Goal: Information Seeking & Learning: Learn about a topic

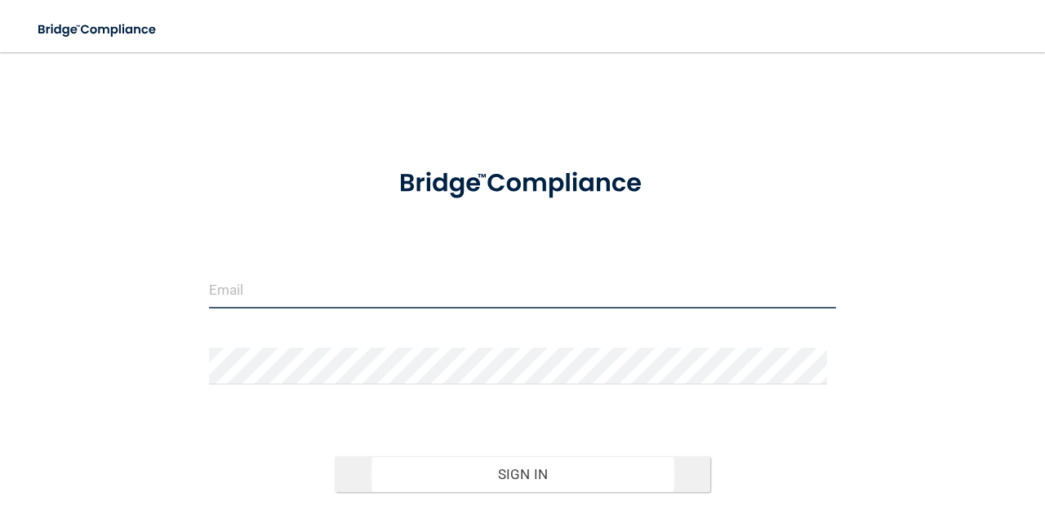
type input "[EMAIL_ADDRESS][PERSON_NAME][DOMAIN_NAME]"
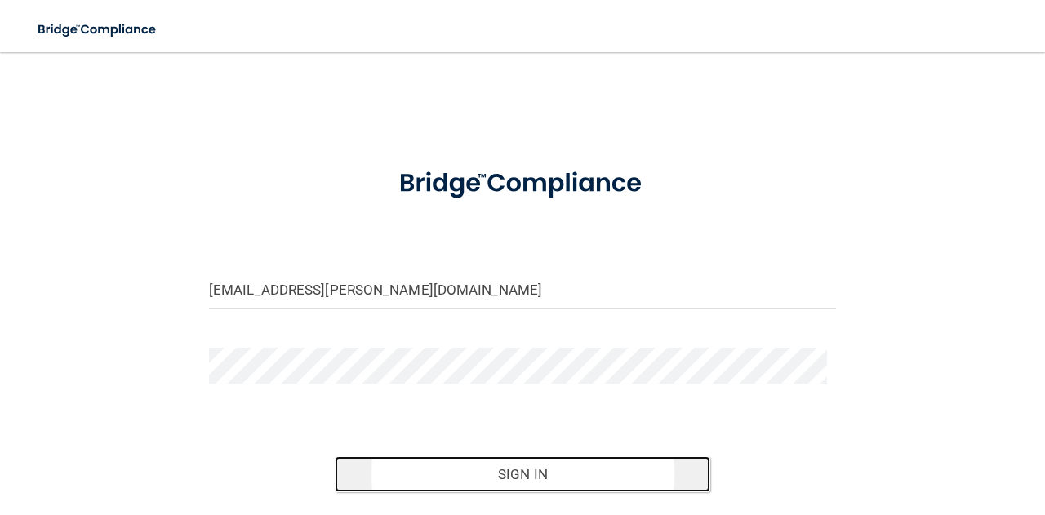
click at [502, 475] on button "Sign In" at bounding box center [523, 474] width 376 height 36
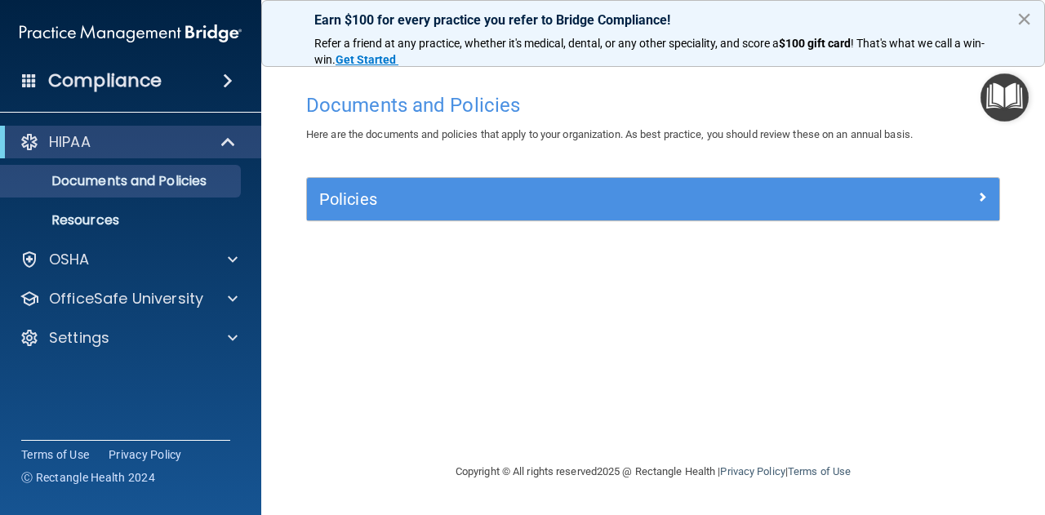
click at [1027, 15] on button "×" at bounding box center [1024, 19] width 16 height 26
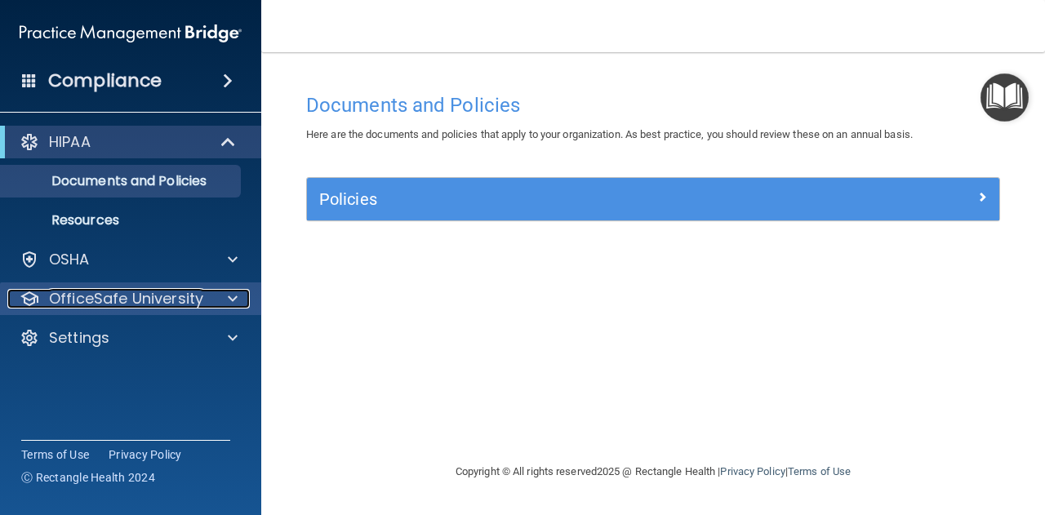
click at [226, 302] on div at bounding box center [230, 299] width 41 height 20
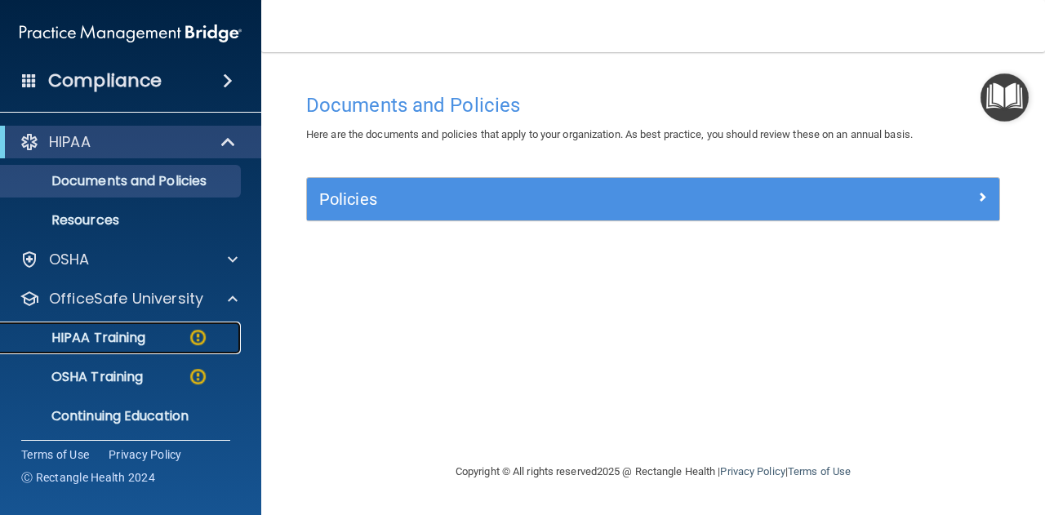
click at [143, 335] on p "HIPAA Training" at bounding box center [78, 338] width 135 height 16
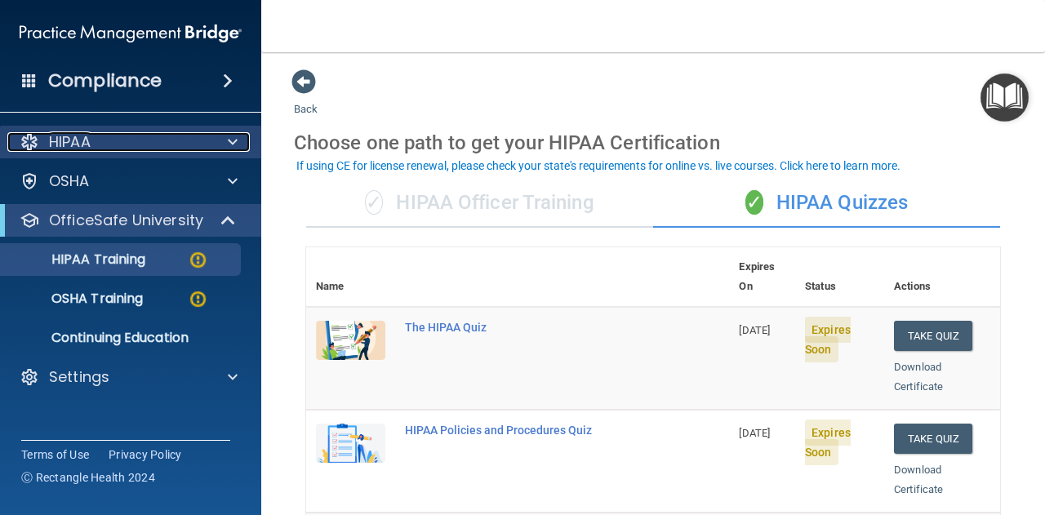
click at [237, 140] on span at bounding box center [233, 142] width 10 height 20
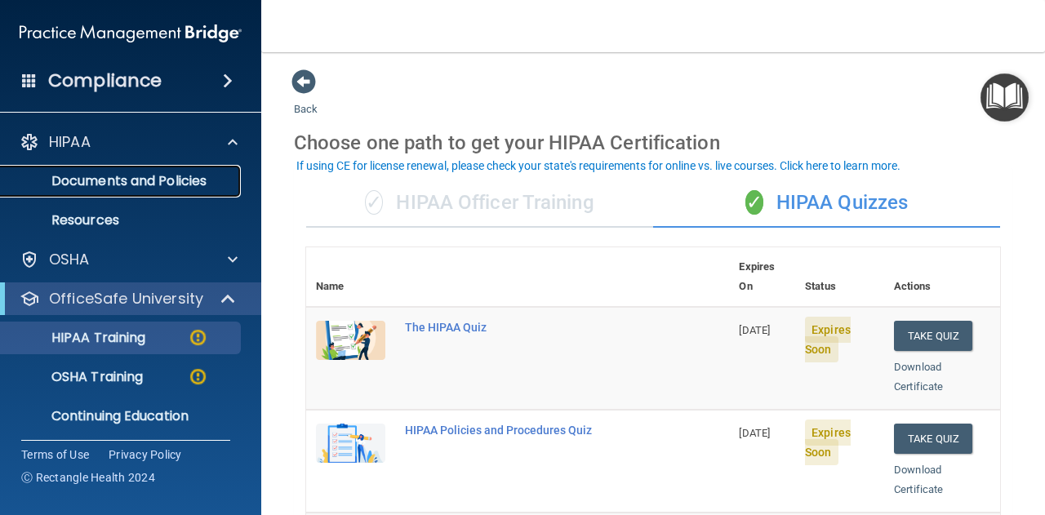
click at [168, 185] on p "Documents and Policies" at bounding box center [122, 181] width 223 height 16
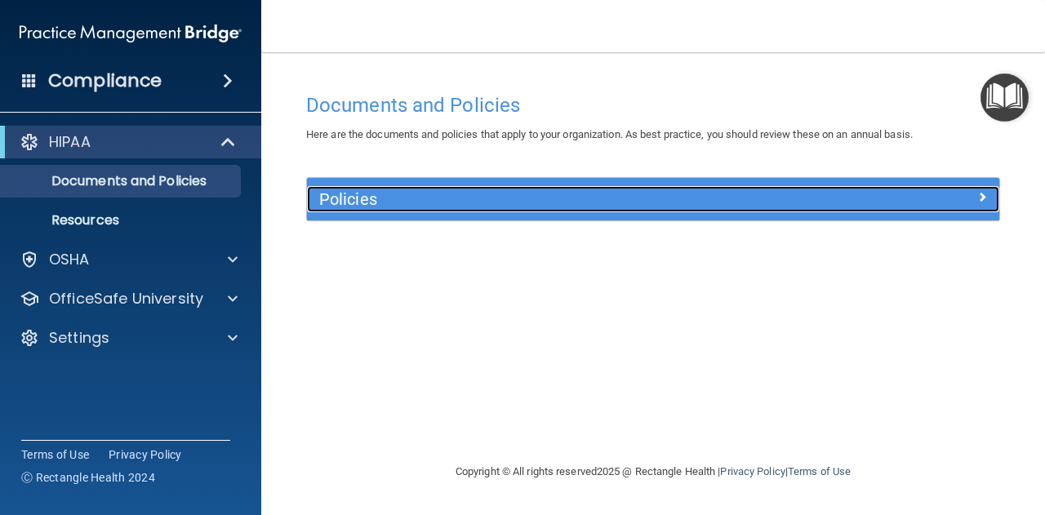
click at [991, 191] on div at bounding box center [912, 196] width 173 height 20
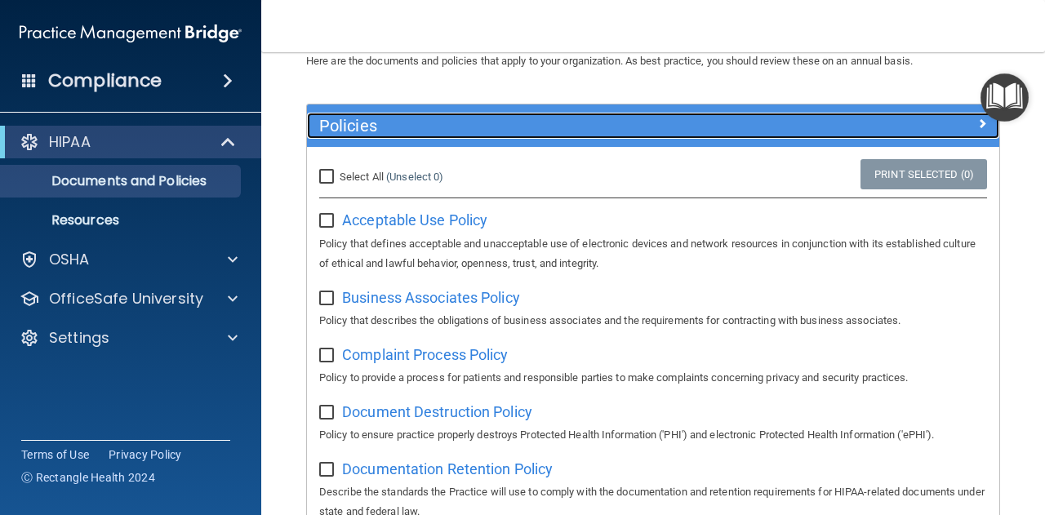
scroll to position [89, 0]
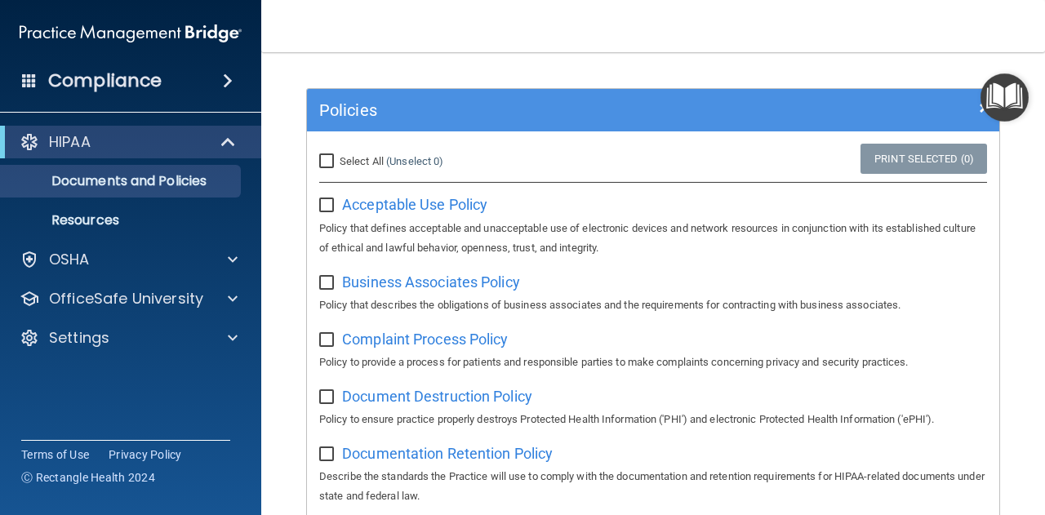
click at [323, 161] on input "Select All (Unselect 0) Unselect All" at bounding box center [328, 161] width 19 height 13
checkbox input "true"
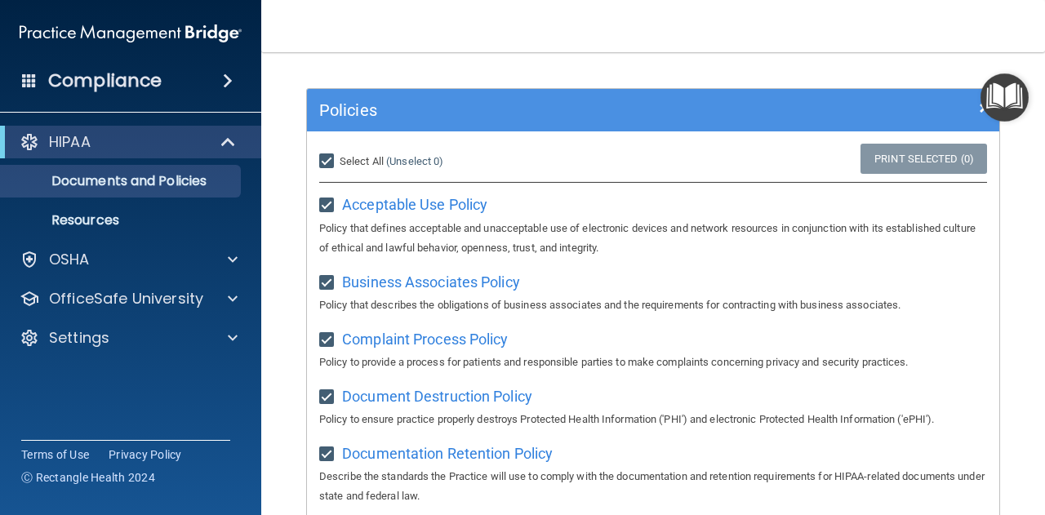
checkbox input "true"
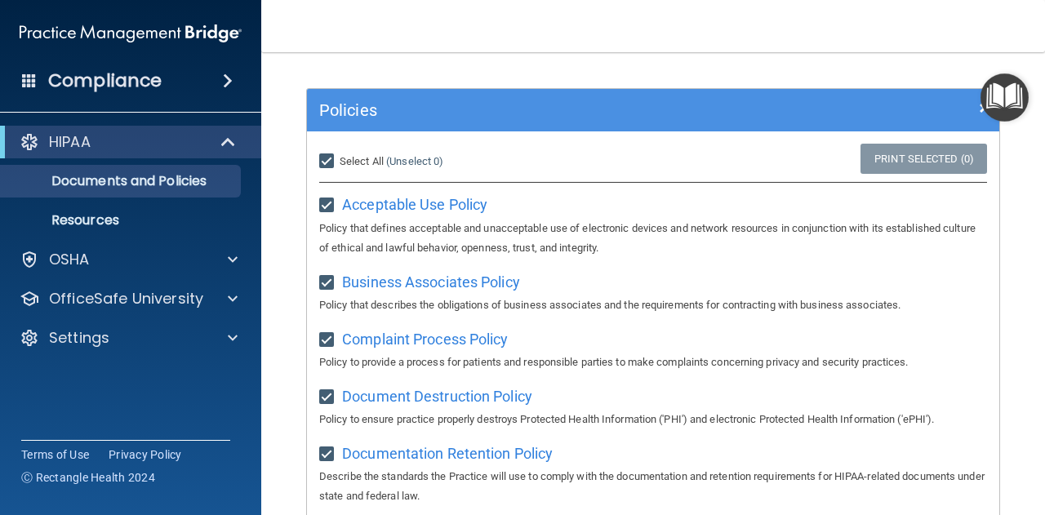
checkbox input "true"
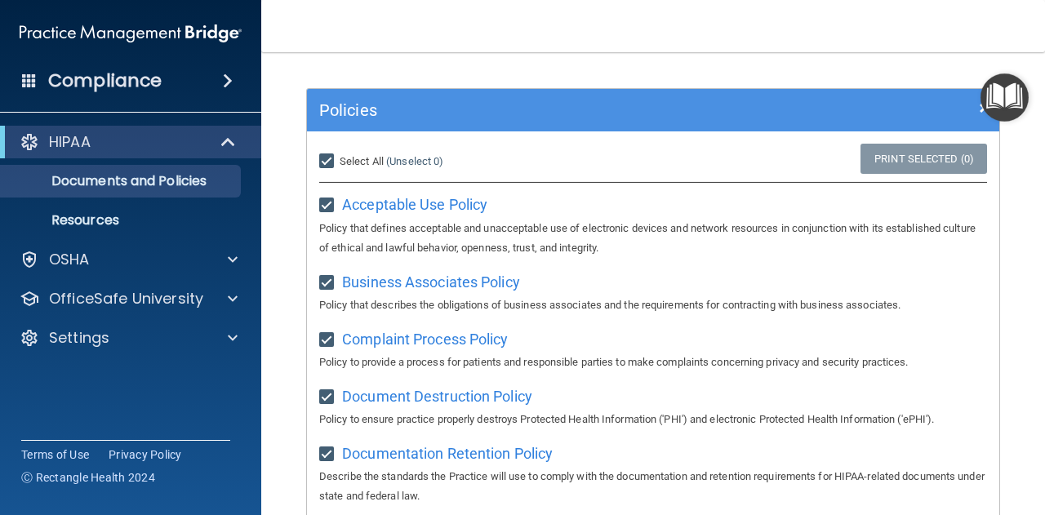
checkbox input "true"
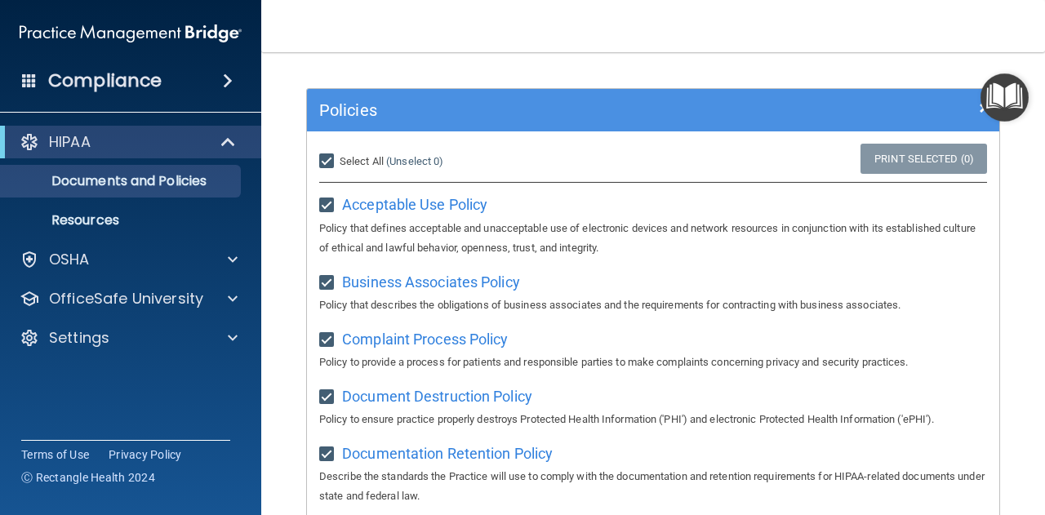
checkbox input "true"
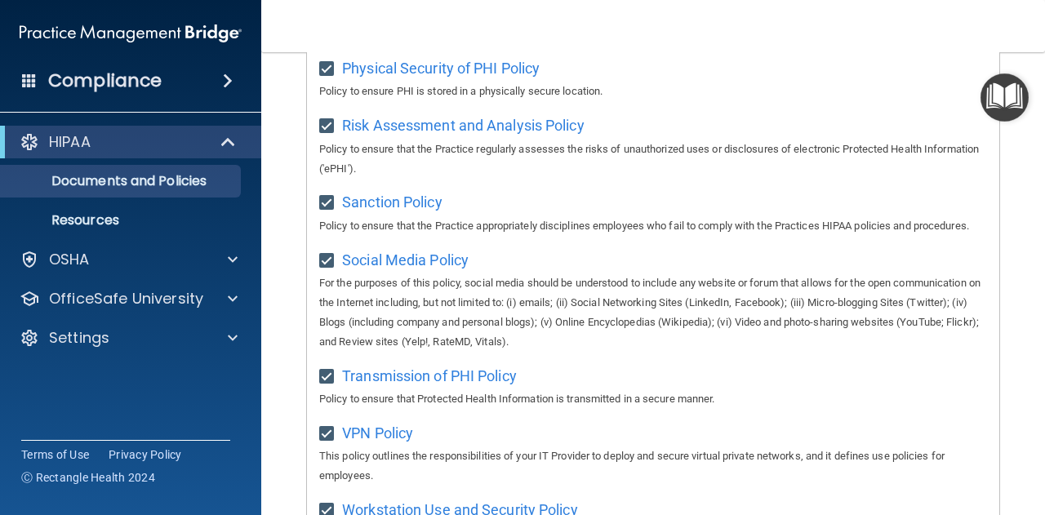
scroll to position [1343, 0]
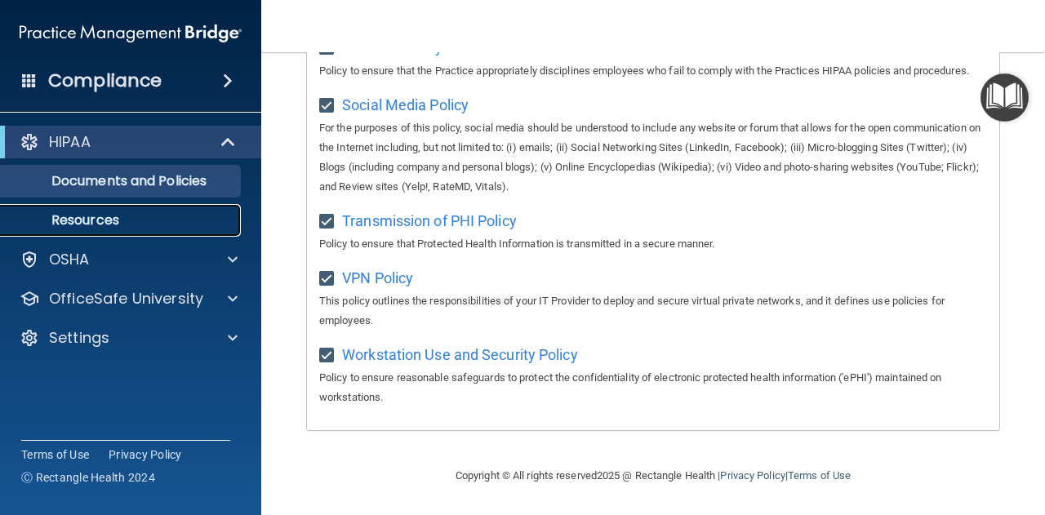
click at [147, 213] on p "Resources" at bounding box center [122, 220] width 223 height 16
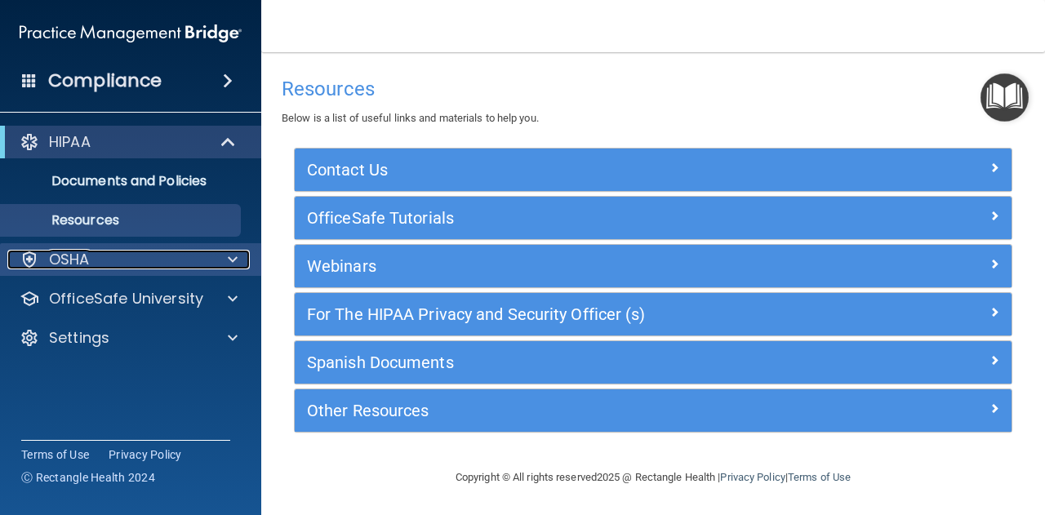
click at [233, 254] on span at bounding box center [233, 260] width 10 height 20
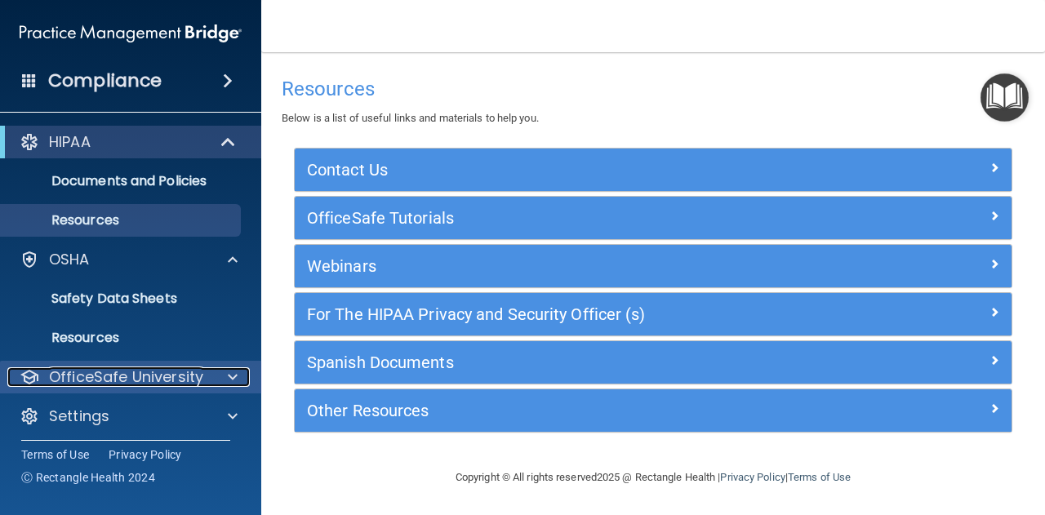
click at [232, 379] on span at bounding box center [233, 377] width 10 height 20
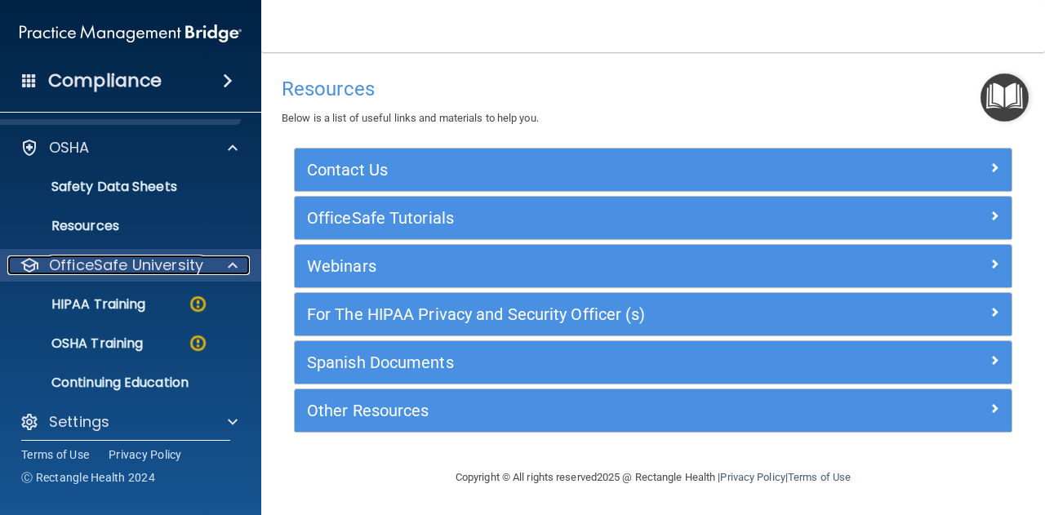
scroll to position [113, 0]
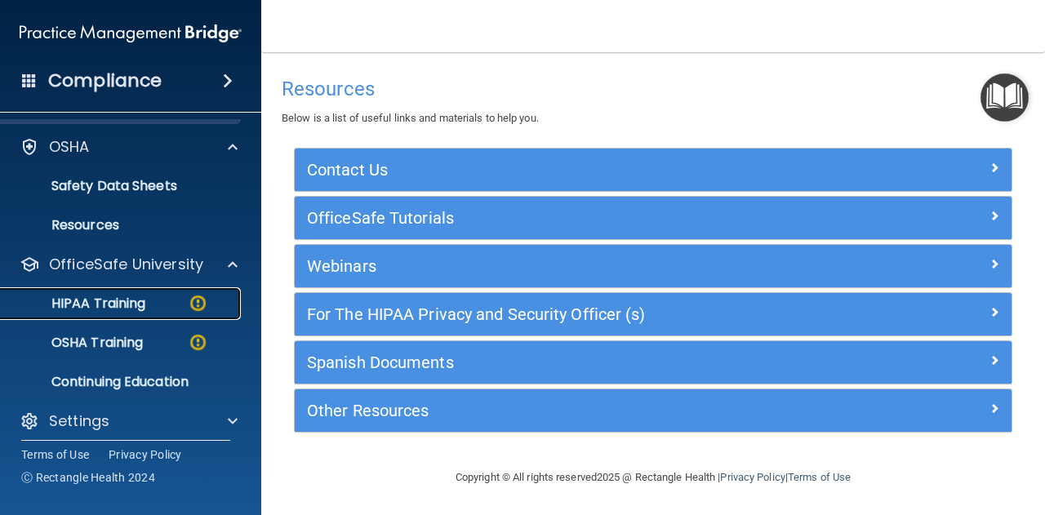
click at [131, 307] on p "HIPAA Training" at bounding box center [78, 303] width 135 height 16
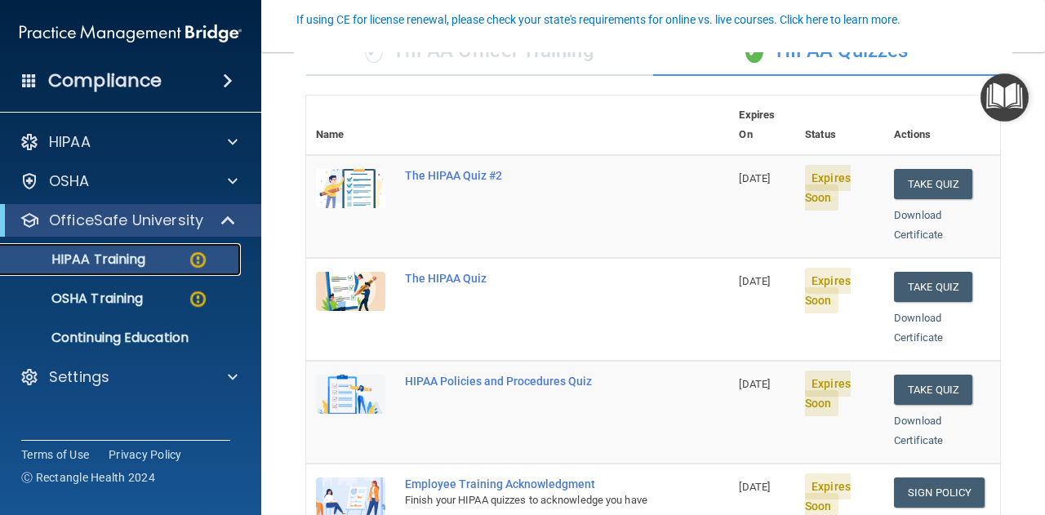
scroll to position [153, 0]
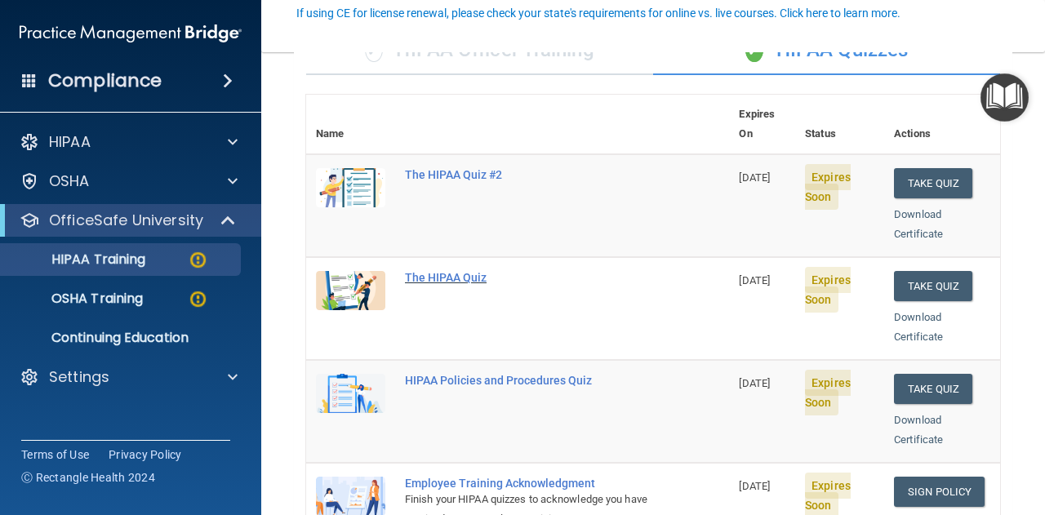
click at [450, 271] on div "The HIPAA Quiz" at bounding box center [526, 277] width 242 height 13
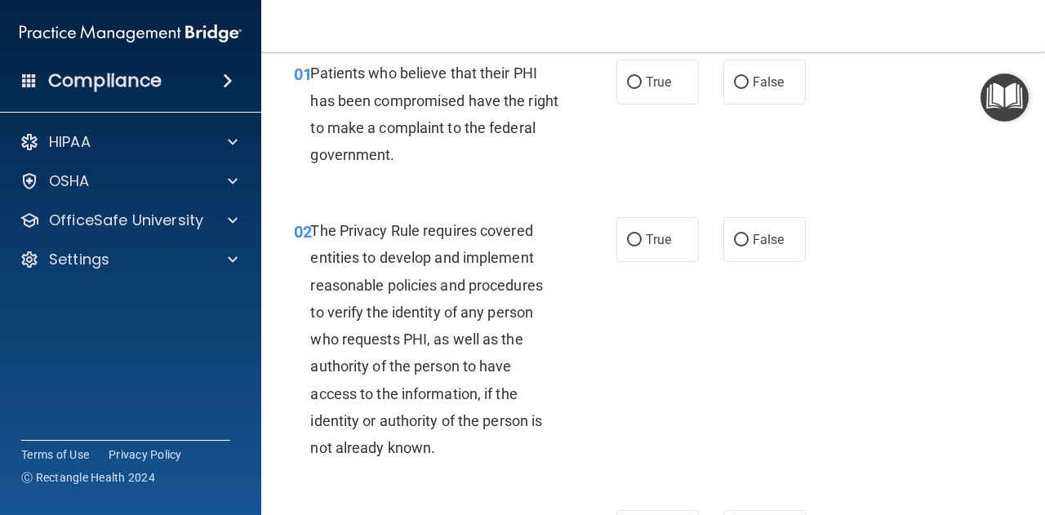
scroll to position [70, 0]
click at [632, 89] on label "True" at bounding box center [657, 81] width 82 height 45
click at [632, 88] on input "True" at bounding box center [634, 82] width 15 height 12
radio input "true"
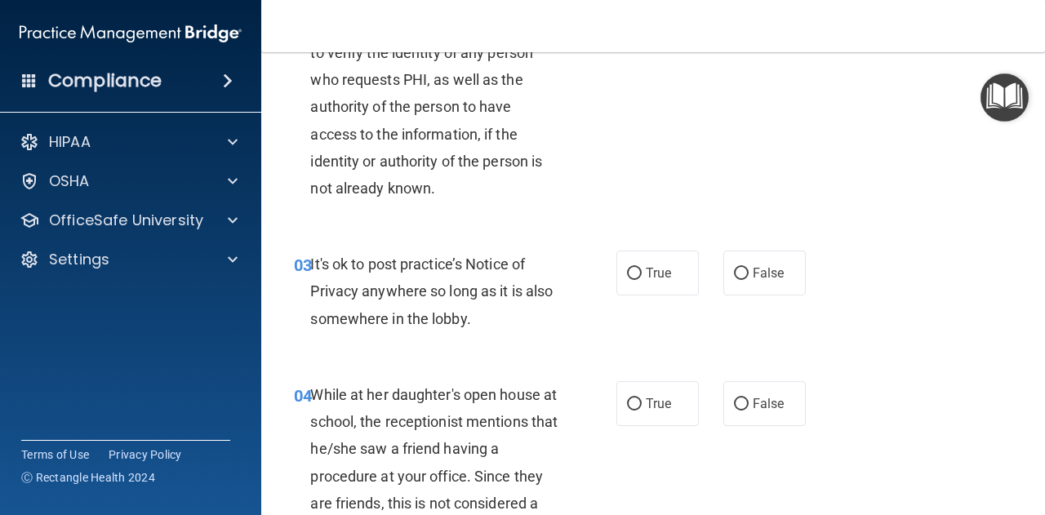
scroll to position [330, 0]
click at [627, 275] on input "True" at bounding box center [634, 273] width 15 height 12
radio input "true"
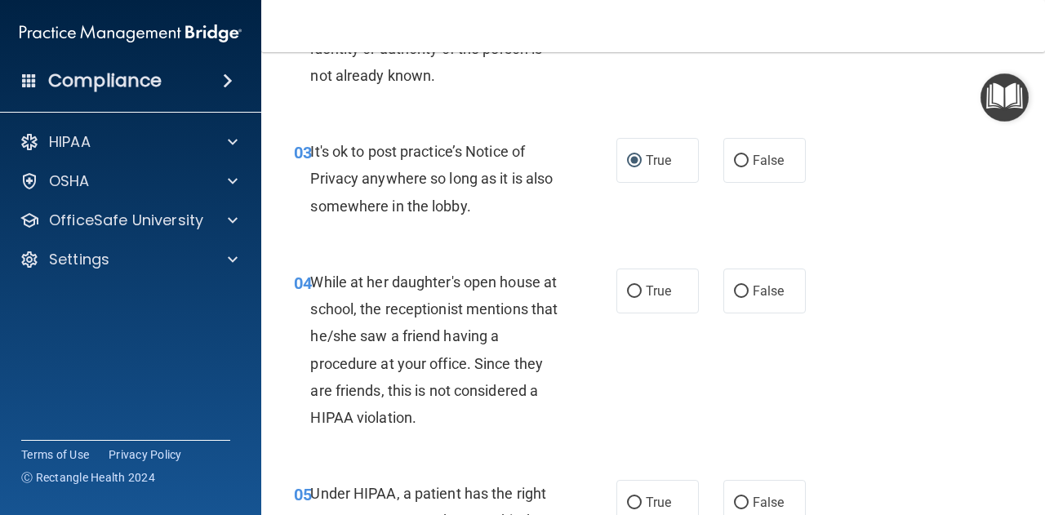
scroll to position [442, 0]
click at [739, 292] on input "False" at bounding box center [741, 291] width 15 height 12
radio input "true"
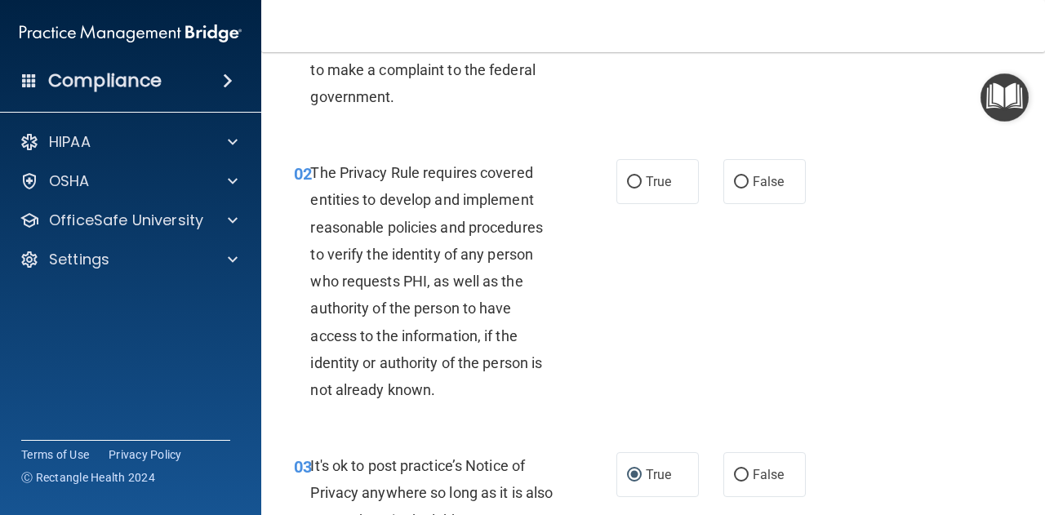
scroll to position [126, 0]
click at [628, 184] on input "True" at bounding box center [634, 183] width 15 height 12
radio input "true"
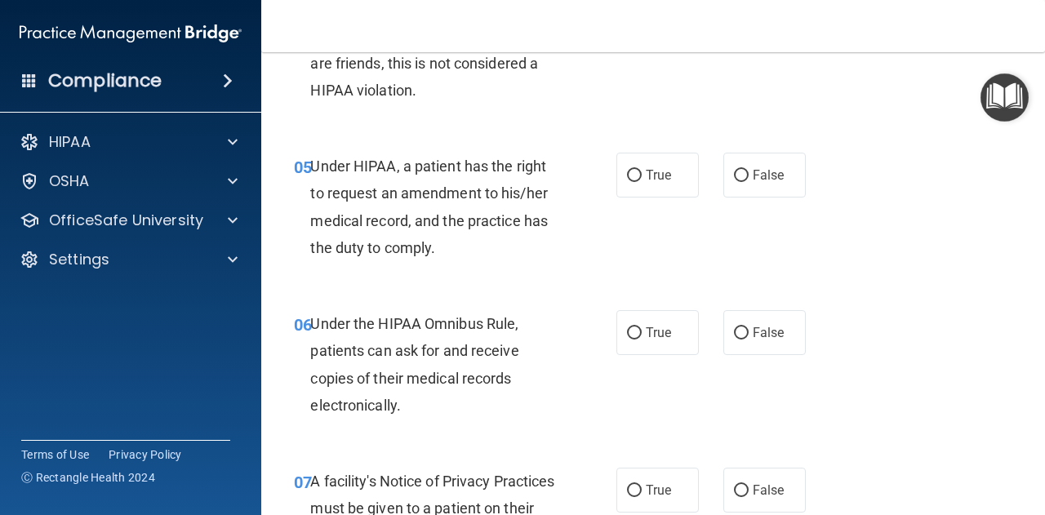
scroll to position [789, 0]
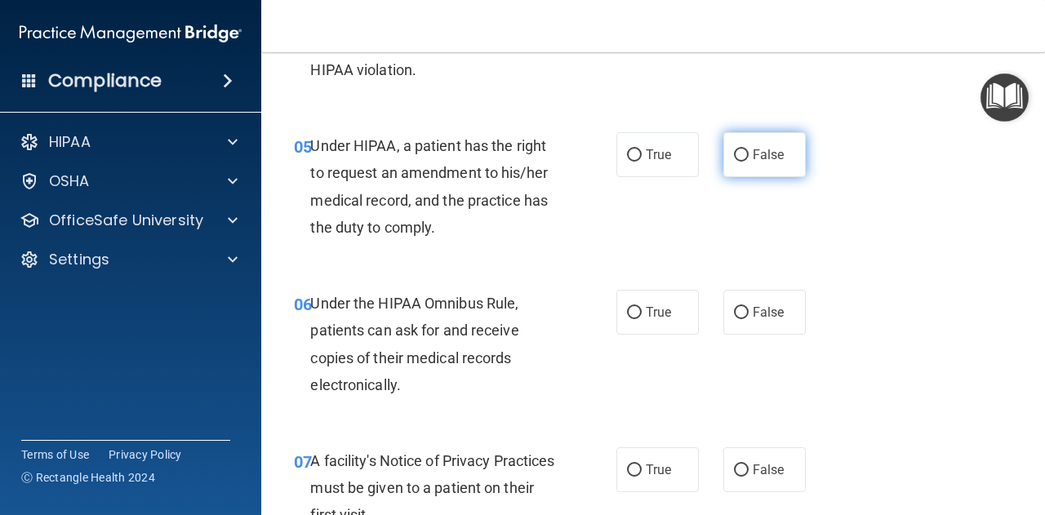
click at [723, 156] on label "False" at bounding box center [764, 154] width 82 height 45
click at [734, 156] on input "False" at bounding box center [741, 155] width 15 height 12
radio input "true"
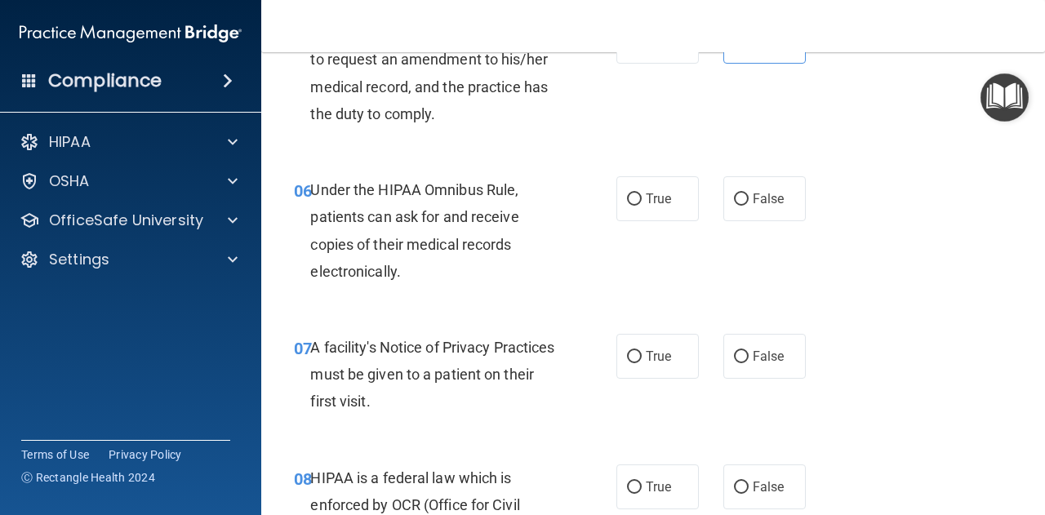
scroll to position [912, 0]
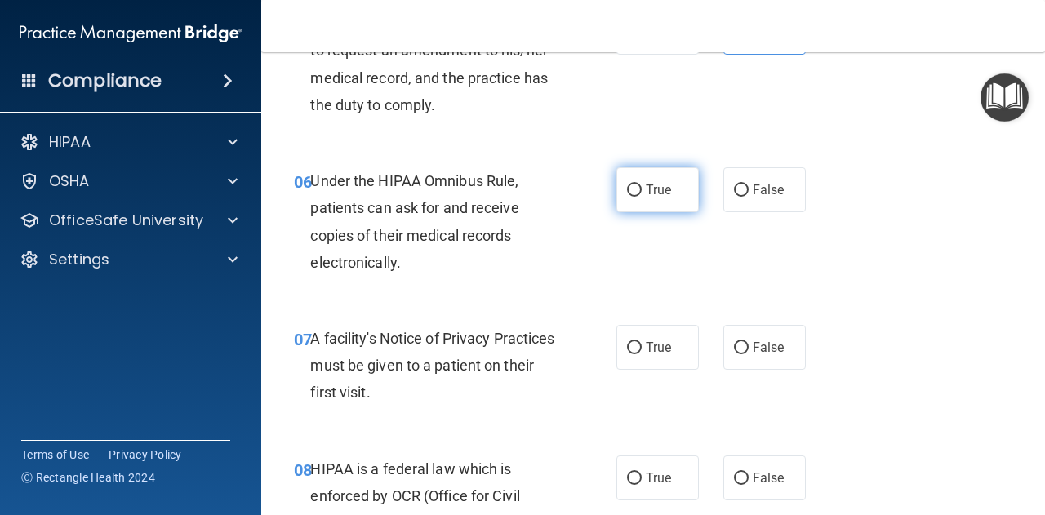
click at [654, 195] on span "True" at bounding box center [657, 190] width 25 height 16
click at [641, 195] on input "True" at bounding box center [634, 190] width 15 height 12
radio input "true"
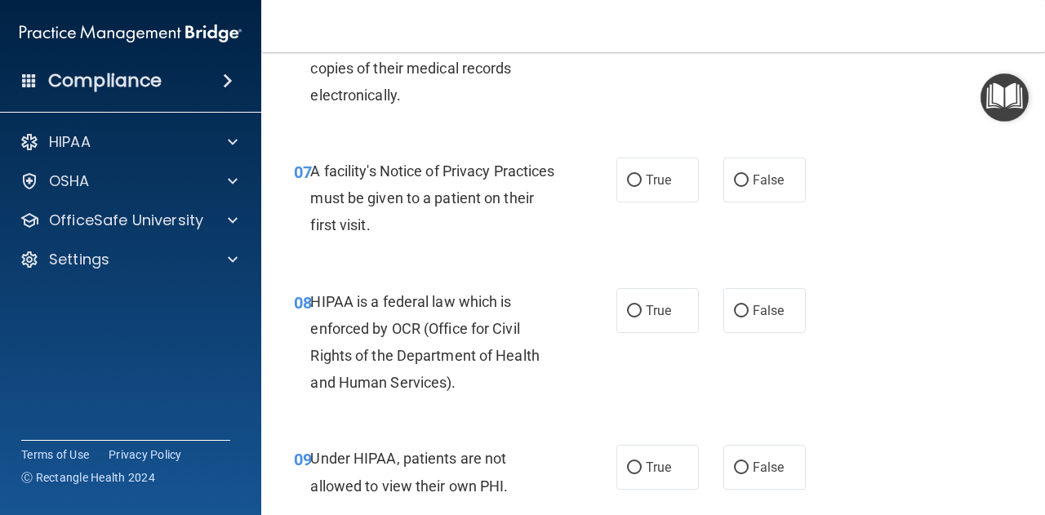
scroll to position [1080, 0]
click at [645, 178] on span "True" at bounding box center [657, 179] width 25 height 16
click at [641, 178] on input "True" at bounding box center [634, 180] width 15 height 12
radio input "true"
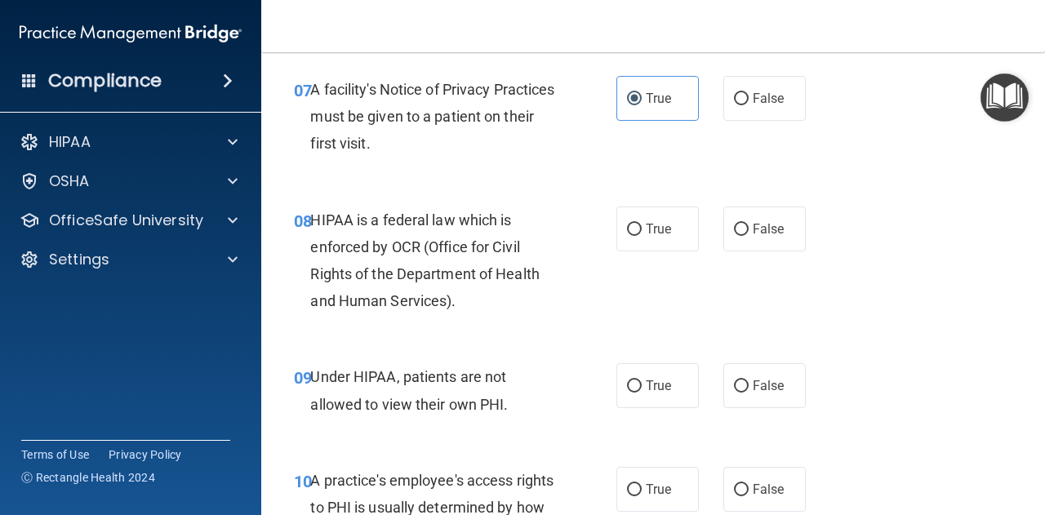
scroll to position [1162, 0]
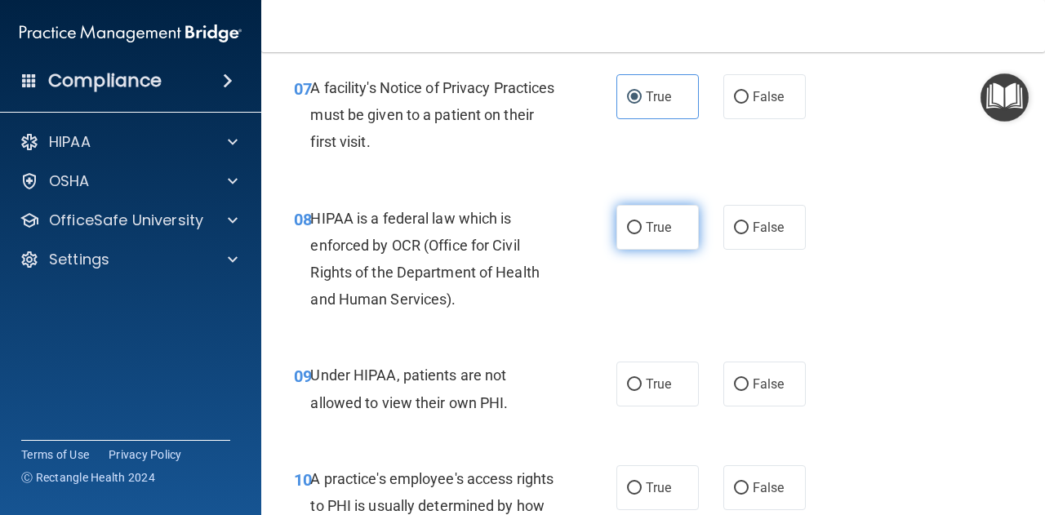
click at [645, 221] on span "True" at bounding box center [657, 228] width 25 height 16
click at [638, 222] on input "True" at bounding box center [634, 228] width 15 height 12
radio input "true"
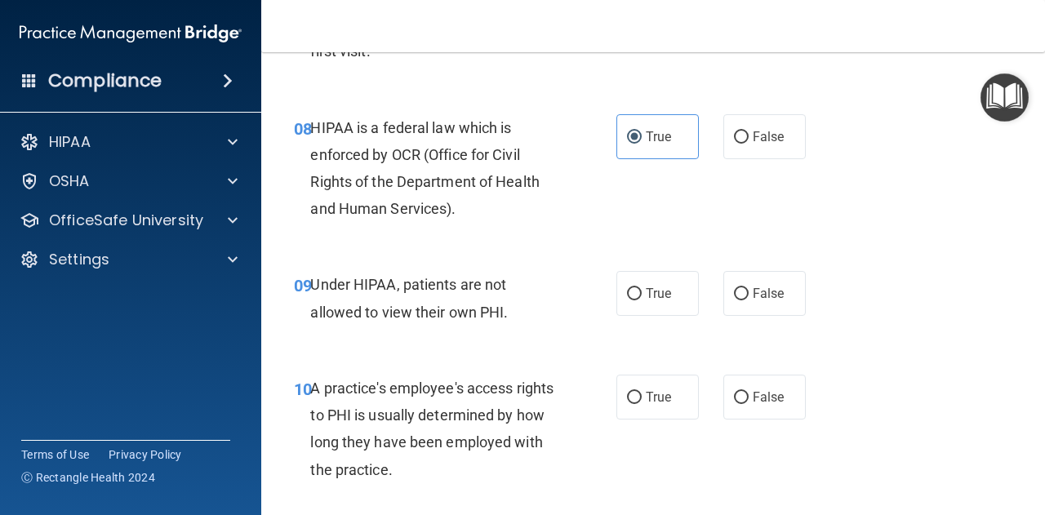
scroll to position [1280, 0]
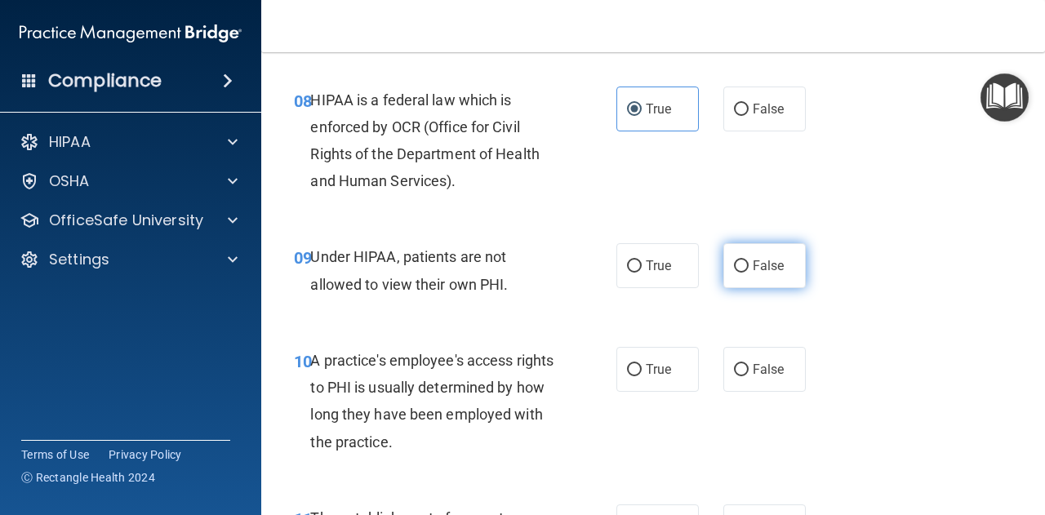
click at [767, 248] on label "False" at bounding box center [764, 265] width 82 height 45
click at [748, 260] on input "False" at bounding box center [741, 266] width 15 height 12
radio input "true"
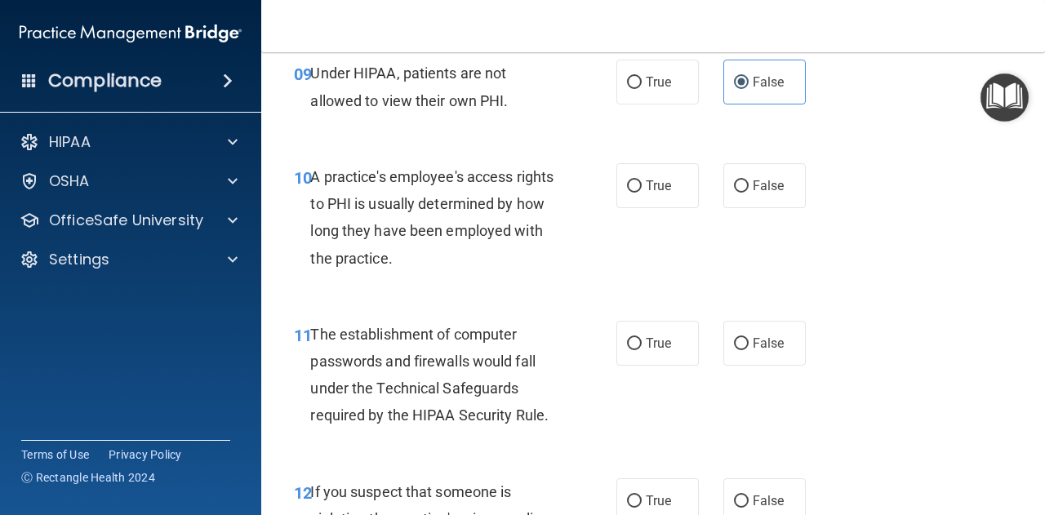
scroll to position [1465, 0]
click at [752, 197] on label "False" at bounding box center [764, 184] width 82 height 45
click at [748, 192] on input "False" at bounding box center [741, 186] width 15 height 12
radio input "true"
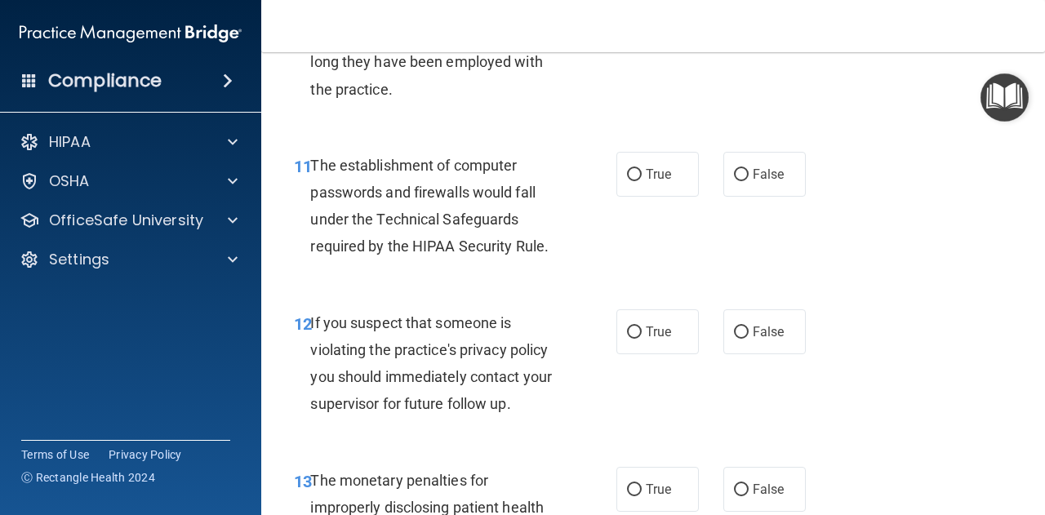
scroll to position [1654, 0]
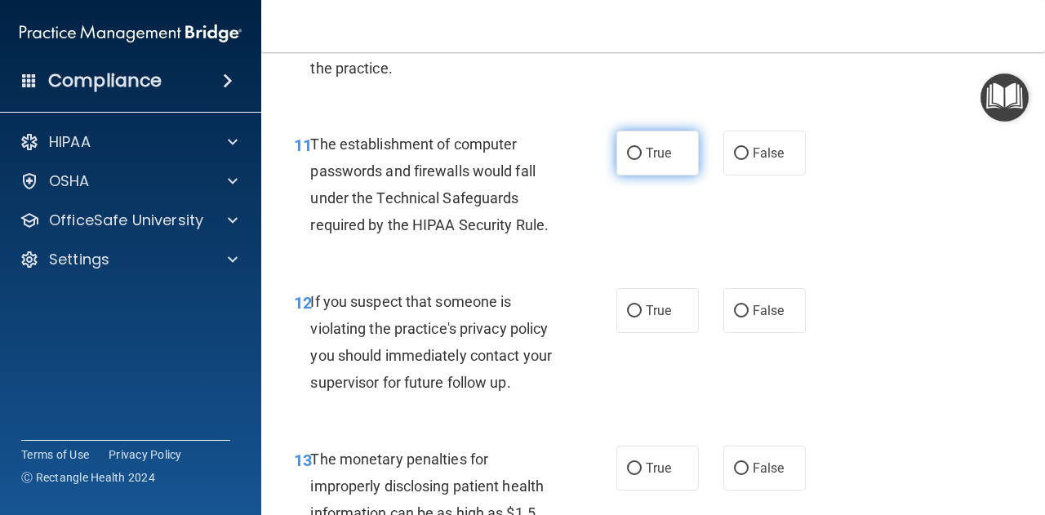
click at [622, 140] on label "True" at bounding box center [657, 153] width 82 height 45
click at [627, 148] on input "True" at bounding box center [634, 154] width 15 height 12
radio input "true"
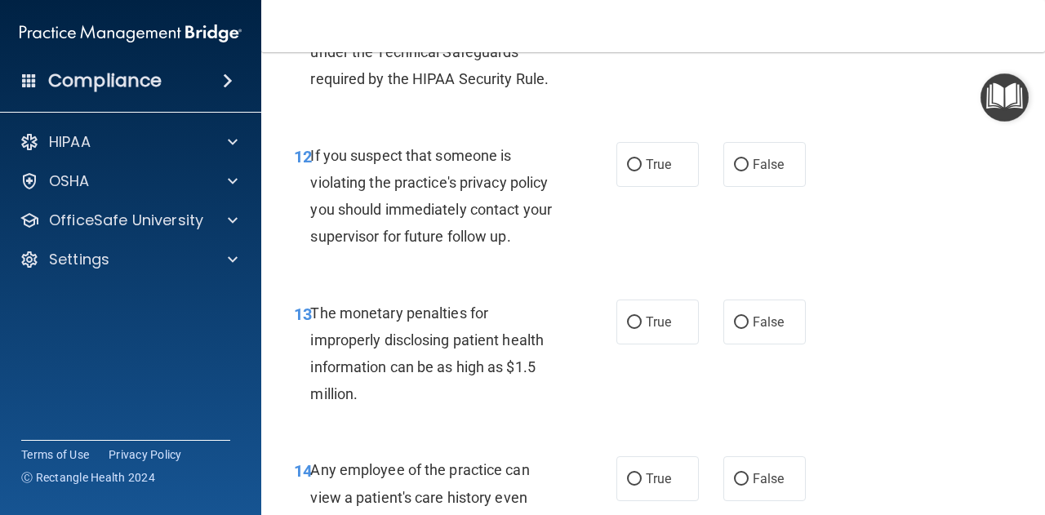
scroll to position [1801, 0]
click at [645, 164] on span "True" at bounding box center [657, 164] width 25 height 16
click at [641, 164] on input "True" at bounding box center [634, 164] width 15 height 12
radio input "true"
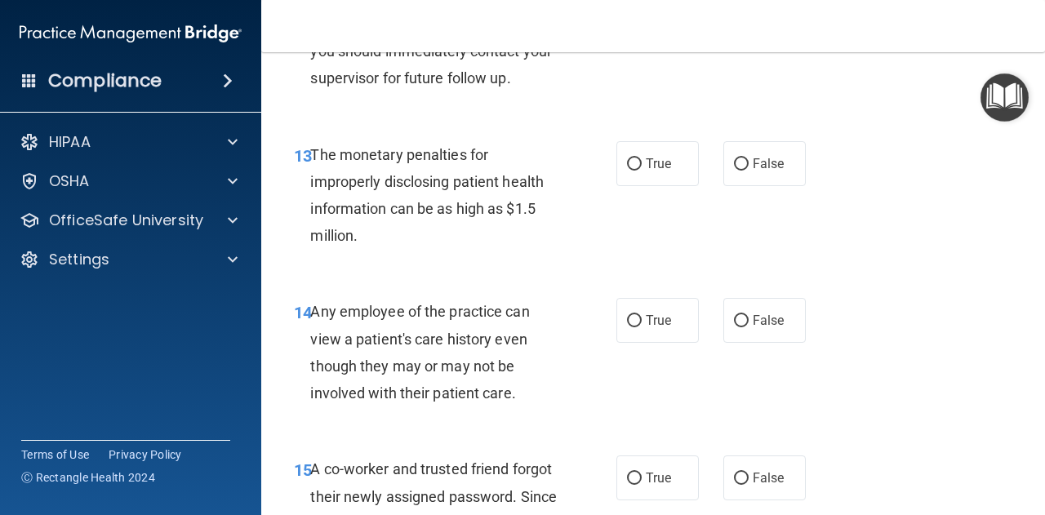
scroll to position [1963, 0]
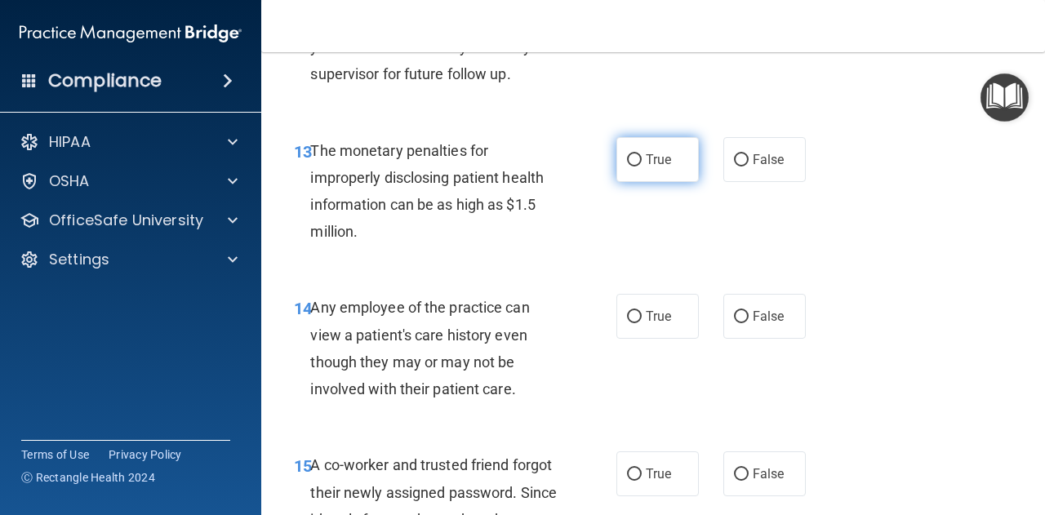
click at [645, 156] on span "True" at bounding box center [657, 160] width 25 height 16
click at [640, 156] on input "True" at bounding box center [634, 160] width 15 height 12
radio input "true"
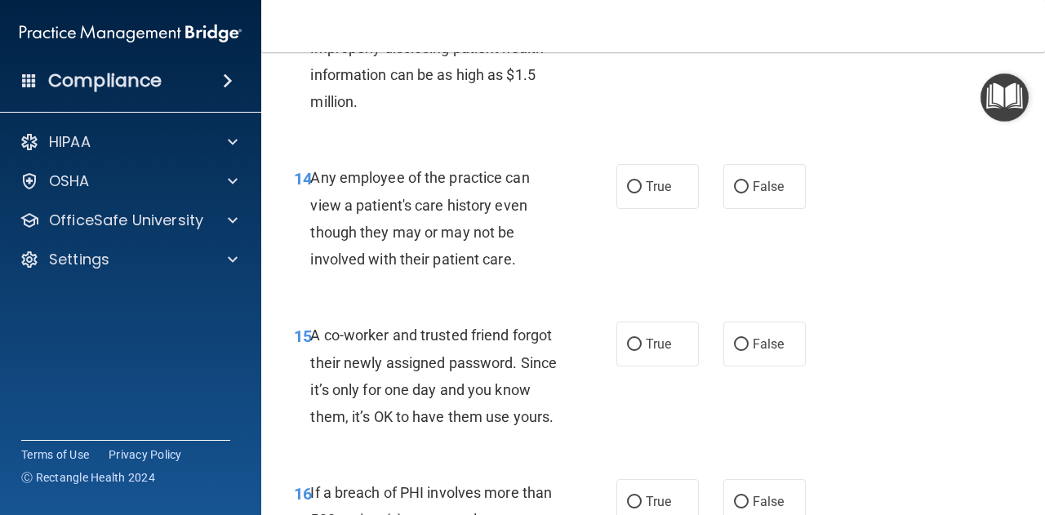
scroll to position [2096, 0]
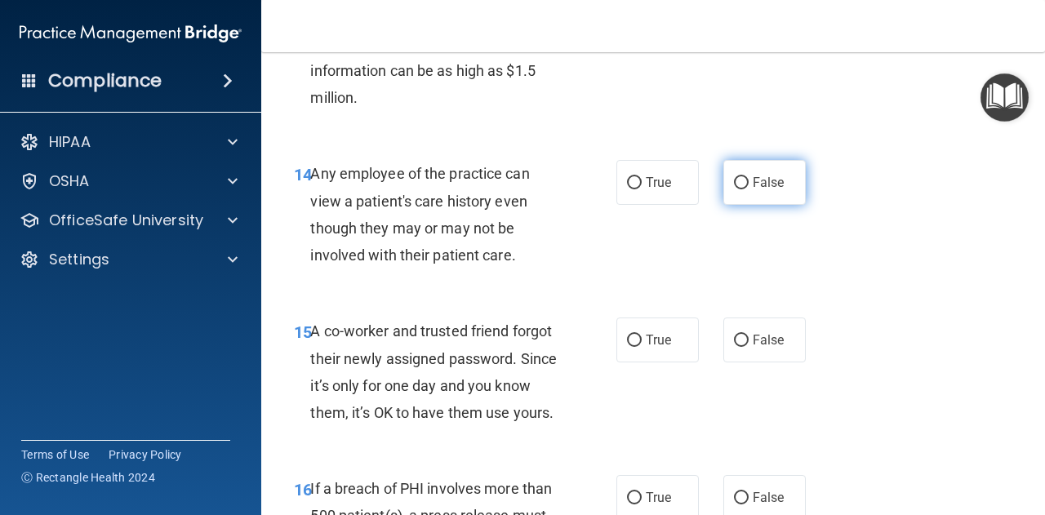
click at [743, 183] on label "False" at bounding box center [764, 182] width 82 height 45
click at [743, 183] on input "False" at bounding box center [741, 183] width 15 height 12
radio input "true"
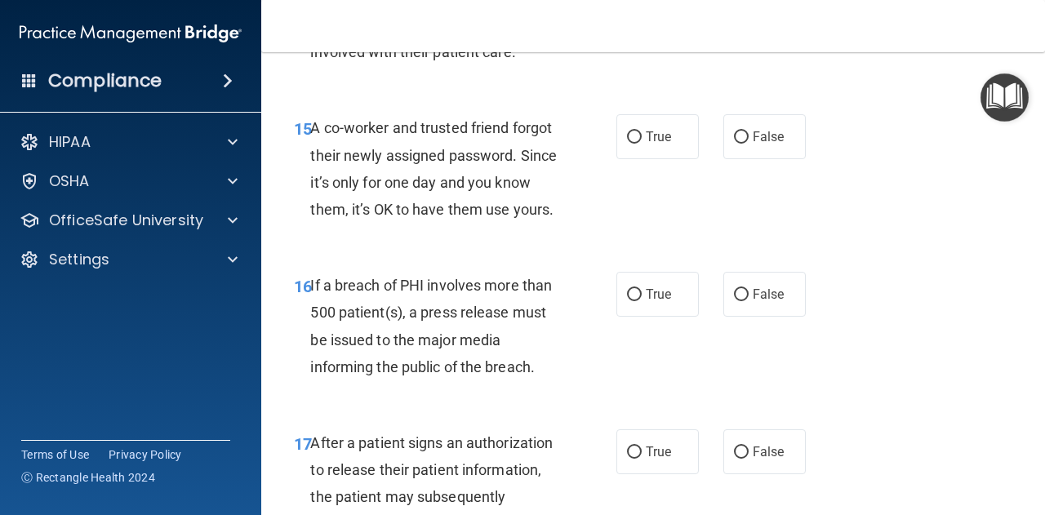
scroll to position [2303, 0]
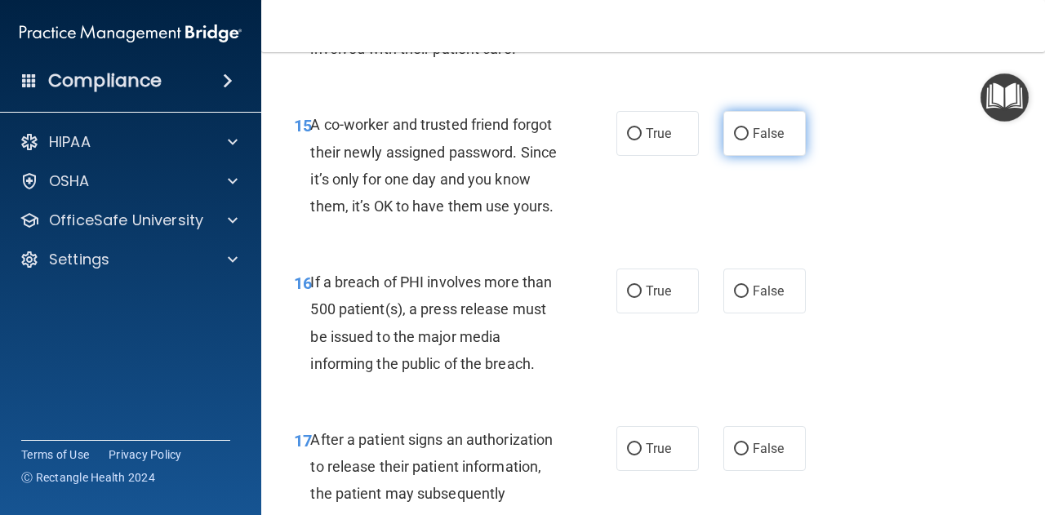
click at [723, 136] on label "False" at bounding box center [764, 133] width 82 height 45
click at [734, 136] on input "False" at bounding box center [741, 134] width 15 height 12
radio input "true"
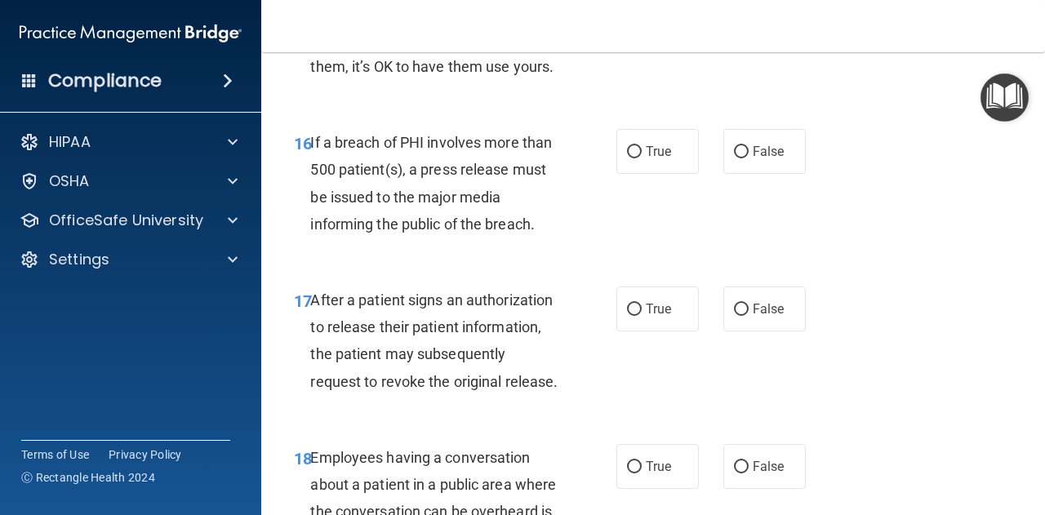
scroll to position [2443, 0]
click at [654, 168] on label "True" at bounding box center [657, 150] width 82 height 45
click at [641, 157] on input "True" at bounding box center [634, 151] width 15 height 12
radio input "true"
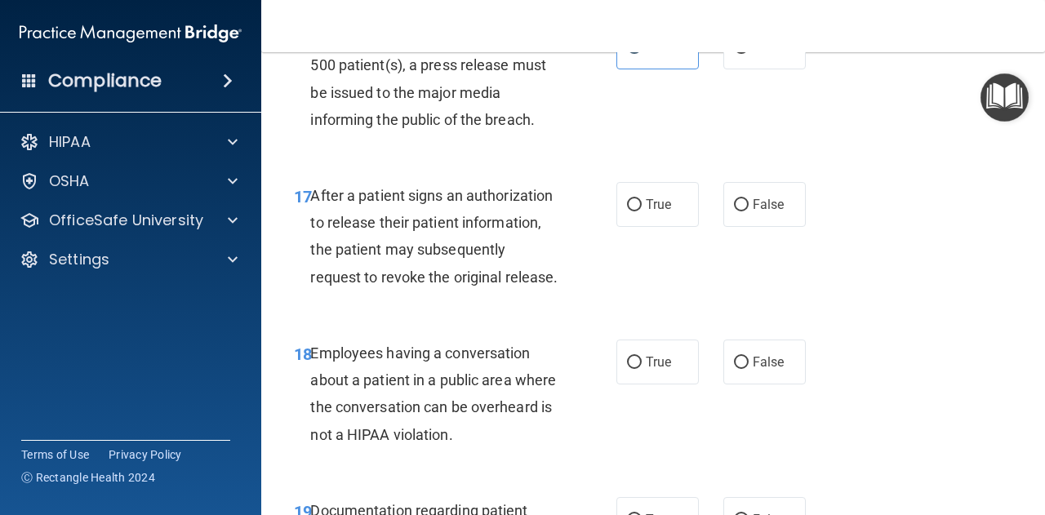
scroll to position [2548, 0]
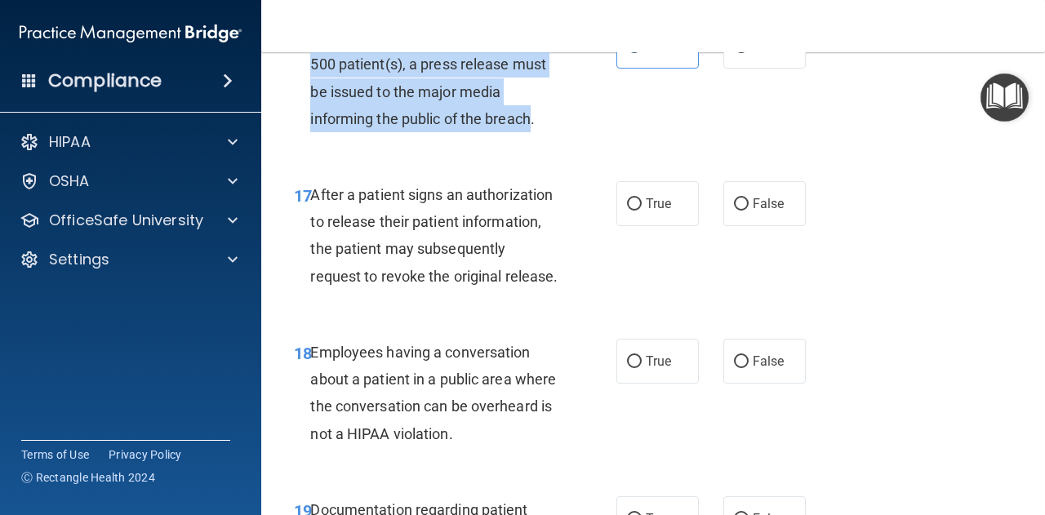
drag, startPoint x: 312, startPoint y: 64, endPoint x: 533, endPoint y: 147, distance: 236.0
click at [533, 127] on span "If a breach of PHI involves more than 500 patient(s), a press release must be i…" at bounding box center [431, 78] width 242 height 99
copy span "If a breach of PHI involves more than 500 patient(s), a press release must be i…"
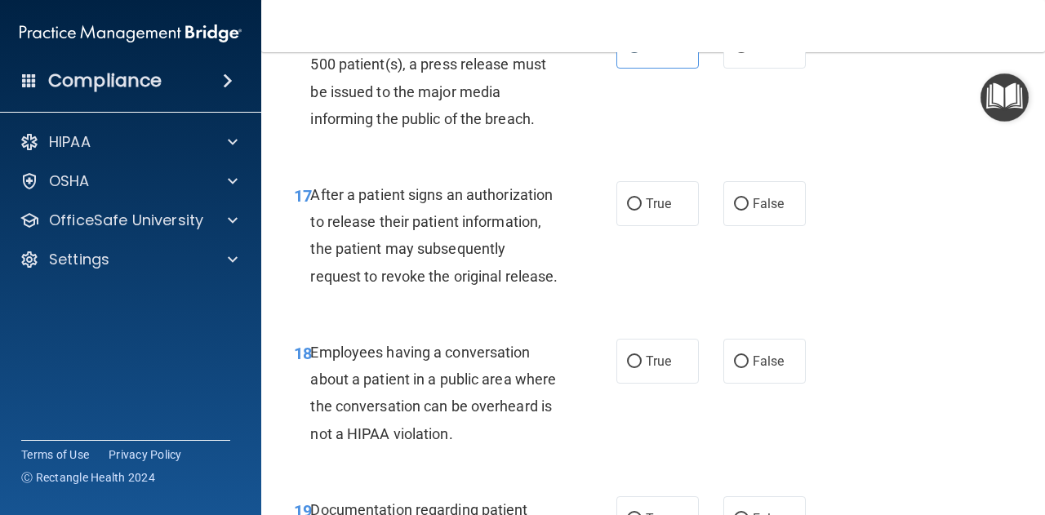
click at [570, 190] on div "17 After a patient signs an authorization to release their patient information,…" at bounding box center [653, 239] width 743 height 157
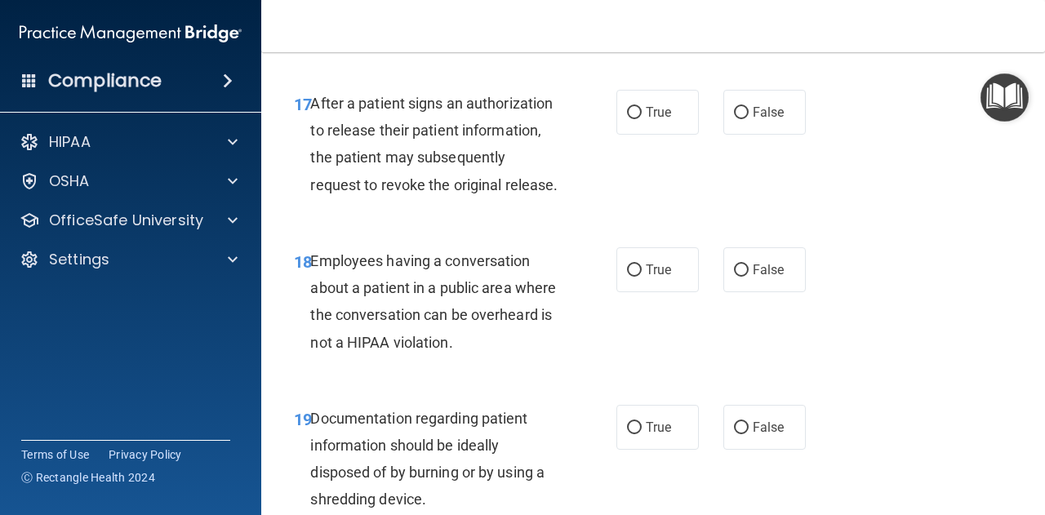
scroll to position [2642, 0]
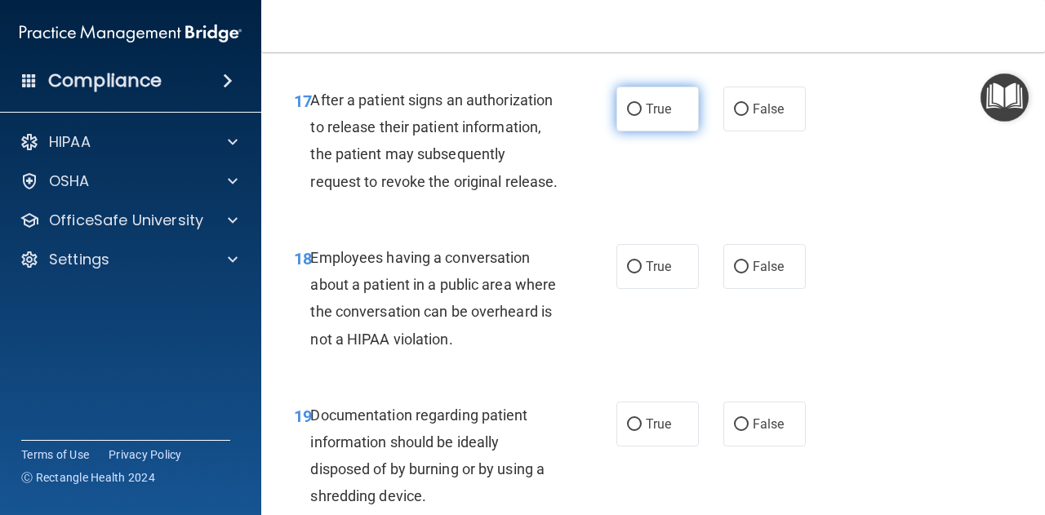
click at [634, 131] on label "True" at bounding box center [657, 109] width 82 height 45
click at [634, 116] on input "True" at bounding box center [634, 110] width 15 height 12
radio input "true"
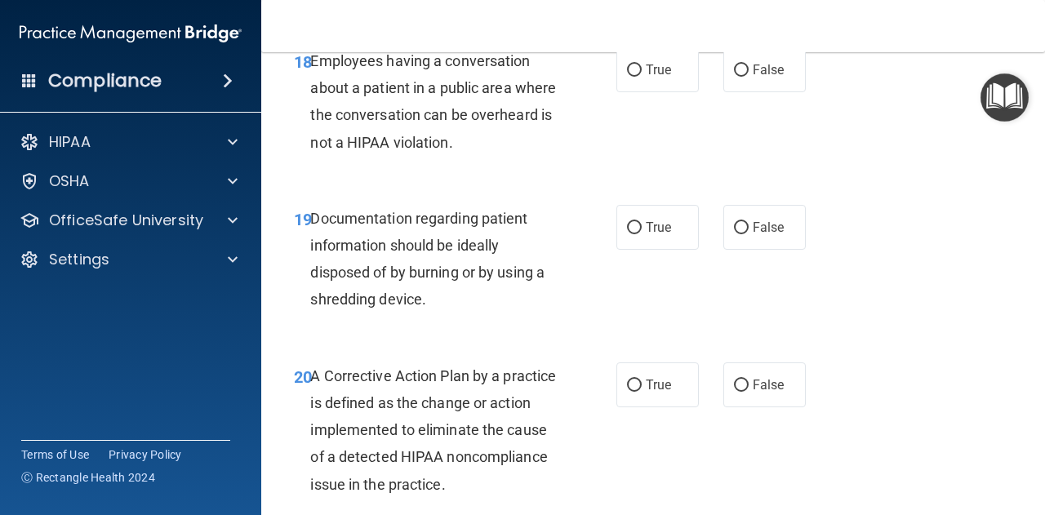
scroll to position [2840, 0]
click at [734, 76] on input "False" at bounding box center [741, 70] width 15 height 12
radio input "true"
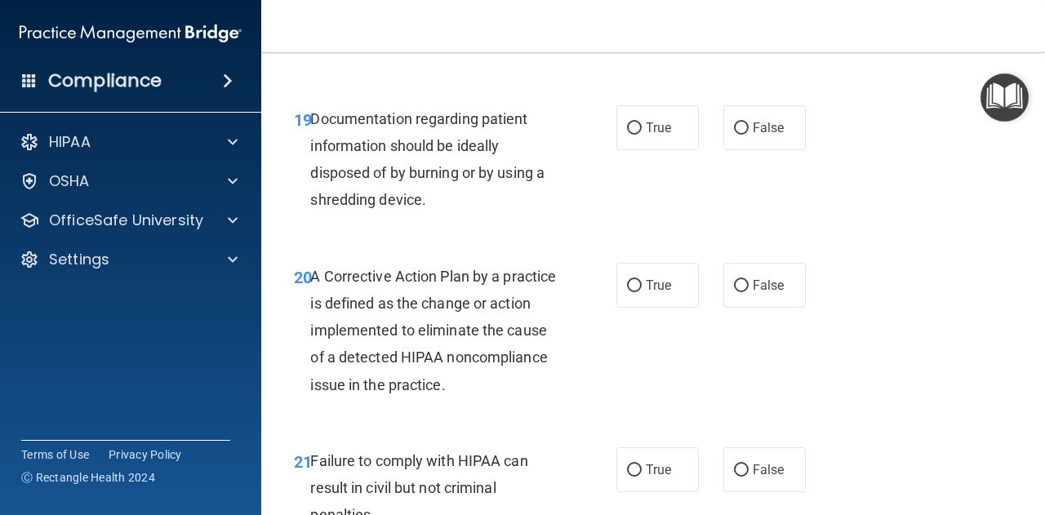
scroll to position [2969, 0]
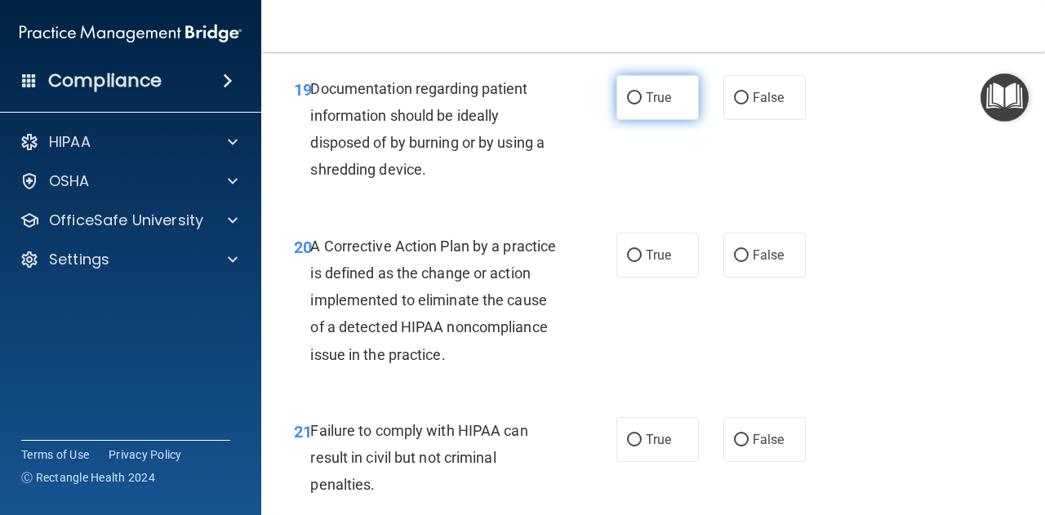
click at [628, 104] on input "True" at bounding box center [634, 98] width 15 height 12
radio input "true"
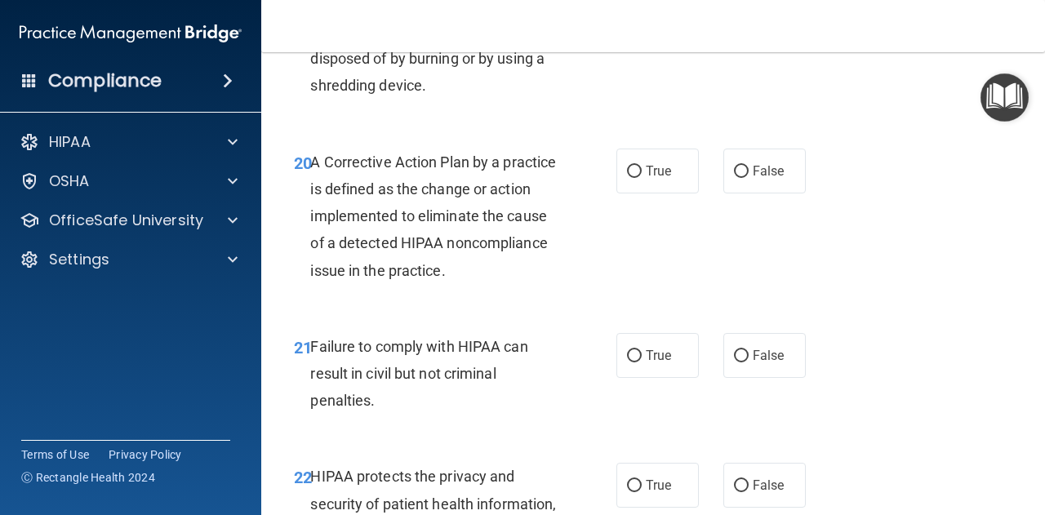
scroll to position [3054, 0]
click at [629, 177] on input "True" at bounding box center [634, 171] width 15 height 12
radio input "true"
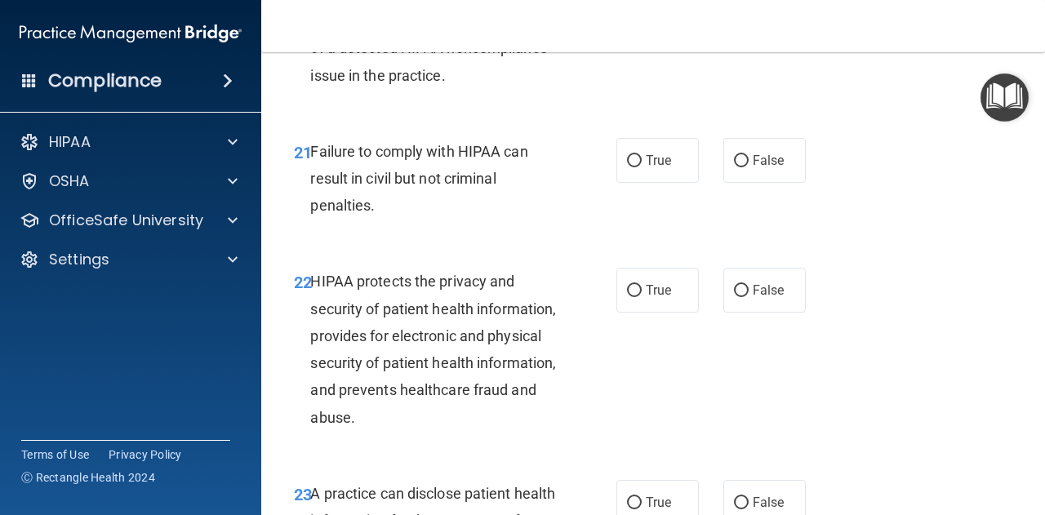
scroll to position [3272, 0]
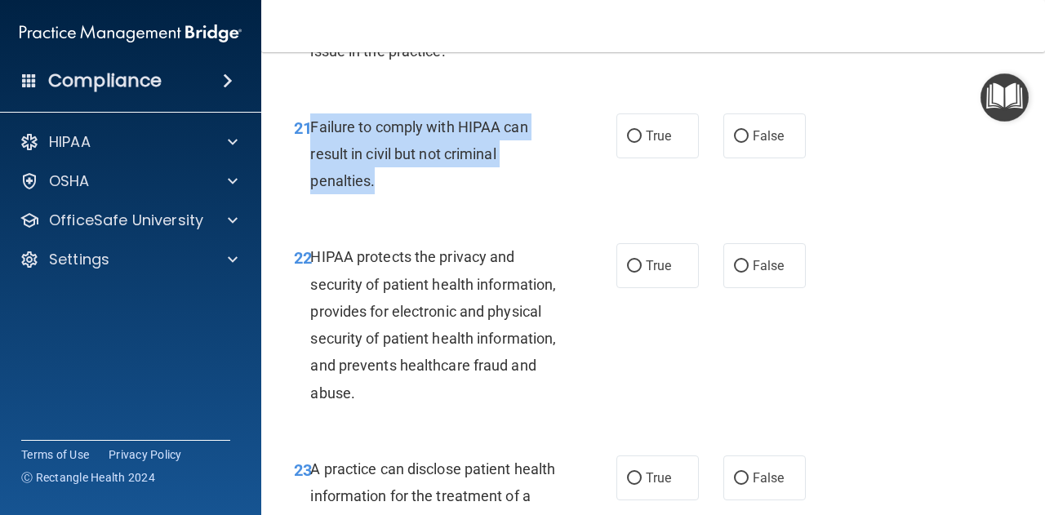
drag, startPoint x: 312, startPoint y: 180, endPoint x: 380, endPoint y: 233, distance: 86.2
click at [380, 195] on div "Failure to comply with HIPAA can result in civil but not criminal penalties." at bounding box center [440, 154] width 260 height 82
copy span "Failure to comply with HIPAA can result in civil but not criminal penalties."
click at [734, 143] on input "False" at bounding box center [741, 137] width 15 height 12
radio input "true"
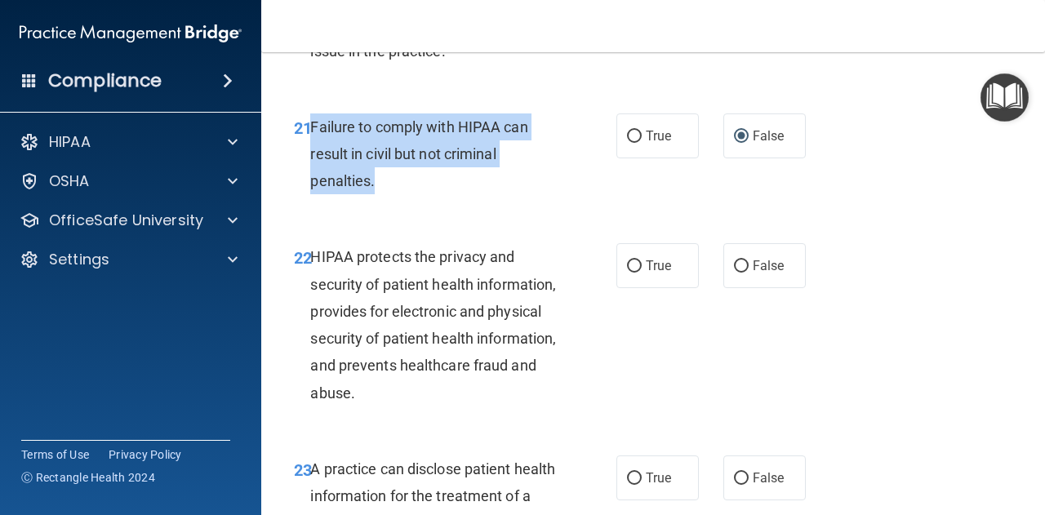
click at [535, 195] on div "Failure to comply with HIPAA can result in civil but not criminal penalties." at bounding box center [440, 154] width 260 height 82
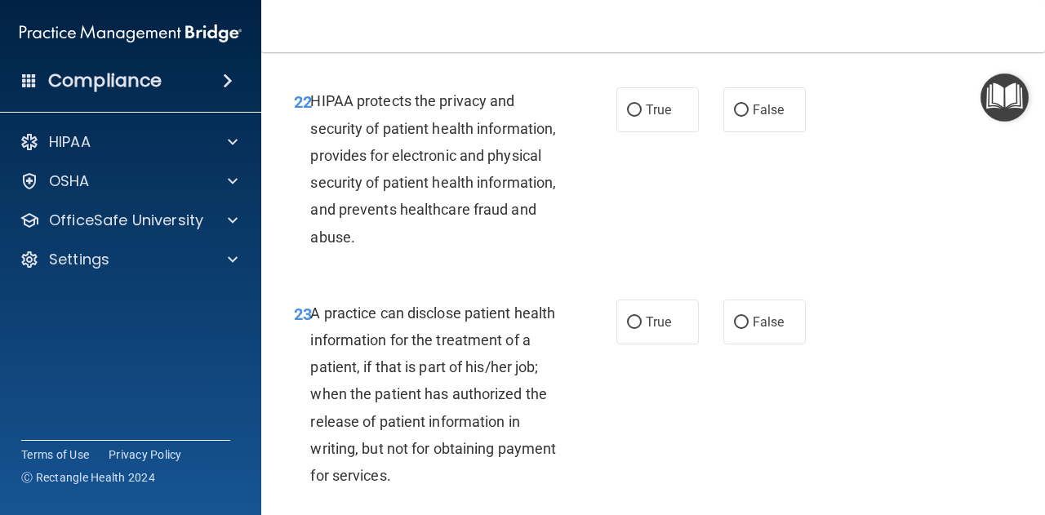
scroll to position [3429, 0]
click at [645, 117] on span "True" at bounding box center [657, 109] width 25 height 16
click at [641, 116] on input "True" at bounding box center [634, 110] width 15 height 12
radio input "true"
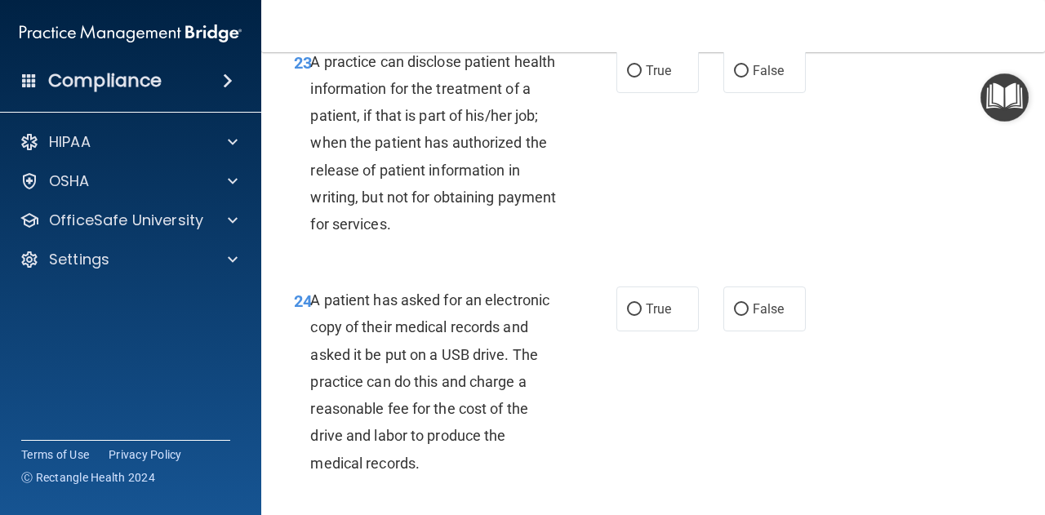
scroll to position [3683, 0]
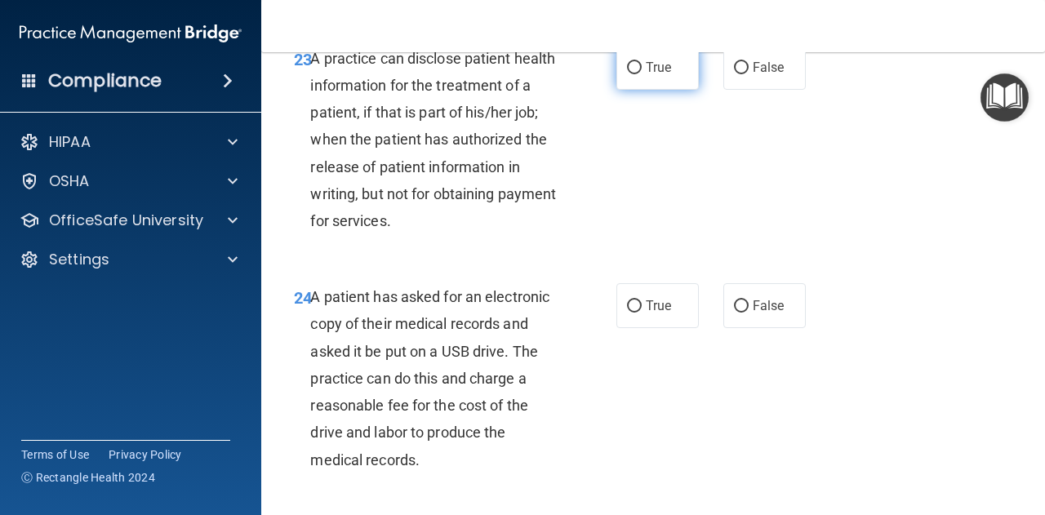
click at [637, 90] on label "True" at bounding box center [657, 67] width 82 height 45
click at [637, 74] on input "True" at bounding box center [634, 68] width 15 height 12
radio input "true"
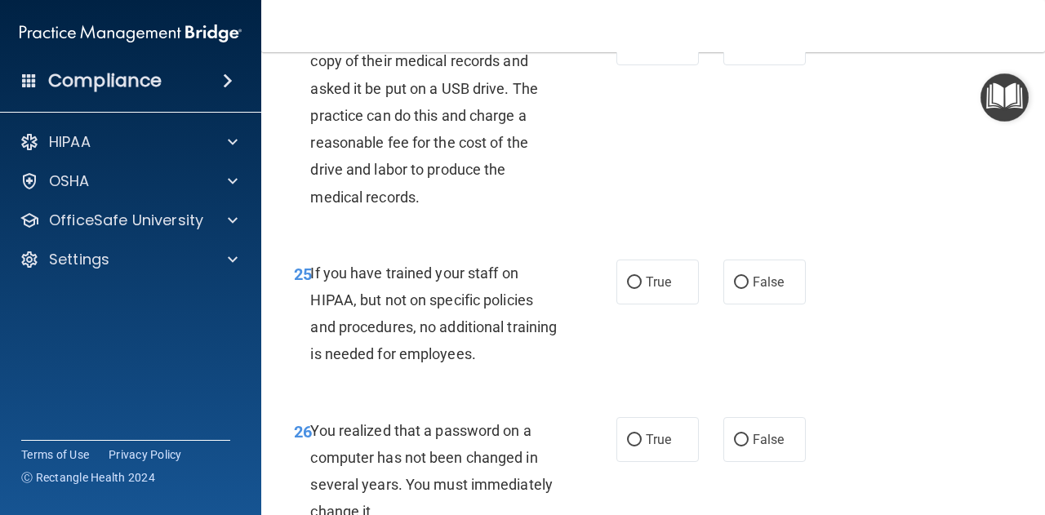
scroll to position [3947, 0]
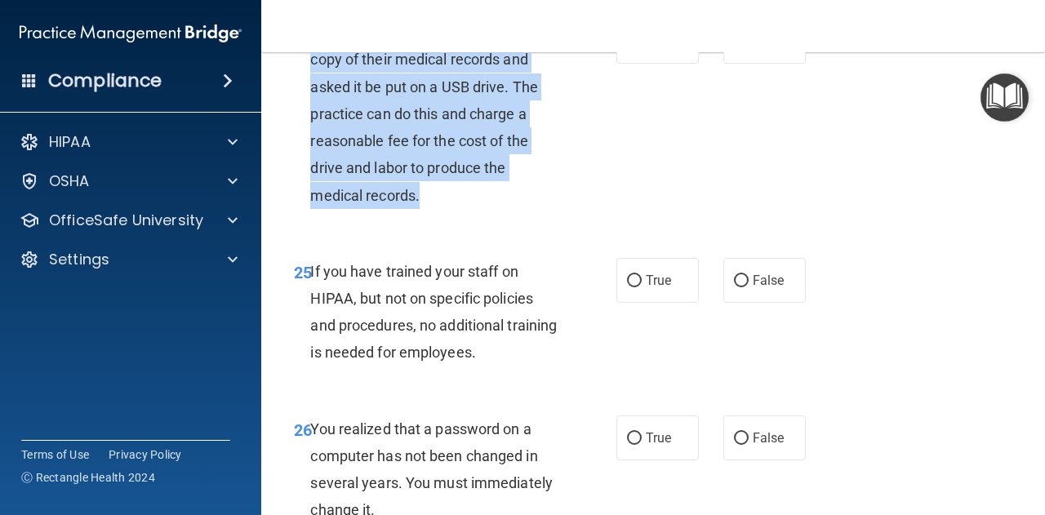
drag, startPoint x: 313, startPoint y: 87, endPoint x: 424, endPoint y: 248, distance: 196.0
click at [424, 209] on div "A patient has asked for an electronic copy of their medical records and asked i…" at bounding box center [440, 114] width 260 height 190
copy span "A patient has asked for an electronic copy of their medical records and asked i…"
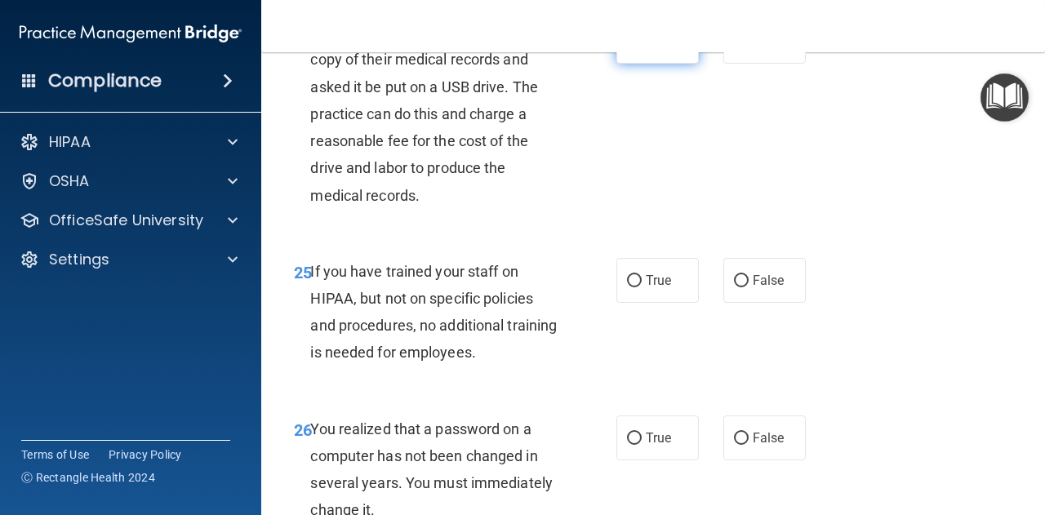
click at [653, 49] on span "True" at bounding box center [657, 41] width 25 height 16
click at [641, 48] on input "True" at bounding box center [634, 42] width 15 height 12
radio input "true"
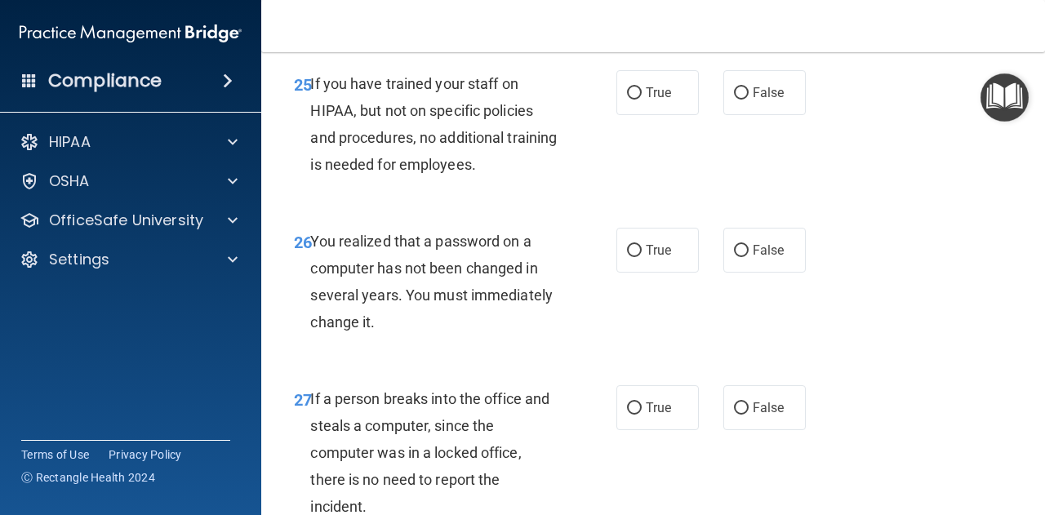
scroll to position [4137, 0]
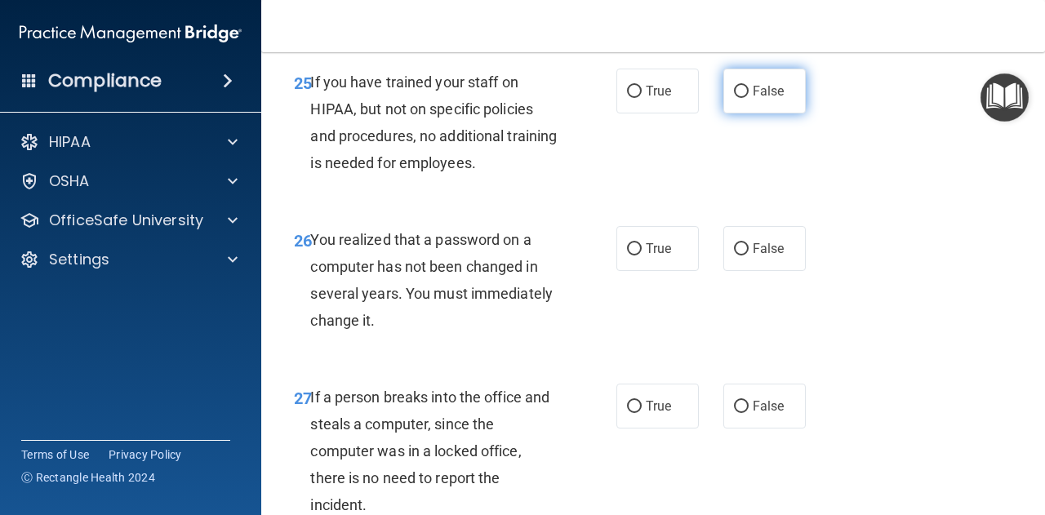
click at [754, 99] on span "False" at bounding box center [768, 91] width 32 height 16
click at [748, 98] on input "False" at bounding box center [741, 92] width 15 height 12
radio input "true"
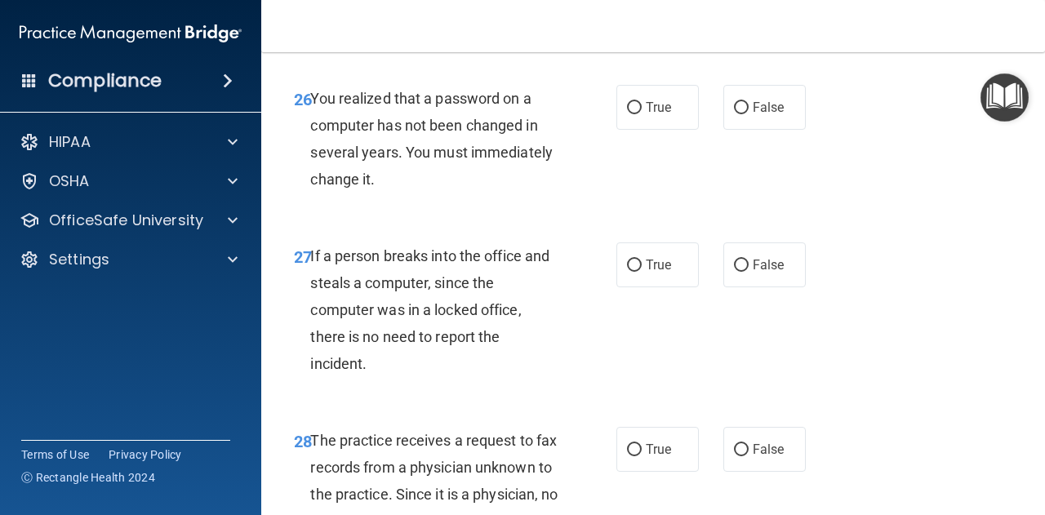
scroll to position [4279, 0]
click at [637, 129] on label "True" at bounding box center [657, 106] width 82 height 45
click at [637, 113] on input "True" at bounding box center [634, 107] width 15 height 12
radio input "true"
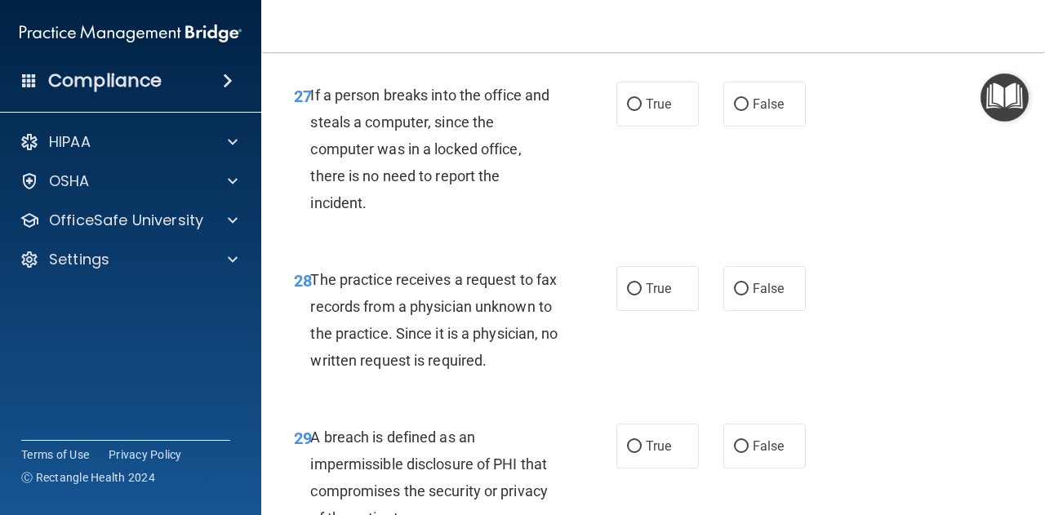
scroll to position [4453, 0]
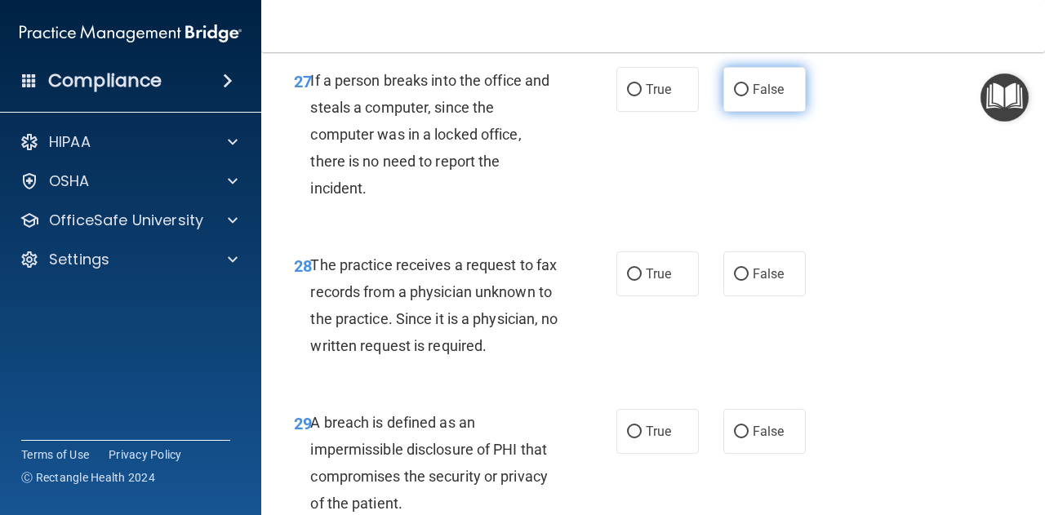
click at [748, 112] on label "False" at bounding box center [764, 89] width 82 height 45
click at [748, 96] on input "False" at bounding box center [741, 90] width 15 height 12
radio input "true"
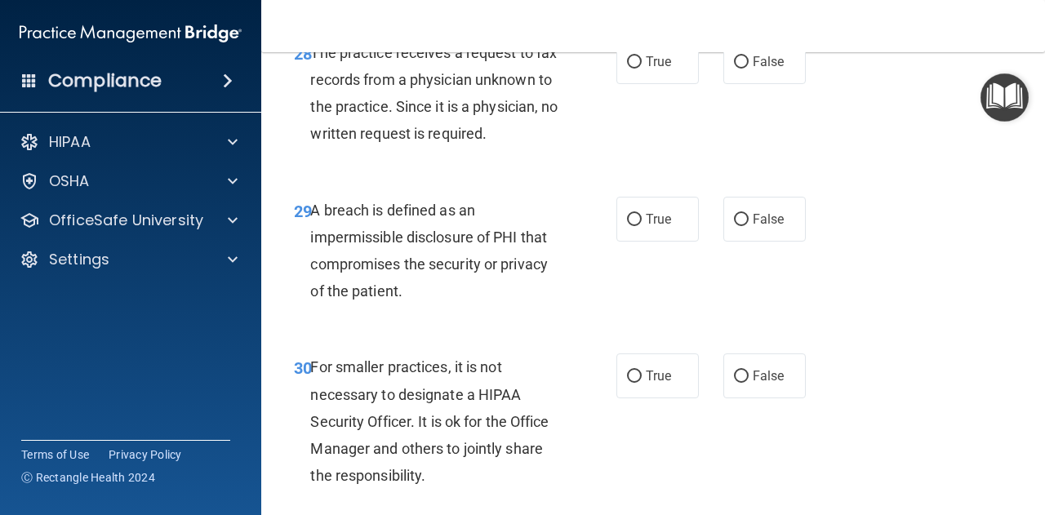
scroll to position [4666, 0]
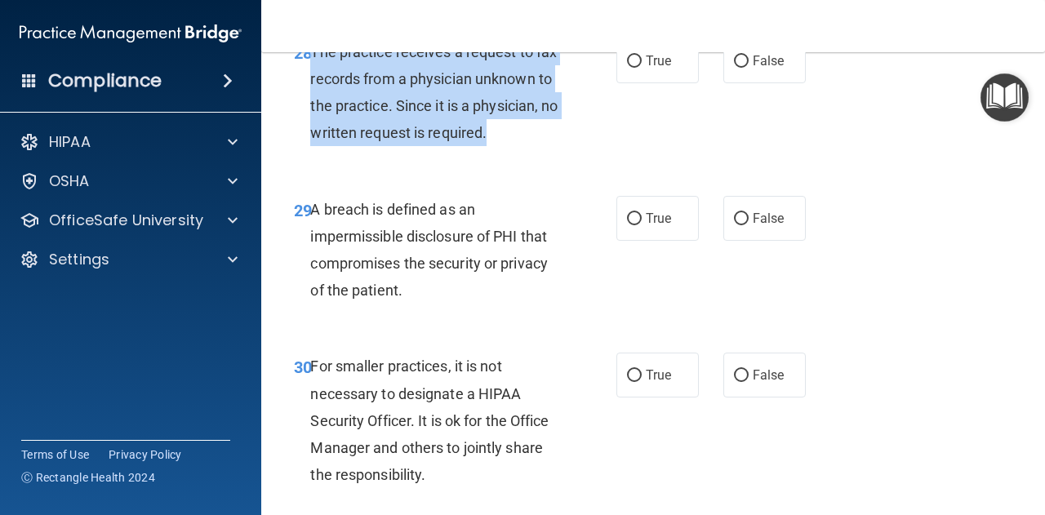
drag, startPoint x: 312, startPoint y: 100, endPoint x: 385, endPoint y: 210, distance: 131.7
click at [385, 147] on div "The practice receives a request to fax records from a physician unknown to the …" at bounding box center [440, 92] width 260 height 109
copy span "The practice receives a request to fax records from a physician unknown to the …"
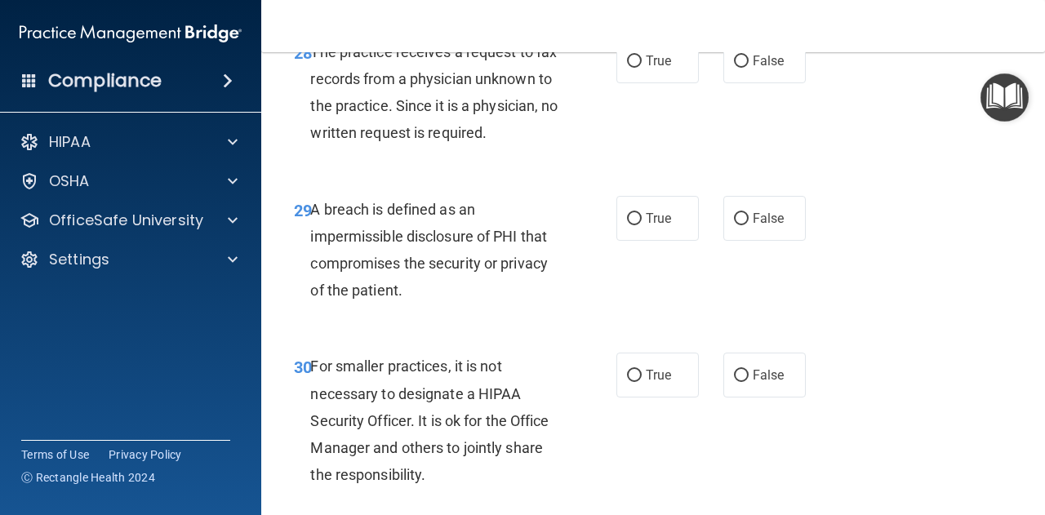
click at [522, 175] on div "28 The practice receives a request to fax records from a physician unknown to t…" at bounding box center [653, 96] width 743 height 157
click at [735, 68] on input "False" at bounding box center [741, 61] width 15 height 12
radio input "true"
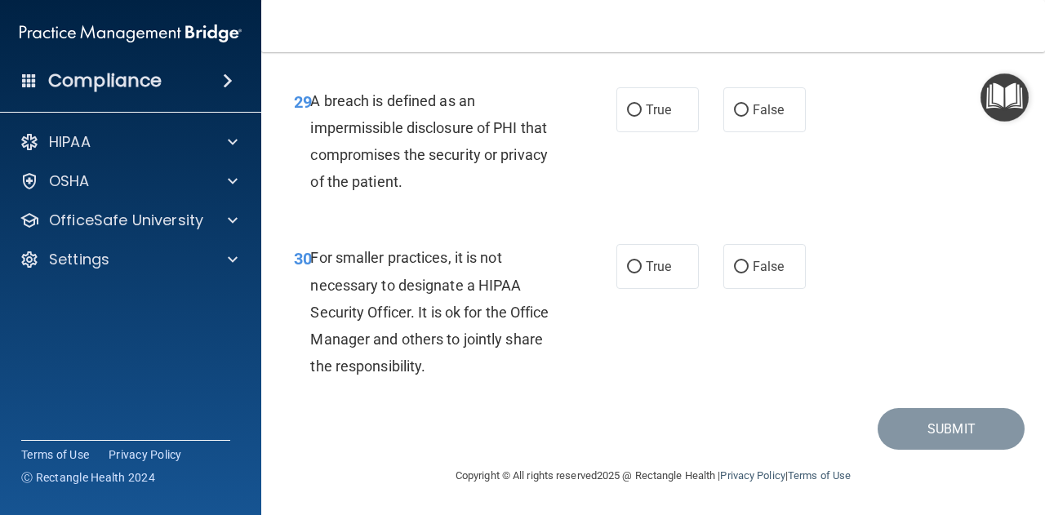
scroll to position [4824, 0]
click at [645, 118] on span "True" at bounding box center [657, 110] width 25 height 16
click at [641, 117] on input "True" at bounding box center [634, 110] width 15 height 12
radio input "true"
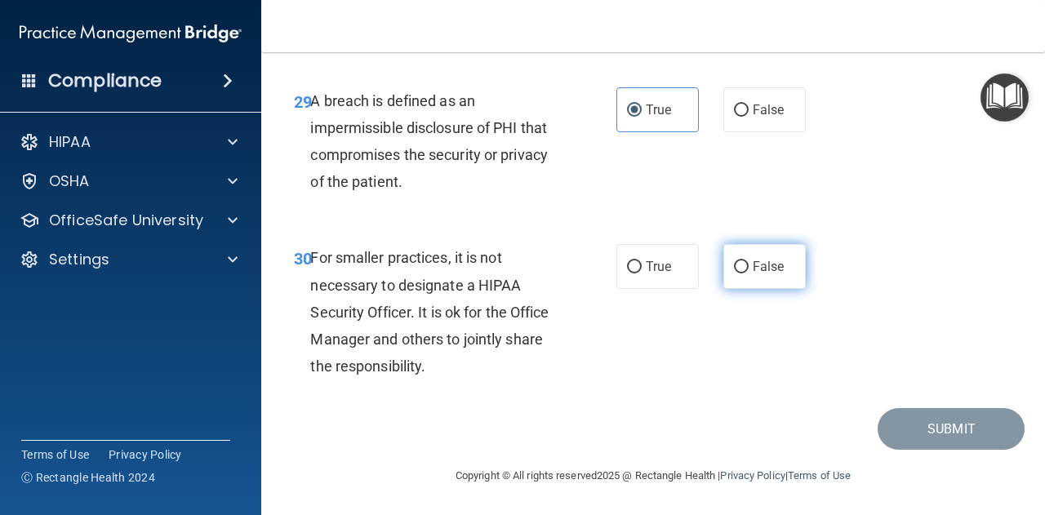
click at [742, 275] on label "False" at bounding box center [764, 266] width 82 height 45
click at [742, 273] on input "False" at bounding box center [741, 267] width 15 height 12
radio input "true"
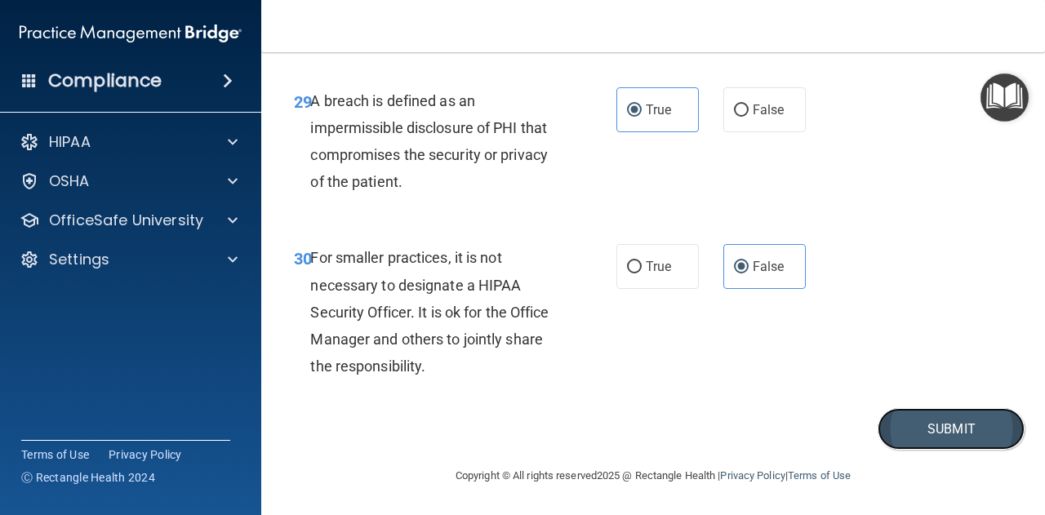
click at [929, 427] on button "Submit" at bounding box center [950, 429] width 147 height 42
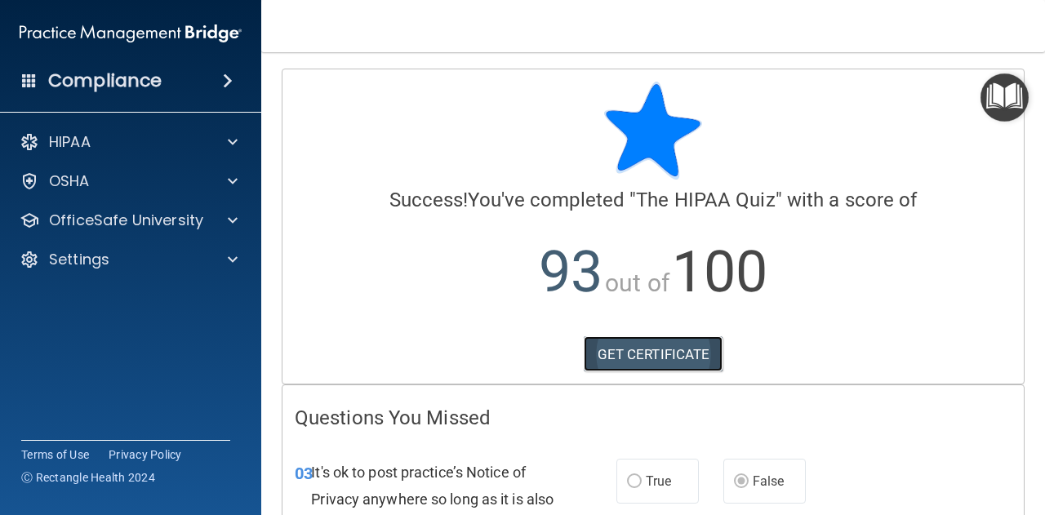
click at [639, 351] on link "GET CERTIFICATE" at bounding box center [653, 354] width 140 height 36
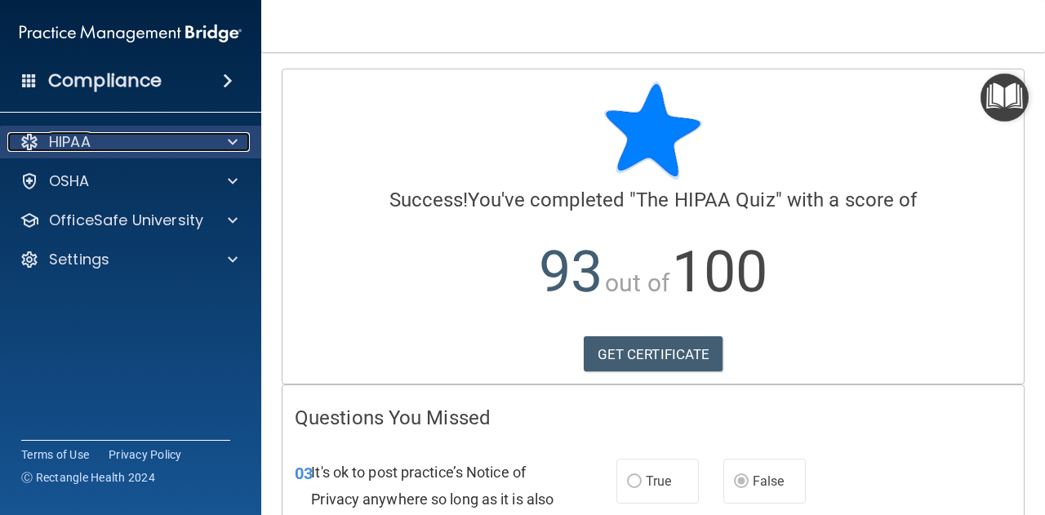
click at [231, 141] on span at bounding box center [233, 142] width 10 height 20
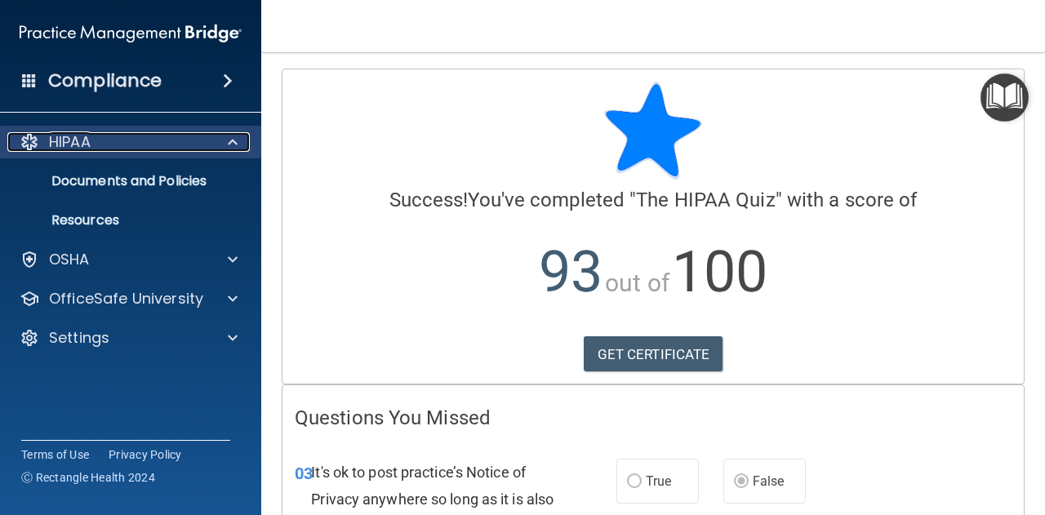
click at [231, 141] on span at bounding box center [233, 142] width 10 height 20
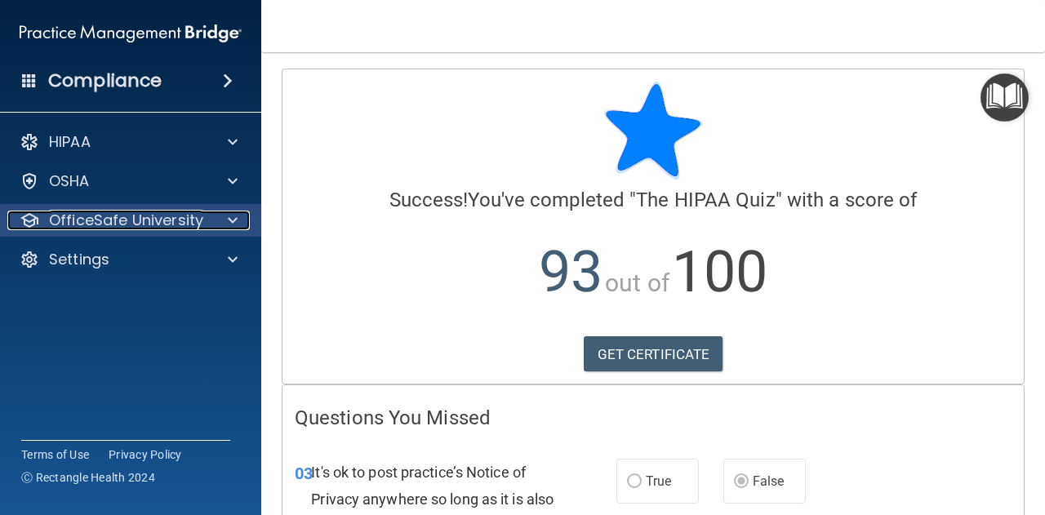
click at [235, 216] on span at bounding box center [233, 221] width 10 height 20
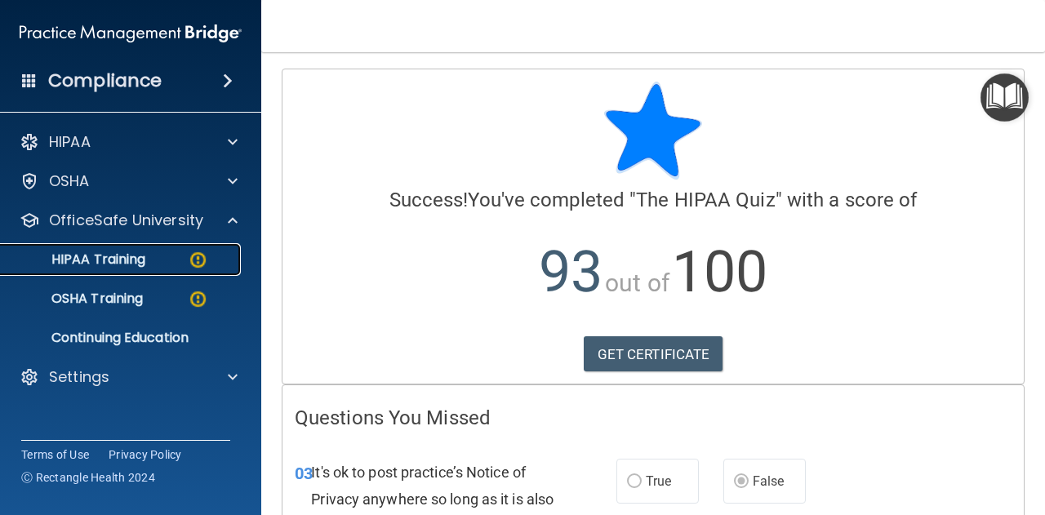
click at [191, 254] on img at bounding box center [198, 260] width 20 height 20
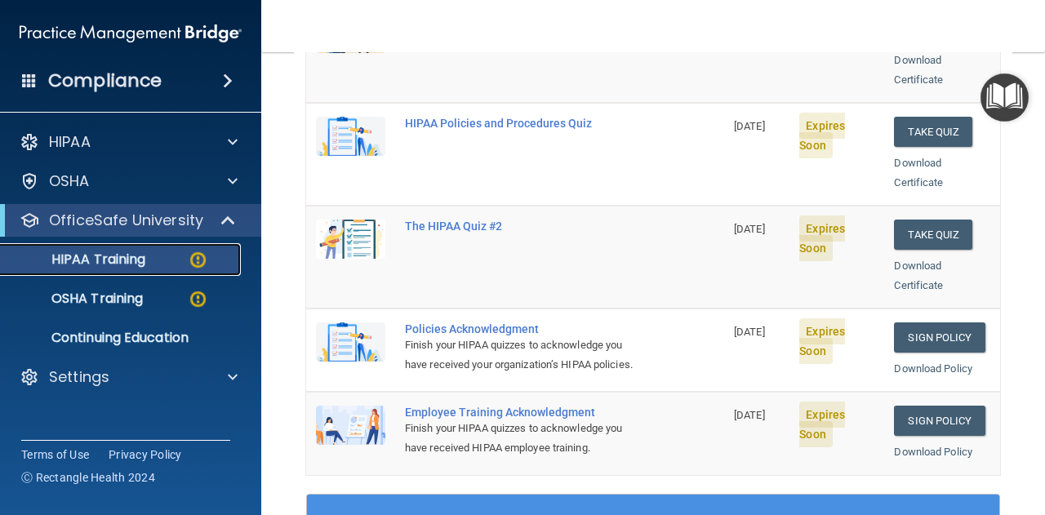
scroll to position [306, 0]
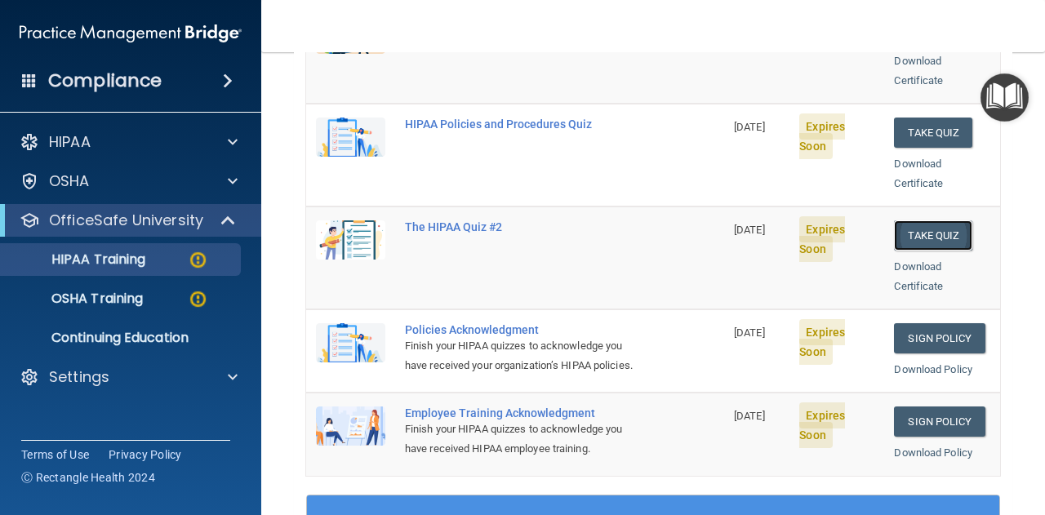
click at [917, 220] on button "Take Quiz" at bounding box center [933, 235] width 78 height 30
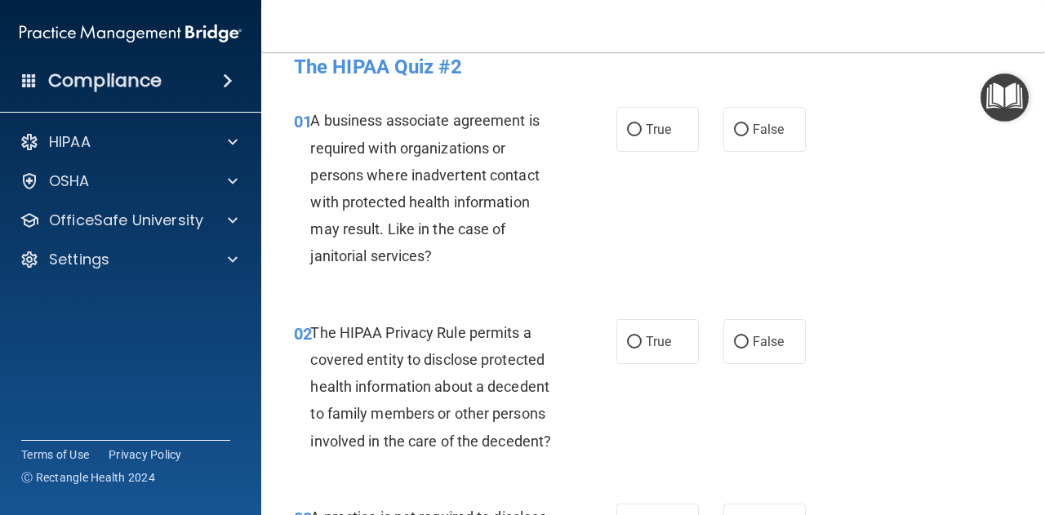
scroll to position [24, 0]
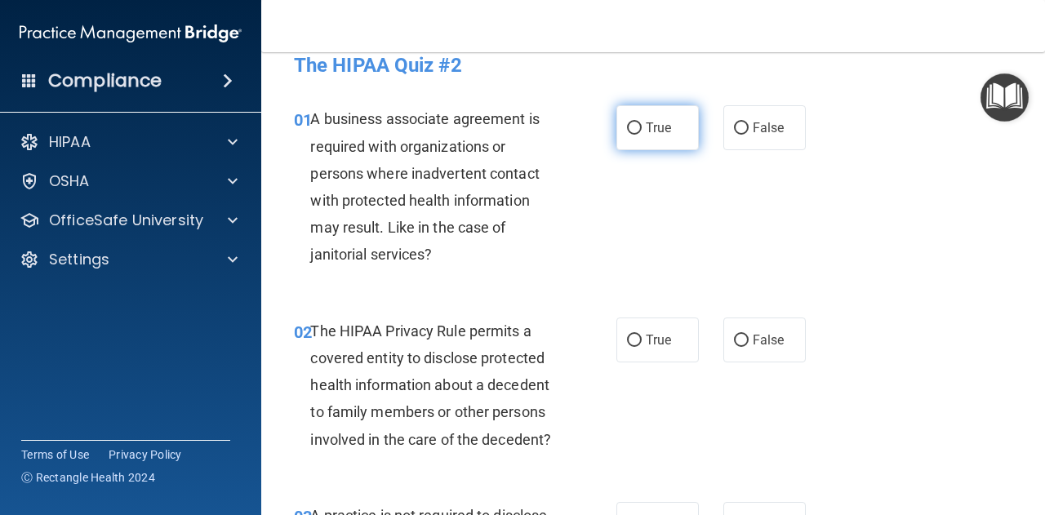
click at [619, 143] on label "True" at bounding box center [657, 127] width 82 height 45
click at [627, 135] on input "True" at bounding box center [634, 128] width 15 height 12
radio input "true"
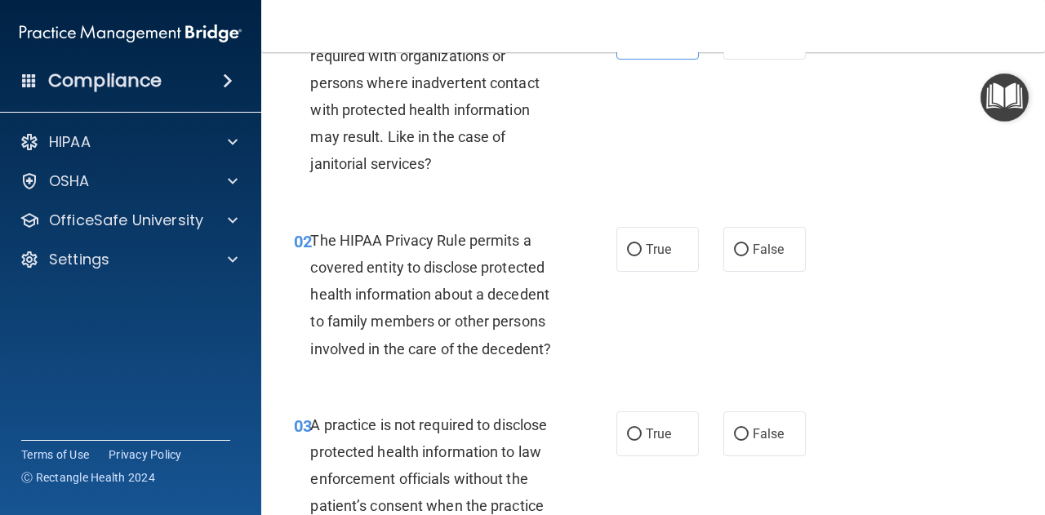
scroll to position [157, 0]
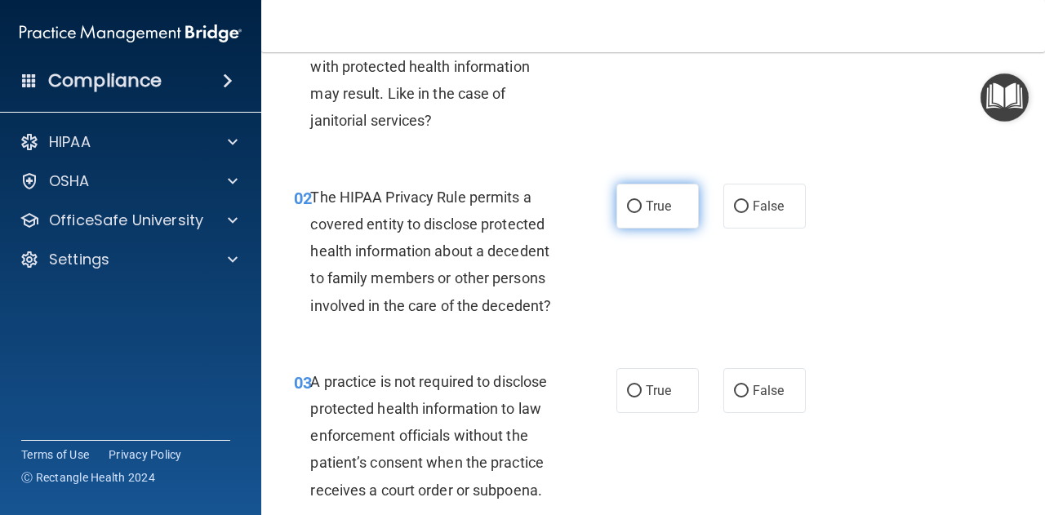
click at [617, 218] on label "True" at bounding box center [657, 206] width 82 height 45
click at [627, 213] on input "True" at bounding box center [634, 207] width 15 height 12
radio input "true"
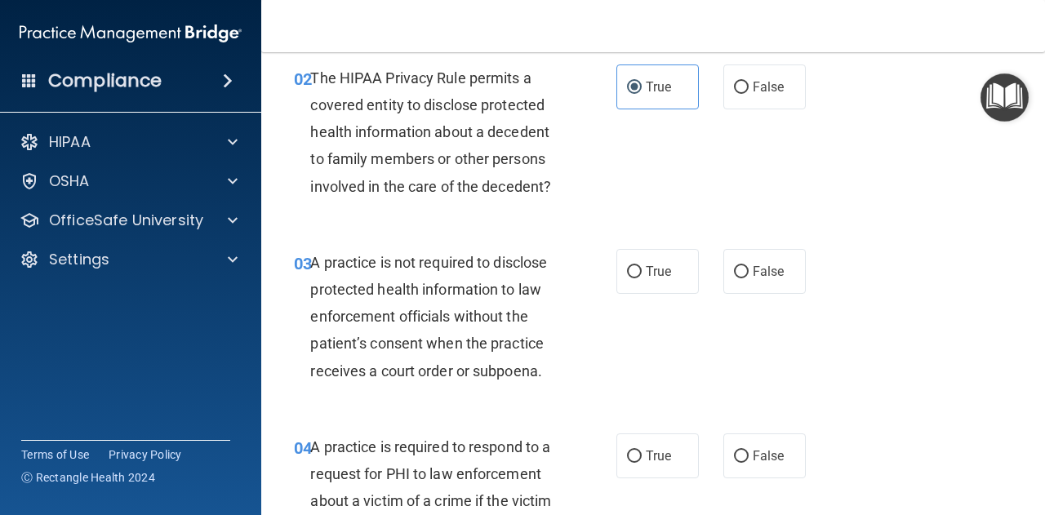
scroll to position [277, 0]
click at [737, 260] on label "False" at bounding box center [764, 270] width 82 height 45
click at [737, 265] on input "False" at bounding box center [741, 271] width 15 height 12
radio input "true"
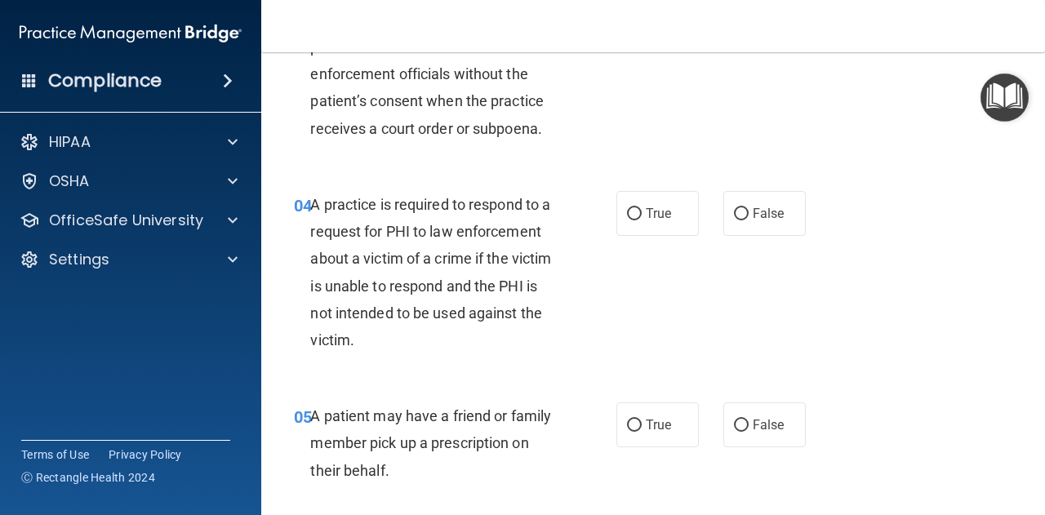
scroll to position [520, 0]
click at [645, 208] on span "True" at bounding box center [657, 213] width 25 height 16
click at [641, 208] on input "True" at bounding box center [634, 213] width 15 height 12
radio input "true"
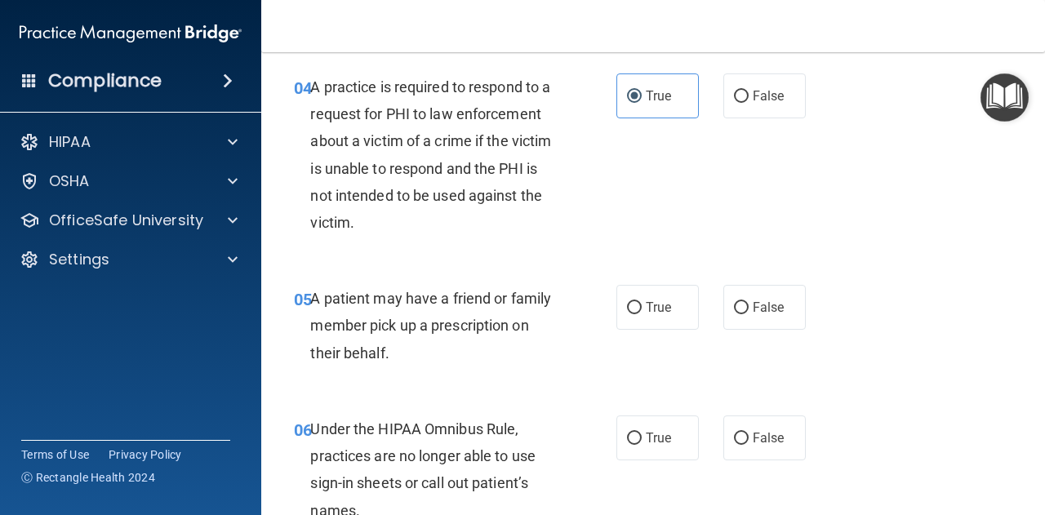
scroll to position [639, 0]
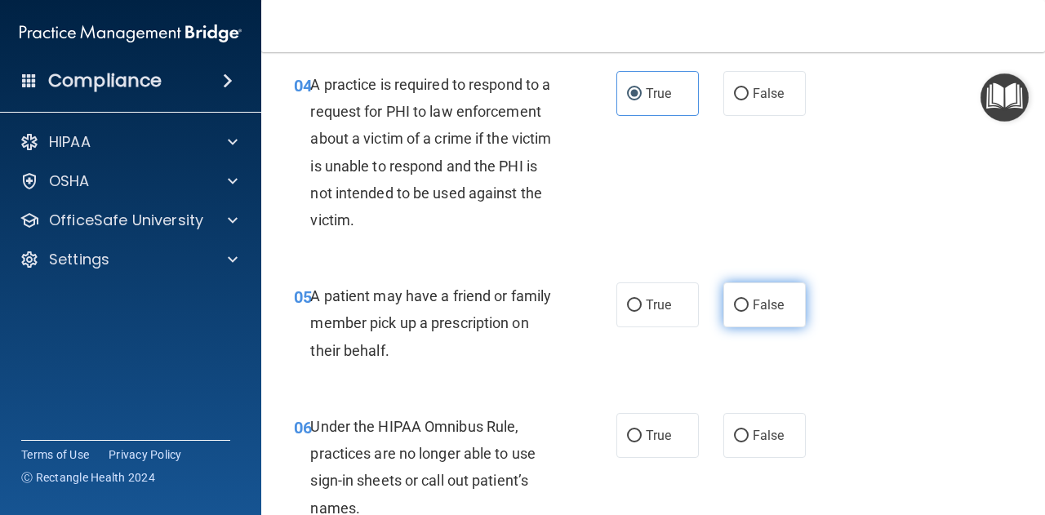
click at [743, 307] on label "False" at bounding box center [764, 304] width 82 height 45
click at [743, 307] on input "False" at bounding box center [741, 305] width 15 height 12
radio input "true"
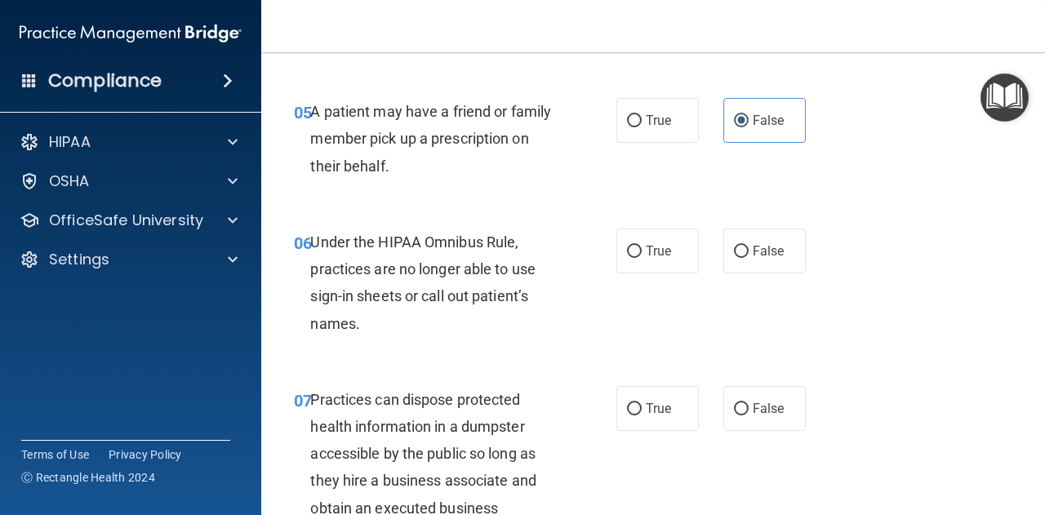
scroll to position [846, 0]
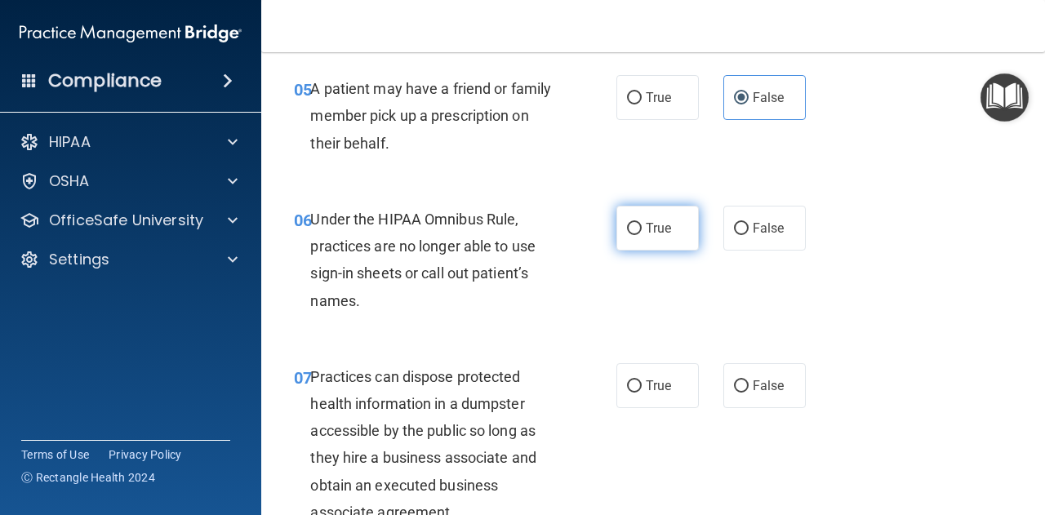
click at [637, 233] on label "True" at bounding box center [657, 228] width 82 height 45
click at [637, 233] on input "True" at bounding box center [634, 229] width 15 height 12
radio input "true"
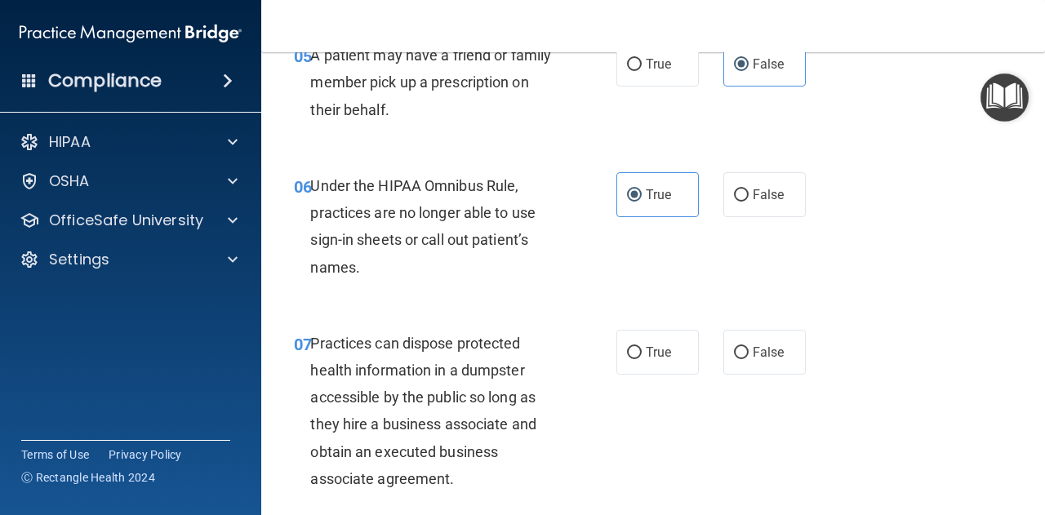
scroll to position [878, 0]
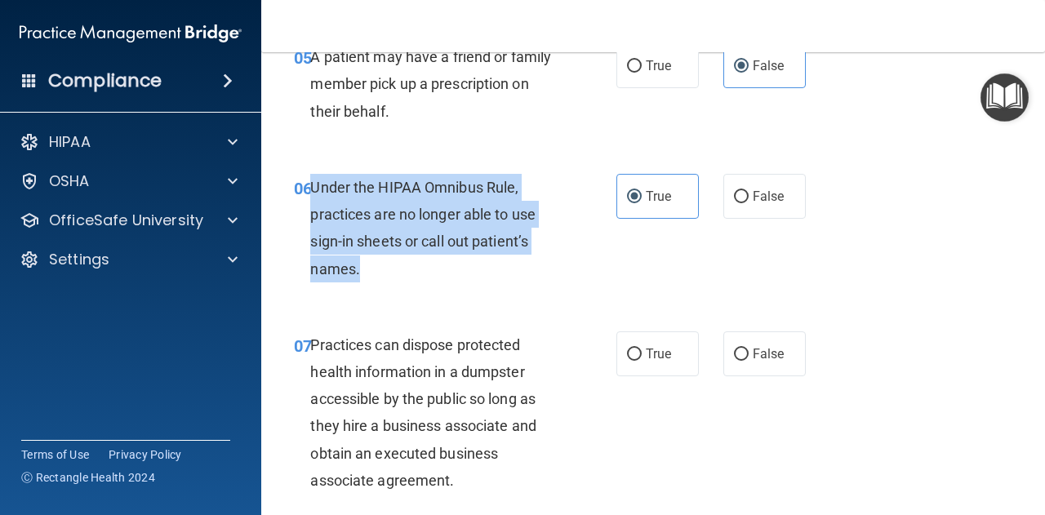
drag, startPoint x: 313, startPoint y: 185, endPoint x: 366, endPoint y: 271, distance: 100.8
click at [366, 271] on div "Under the HIPAA Omnibus Rule, practices are no longer able to use sign-in sheet…" at bounding box center [440, 228] width 260 height 109
copy span "Under the HIPAA Omnibus Rule, practices are no longer able to use sign-in sheet…"
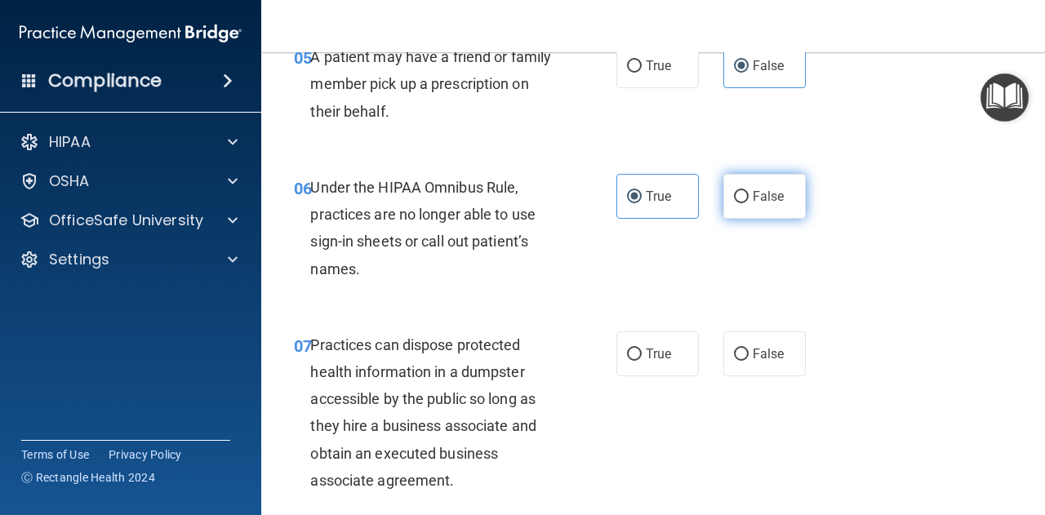
click at [728, 205] on label "False" at bounding box center [764, 196] width 82 height 45
click at [734, 203] on input "False" at bounding box center [741, 197] width 15 height 12
radio input "true"
radio input "false"
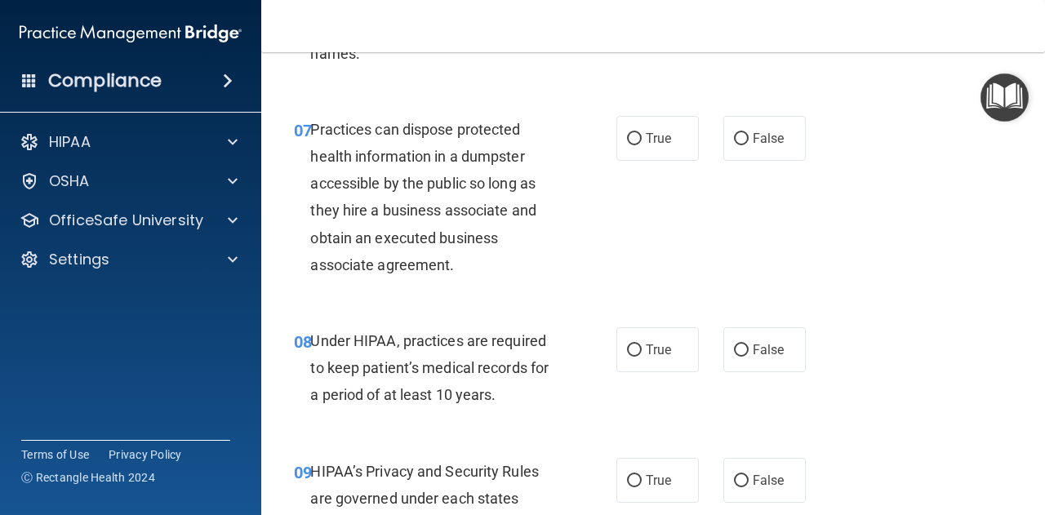
scroll to position [1085, 0]
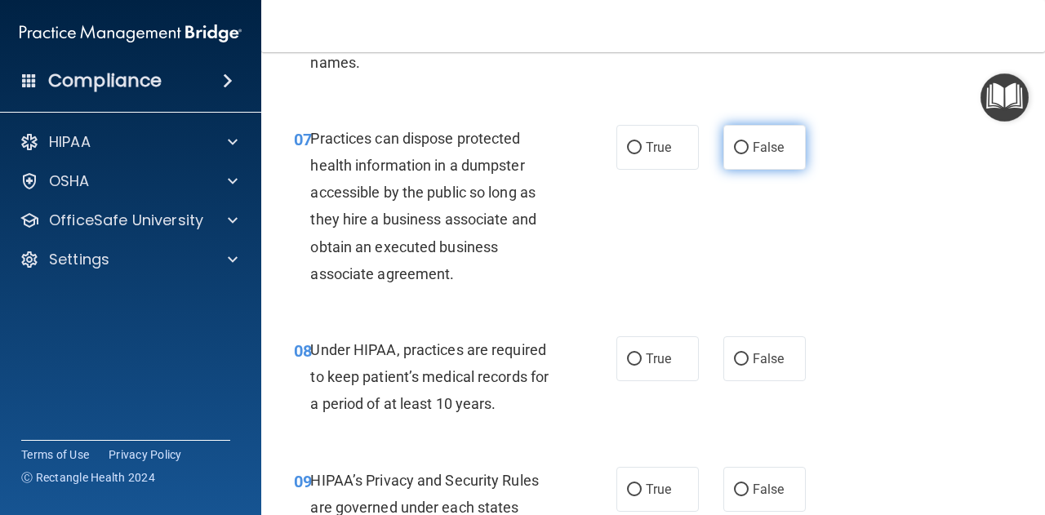
click at [736, 142] on input "False" at bounding box center [741, 148] width 15 height 12
radio input "true"
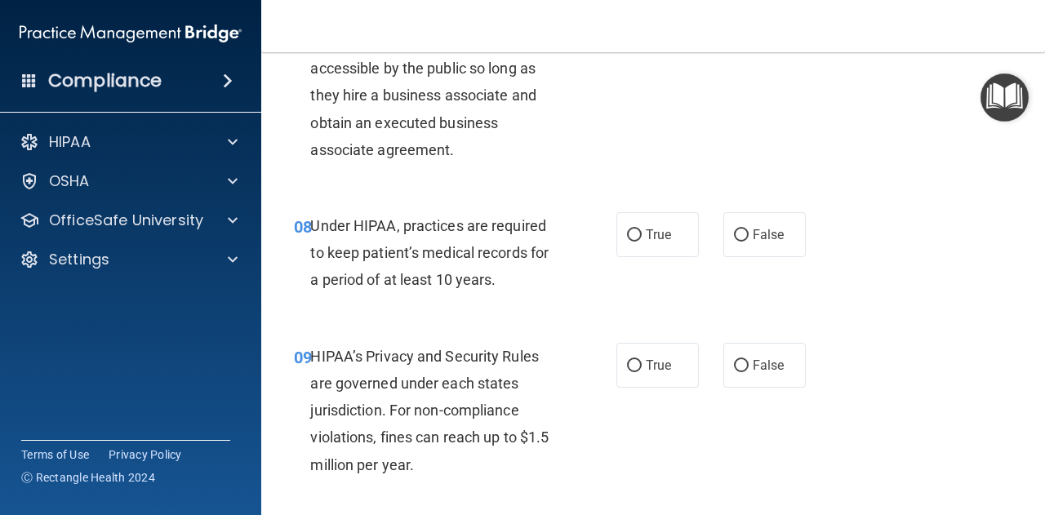
scroll to position [1209, 0]
click at [627, 230] on input "True" at bounding box center [634, 234] width 15 height 12
radio input "true"
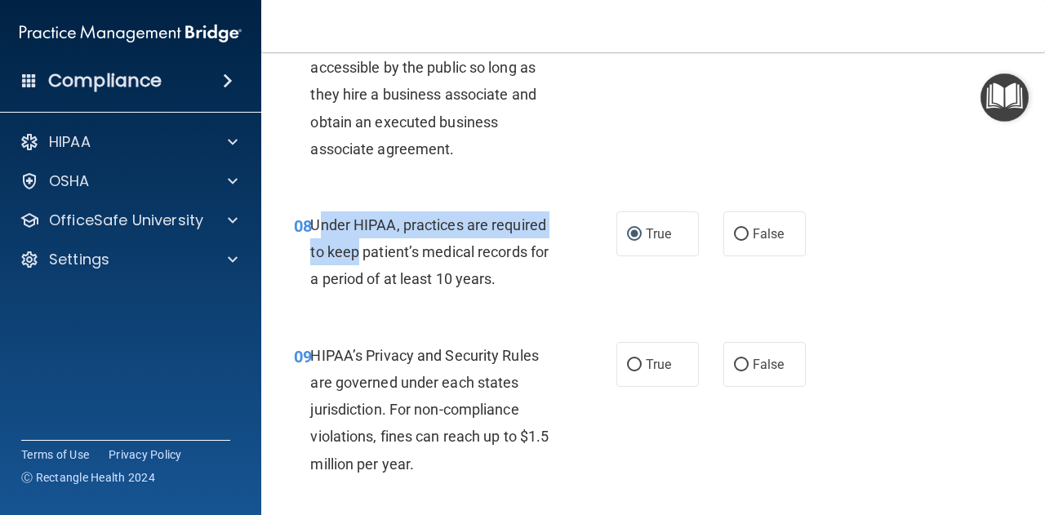
drag, startPoint x: 316, startPoint y: 227, endPoint x: 358, endPoint y: 239, distance: 44.2
click at [358, 239] on div "Under HIPAA, practices are required to keep patient’s medical records for a per…" at bounding box center [440, 252] width 260 height 82
click at [326, 224] on span "Under HIPAA, practices are required to keep patient’s medical records for a per…" at bounding box center [429, 251] width 238 height 71
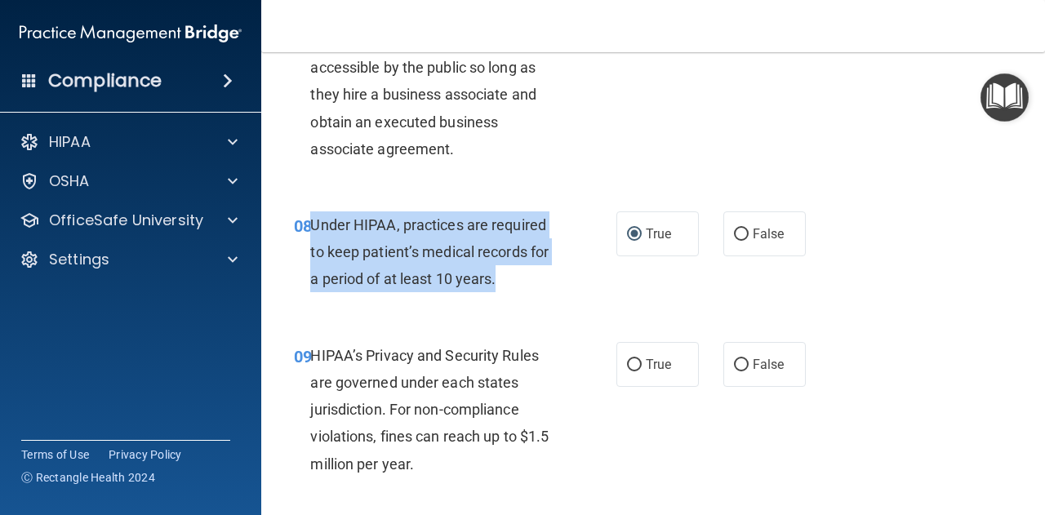
drag, startPoint x: 313, startPoint y: 224, endPoint x: 501, endPoint y: 268, distance: 192.8
click at [501, 268] on div "Under HIPAA, practices are required to keep patient’s medical records for a per…" at bounding box center [440, 252] width 260 height 82
copy span "Under HIPAA, practices are required to keep patient’s medical records for a per…"
click at [577, 293] on div "08 Under HIPAA, practices are required to keep patient’s medical records for a …" at bounding box center [454, 256] width 371 height 90
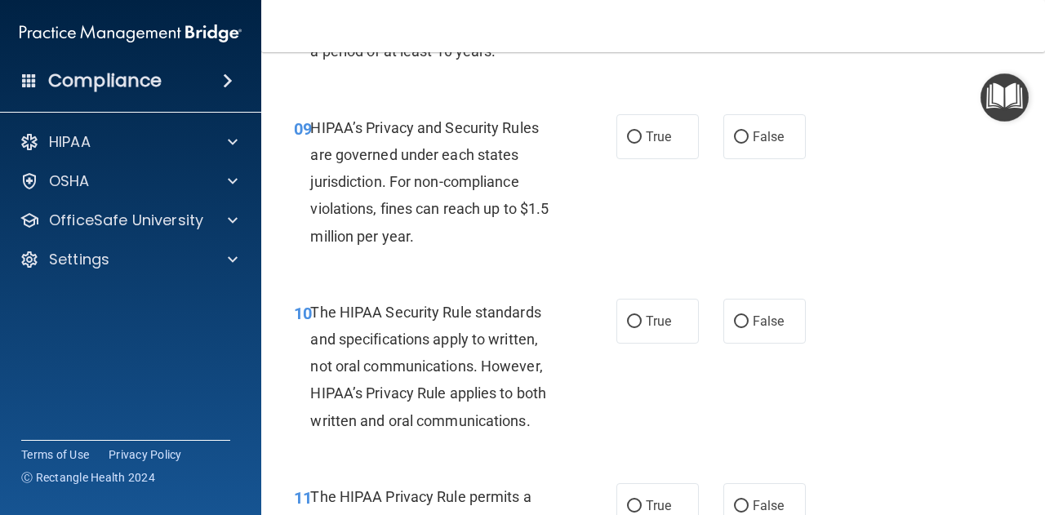
scroll to position [1438, 0]
click at [637, 133] on label "True" at bounding box center [657, 135] width 82 height 45
click at [637, 133] on input "True" at bounding box center [634, 137] width 15 height 12
radio input "true"
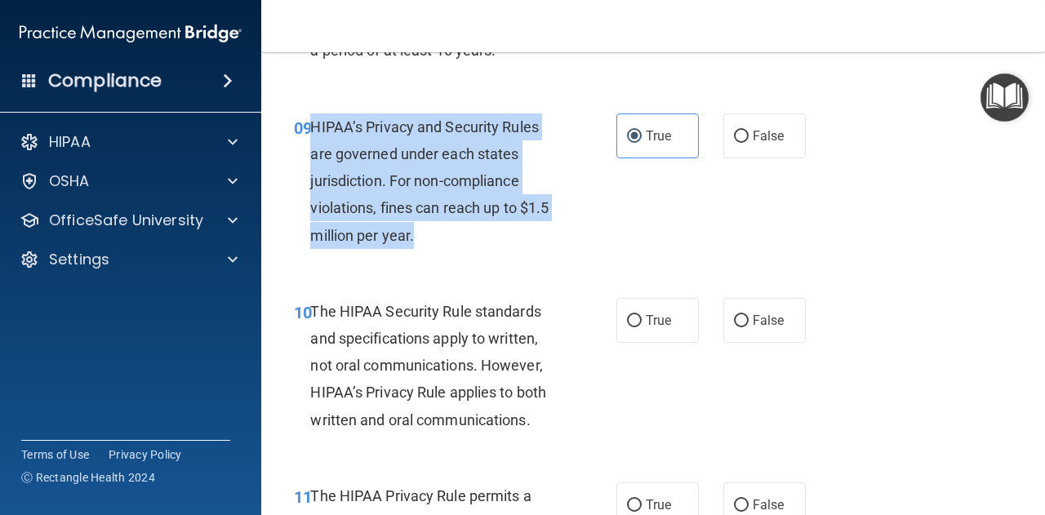
drag, startPoint x: 312, startPoint y: 124, endPoint x: 414, endPoint y: 234, distance: 150.1
click at [414, 234] on div "HIPAA’s Privacy and Security Rules are governed under each states jurisdiction.…" at bounding box center [440, 180] width 260 height 135
copy span "HIPAA’s Privacy and Security Rules are governed under each states jurisdiction.…"
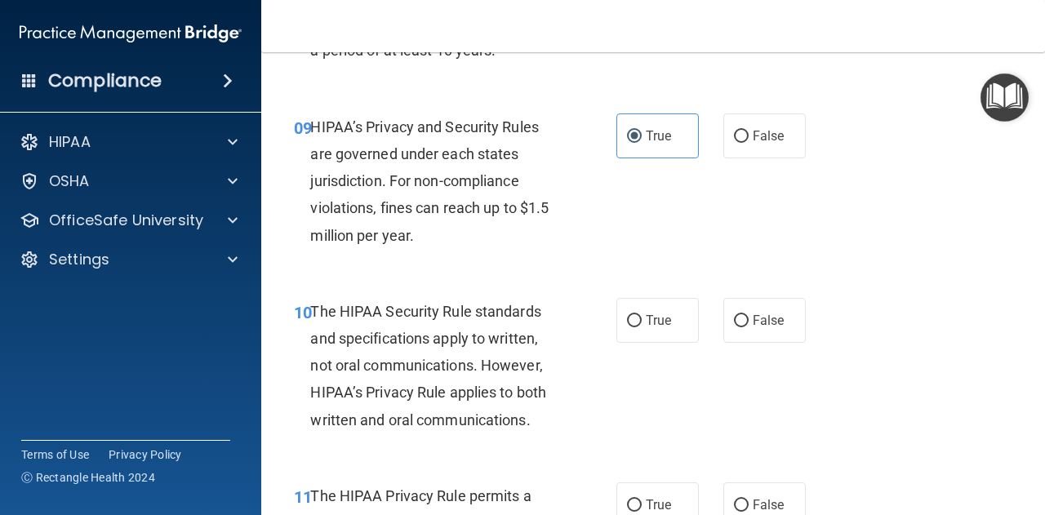
click at [538, 259] on div "09 HIPAA’s Privacy and Security Rules are governed under each states jurisdicti…" at bounding box center [653, 185] width 743 height 184
click at [740, 135] on label "False" at bounding box center [764, 135] width 82 height 45
click at [740, 135] on input "False" at bounding box center [741, 137] width 15 height 12
radio input "true"
radio input "false"
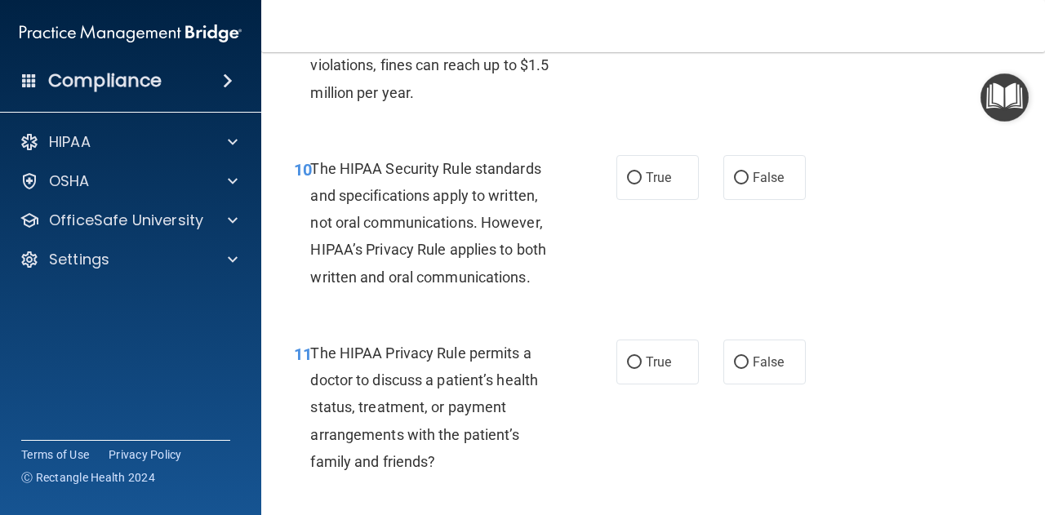
scroll to position [1582, 0]
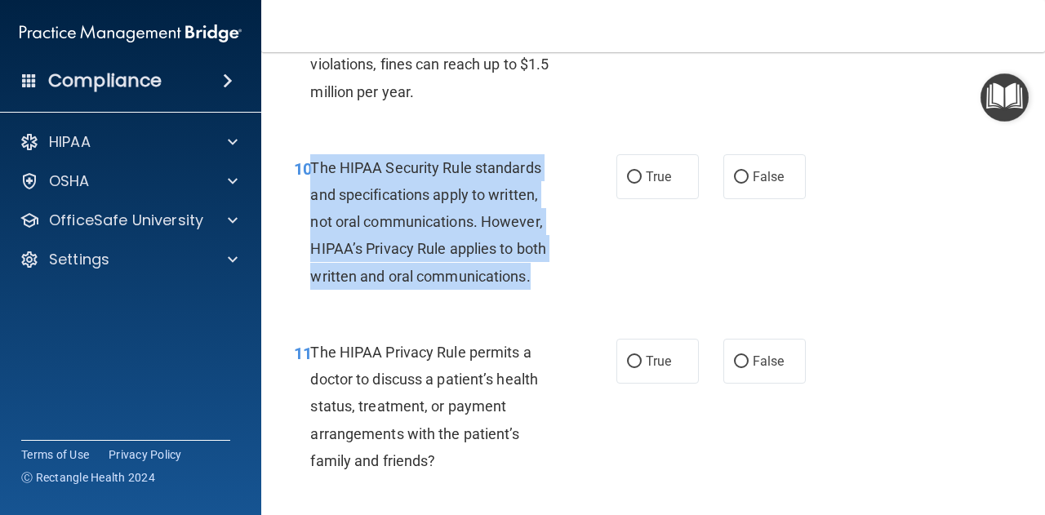
drag, startPoint x: 310, startPoint y: 166, endPoint x: 546, endPoint y: 277, distance: 261.0
click at [546, 277] on div "The HIPAA Security Rule standards and specifications apply to written, not oral…" at bounding box center [440, 221] width 260 height 135
copy span "The HIPAA Security Rule standards and specifications apply to written, not oral…"
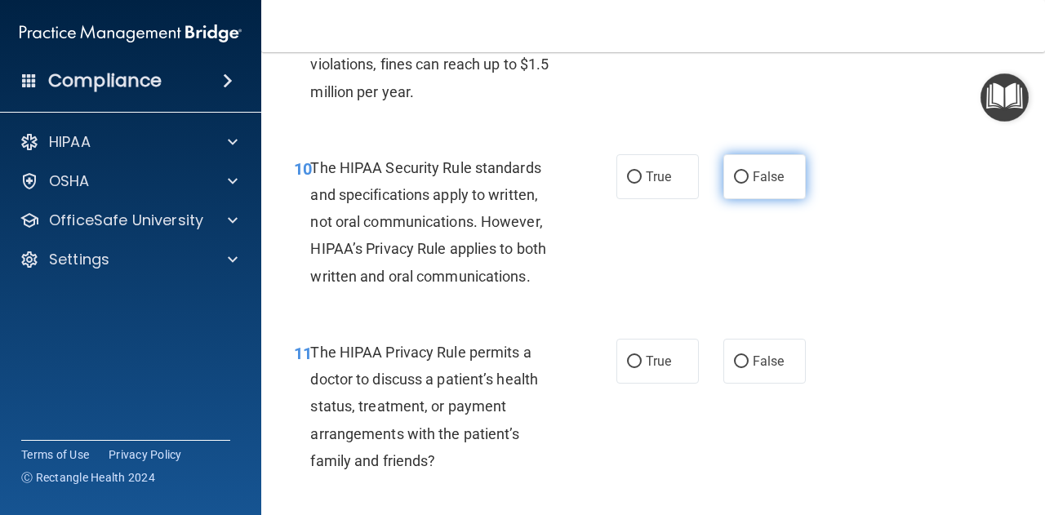
click at [733, 159] on label "False" at bounding box center [764, 176] width 82 height 45
click at [734, 171] on input "False" at bounding box center [741, 177] width 15 height 12
radio input "true"
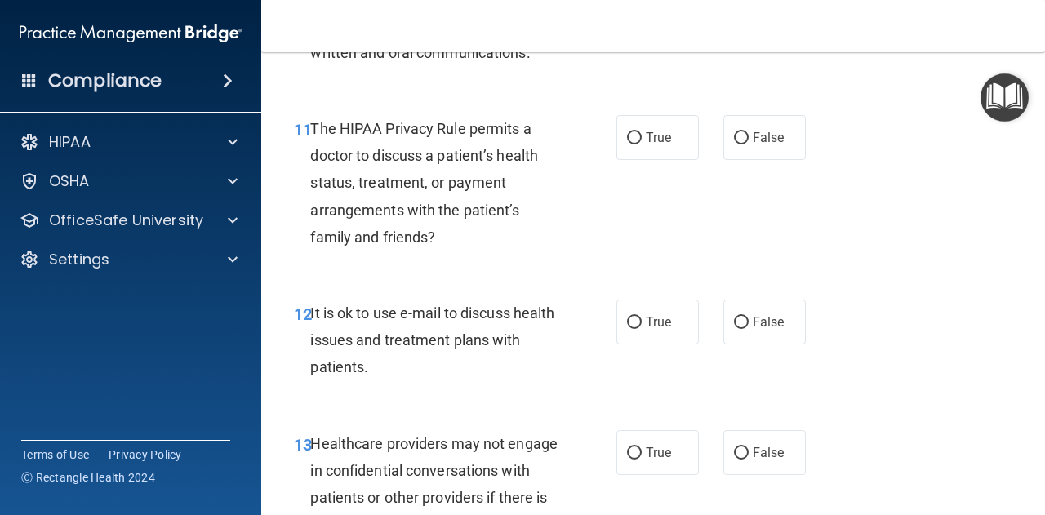
scroll to position [1806, 0]
click at [752, 141] on span "False" at bounding box center [768, 137] width 32 height 16
click at [748, 141] on input "False" at bounding box center [741, 137] width 15 height 12
radio input "true"
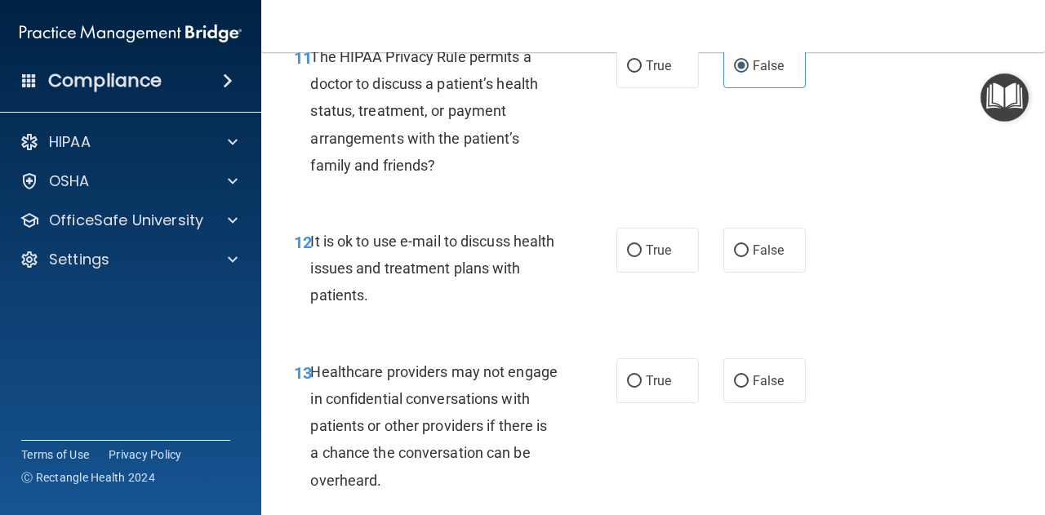
scroll to position [1879, 0]
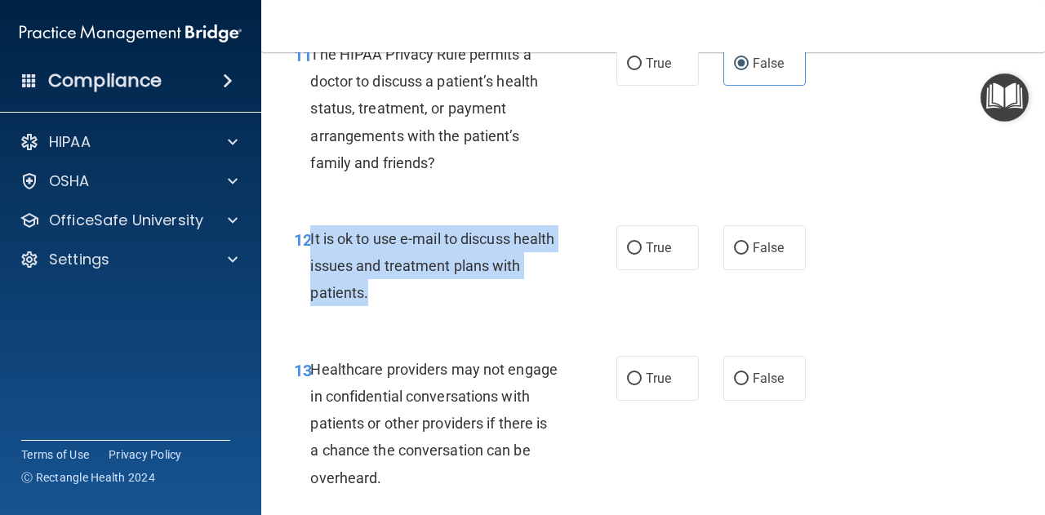
drag, startPoint x: 310, startPoint y: 237, endPoint x: 416, endPoint y: 290, distance: 118.2
click at [416, 290] on div "It is ok to use e-mail to discuss health issues and treatment plans with patien…" at bounding box center [440, 266] width 260 height 82
copy span "It is ok to use e-mail to discuss health issues and treatment plans with patien…"
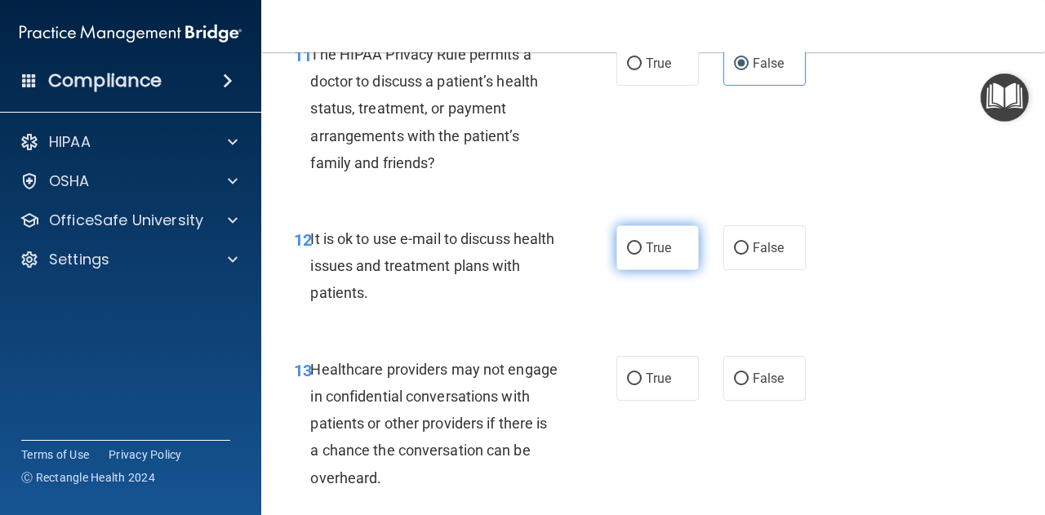
click at [651, 258] on label "True" at bounding box center [657, 247] width 82 height 45
click at [641, 255] on input "True" at bounding box center [634, 248] width 15 height 12
radio input "true"
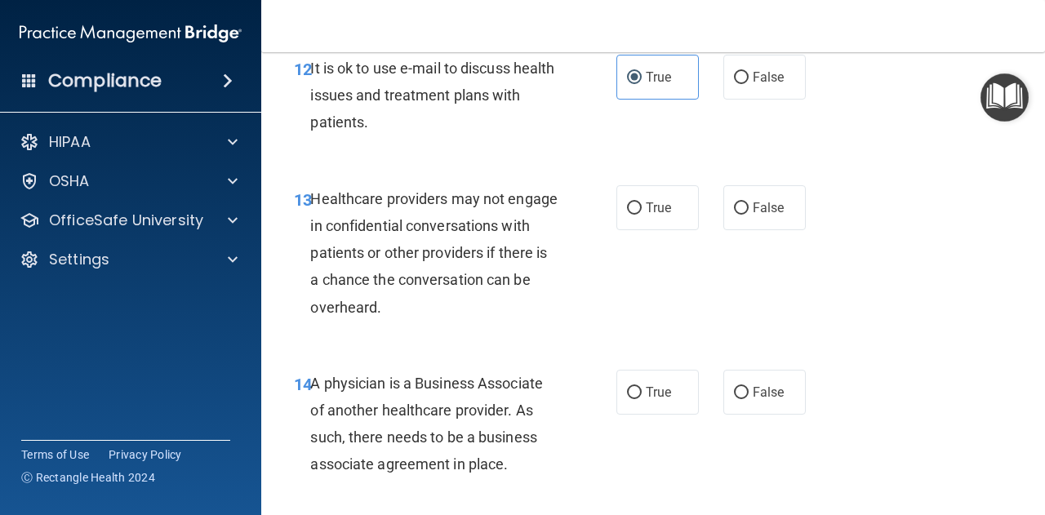
scroll to position [2053, 0]
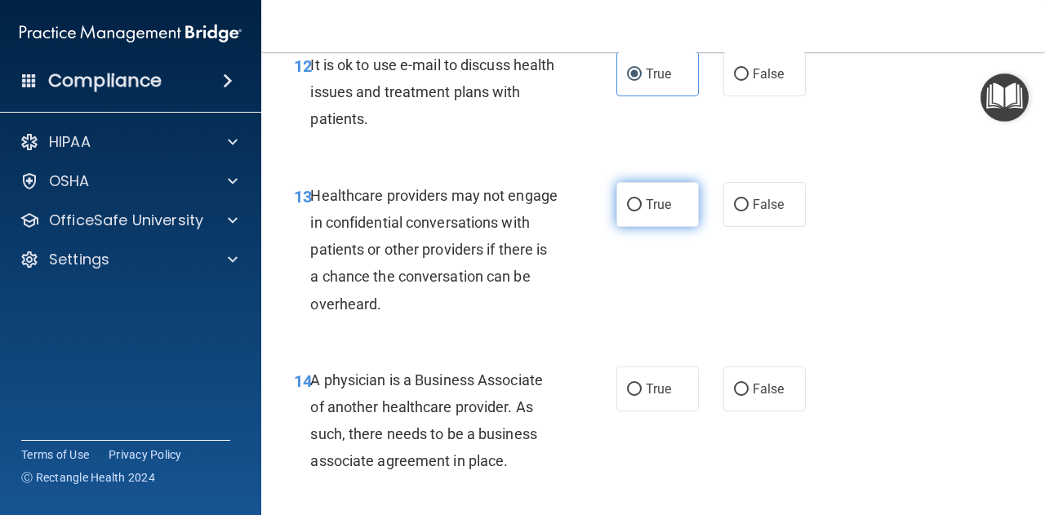
click at [618, 194] on label "True" at bounding box center [657, 204] width 82 height 45
click at [627, 199] on input "True" at bounding box center [634, 205] width 15 height 12
radio input "true"
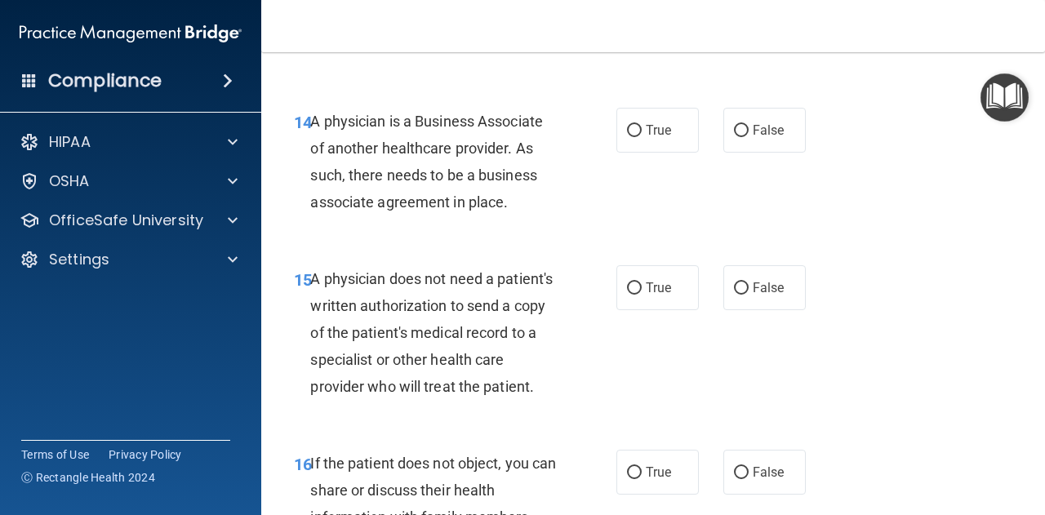
scroll to position [2313, 0]
click at [638, 131] on label "True" at bounding box center [657, 129] width 82 height 45
click at [638, 131] on input "True" at bounding box center [634, 130] width 15 height 12
radio input "true"
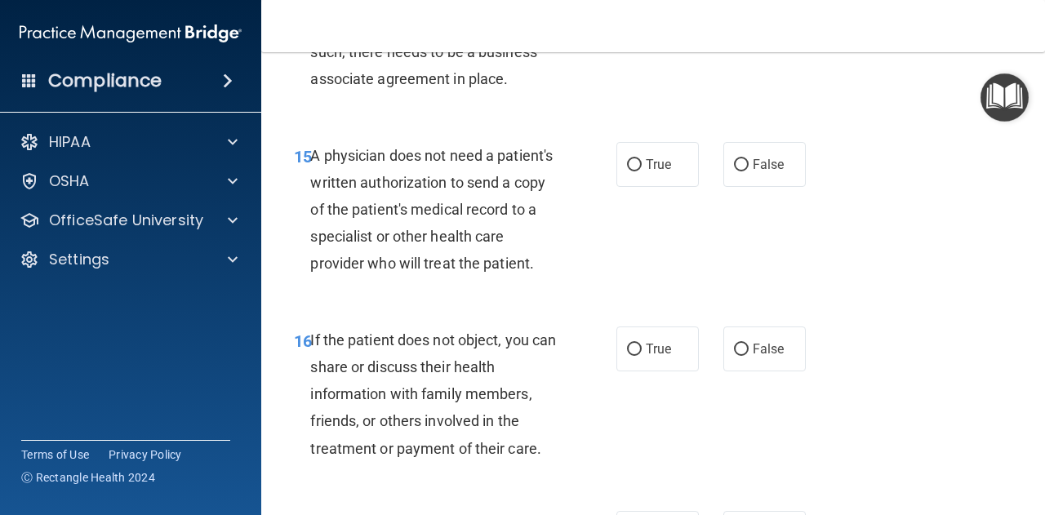
scroll to position [2436, 0]
click at [609, 172] on div "15 A physician does not need a patient's written authorization to send a copy o…" at bounding box center [454, 213] width 371 height 144
click at [627, 164] on input "True" at bounding box center [634, 164] width 15 height 12
radio input "true"
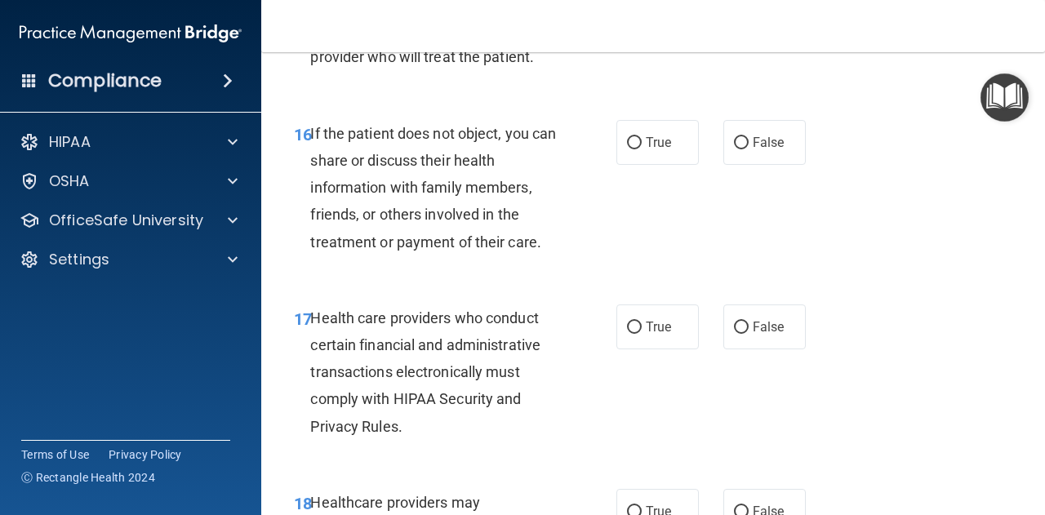
scroll to position [2642, 0]
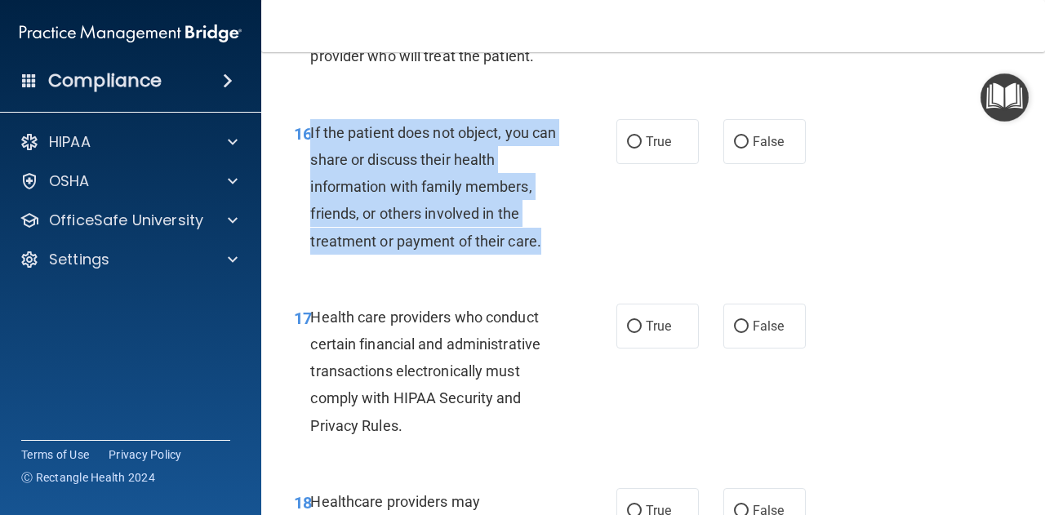
drag, startPoint x: 310, startPoint y: 160, endPoint x: 555, endPoint y: 260, distance: 264.6
click at [555, 255] on div "If the patient does not object, you can share or discuss their health informati…" at bounding box center [440, 186] width 260 height 135
copy span "If the patient does not object, you can share or discuss their health informati…"
click at [632, 149] on input "True" at bounding box center [634, 142] width 15 height 12
radio input "true"
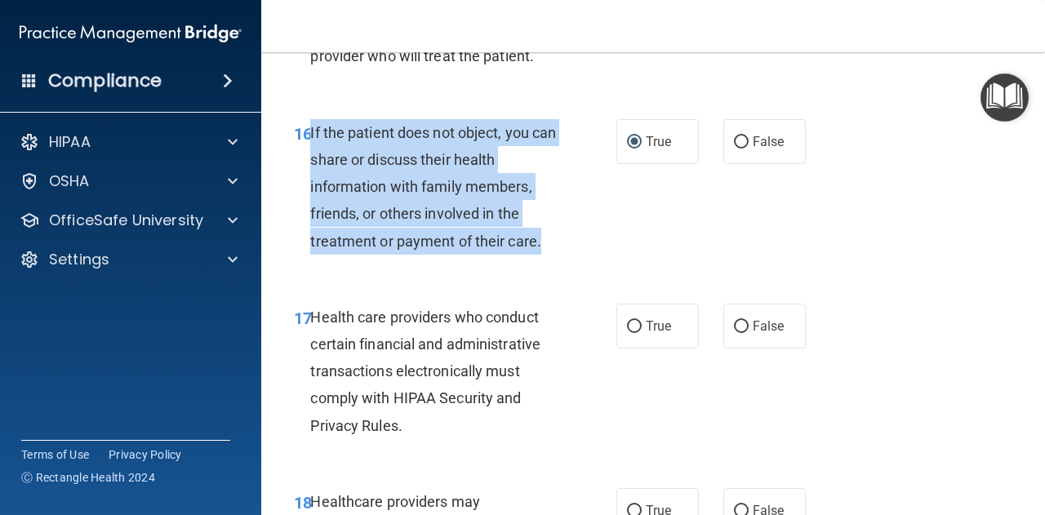
click at [570, 262] on div "16 If the patient does not object, you can share or discuss their health inform…" at bounding box center [454, 191] width 371 height 144
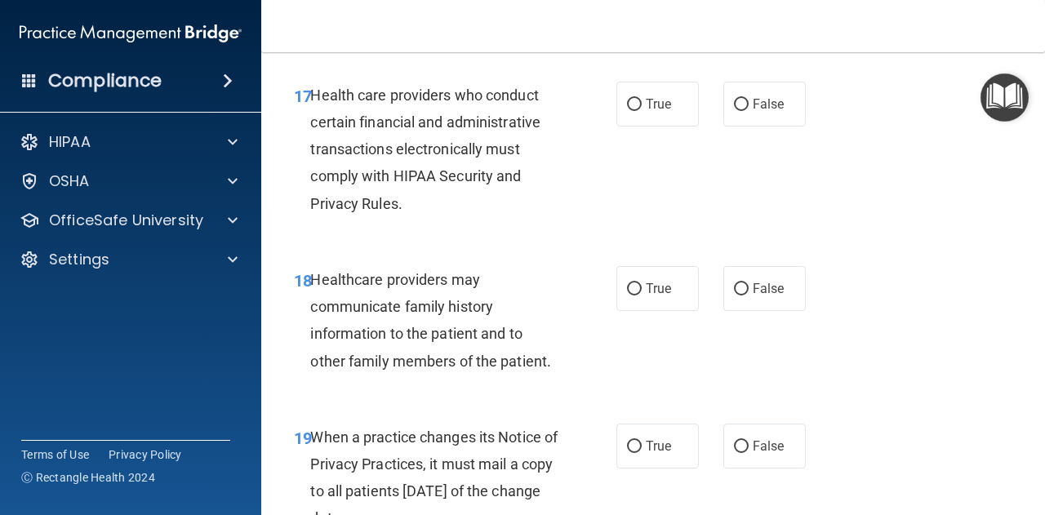
scroll to position [2865, 0]
click at [645, 111] on span "True" at bounding box center [657, 103] width 25 height 16
click at [641, 110] on input "True" at bounding box center [634, 104] width 15 height 12
radio input "true"
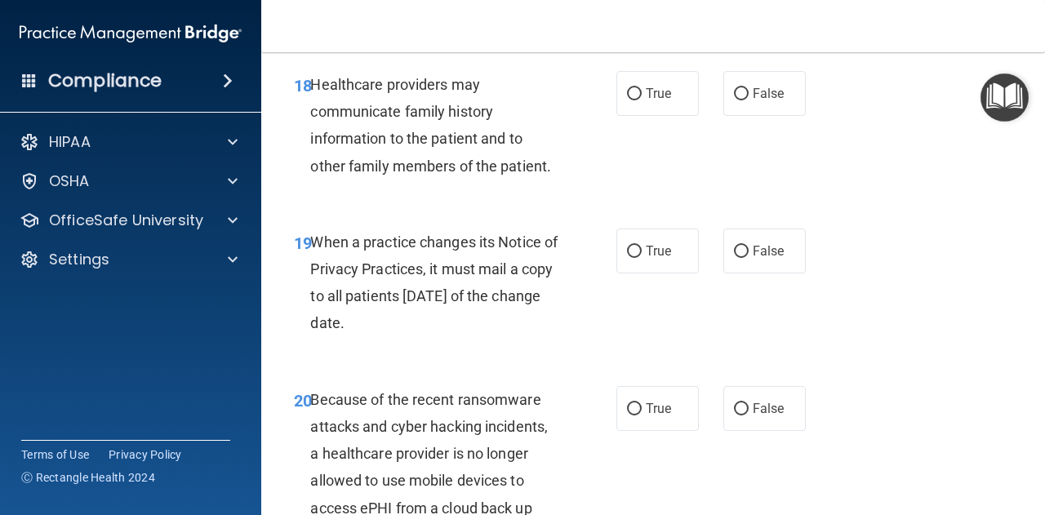
scroll to position [3065, 0]
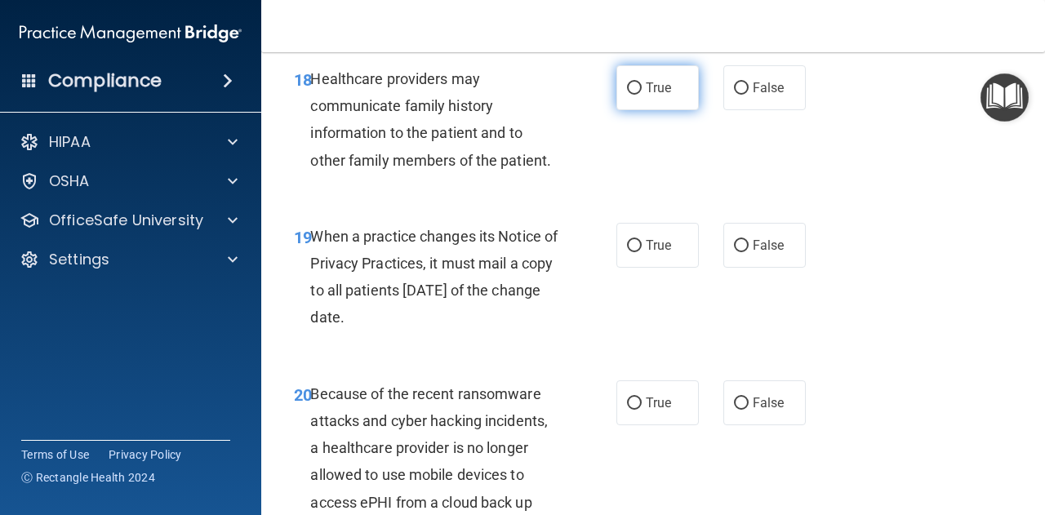
click at [638, 110] on label "True" at bounding box center [657, 87] width 82 height 45
click at [638, 95] on input "True" at bounding box center [634, 88] width 15 height 12
radio input "true"
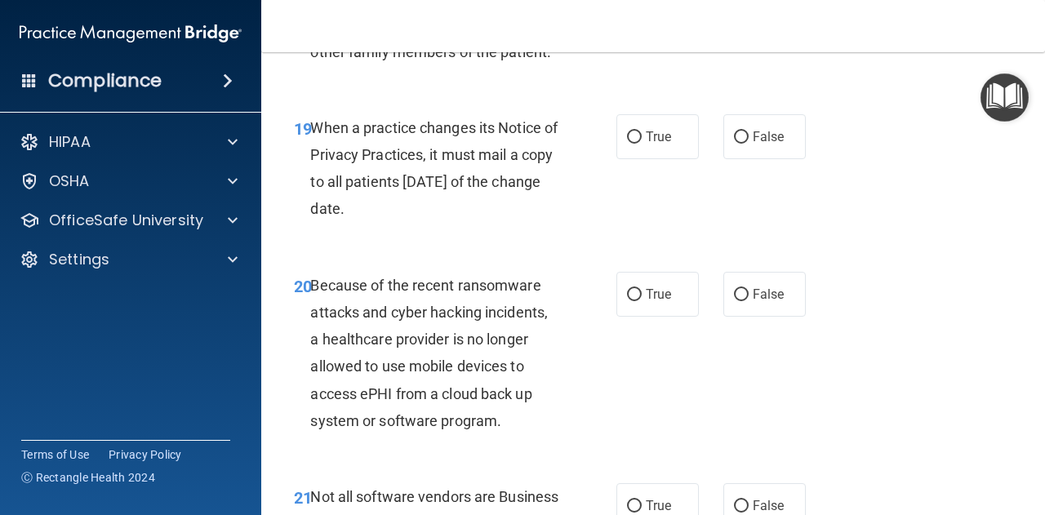
scroll to position [3188, 0]
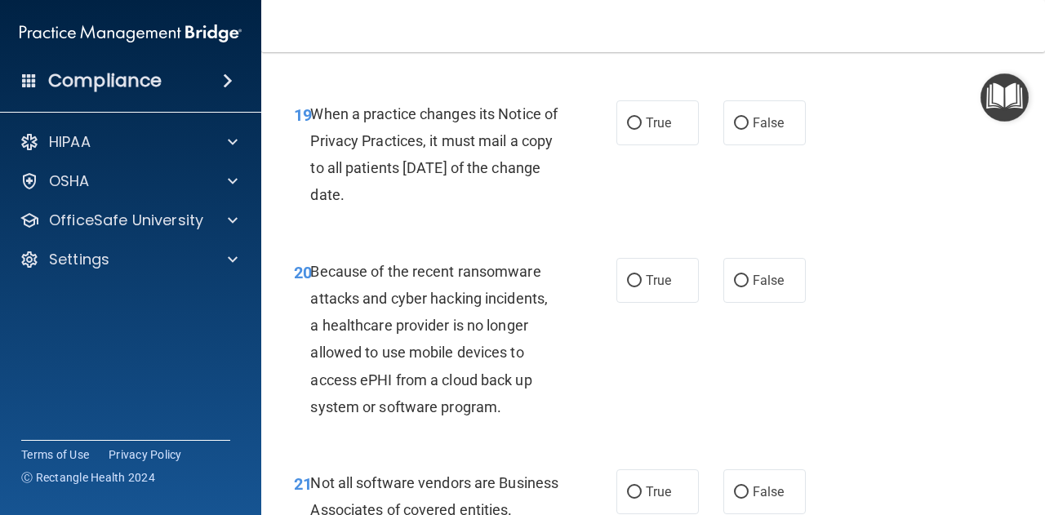
click at [507, 209] on div "When a practice changes its Notice of Privacy Practices, it must mail a copy to…" at bounding box center [440, 154] width 260 height 109
click at [643, 126] on label "True" at bounding box center [657, 122] width 82 height 45
click at [641, 126] on input "True" at bounding box center [634, 124] width 15 height 12
radio input "true"
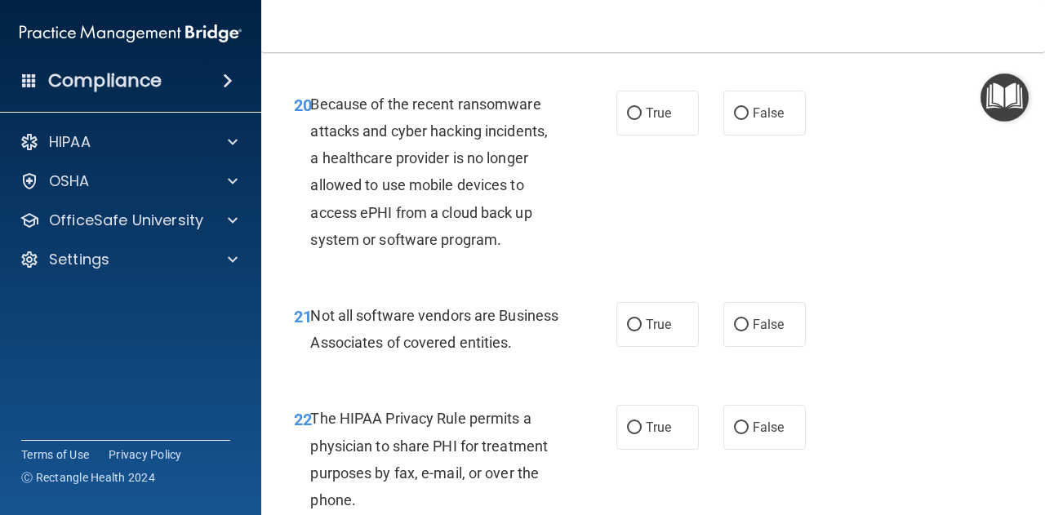
scroll to position [3356, 0]
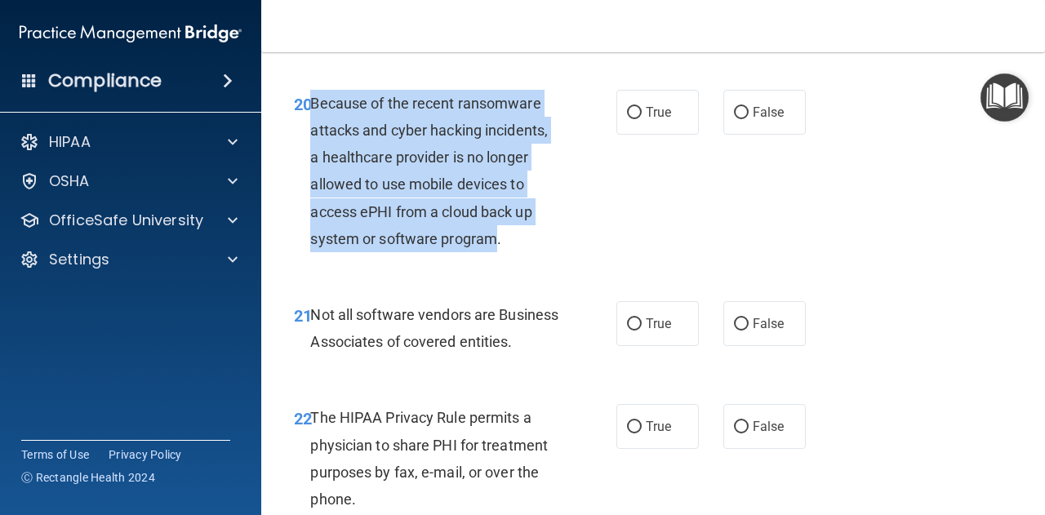
drag, startPoint x: 312, startPoint y: 128, endPoint x: 497, endPoint y: 260, distance: 227.1
click at [497, 247] on span "Because of the recent ransomware attacks and cyber hacking incidents, a healthc…" at bounding box center [428, 171] width 237 height 153
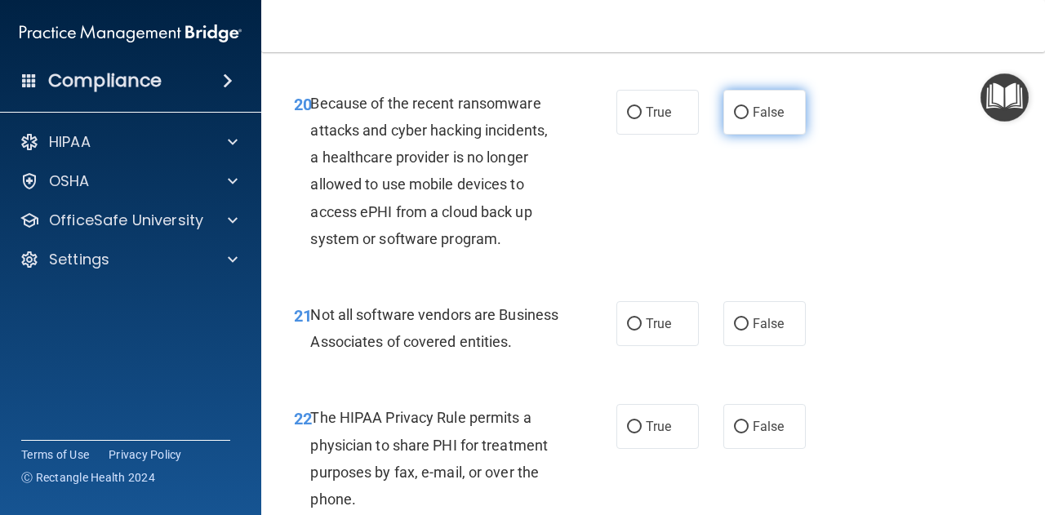
click at [772, 120] on span "False" at bounding box center [768, 112] width 32 height 16
click at [748, 119] on input "False" at bounding box center [741, 113] width 15 height 12
radio input "true"
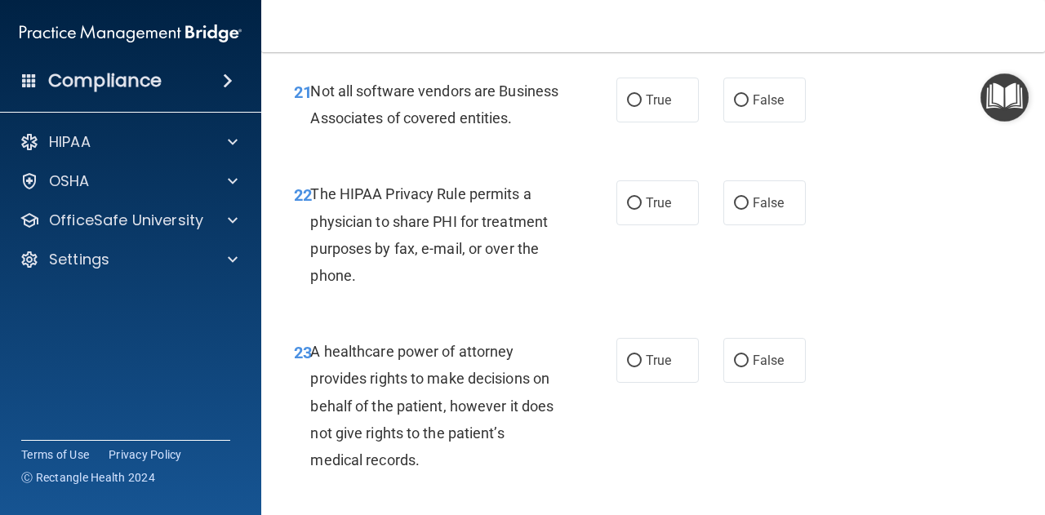
scroll to position [3582, 0]
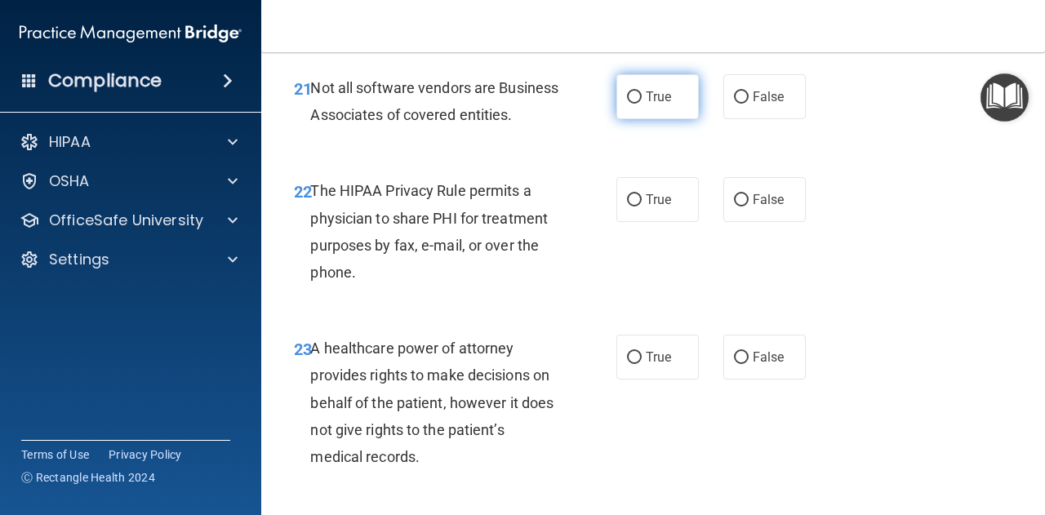
click at [642, 119] on label "True" at bounding box center [657, 96] width 82 height 45
click at [641, 104] on input "True" at bounding box center [634, 97] width 15 height 12
radio input "true"
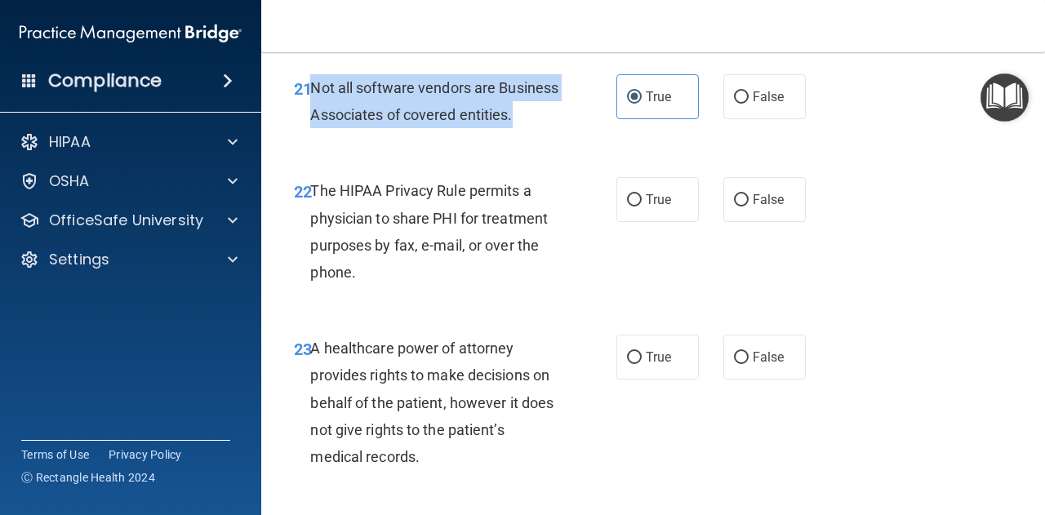
drag, startPoint x: 313, startPoint y: 110, endPoint x: 375, endPoint y: 175, distance: 90.0
click at [375, 128] on div "Not all software vendors are Business Associates of covered entities." at bounding box center [440, 101] width 260 height 54
click at [494, 123] on span "Not all software vendors are Business Associates of covered entities." at bounding box center [434, 101] width 248 height 44
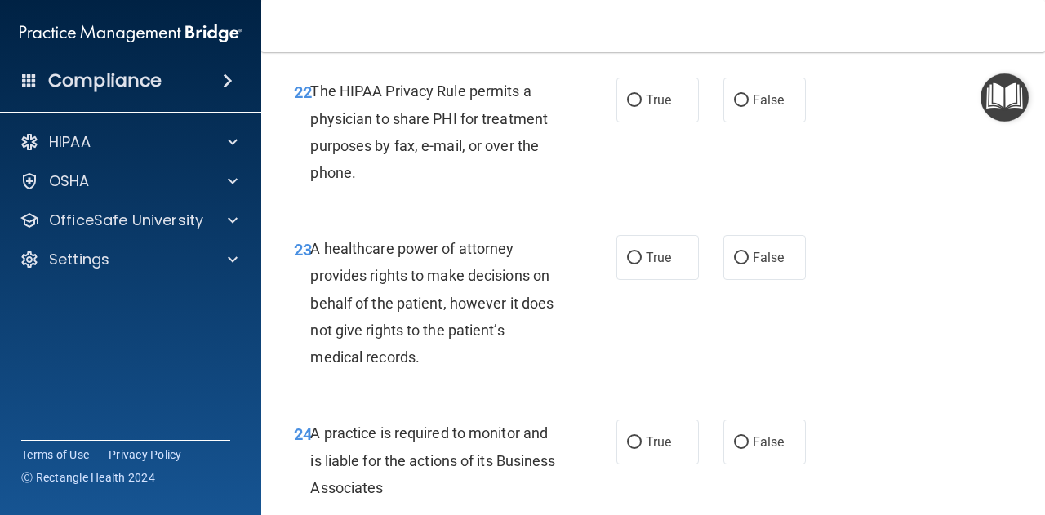
scroll to position [3685, 0]
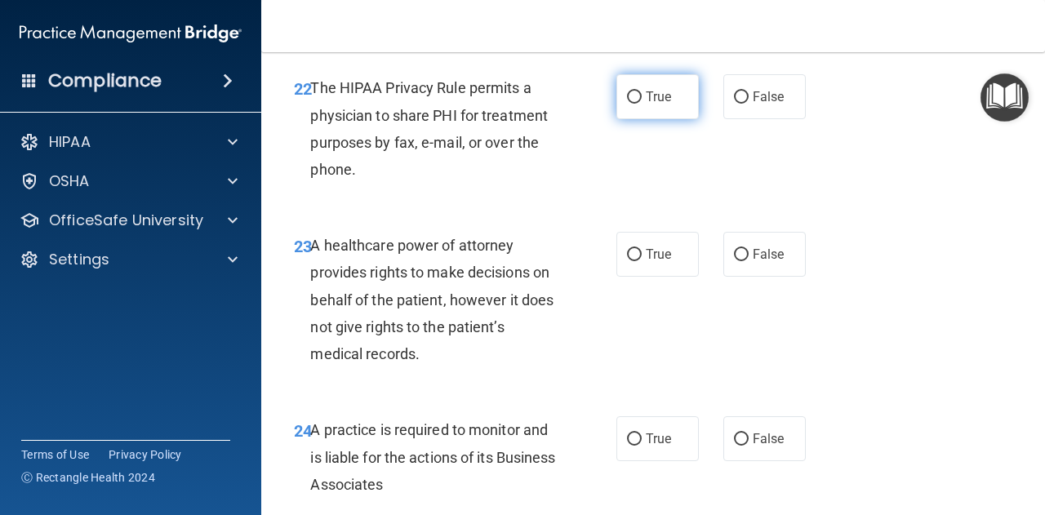
click at [646, 104] on span "True" at bounding box center [657, 97] width 25 height 16
click at [641, 104] on input "True" at bounding box center [634, 97] width 15 height 12
radio input "true"
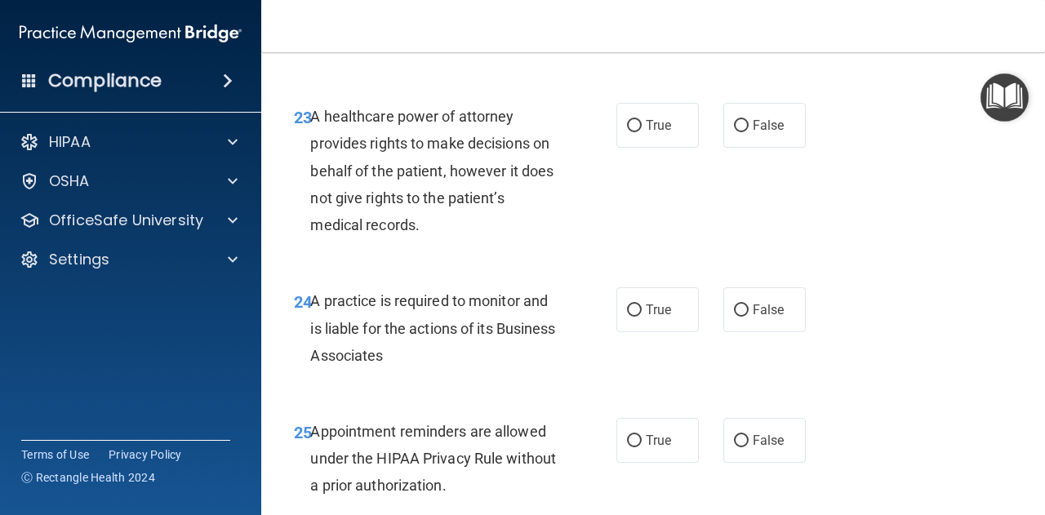
scroll to position [3815, 0]
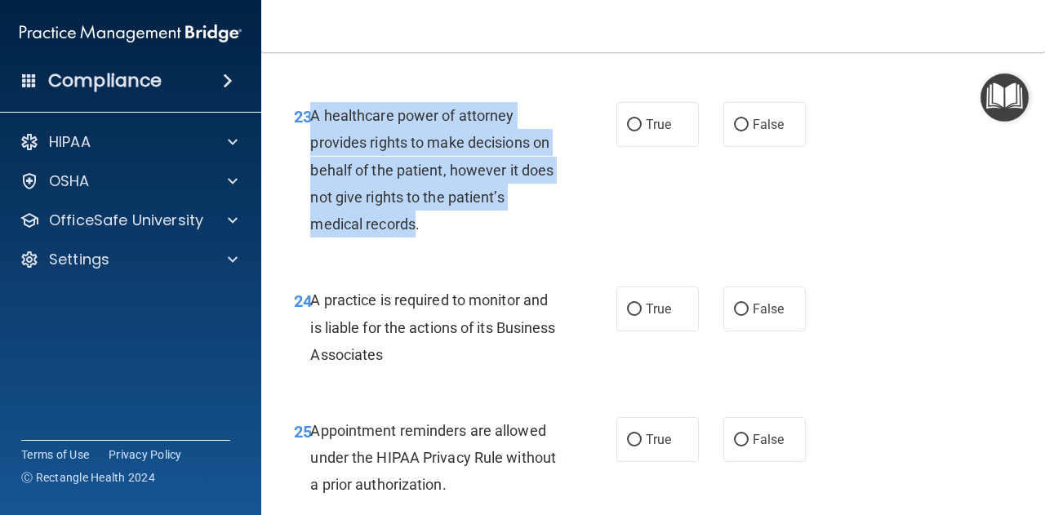
drag, startPoint x: 314, startPoint y: 171, endPoint x: 414, endPoint y: 279, distance: 146.7
click at [414, 233] on span "A healthcare power of attorney provides rights to make decisions on behalf of t…" at bounding box center [431, 170] width 243 height 126
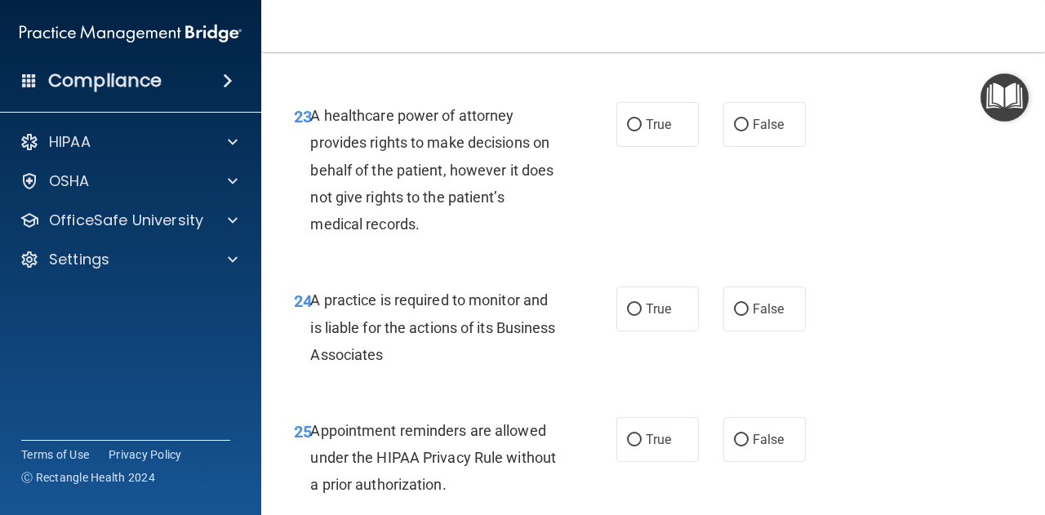
click at [495, 237] on div "A healthcare power of attorney provides rights to make decisions on behalf of t…" at bounding box center [440, 169] width 260 height 135
click at [650, 132] on span "True" at bounding box center [657, 125] width 25 height 16
click at [641, 131] on input "True" at bounding box center [634, 125] width 15 height 12
radio input "true"
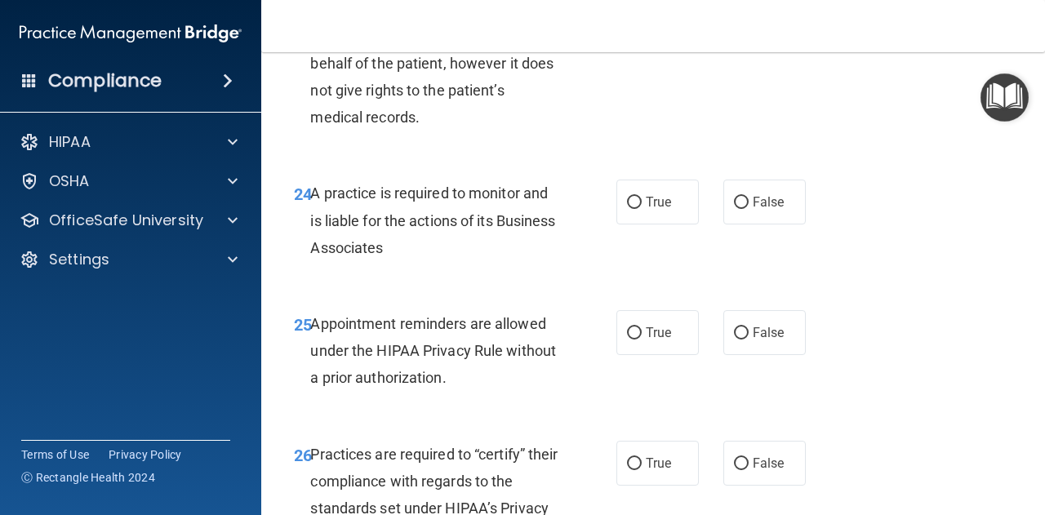
scroll to position [3923, 0]
click at [653, 209] on span "True" at bounding box center [657, 201] width 25 height 16
click at [641, 208] on input "True" at bounding box center [634, 202] width 15 height 12
radio input "true"
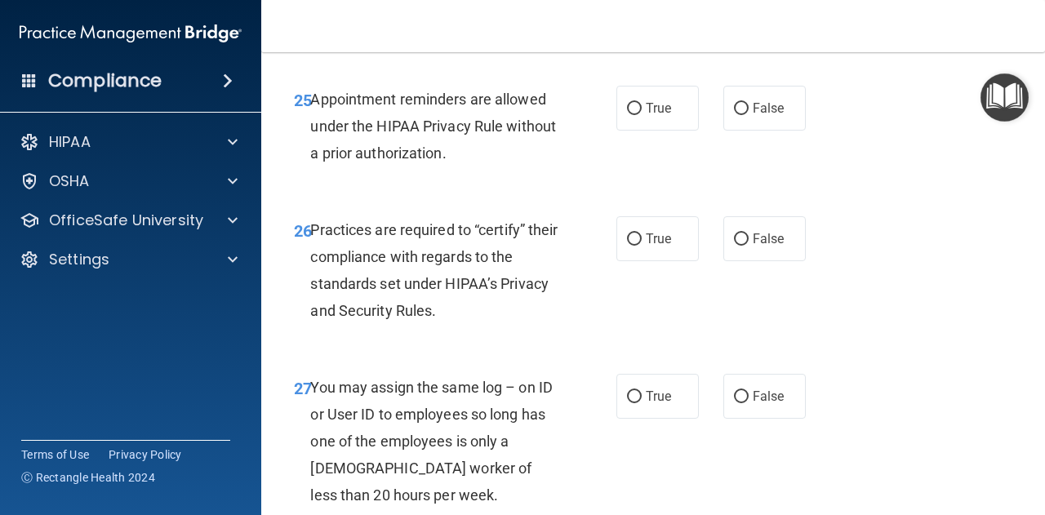
scroll to position [4148, 0]
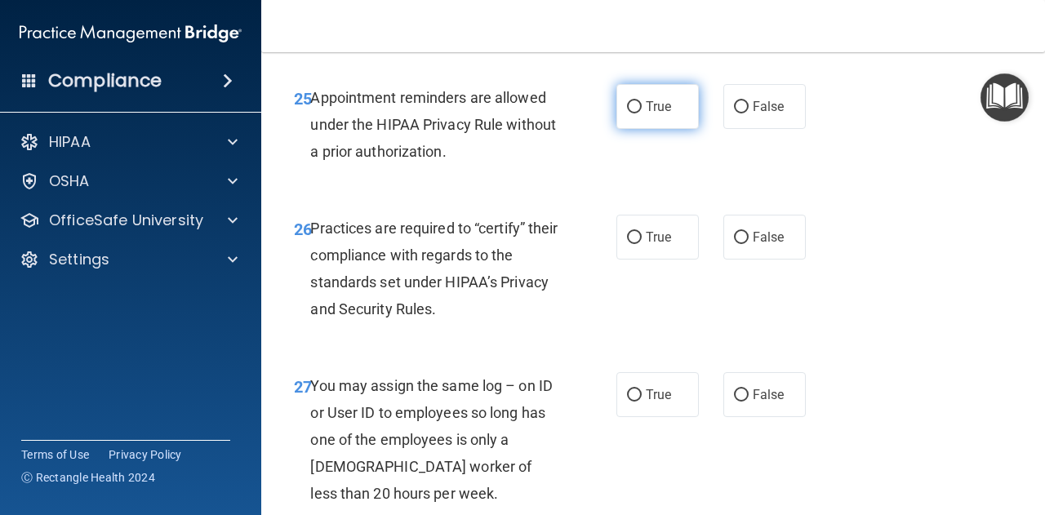
click at [640, 129] on label "True" at bounding box center [657, 106] width 82 height 45
click at [640, 113] on input "True" at bounding box center [634, 107] width 15 height 12
radio input "true"
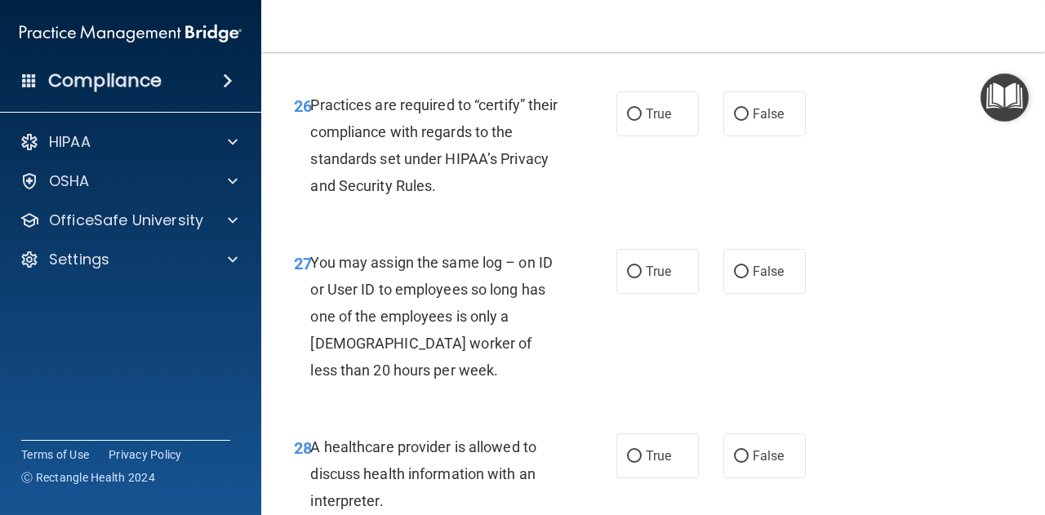
scroll to position [4272, 0]
click at [629, 120] on input "True" at bounding box center [634, 114] width 15 height 12
radio input "true"
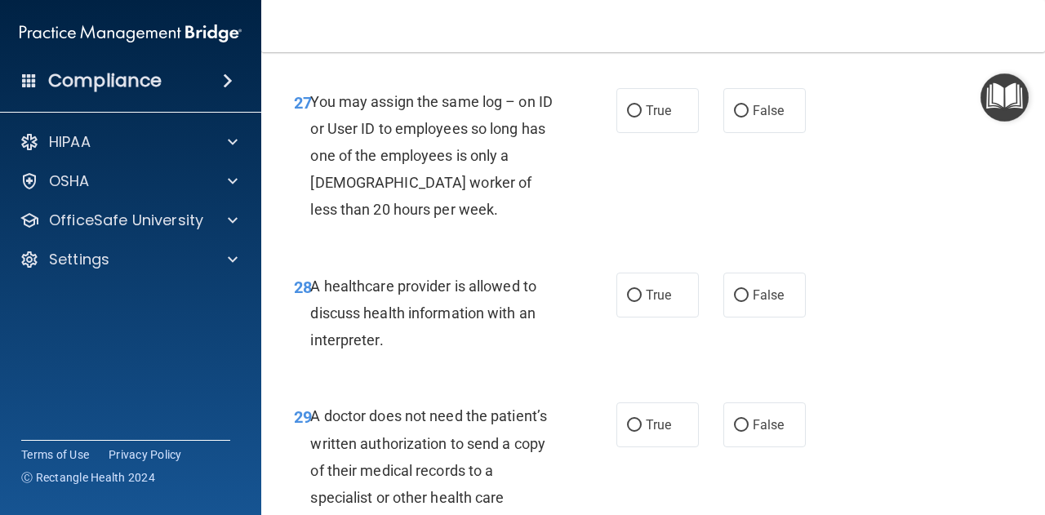
scroll to position [4447, 0]
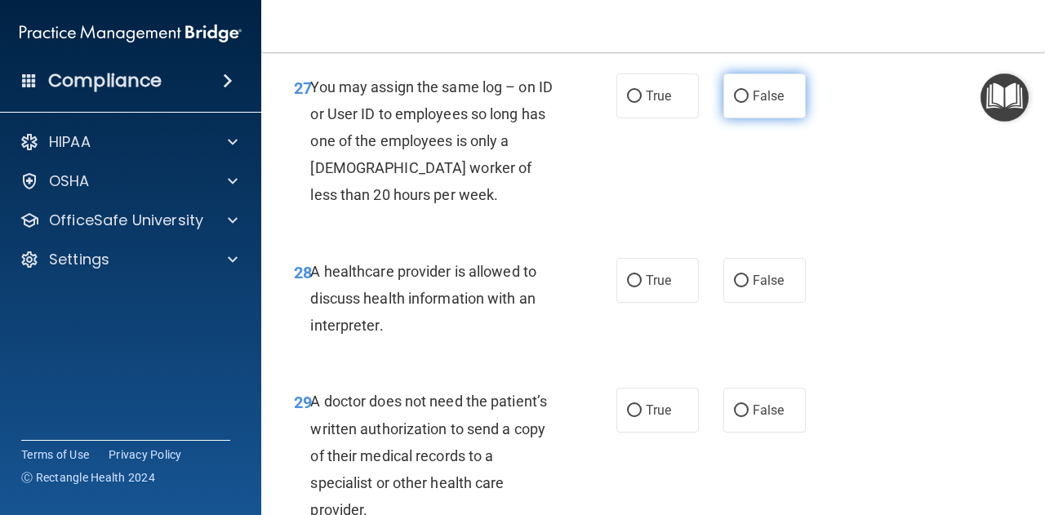
click at [734, 103] on input "False" at bounding box center [741, 97] width 15 height 12
radio input "true"
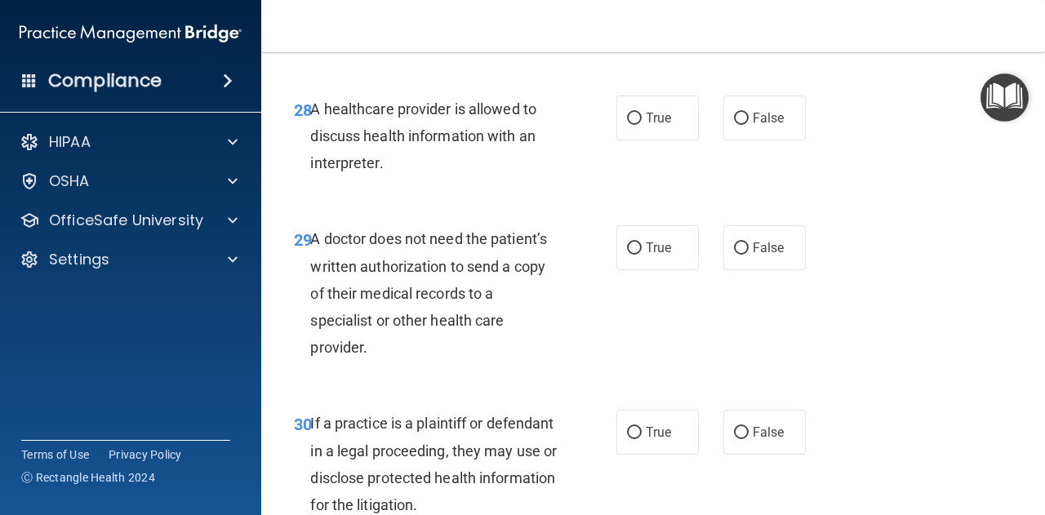
scroll to position [4630, 0]
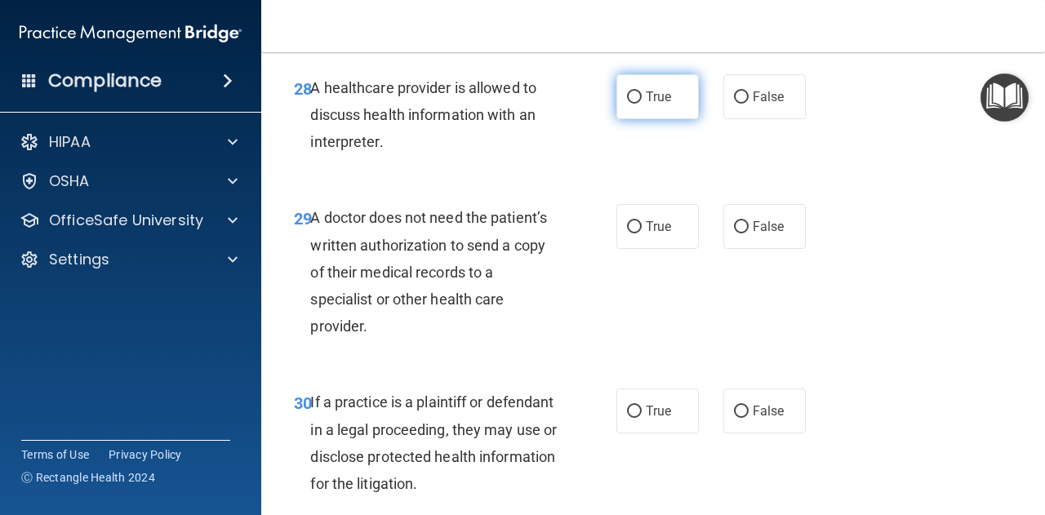
click at [645, 104] on span "True" at bounding box center [657, 97] width 25 height 16
click at [640, 104] on input "True" at bounding box center [634, 97] width 15 height 12
radio input "true"
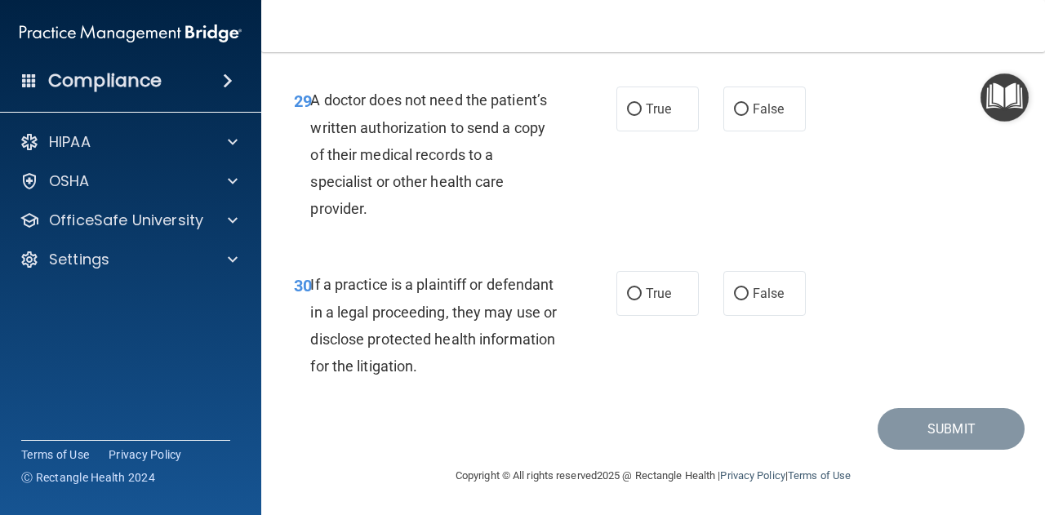
scroll to position [4766, 0]
click at [651, 117] on span "True" at bounding box center [657, 109] width 25 height 16
click at [641, 116] on input "True" at bounding box center [634, 110] width 15 height 12
radio input "true"
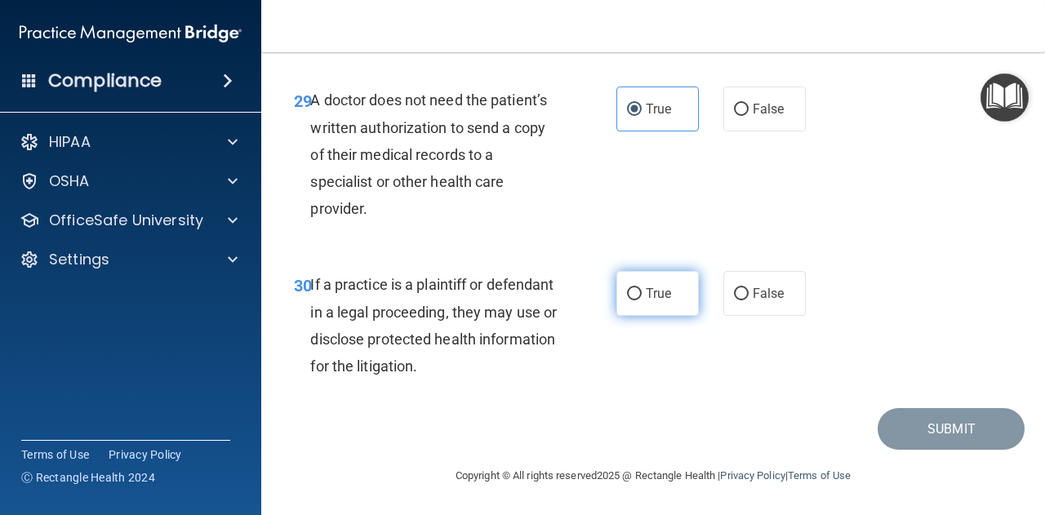
click at [654, 291] on span "True" at bounding box center [657, 294] width 25 height 16
click at [641, 291] on input "True" at bounding box center [634, 294] width 15 height 12
radio input "true"
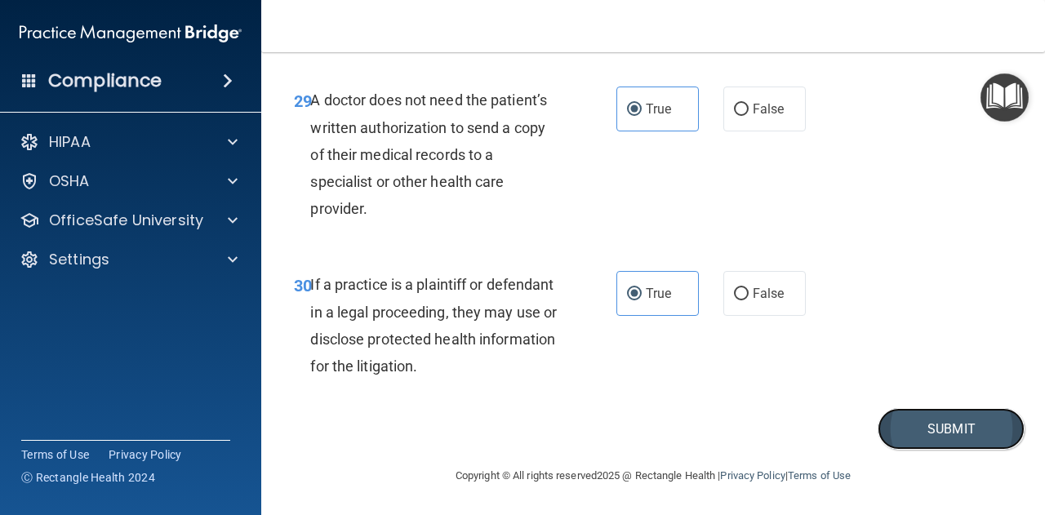
click at [927, 412] on button "Submit" at bounding box center [950, 429] width 147 height 42
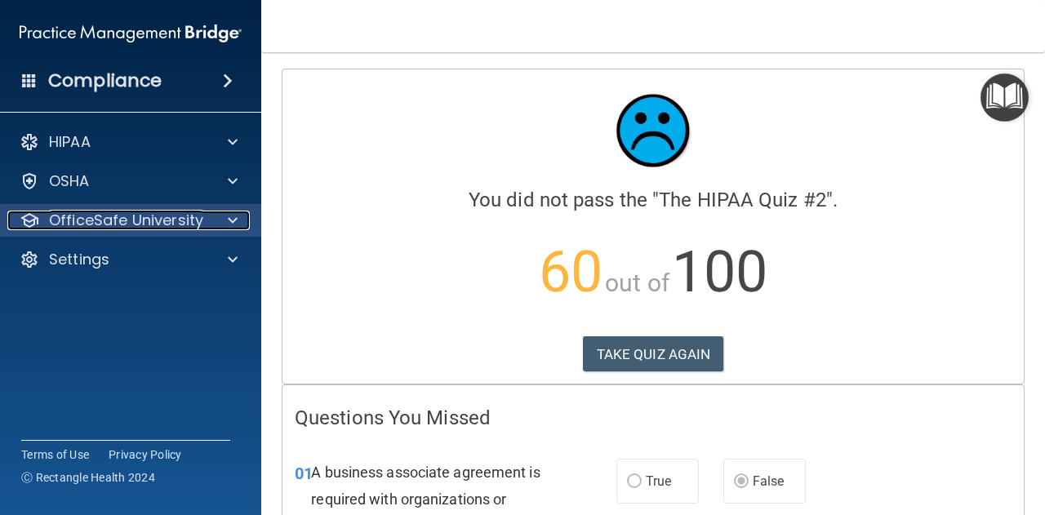
click at [226, 214] on div at bounding box center [230, 221] width 41 height 20
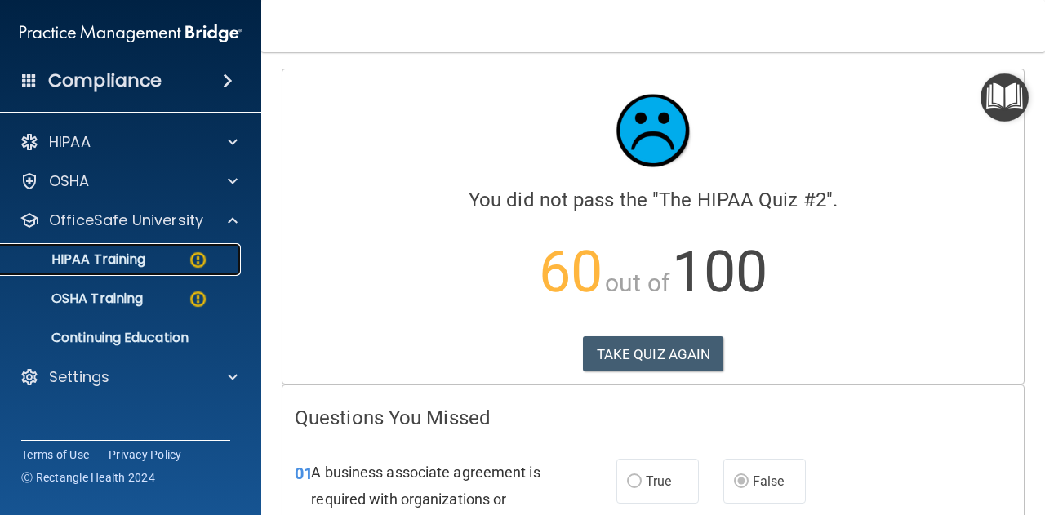
click at [195, 256] on img at bounding box center [198, 260] width 20 height 20
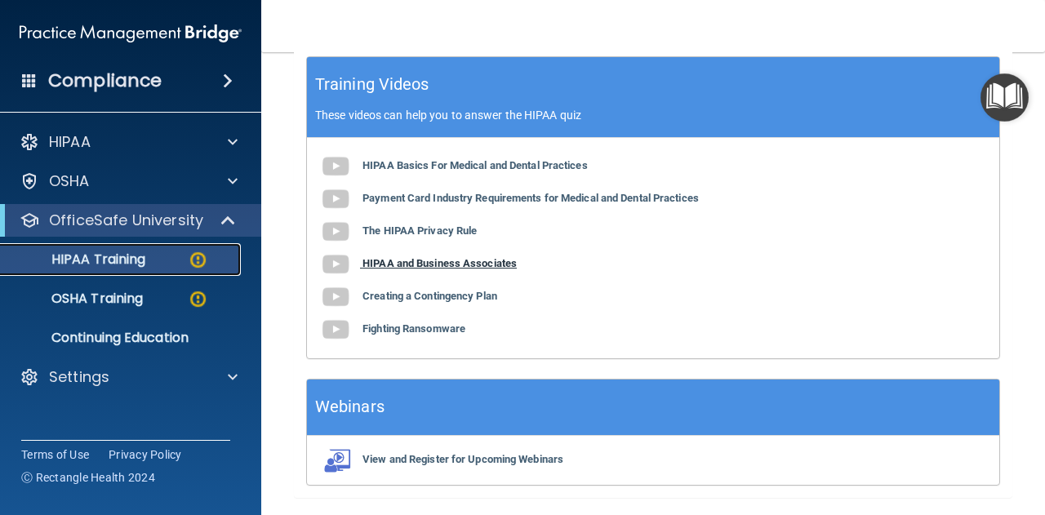
scroll to position [743, 0]
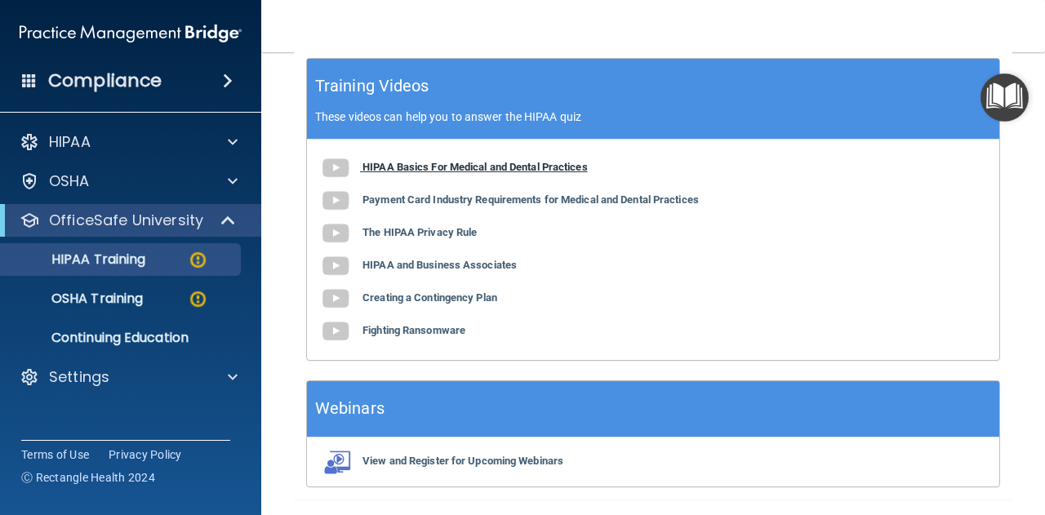
click at [390, 161] on b "HIPAA Basics For Medical and Dental Practices" at bounding box center [474, 167] width 225 height 12
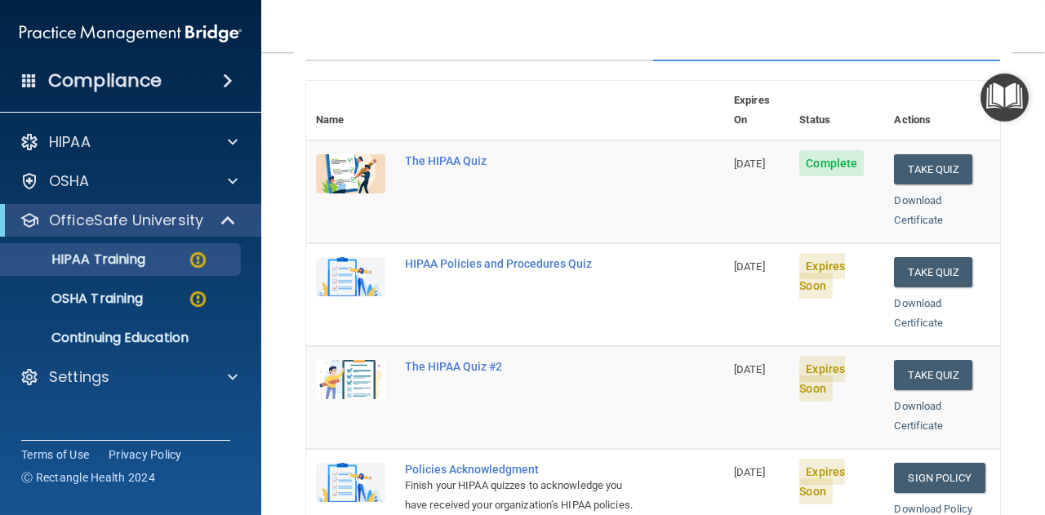
scroll to position [163, 0]
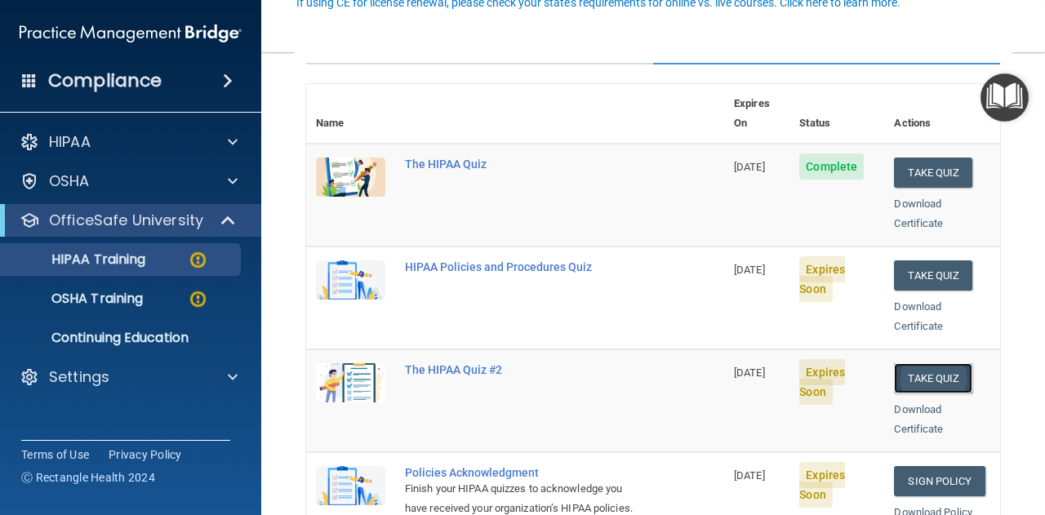
click at [922, 363] on button "Take Quiz" at bounding box center [933, 378] width 78 height 30
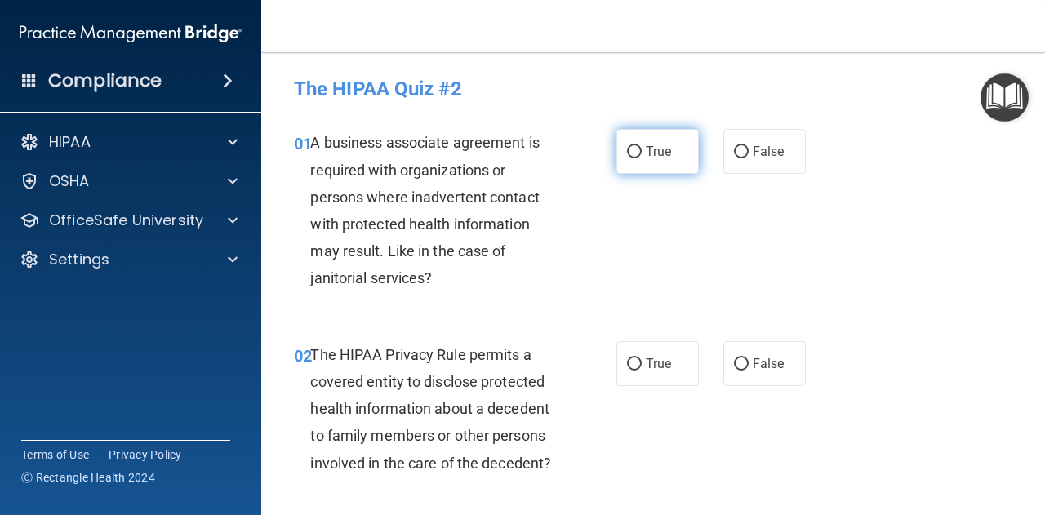
click at [645, 154] on span "True" at bounding box center [657, 152] width 25 height 16
click at [641, 154] on input "True" at bounding box center [634, 152] width 15 height 12
radio input "true"
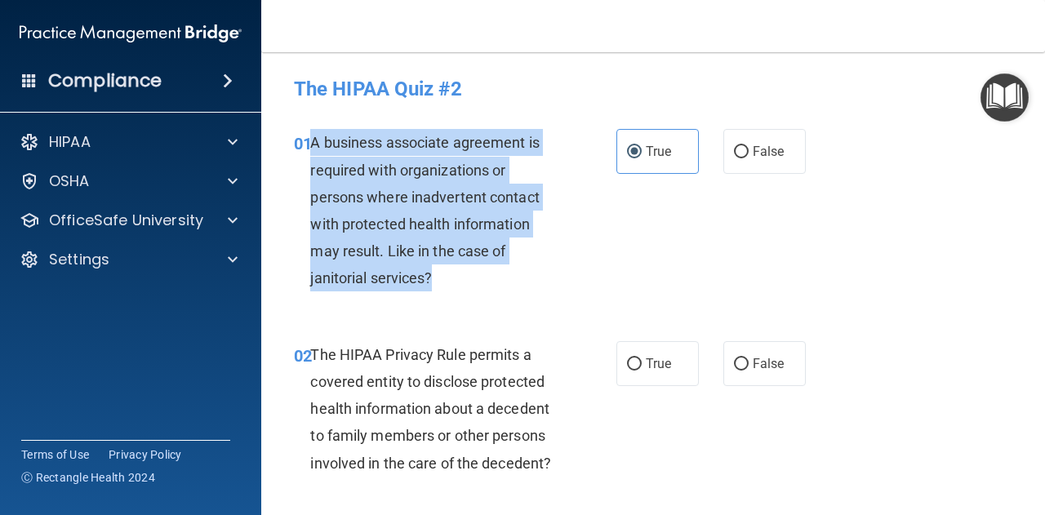
drag, startPoint x: 314, startPoint y: 144, endPoint x: 446, endPoint y: 271, distance: 183.0
click at [446, 271] on div "A business associate agreement is required with organizations or persons where …" at bounding box center [440, 210] width 260 height 162
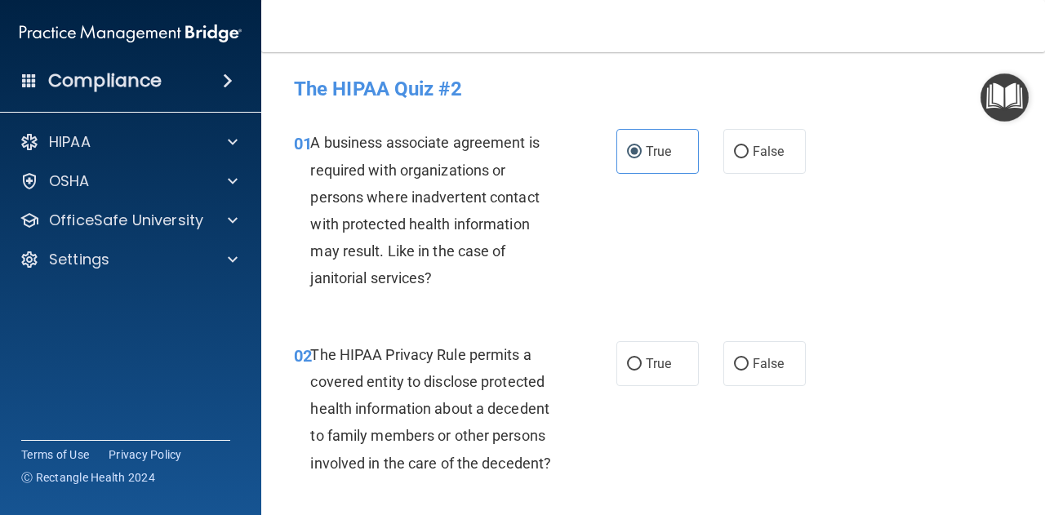
click at [472, 306] on div "01 A business associate agreement is required with organizations or persons whe…" at bounding box center [653, 214] width 743 height 211
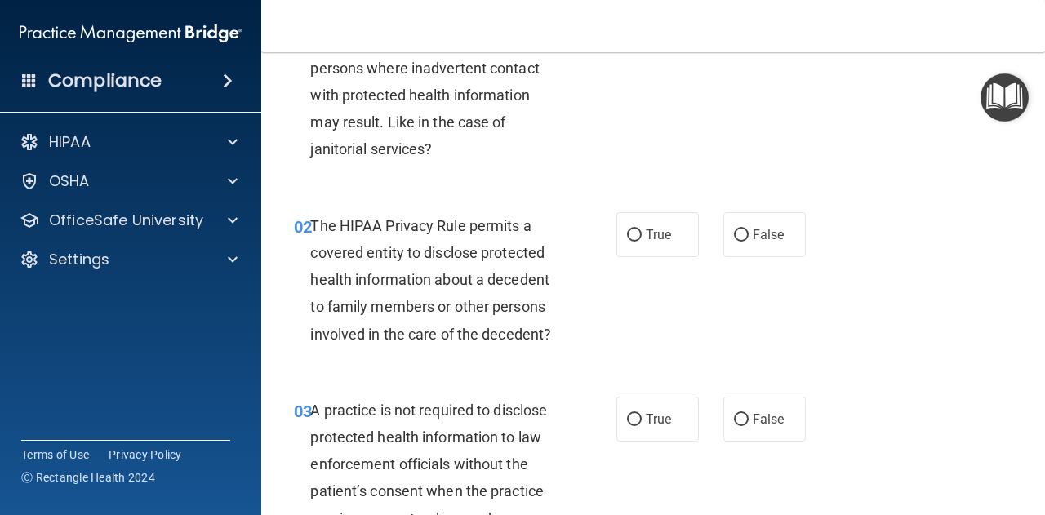
scroll to position [131, 0]
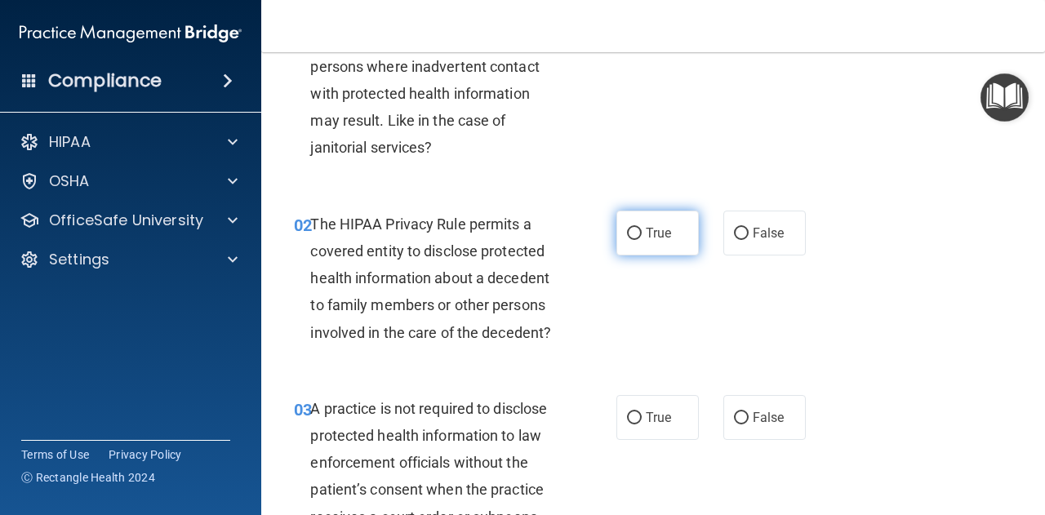
click at [645, 237] on span "True" at bounding box center [657, 233] width 25 height 16
click at [640, 237] on input "True" at bounding box center [634, 234] width 15 height 12
radio input "true"
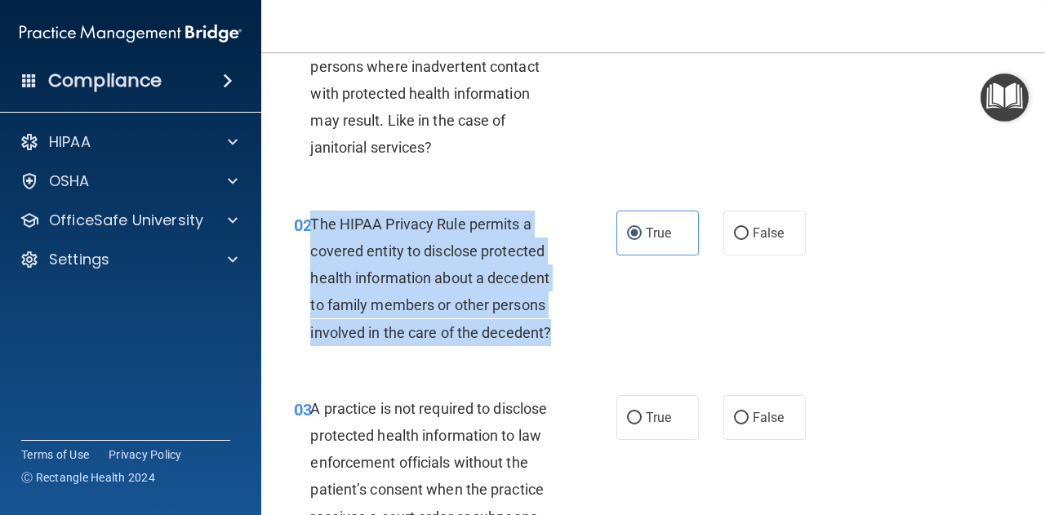
drag, startPoint x: 312, startPoint y: 221, endPoint x: 552, endPoint y: 329, distance: 263.0
click at [552, 329] on div "The HIPAA Privacy Rule permits a covered entity to disclose protected health in…" at bounding box center [440, 278] width 260 height 135
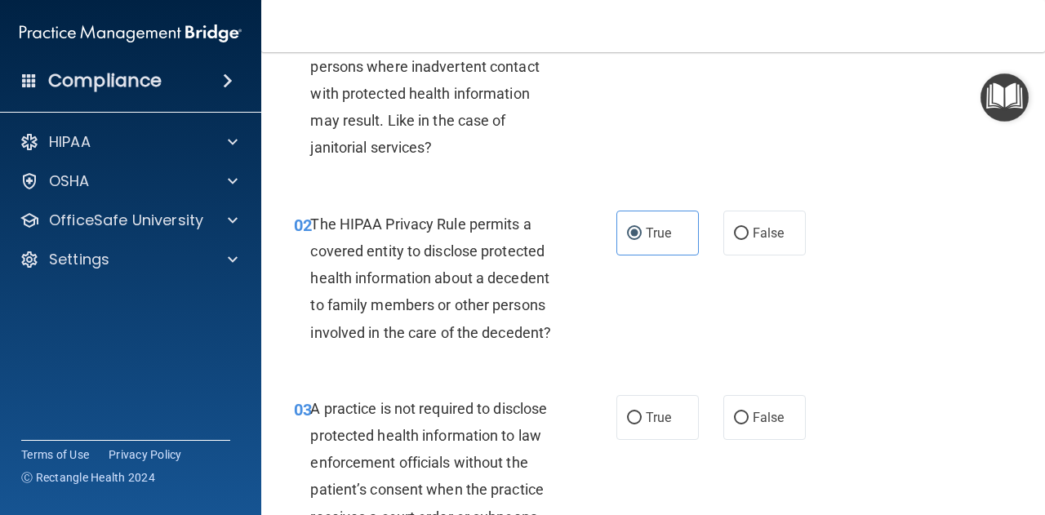
click at [516, 396] on div "A practice is not required to disclose protected health information to law enfo…" at bounding box center [440, 462] width 260 height 135
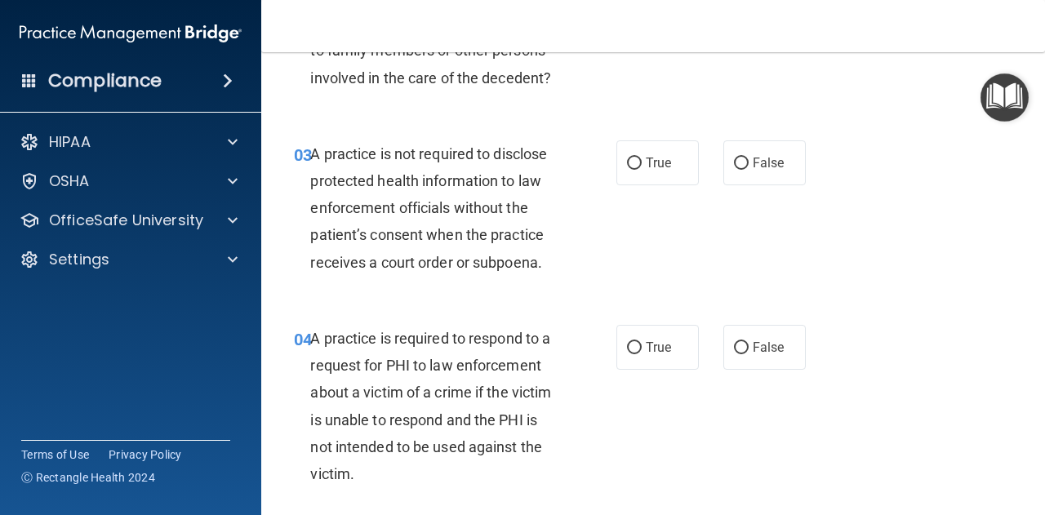
scroll to position [386, 0]
click at [752, 156] on span "False" at bounding box center [768, 162] width 32 height 16
click at [748, 157] on input "False" at bounding box center [741, 163] width 15 height 12
radio input "true"
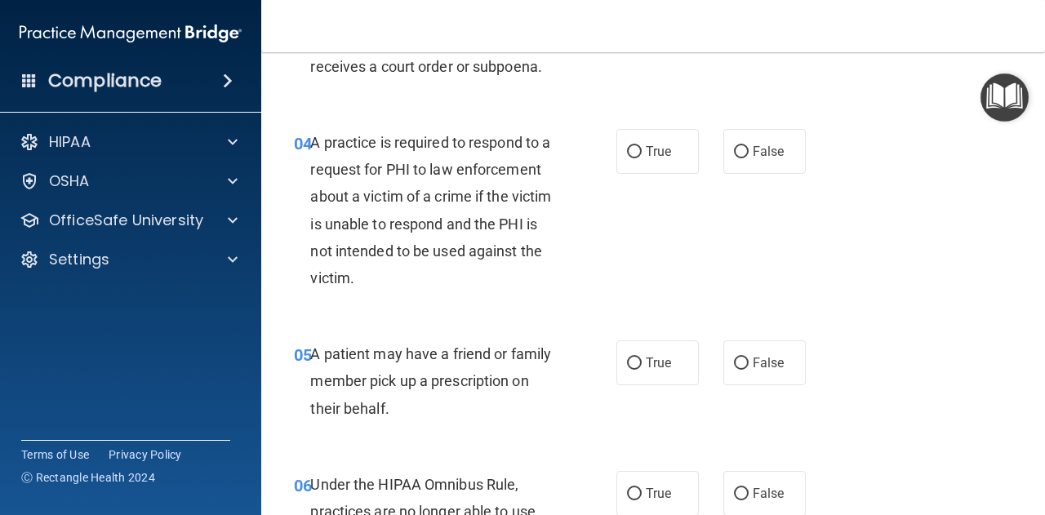
scroll to position [584, 0]
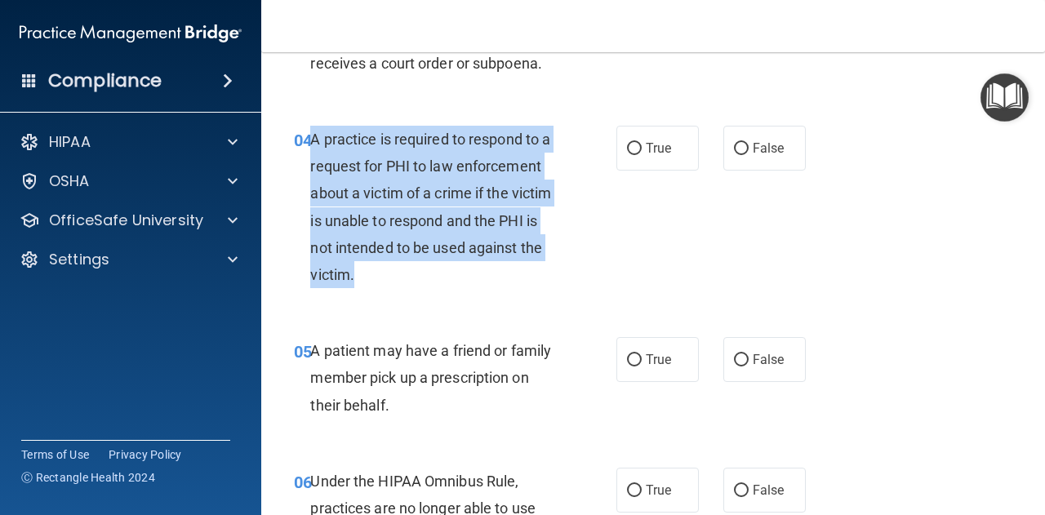
drag, startPoint x: 313, startPoint y: 138, endPoint x: 481, endPoint y: 283, distance: 222.8
click at [481, 283] on div "A practice is required to respond to a request for PHI to law enforcement about…" at bounding box center [440, 207] width 260 height 162
click at [572, 226] on div "04 A practice is required to respond to a request for PHI to law enforcement ab…" at bounding box center [454, 211] width 371 height 171
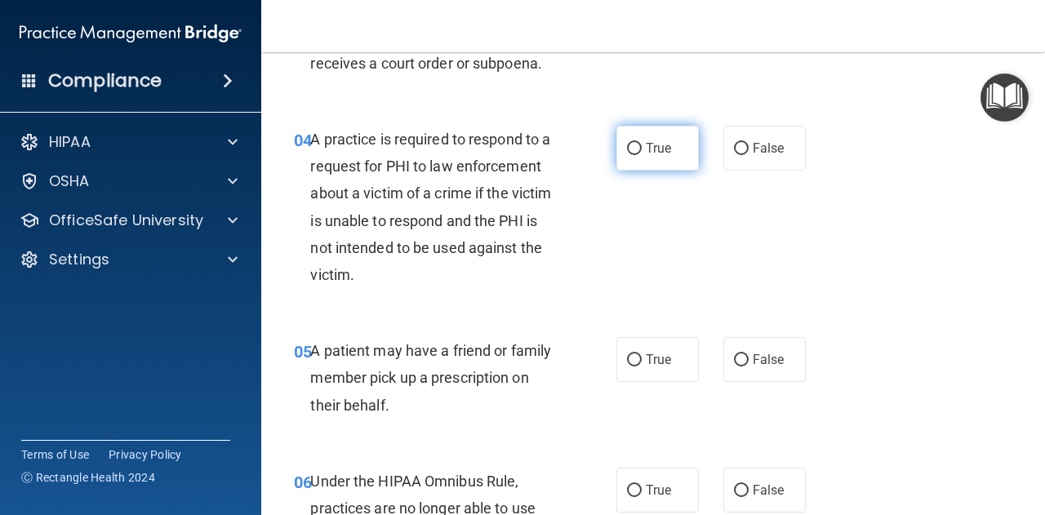
click at [632, 149] on input "True" at bounding box center [634, 149] width 15 height 12
radio input "true"
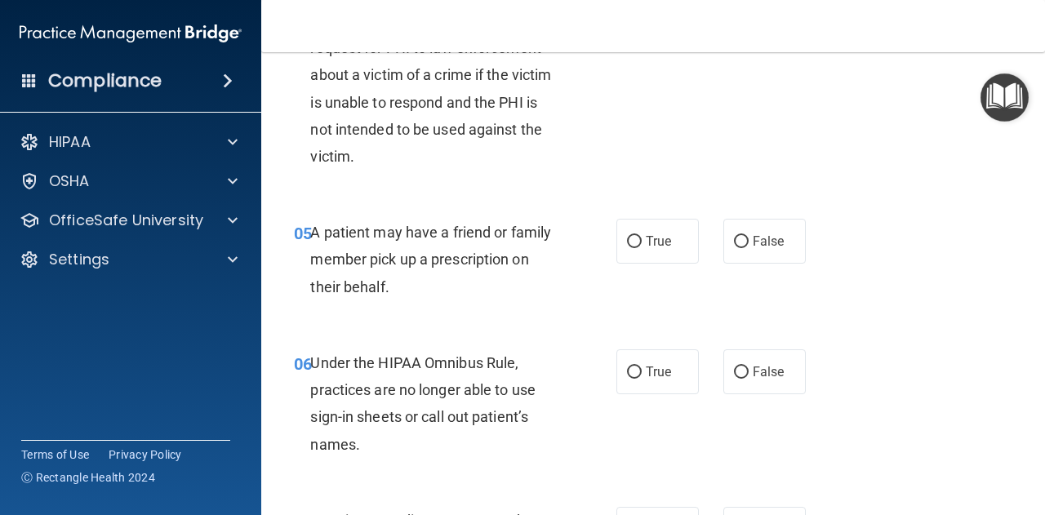
scroll to position [703, 0]
click at [630, 242] on input "True" at bounding box center [634, 241] width 15 height 12
radio input "true"
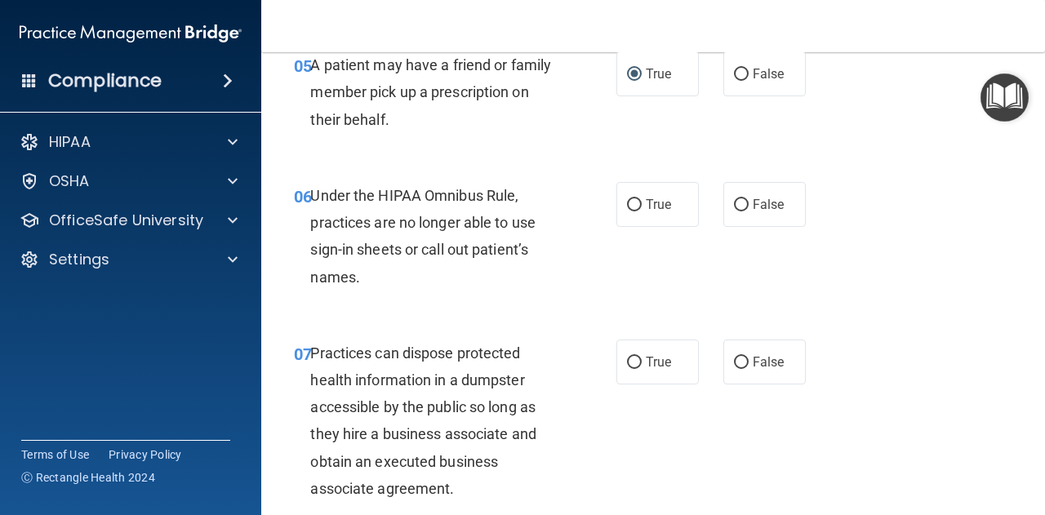
scroll to position [893, 0]
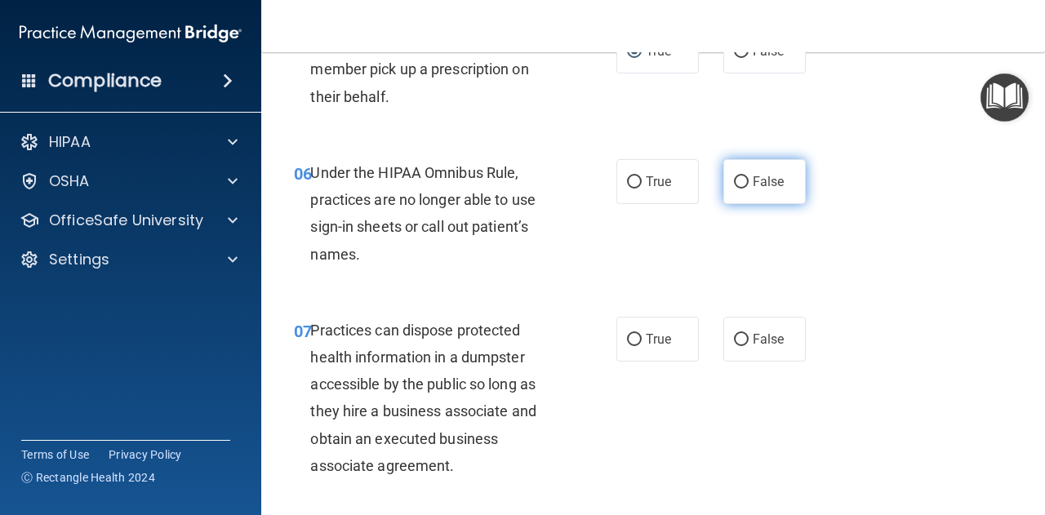
click at [723, 184] on label "False" at bounding box center [764, 181] width 82 height 45
click at [734, 184] on input "False" at bounding box center [741, 182] width 15 height 12
radio input "true"
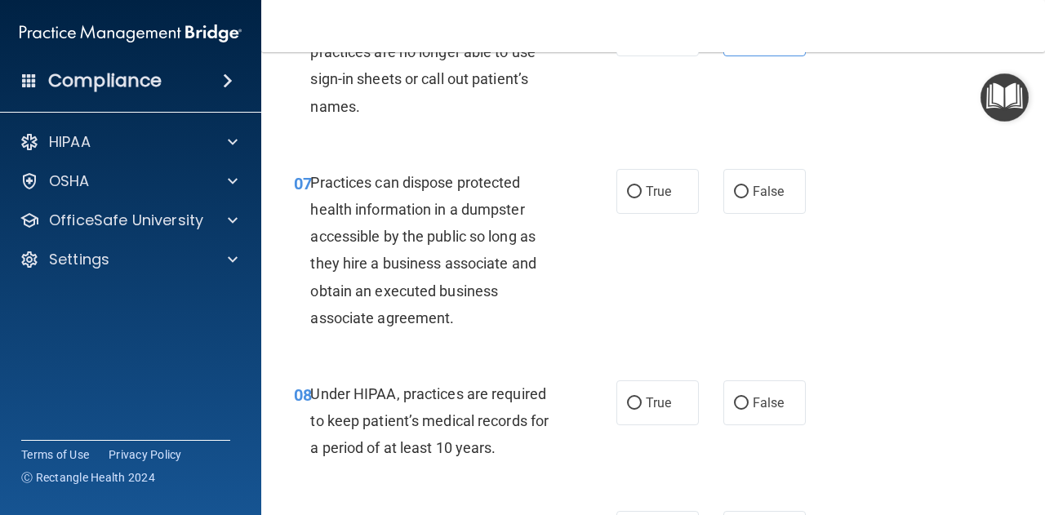
scroll to position [1041, 0]
click at [728, 200] on label "False" at bounding box center [764, 190] width 82 height 45
click at [734, 197] on input "False" at bounding box center [741, 191] width 15 height 12
radio input "true"
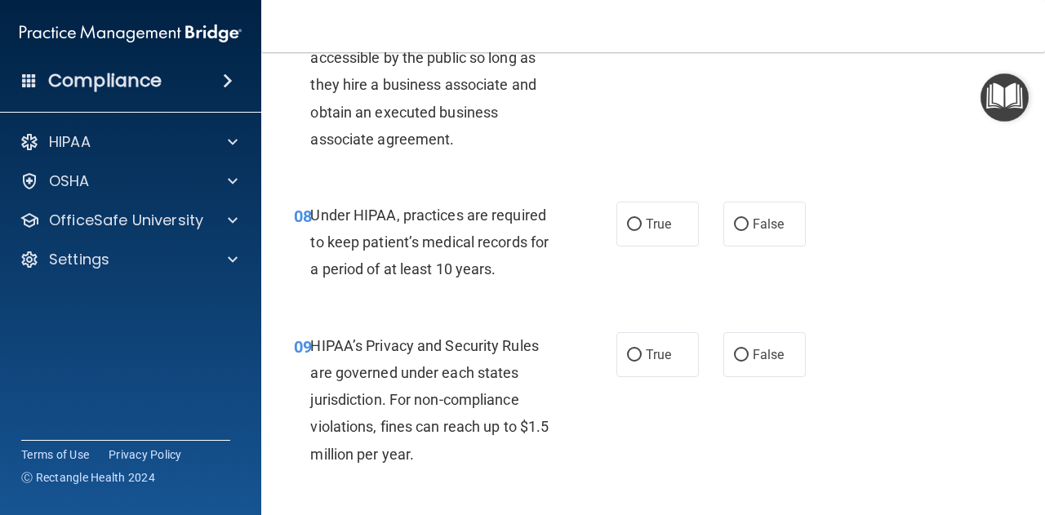
scroll to position [1226, 0]
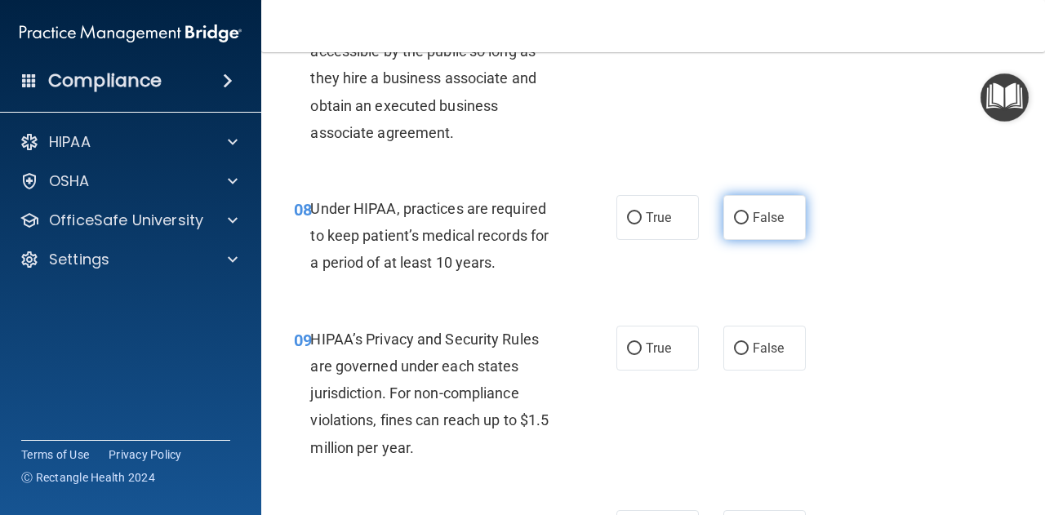
click at [734, 222] on input "False" at bounding box center [741, 218] width 15 height 12
radio input "true"
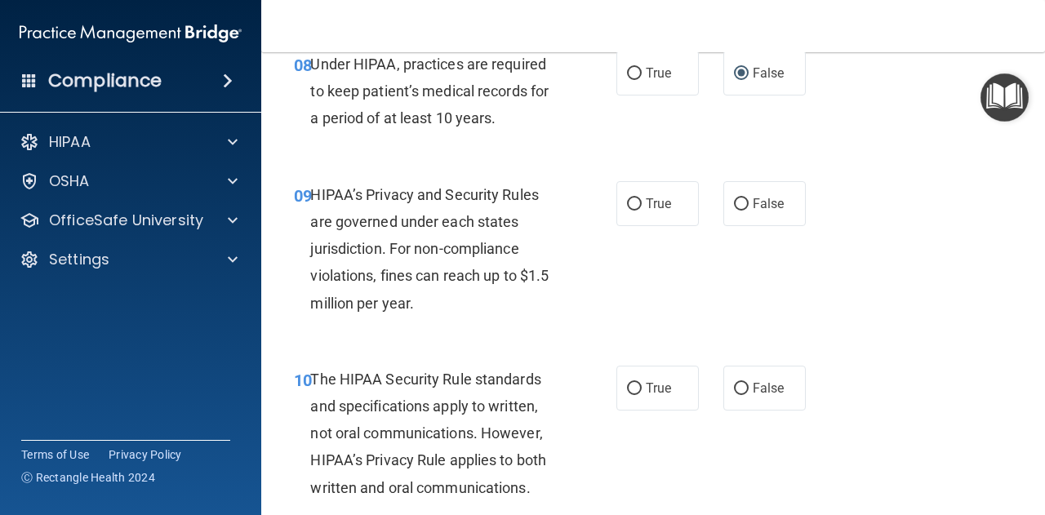
scroll to position [1376, 0]
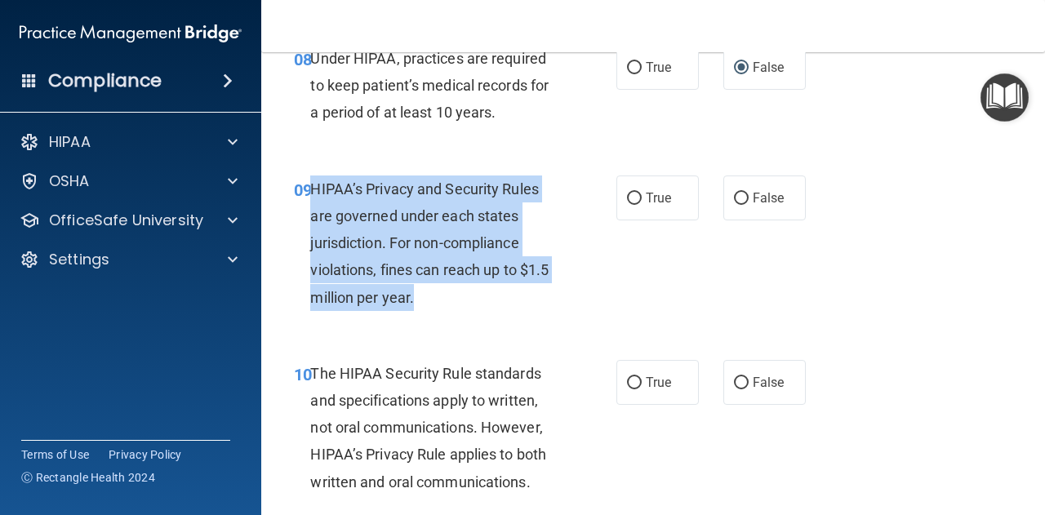
drag, startPoint x: 314, startPoint y: 189, endPoint x: 418, endPoint y: 306, distance: 156.7
click at [418, 306] on div "HIPAA’s Privacy and Security Rules are governed under each states jurisdiction.…" at bounding box center [440, 242] width 260 height 135
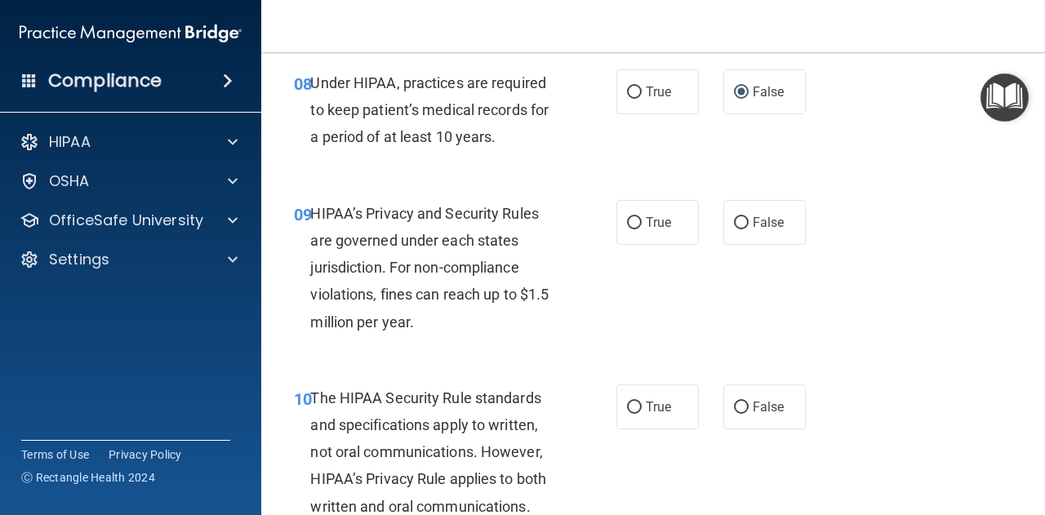
scroll to position [1359, 0]
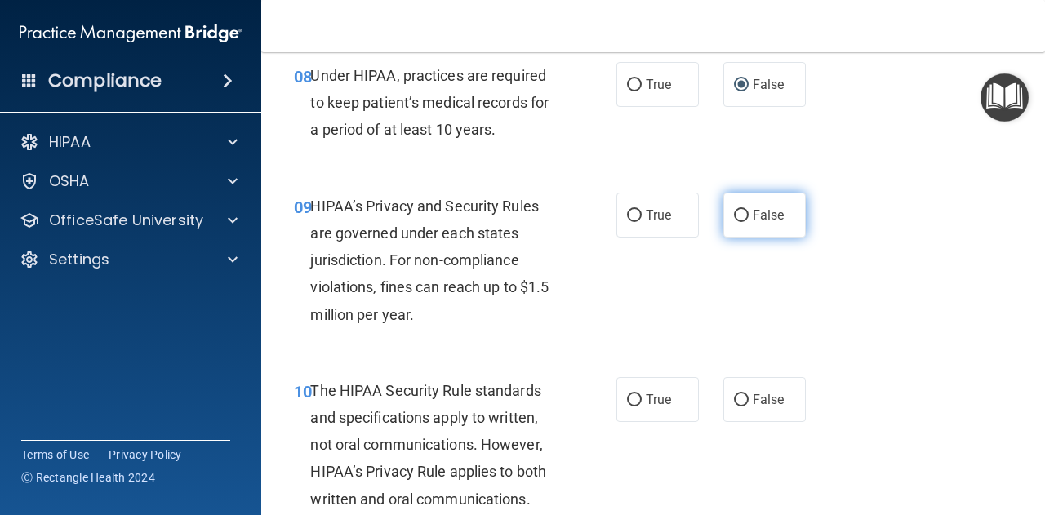
click at [765, 217] on span "False" at bounding box center [768, 215] width 32 height 16
click at [748, 217] on input "False" at bounding box center [741, 216] width 15 height 12
radio input "true"
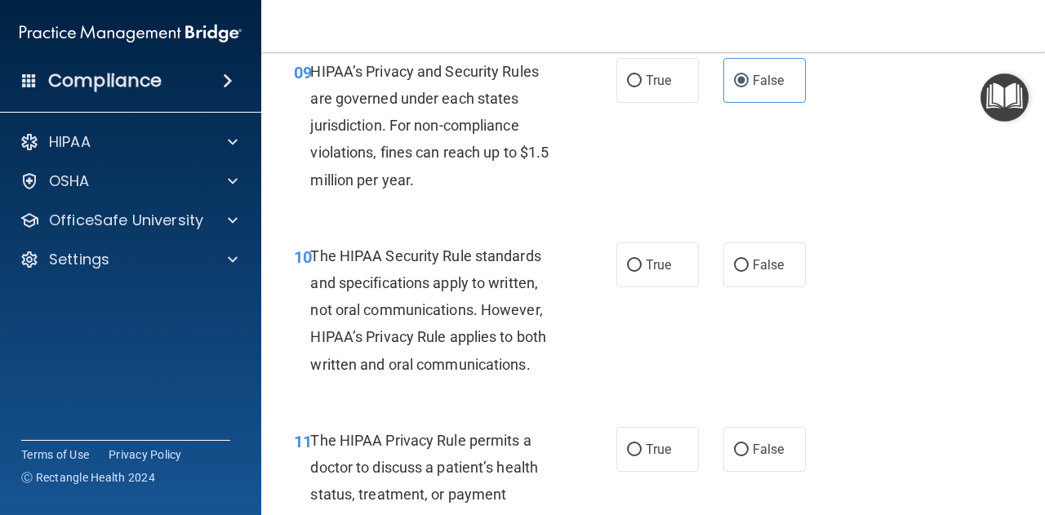
scroll to position [1494, 0]
click at [723, 264] on label "False" at bounding box center [764, 264] width 82 height 45
click at [734, 264] on input "False" at bounding box center [741, 265] width 15 height 12
radio input "true"
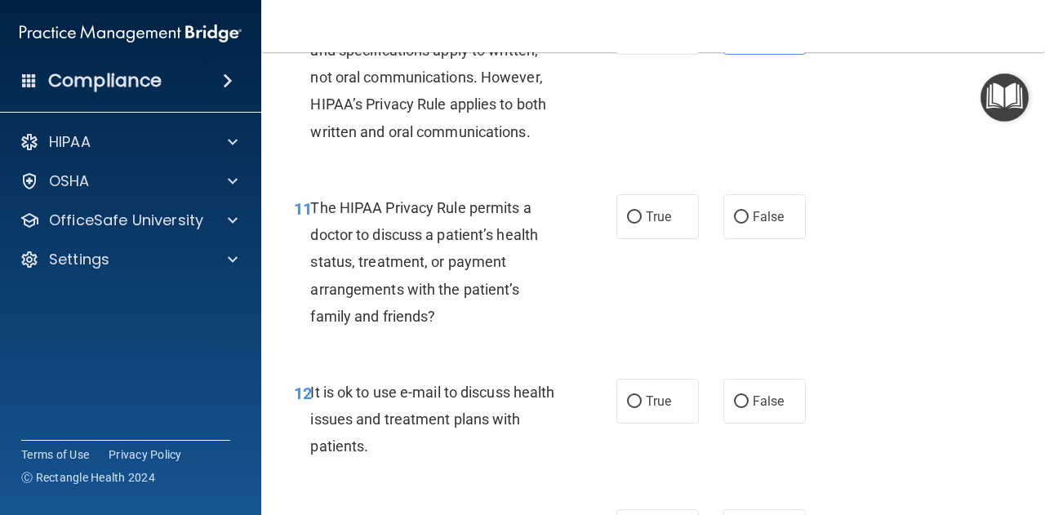
scroll to position [1727, 0]
click at [649, 221] on span "True" at bounding box center [657, 216] width 25 height 16
click at [641, 221] on input "True" at bounding box center [634, 217] width 15 height 12
radio input "true"
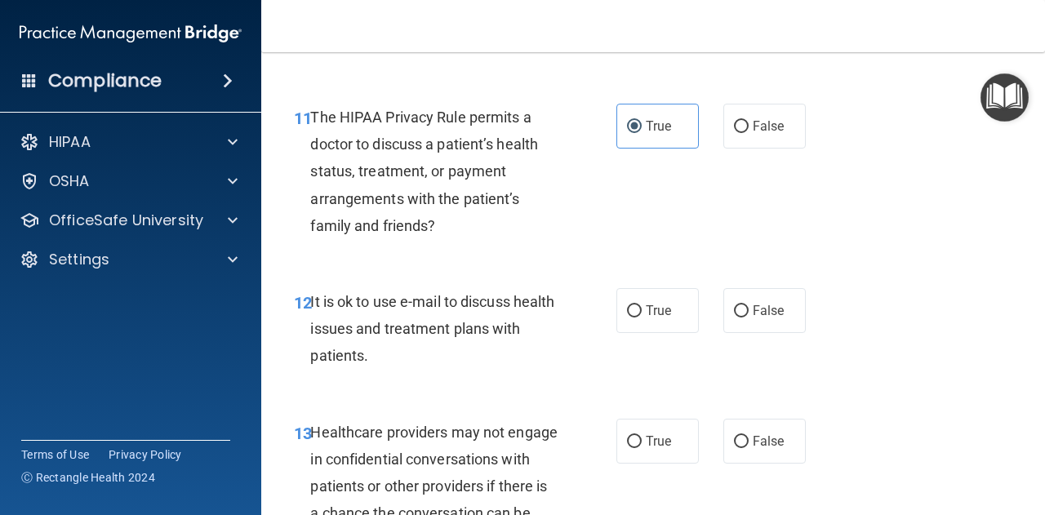
scroll to position [1827, 0]
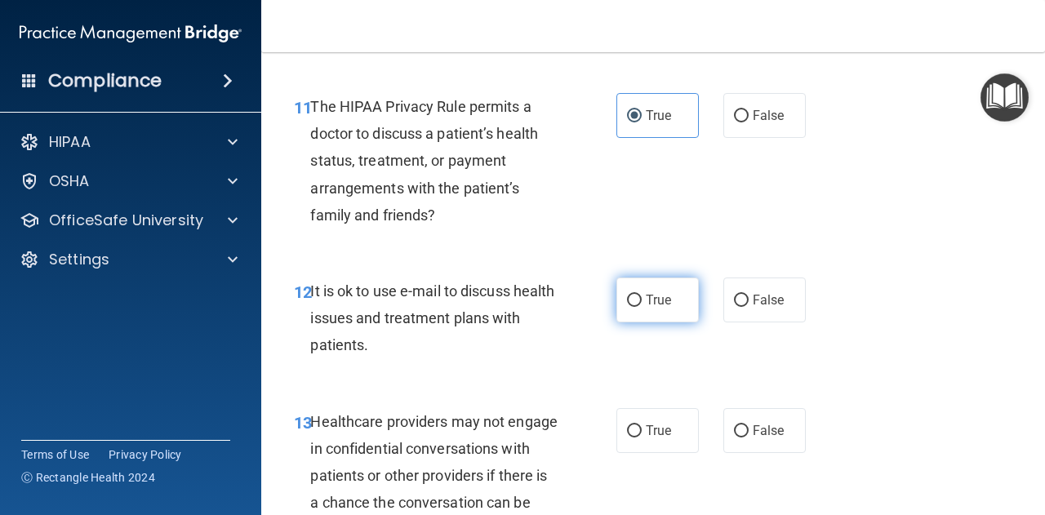
click at [654, 290] on label "True" at bounding box center [657, 299] width 82 height 45
click at [641, 295] on input "True" at bounding box center [634, 301] width 15 height 12
radio input "true"
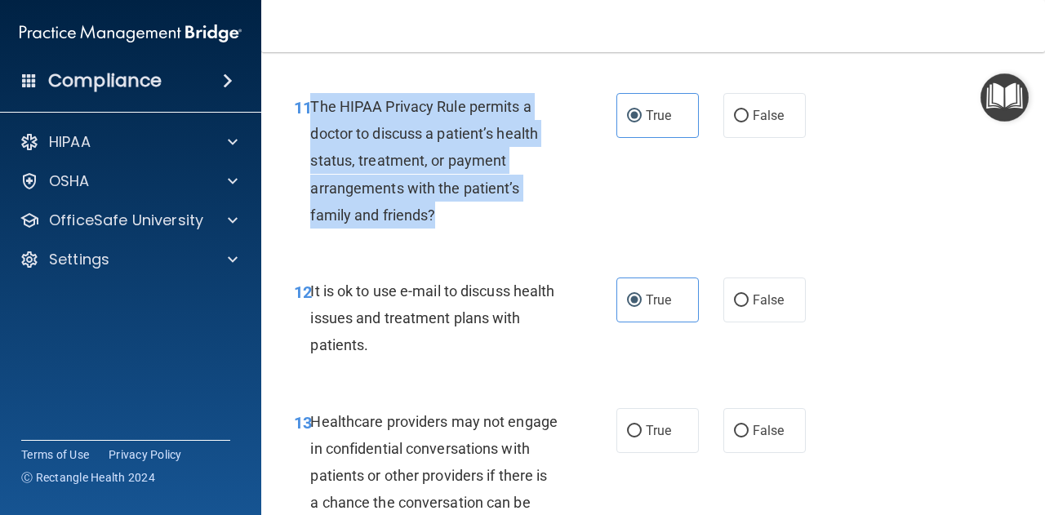
drag, startPoint x: 313, startPoint y: 107, endPoint x: 438, endPoint y: 206, distance: 159.7
click at [438, 206] on div "The HIPAA Privacy Rule permits a doctor to discuss a patient’s health status, t…" at bounding box center [440, 160] width 260 height 135
click at [478, 223] on div "The HIPAA Privacy Rule permits a doctor to discuss a patient’s health status, t…" at bounding box center [440, 160] width 260 height 135
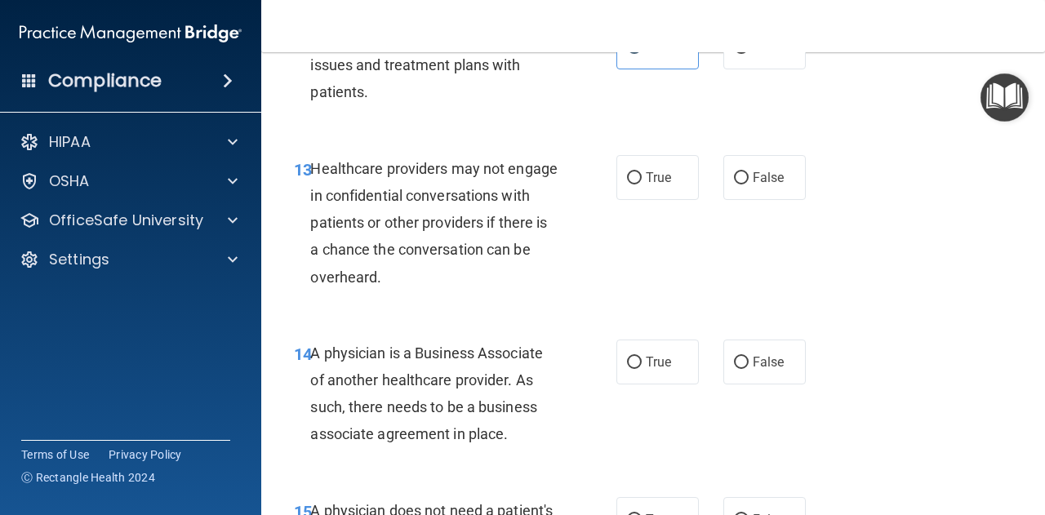
scroll to position [2086, 0]
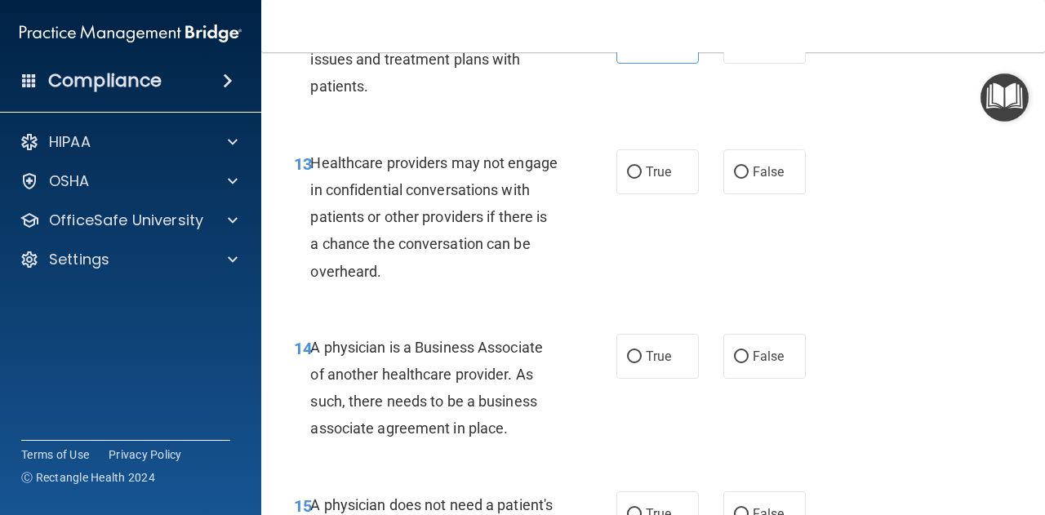
click at [514, 265] on div "Healthcare providers may not engage in confidential conversations with patients…" at bounding box center [440, 216] width 260 height 135
click at [654, 166] on span "True" at bounding box center [657, 172] width 25 height 16
click at [641, 166] on input "True" at bounding box center [634, 172] width 15 height 12
radio input "true"
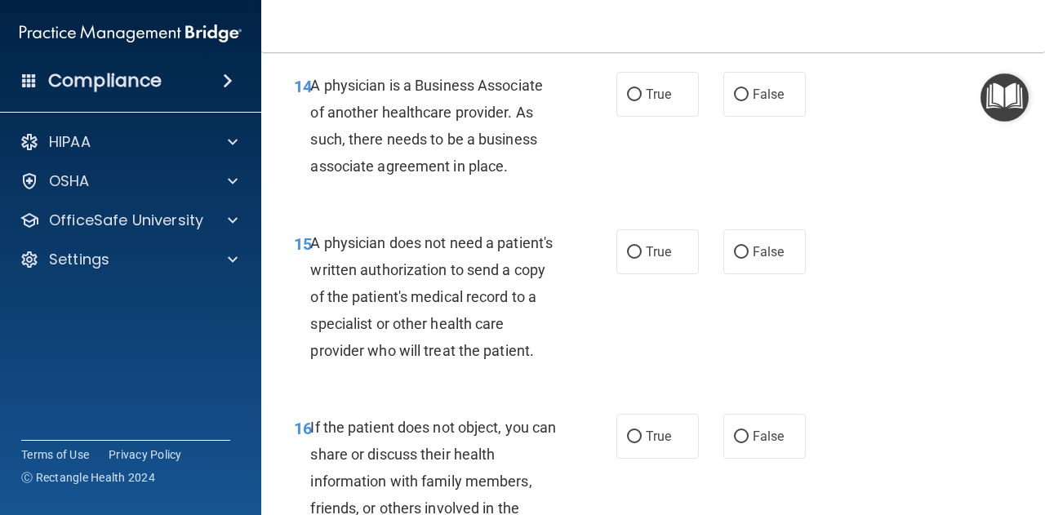
scroll to position [2365, 0]
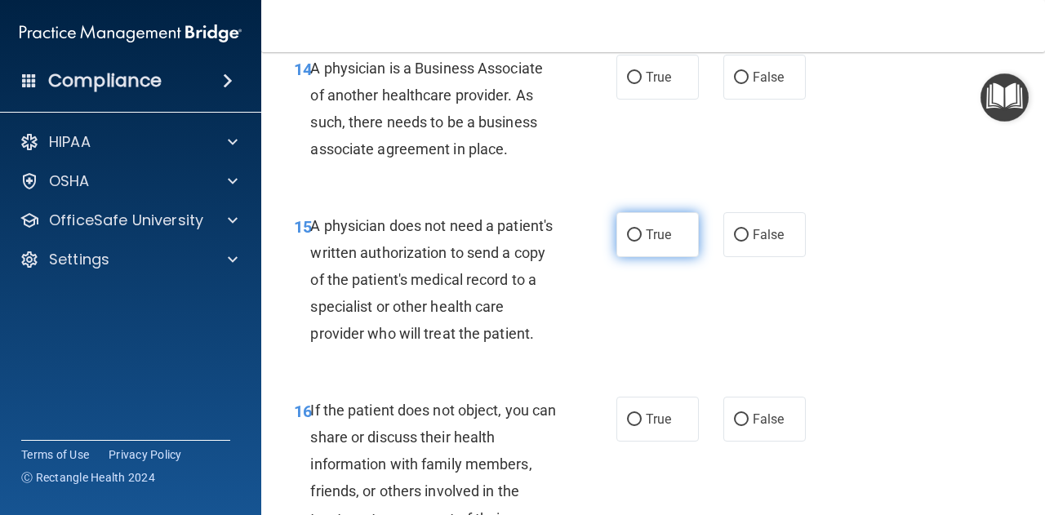
click at [645, 227] on span "True" at bounding box center [657, 235] width 25 height 16
click at [641, 229] on input "True" at bounding box center [634, 235] width 15 height 12
radio input "true"
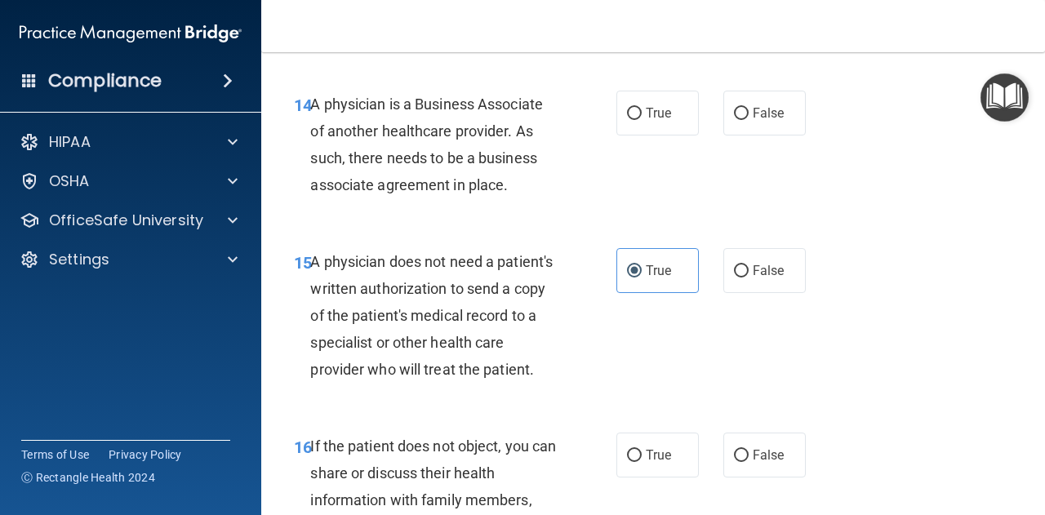
scroll to position [2332, 0]
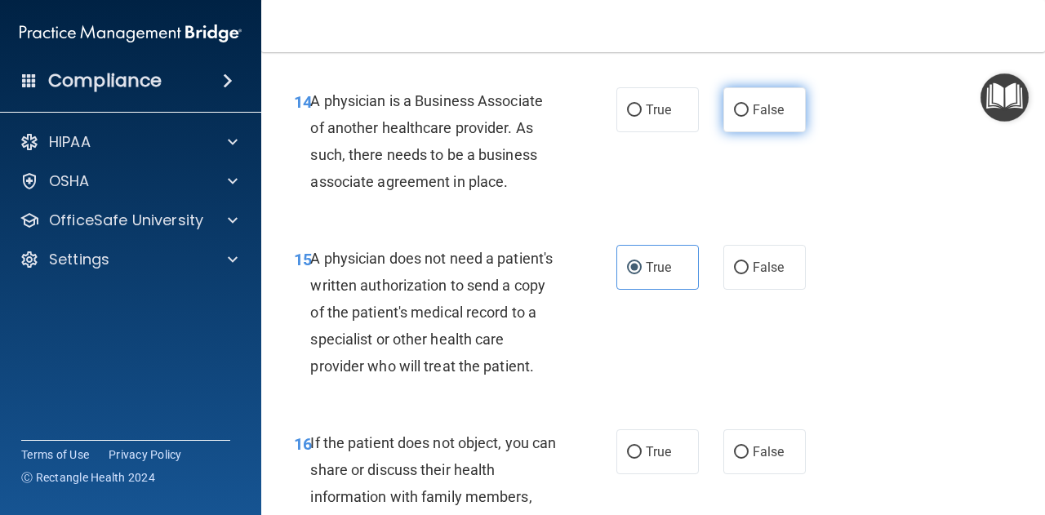
click at [723, 113] on label "False" at bounding box center [764, 109] width 82 height 45
click at [734, 113] on input "False" at bounding box center [741, 110] width 15 height 12
radio input "true"
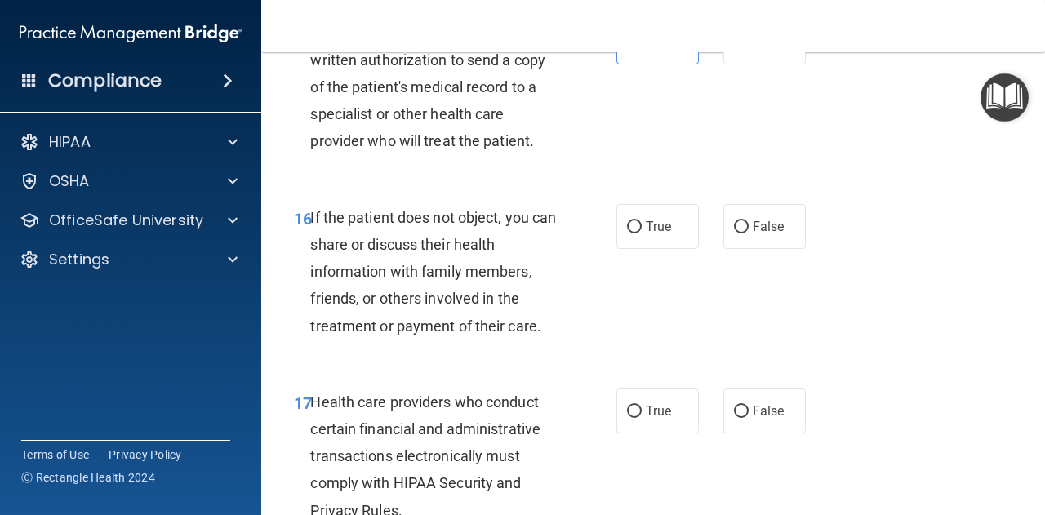
scroll to position [2558, 0]
click at [645, 233] on span "True" at bounding box center [657, 226] width 25 height 16
click at [639, 233] on input "True" at bounding box center [634, 226] width 15 height 12
radio input "true"
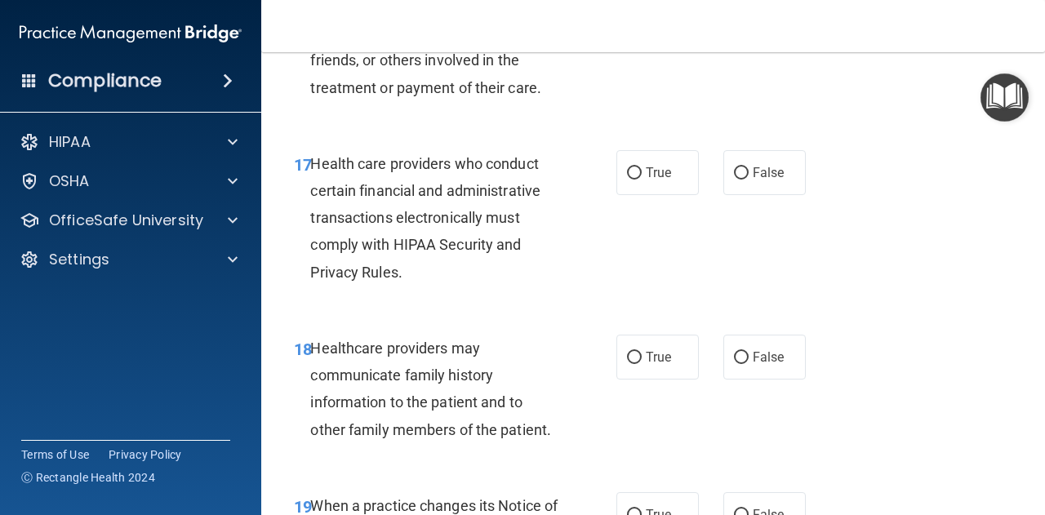
scroll to position [2797, 0]
click at [637, 194] on label "True" at bounding box center [657, 171] width 82 height 45
click at [637, 179] on input "True" at bounding box center [634, 172] width 15 height 12
radio input "true"
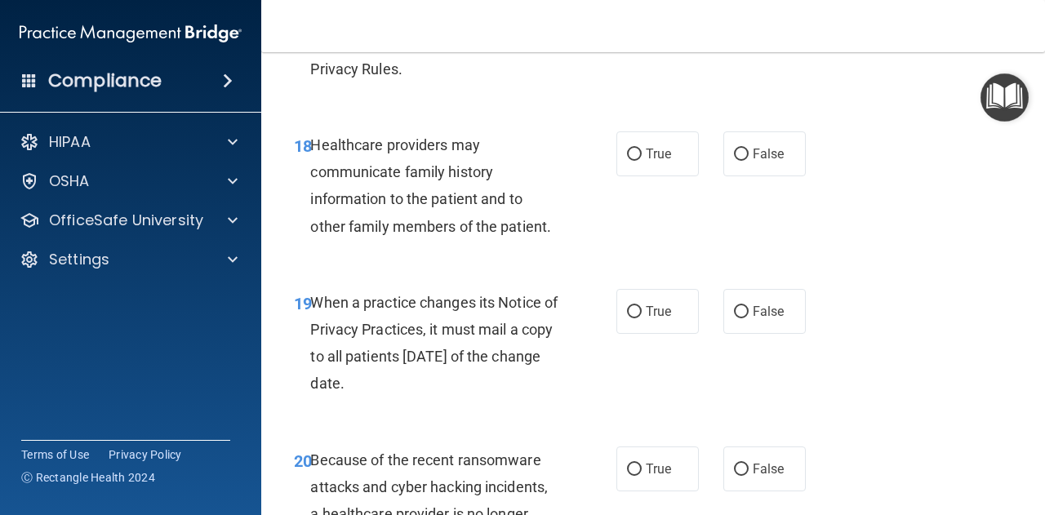
scroll to position [3021, 0]
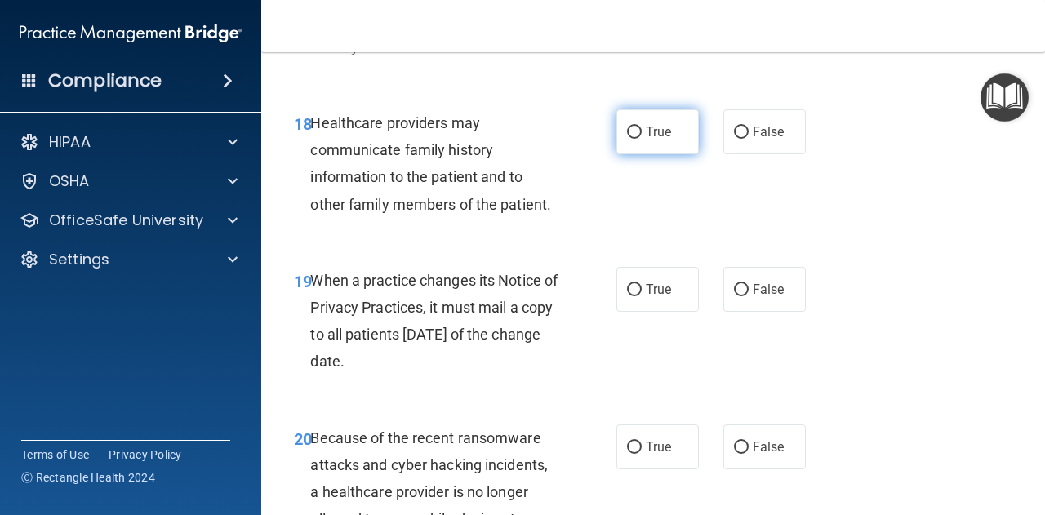
click at [629, 148] on label "True" at bounding box center [657, 131] width 82 height 45
click at [629, 139] on input "True" at bounding box center [634, 132] width 15 height 12
radio input "true"
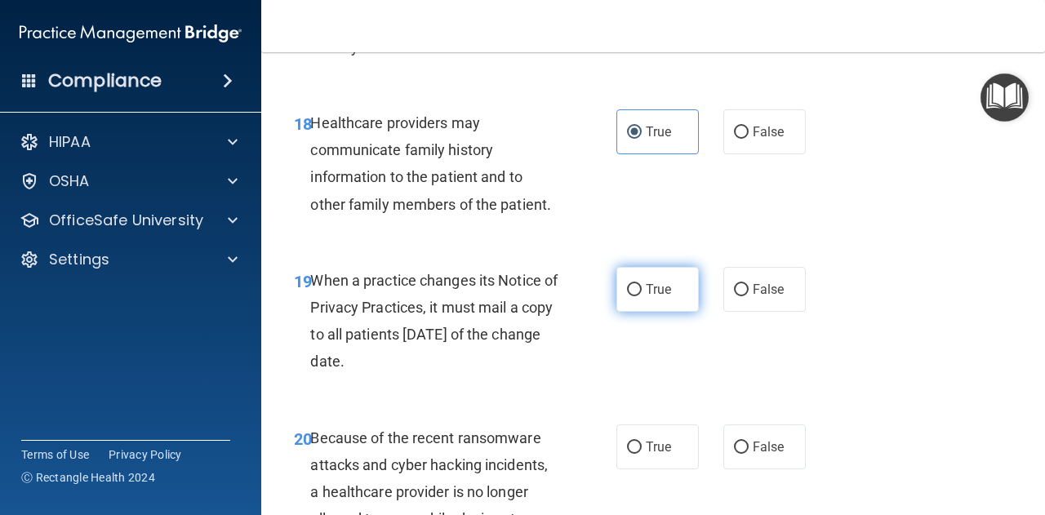
click at [638, 312] on label "True" at bounding box center [657, 289] width 82 height 45
click at [638, 296] on input "True" at bounding box center [634, 290] width 15 height 12
radio input "true"
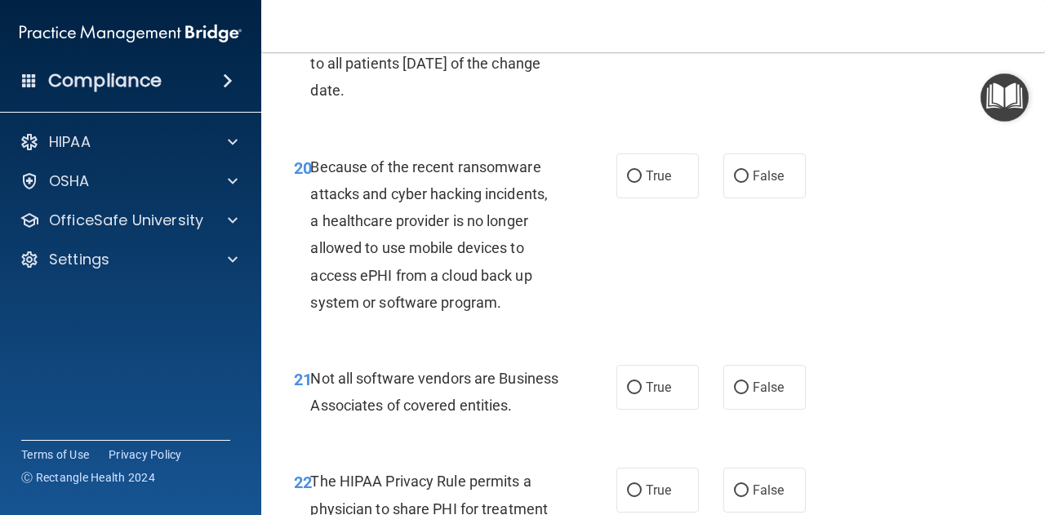
scroll to position [3299, 0]
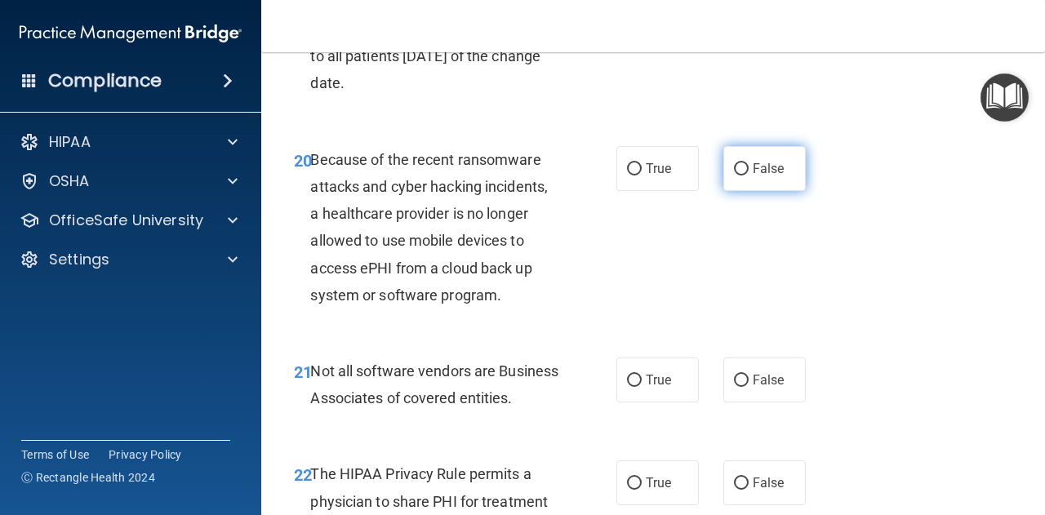
click at [734, 175] on input "False" at bounding box center [741, 169] width 15 height 12
radio input "true"
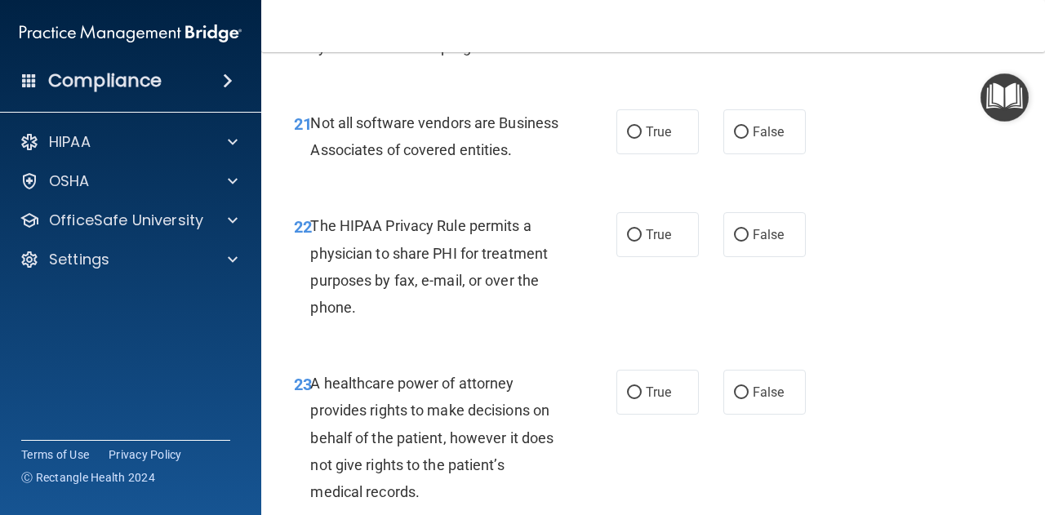
scroll to position [3569, 0]
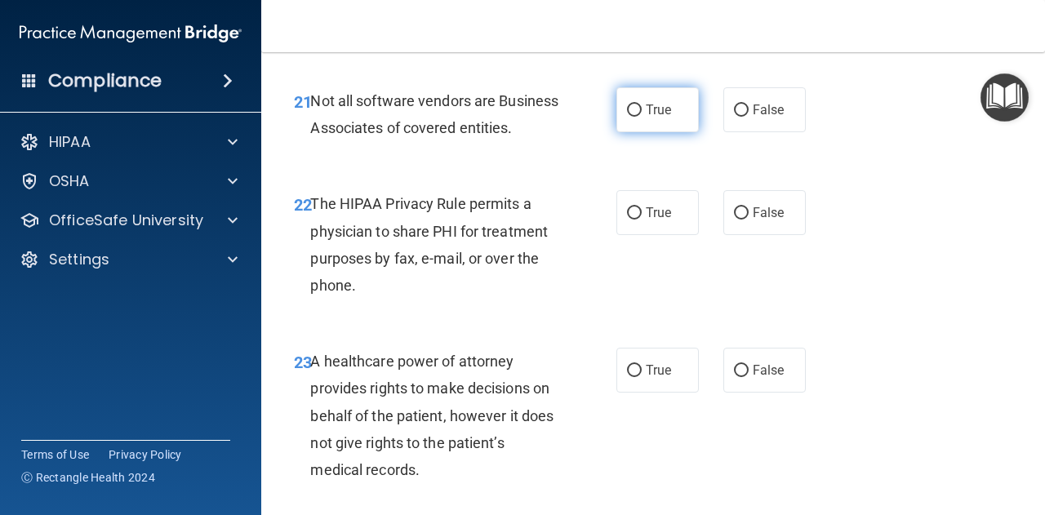
click at [617, 132] on label "True" at bounding box center [657, 109] width 82 height 45
click at [627, 117] on input "True" at bounding box center [634, 110] width 15 height 12
radio input "true"
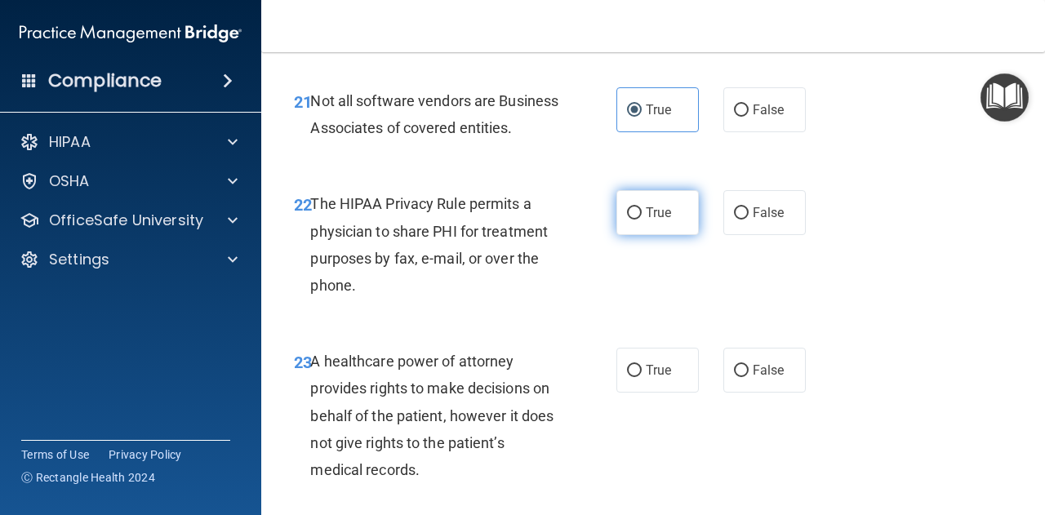
click at [653, 220] on span "True" at bounding box center [657, 213] width 25 height 16
click at [641, 220] on input "True" at bounding box center [634, 213] width 15 height 12
radio input "true"
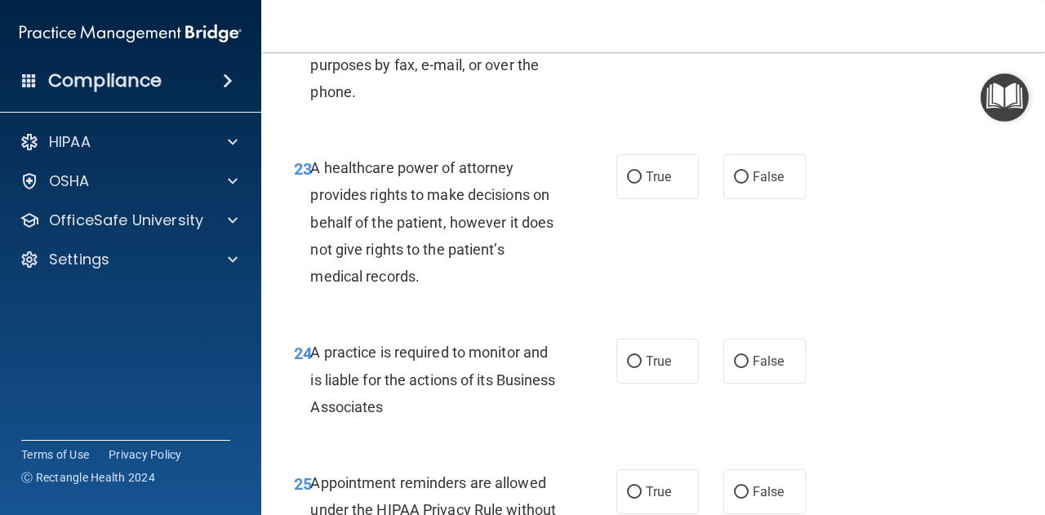
scroll to position [3764, 0]
click at [666, 198] on label "True" at bounding box center [657, 175] width 82 height 45
click at [641, 183] on input "True" at bounding box center [634, 177] width 15 height 12
radio input "true"
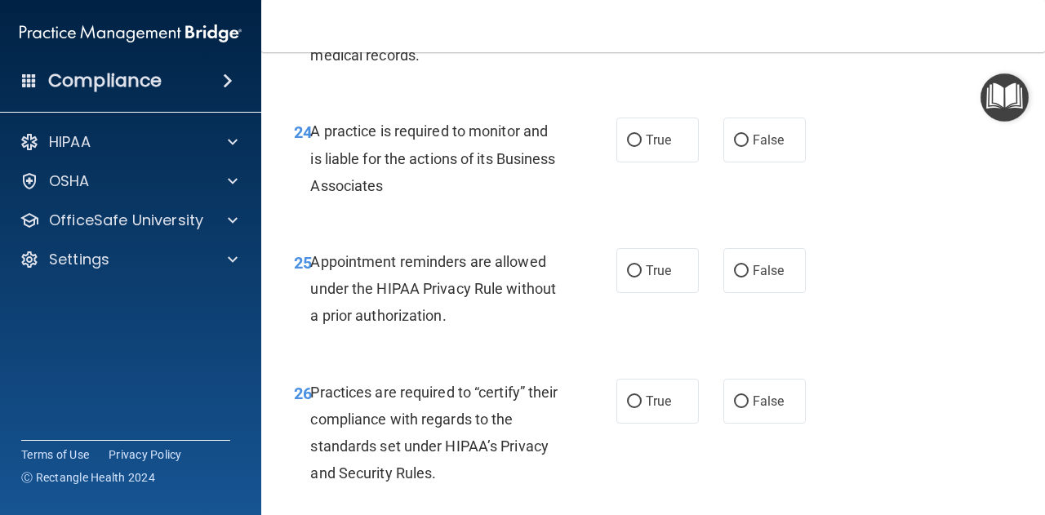
scroll to position [3995, 0]
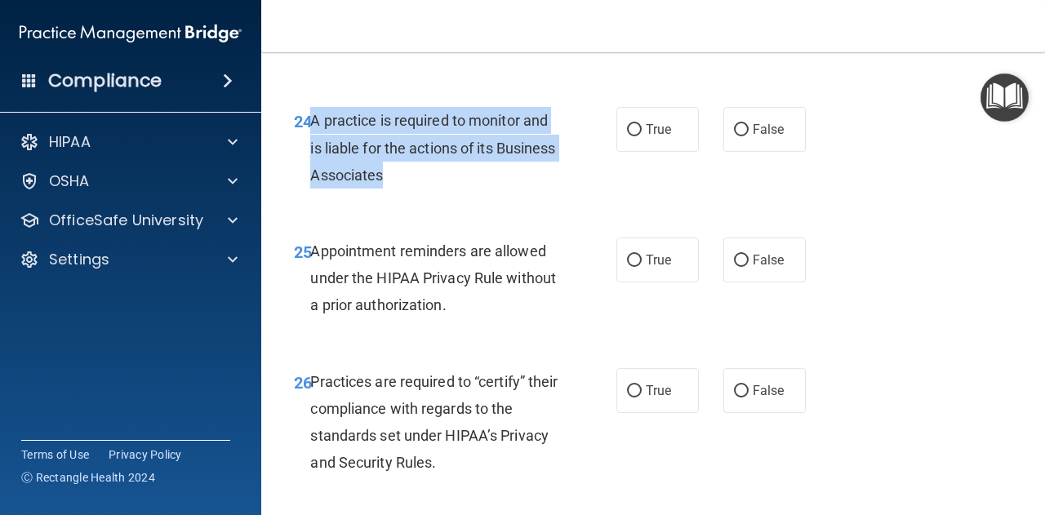
drag, startPoint x: 311, startPoint y: 172, endPoint x: 450, endPoint y: 228, distance: 149.7
click at [450, 189] on div "A practice is required to monitor and is liable for the actions of its Business…" at bounding box center [440, 148] width 260 height 82
click at [627, 136] on input "True" at bounding box center [634, 130] width 15 height 12
radio input "true"
click at [526, 189] on div "A practice is required to monitor and is liable for the actions of its Business…" at bounding box center [440, 148] width 260 height 82
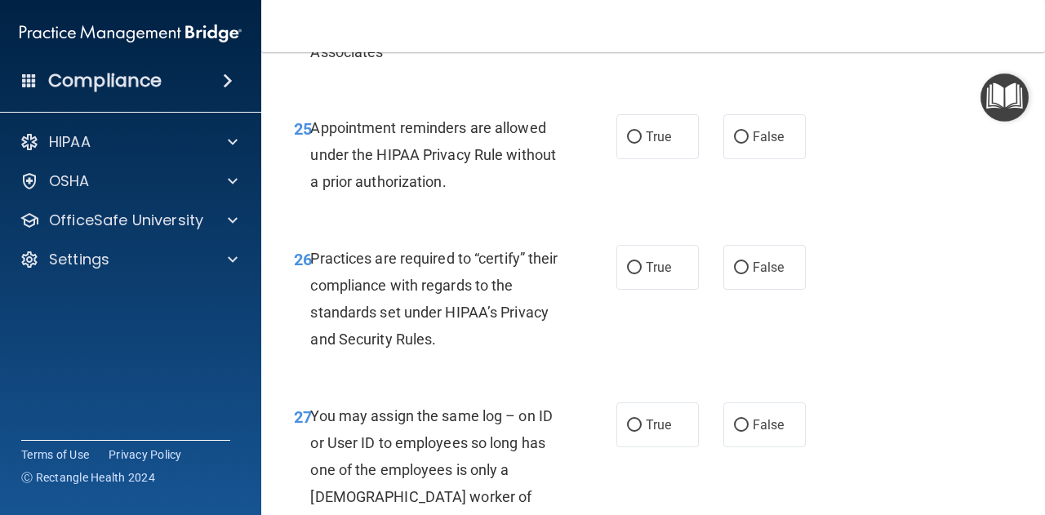
scroll to position [4135, 0]
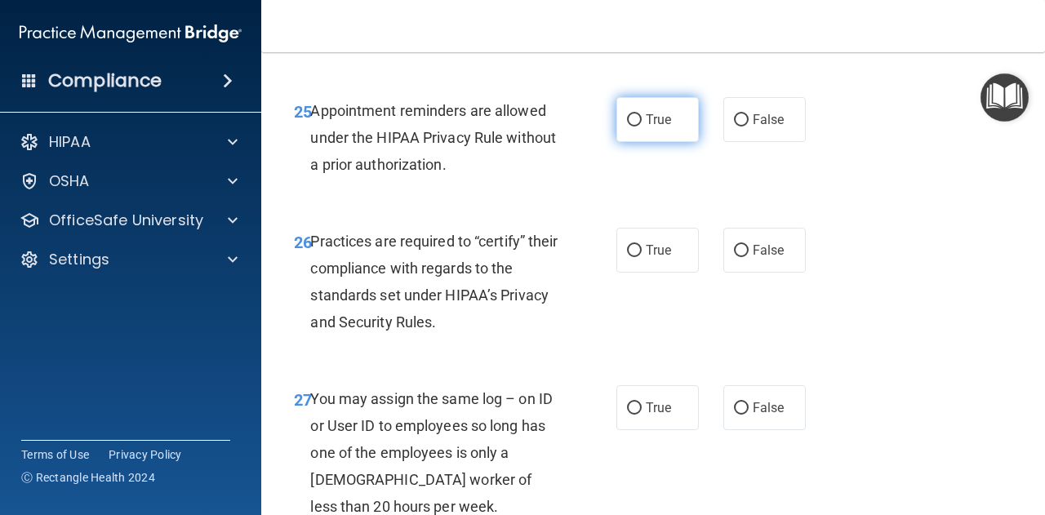
click at [645, 127] on span "True" at bounding box center [657, 120] width 25 height 16
click at [640, 126] on input "True" at bounding box center [634, 120] width 15 height 12
radio input "true"
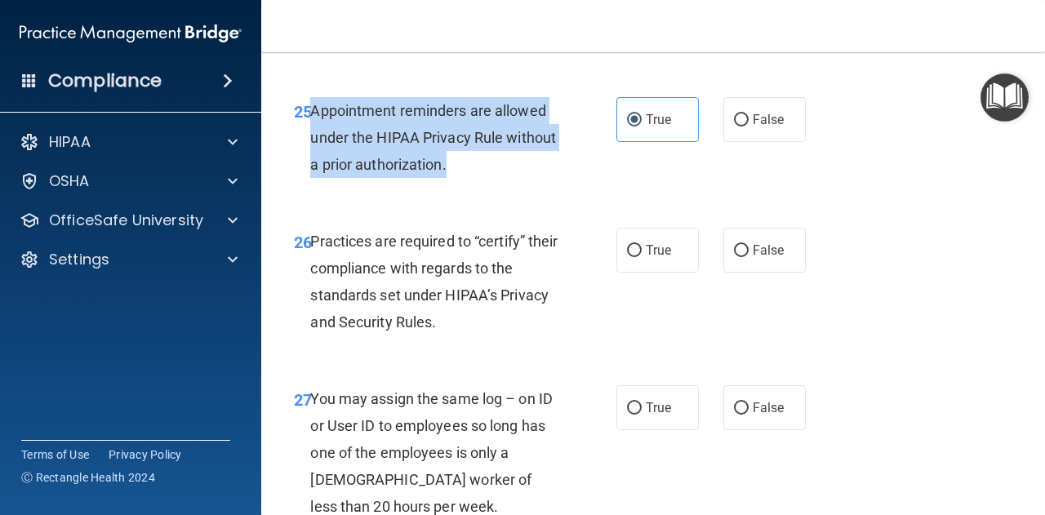
drag, startPoint x: 313, startPoint y: 166, endPoint x: 506, endPoint y: 224, distance: 201.9
click at [506, 179] on div "Appointment reminders are allowed under the HIPAA Privacy Rule without a prior …" at bounding box center [440, 138] width 260 height 82
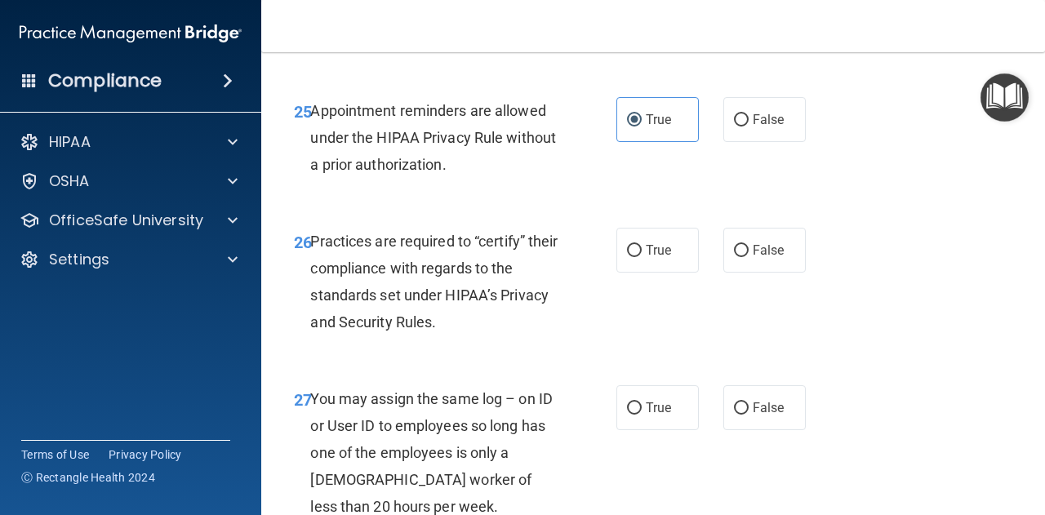
click at [489, 365] on div "26 Practices are required to “certify” their compliance with regards to the sta…" at bounding box center [653, 285] width 743 height 157
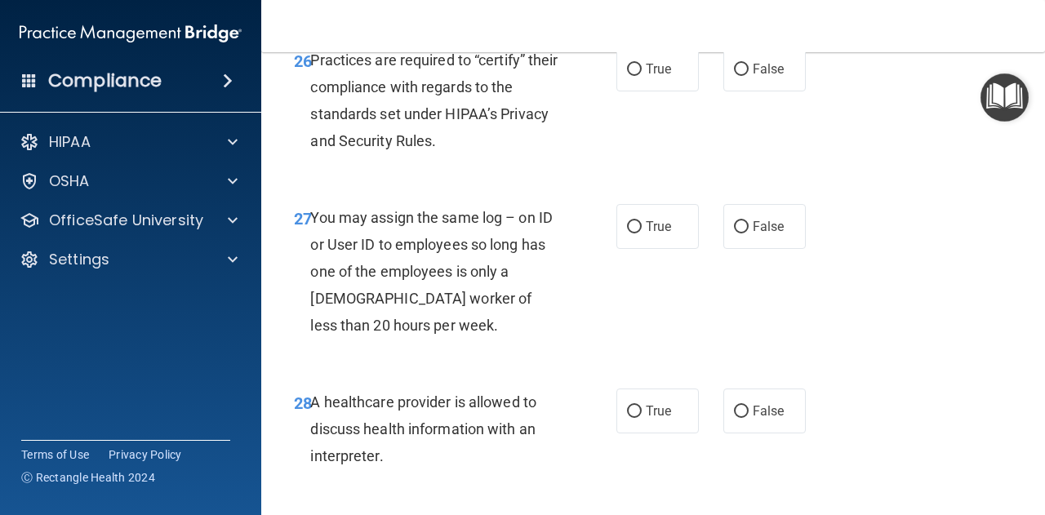
scroll to position [4318, 0]
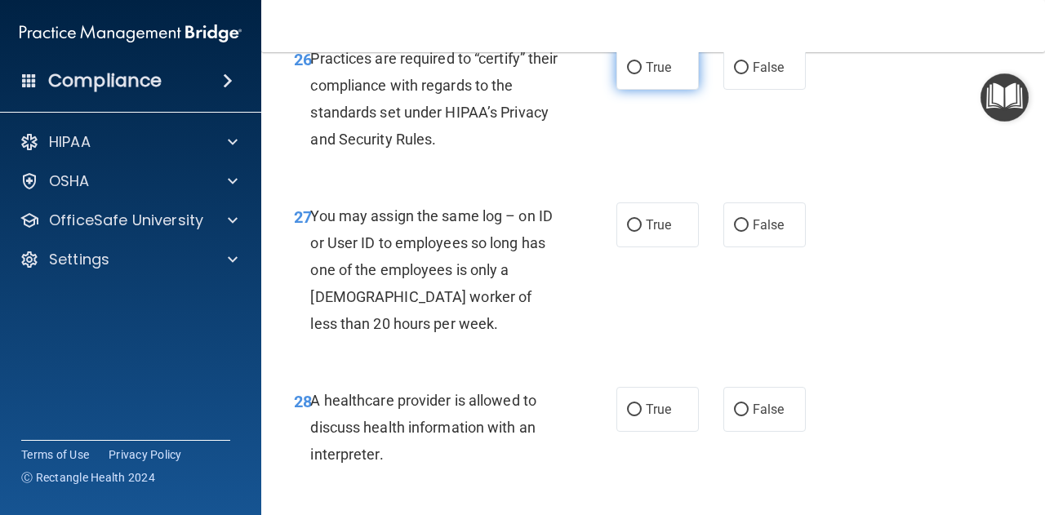
click at [664, 90] on label "True" at bounding box center [657, 67] width 82 height 45
click at [641, 74] on input "True" at bounding box center [634, 68] width 15 height 12
radio input "true"
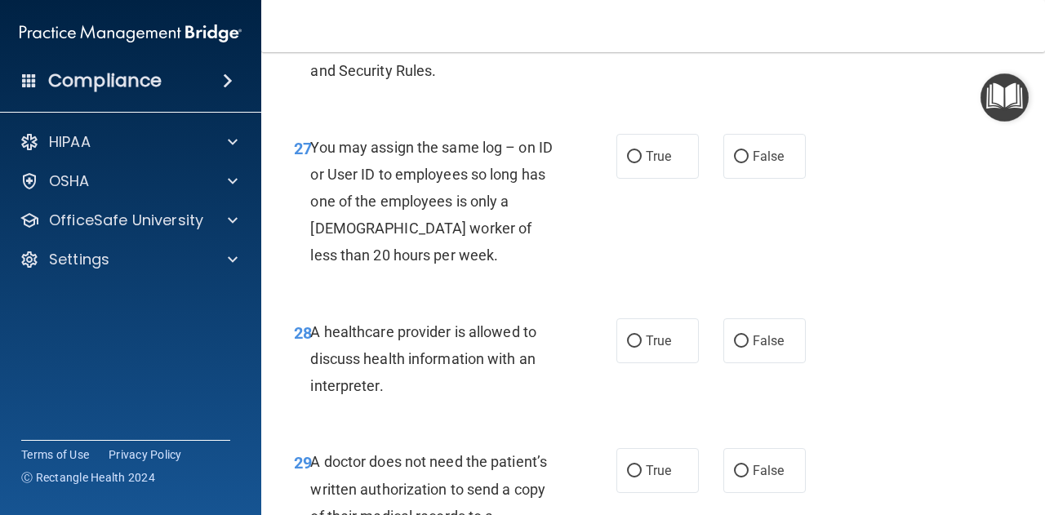
scroll to position [4416, 0]
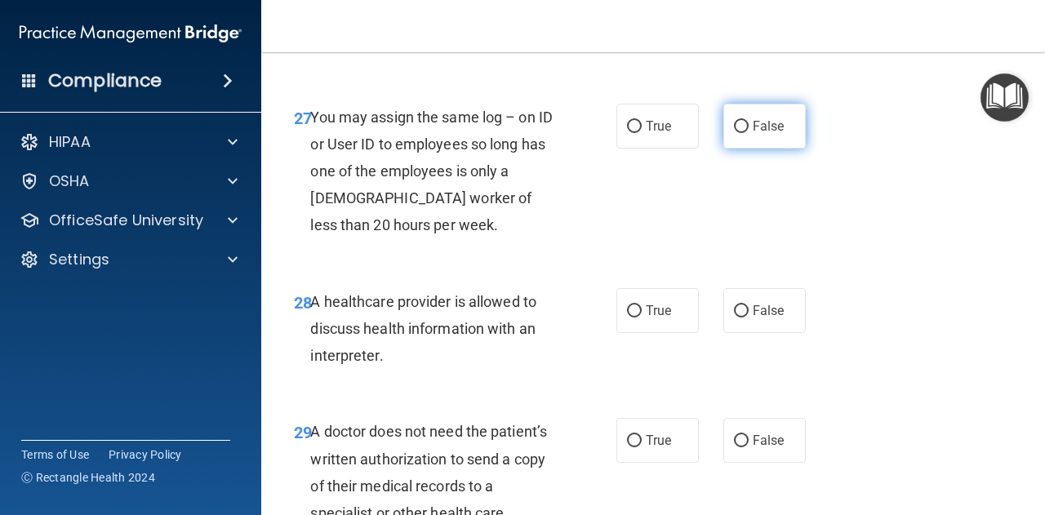
click at [752, 134] on span "False" at bounding box center [768, 126] width 32 height 16
click at [746, 133] on input "False" at bounding box center [741, 127] width 15 height 12
radio input "true"
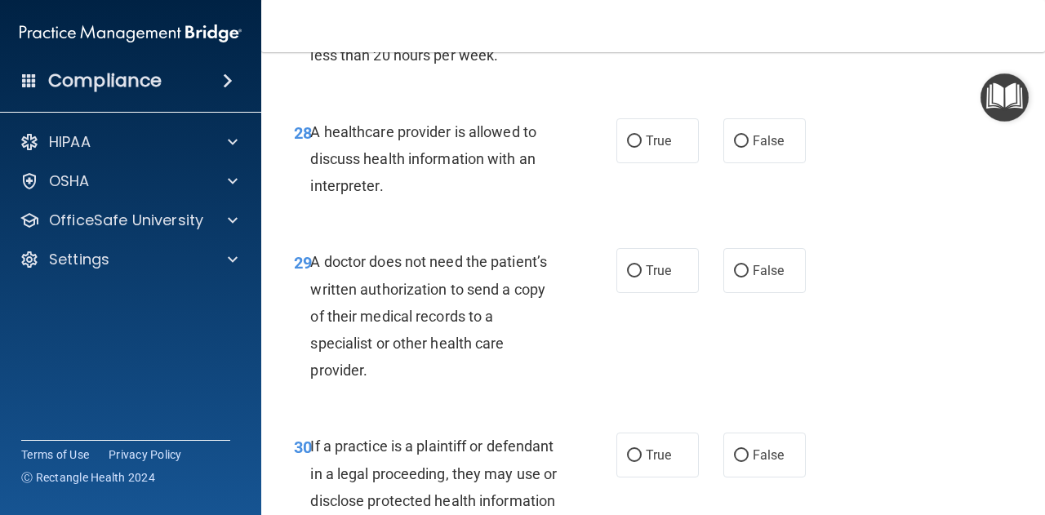
scroll to position [4587, 0]
click at [649, 148] on span "True" at bounding box center [657, 140] width 25 height 16
click at [641, 147] on input "True" at bounding box center [634, 141] width 15 height 12
radio input "true"
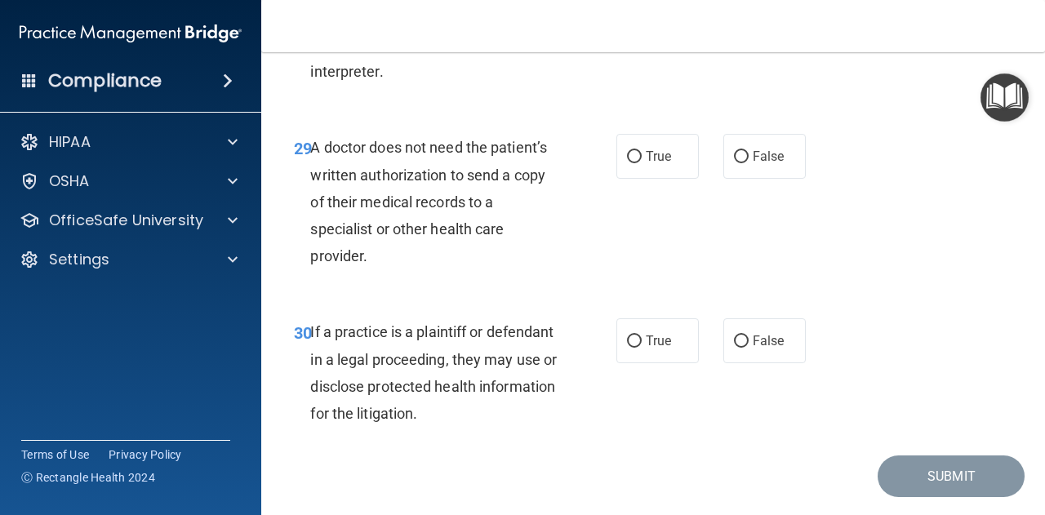
scroll to position [4705, 0]
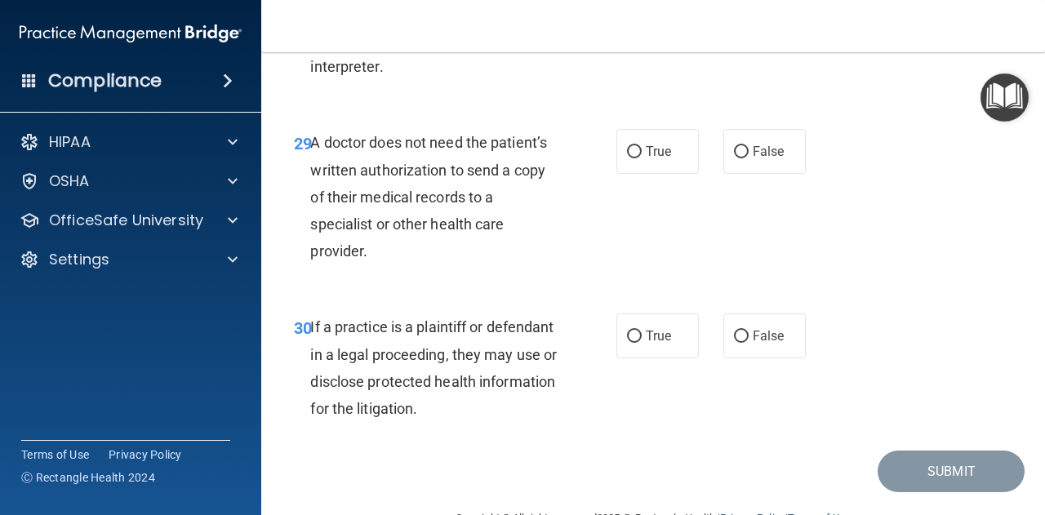
drag, startPoint x: 314, startPoint y: 195, endPoint x: 409, endPoint y: 303, distance: 143.4
click at [409, 264] on div "A doctor does not need the patient’s written authorization to send a copy of th…" at bounding box center [440, 196] width 260 height 135
click at [589, 255] on div "29 A doctor does not need the patient’s written authorization to send a copy of…" at bounding box center [454, 201] width 371 height 144
click at [658, 159] on span "True" at bounding box center [657, 152] width 25 height 16
click at [641, 158] on input "True" at bounding box center [634, 152] width 15 height 12
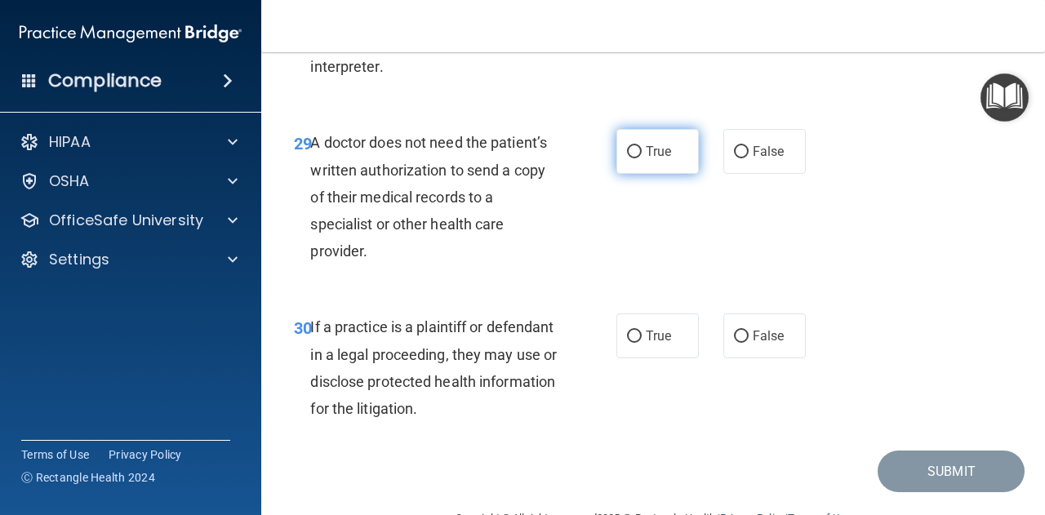
radio input "true"
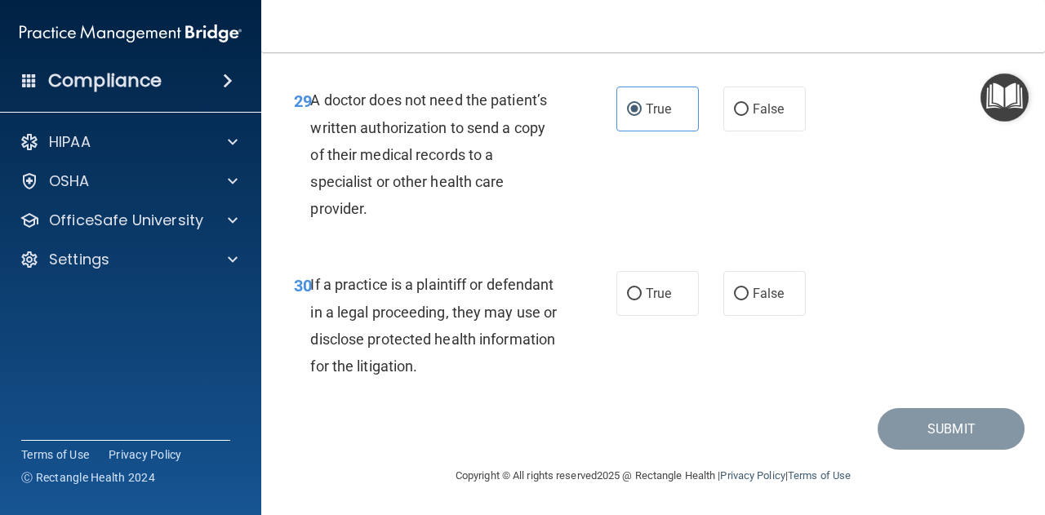
scroll to position [4801, 0]
click at [740, 286] on label "False" at bounding box center [764, 293] width 82 height 45
click at [740, 288] on input "False" at bounding box center [741, 294] width 15 height 12
radio input "true"
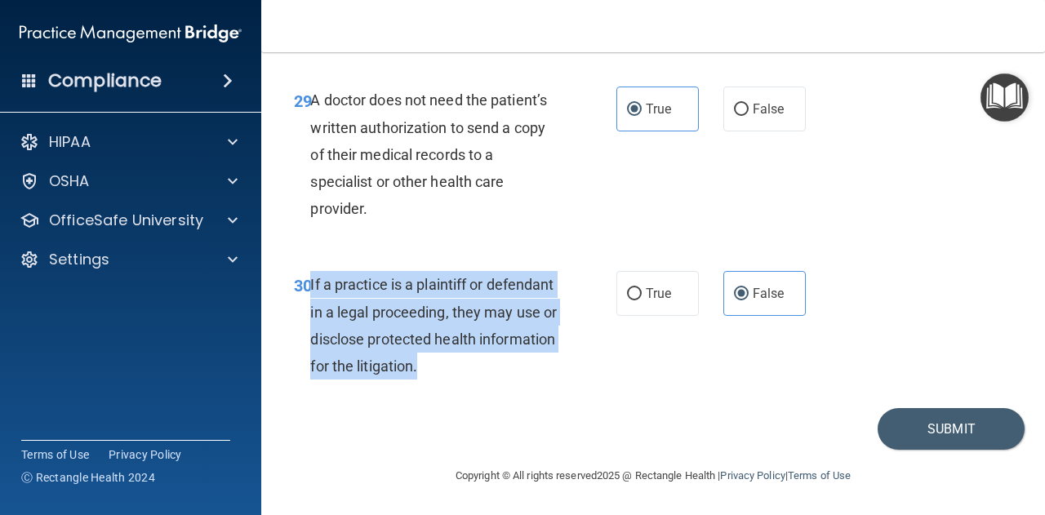
drag, startPoint x: 308, startPoint y: 283, endPoint x: 552, endPoint y: 374, distance: 260.3
click at [552, 374] on div "30 If a practice is a plaintiff or defendant in a legal proceeding, they may us…" at bounding box center [454, 329] width 371 height 117
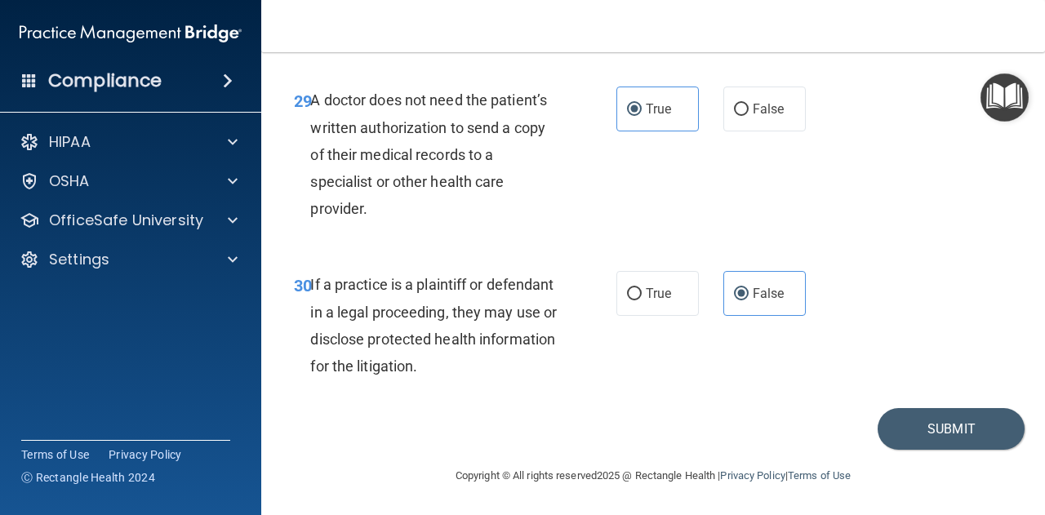
click at [713, 280] on div "True False" at bounding box center [715, 293] width 198 height 45
click at [646, 297] on span "True" at bounding box center [657, 294] width 25 height 16
click at [641, 297] on input "True" at bounding box center [634, 294] width 15 height 12
radio input "true"
radio input "false"
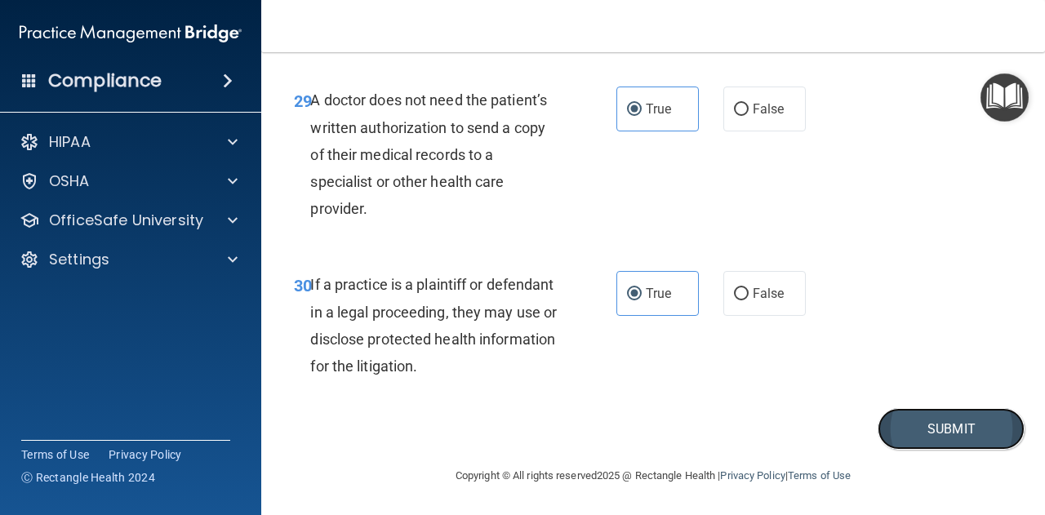
click at [927, 433] on button "Submit" at bounding box center [950, 429] width 147 height 42
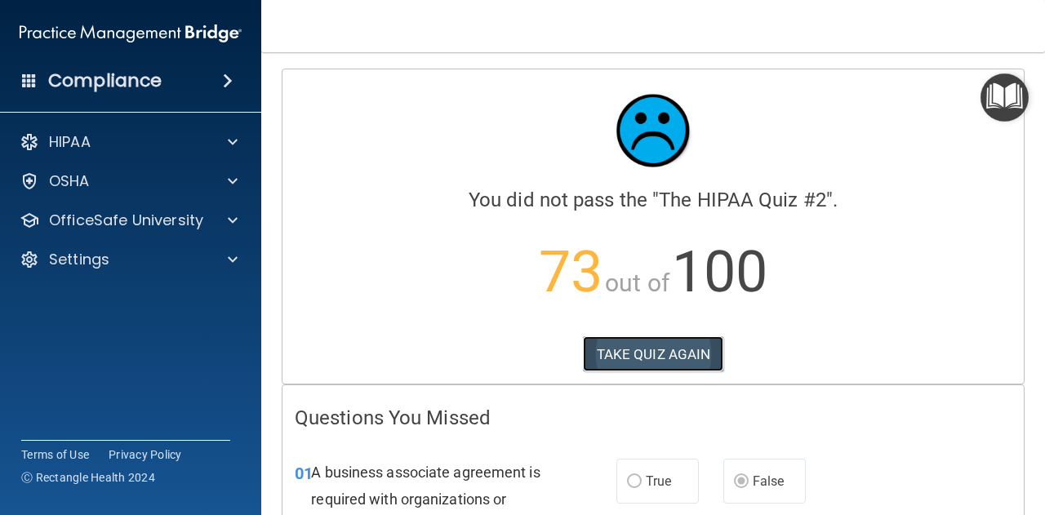
click at [643, 355] on button "TAKE QUIZ AGAIN" at bounding box center [653, 354] width 141 height 36
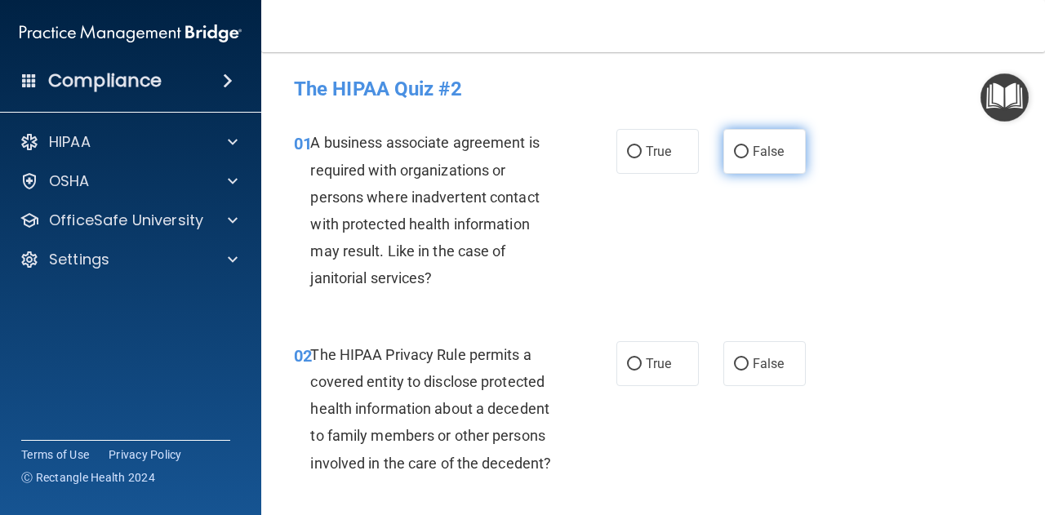
click at [754, 146] on span "False" at bounding box center [768, 152] width 32 height 16
click at [748, 146] on input "False" at bounding box center [741, 152] width 15 height 12
radio input "true"
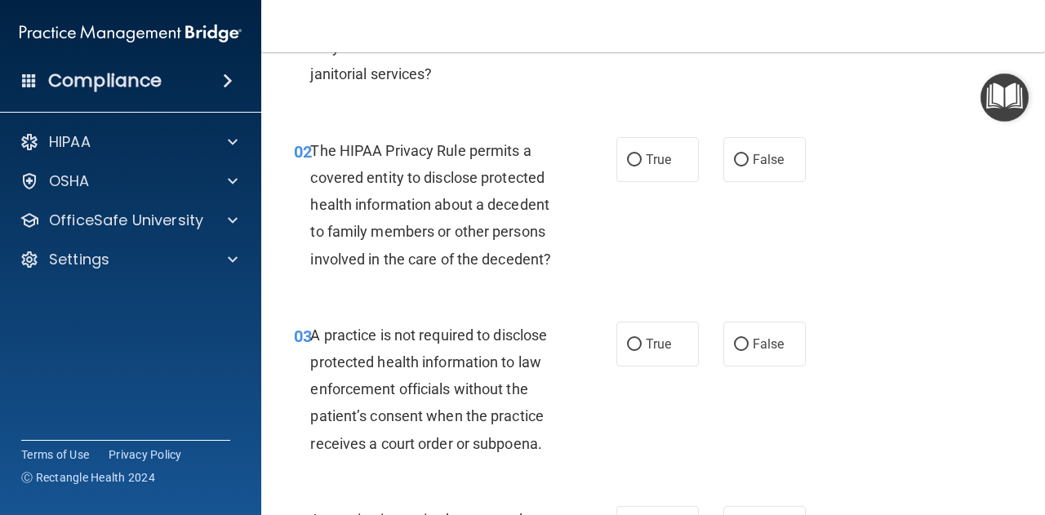
scroll to position [208, 0]
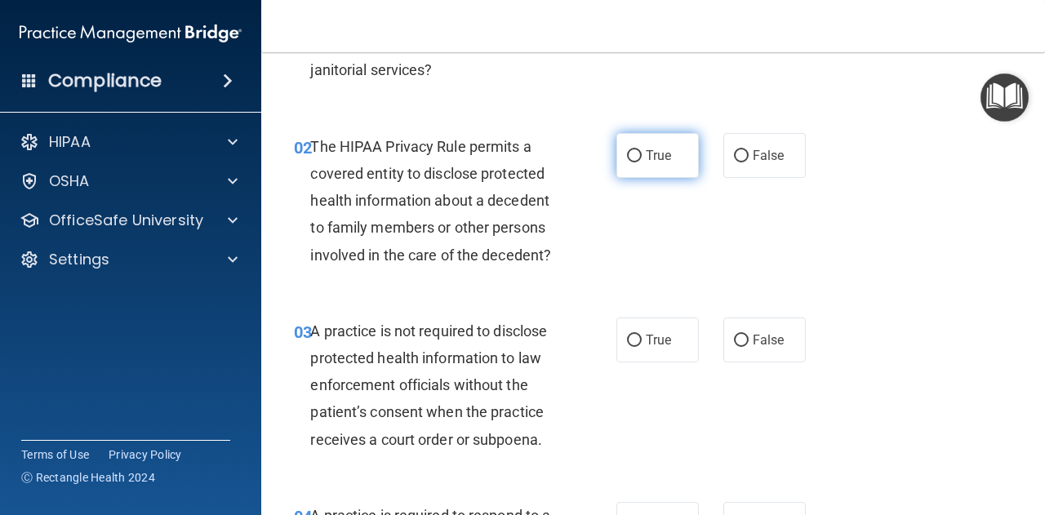
click at [645, 154] on span "True" at bounding box center [657, 156] width 25 height 16
click at [641, 154] on input "True" at bounding box center [634, 156] width 15 height 12
radio input "true"
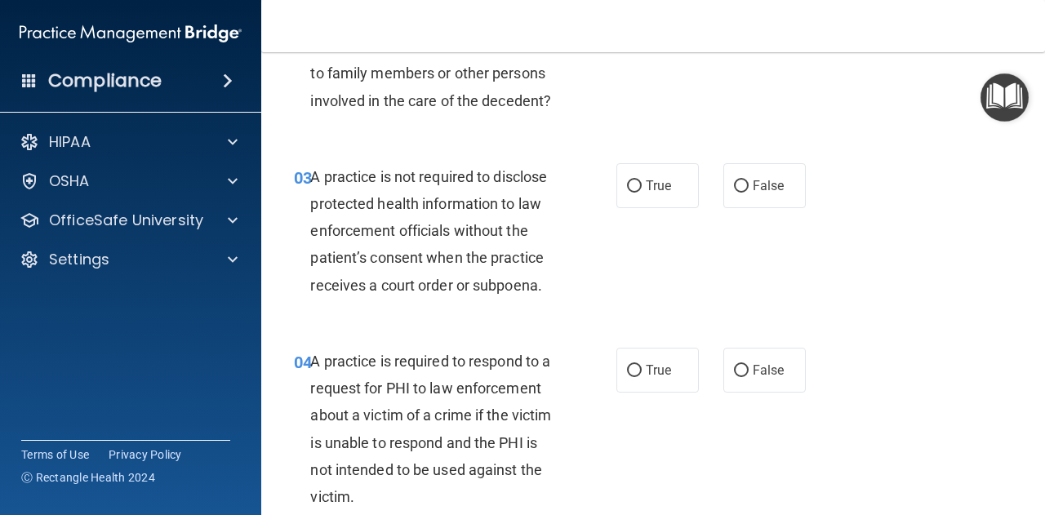
scroll to position [366, 0]
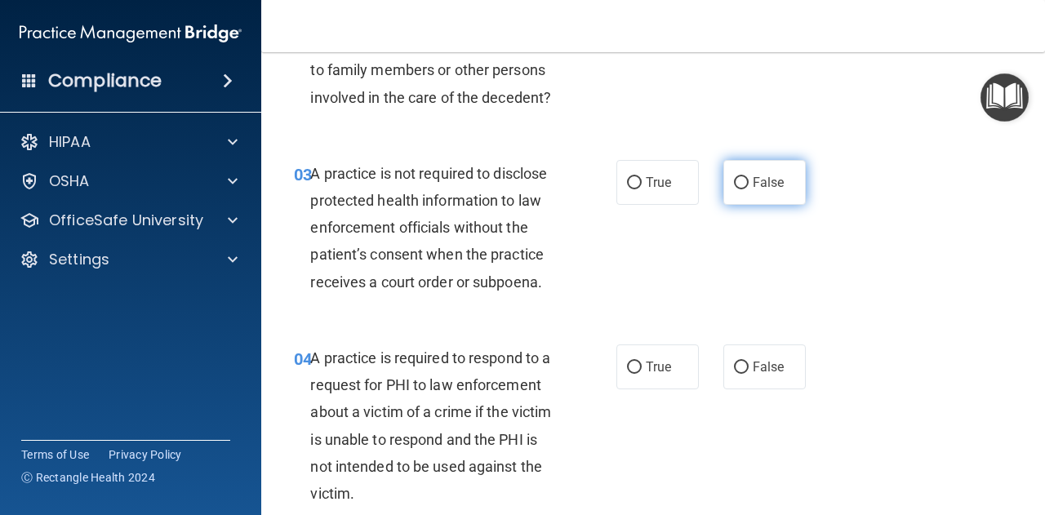
click at [743, 180] on label "False" at bounding box center [764, 182] width 82 height 45
click at [743, 180] on input "False" at bounding box center [741, 183] width 15 height 12
radio input "true"
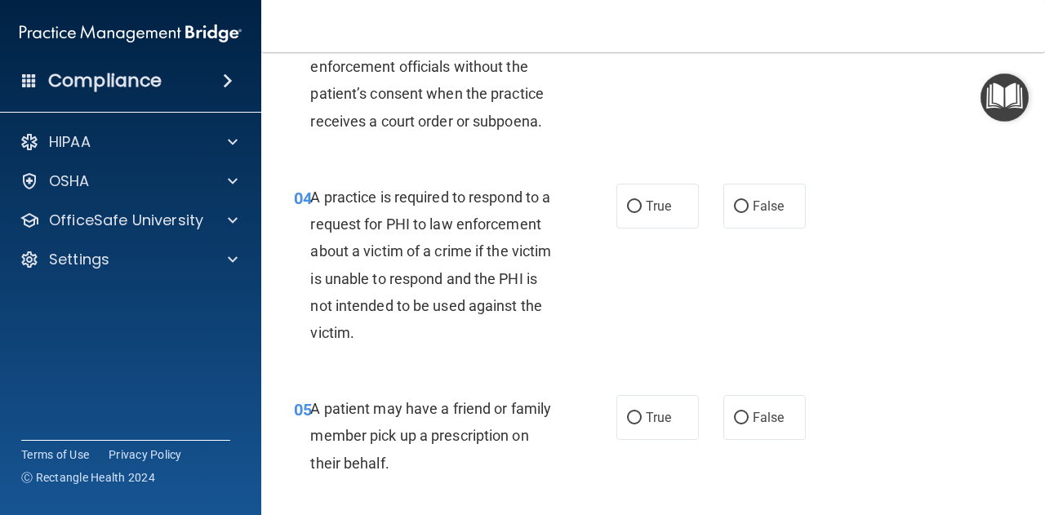
scroll to position [527, 0]
click at [637, 189] on label "True" at bounding box center [657, 205] width 82 height 45
click at [637, 200] on input "True" at bounding box center [634, 206] width 15 height 12
radio input "true"
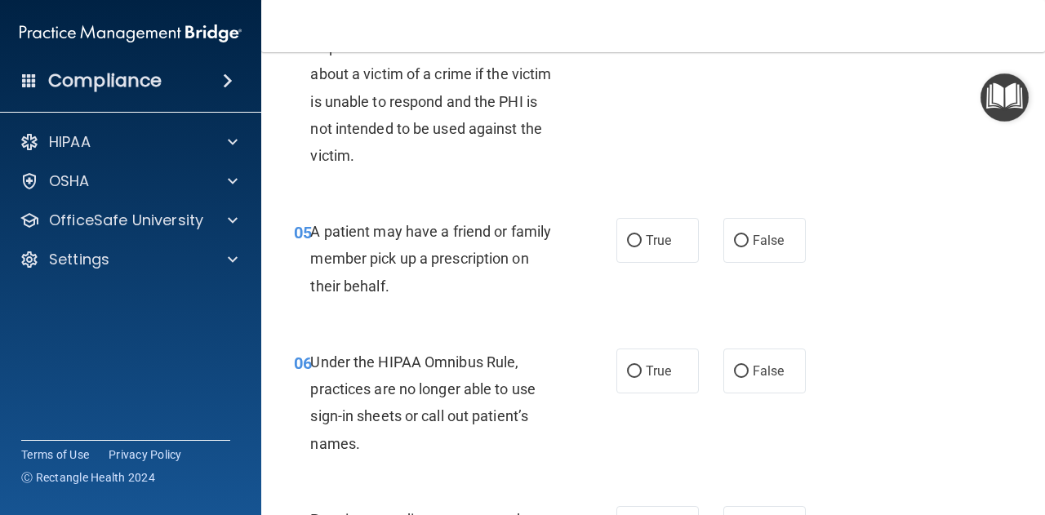
scroll to position [723, 0]
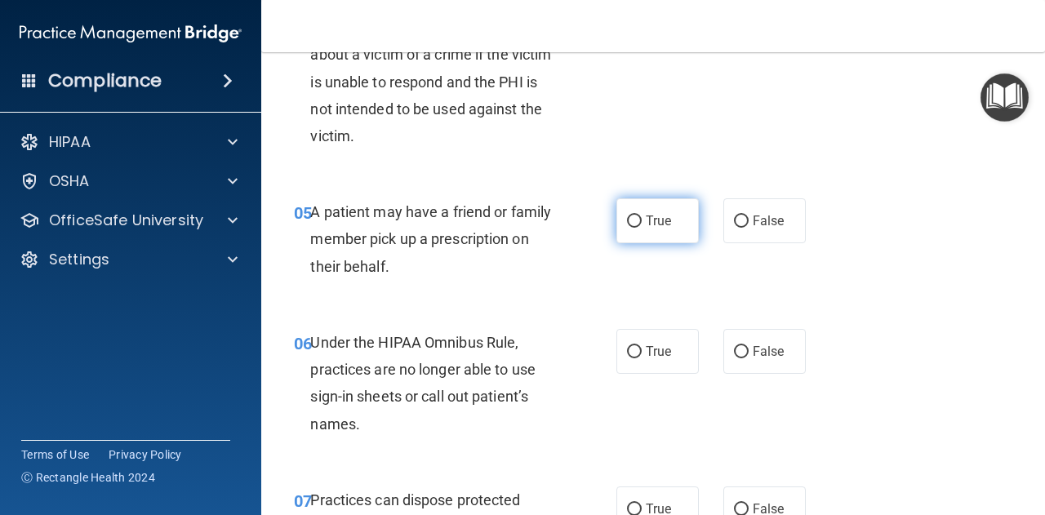
click at [633, 220] on input "True" at bounding box center [634, 221] width 15 height 12
radio input "true"
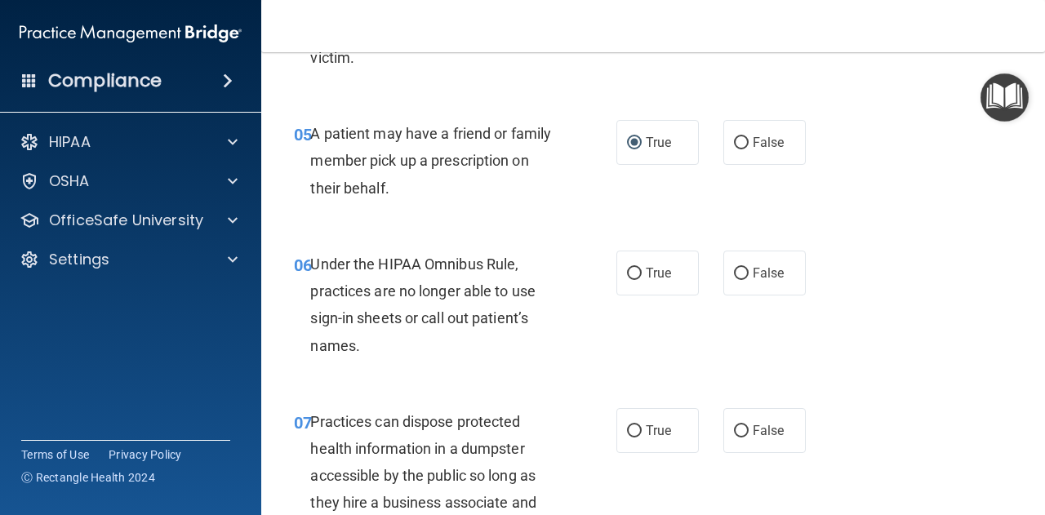
scroll to position [810, 0]
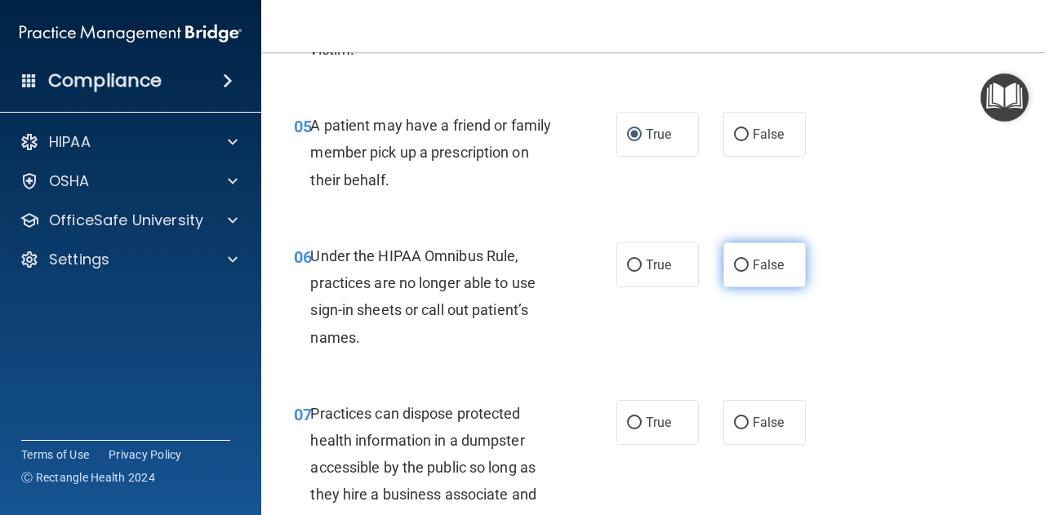
click at [762, 277] on label "False" at bounding box center [764, 264] width 82 height 45
click at [748, 272] on input "False" at bounding box center [741, 266] width 15 height 12
radio input "true"
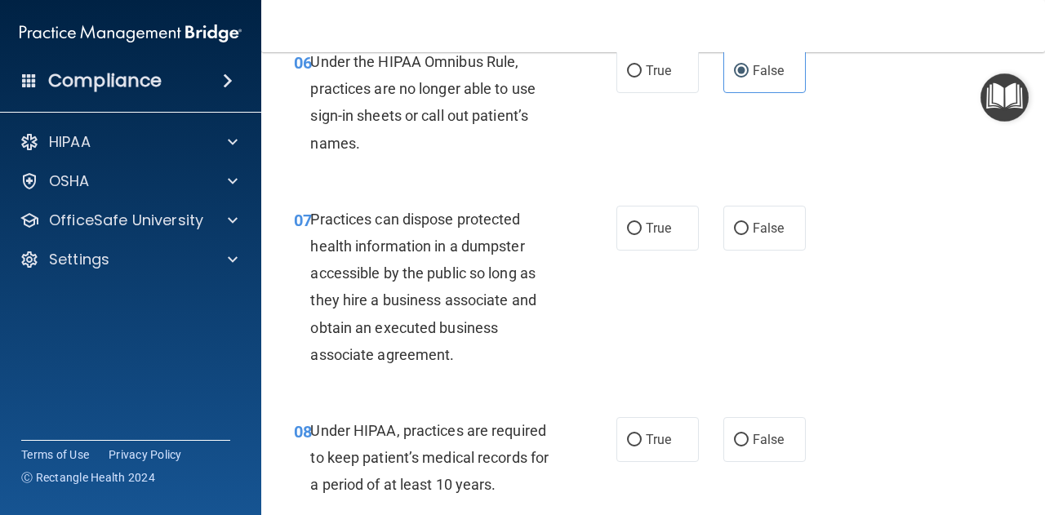
scroll to position [1009, 0]
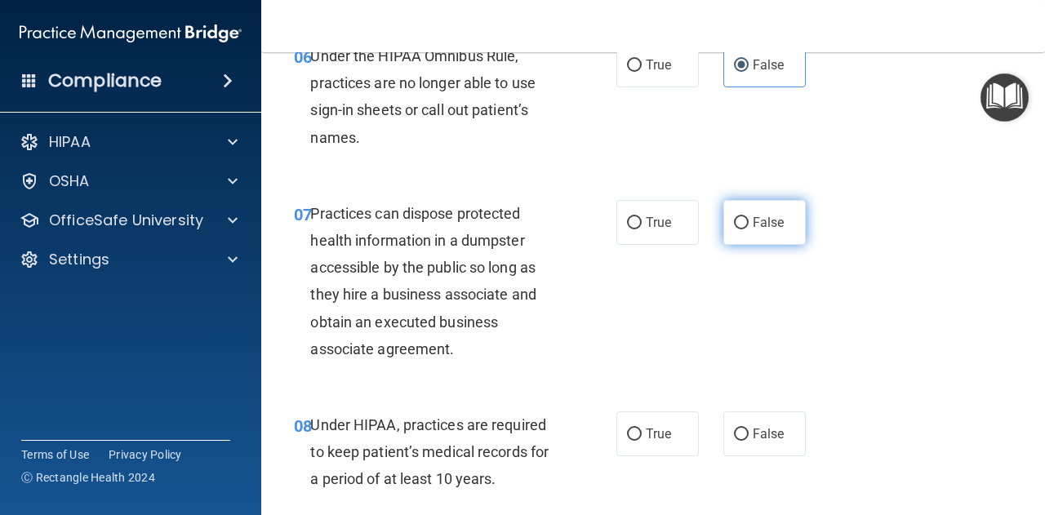
click at [750, 231] on label "False" at bounding box center [764, 222] width 82 height 45
click at [748, 229] on input "False" at bounding box center [741, 223] width 15 height 12
radio input "true"
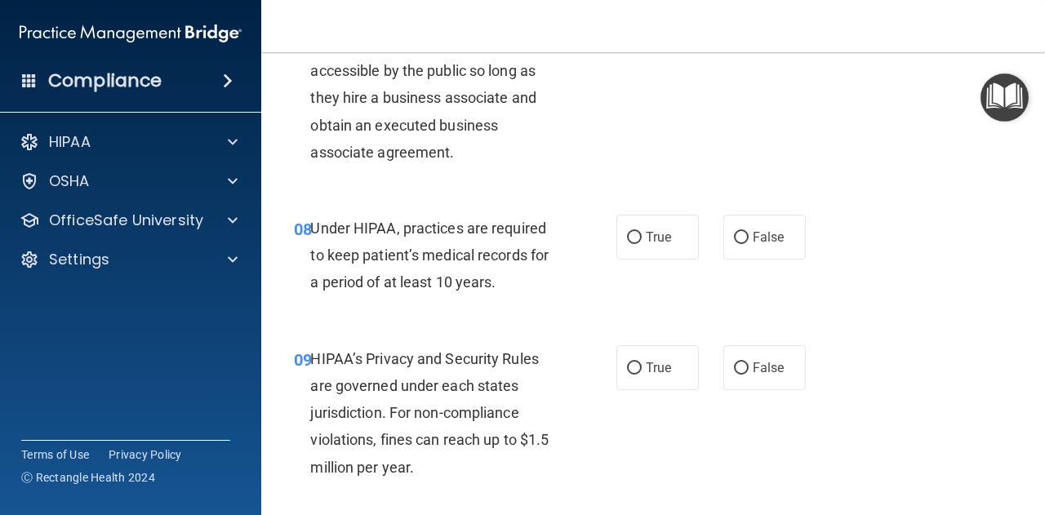
scroll to position [1207, 0]
click at [723, 252] on label "False" at bounding box center [764, 236] width 82 height 45
click at [734, 243] on input "False" at bounding box center [741, 237] width 15 height 12
radio input "true"
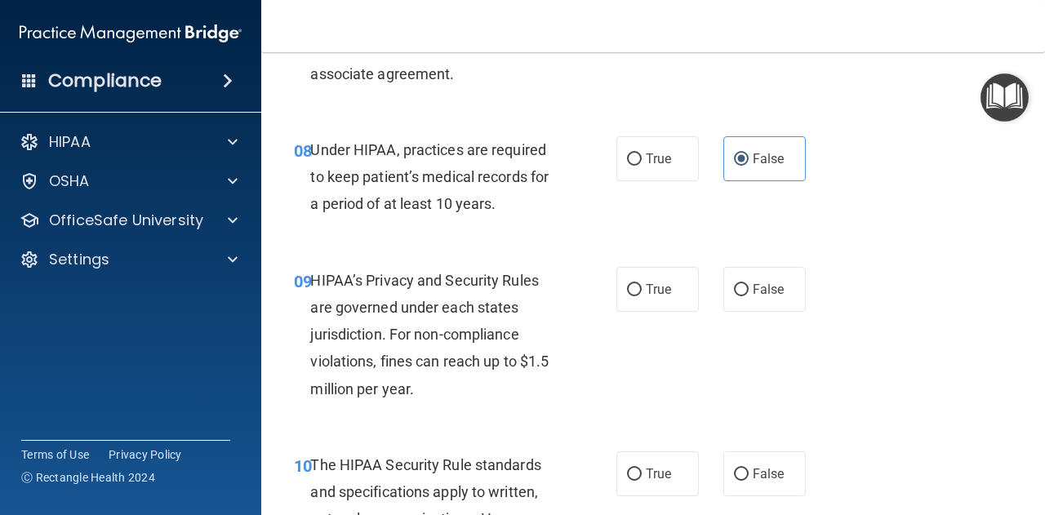
scroll to position [1310, 0]
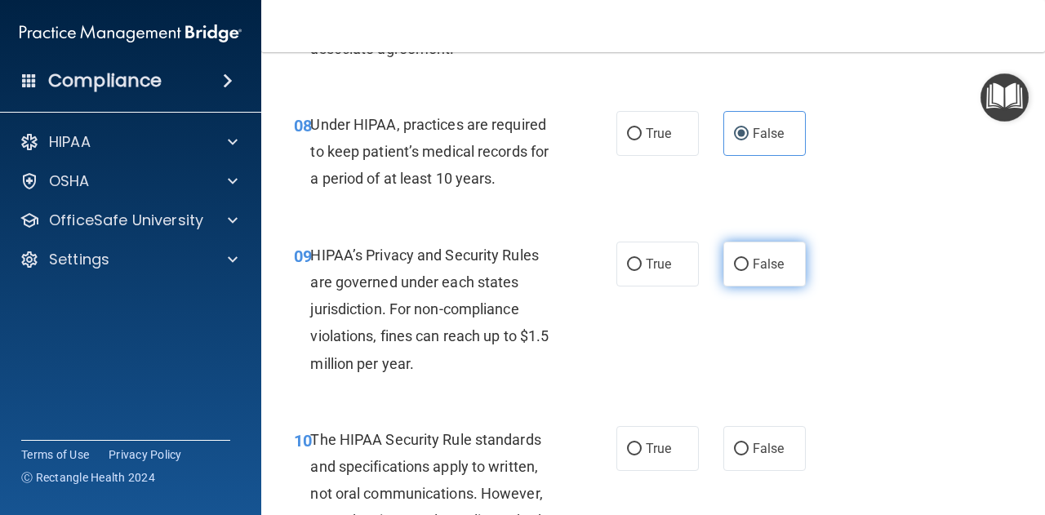
click at [757, 268] on span "False" at bounding box center [768, 264] width 32 height 16
click at [748, 268] on input "False" at bounding box center [741, 265] width 15 height 12
radio input "true"
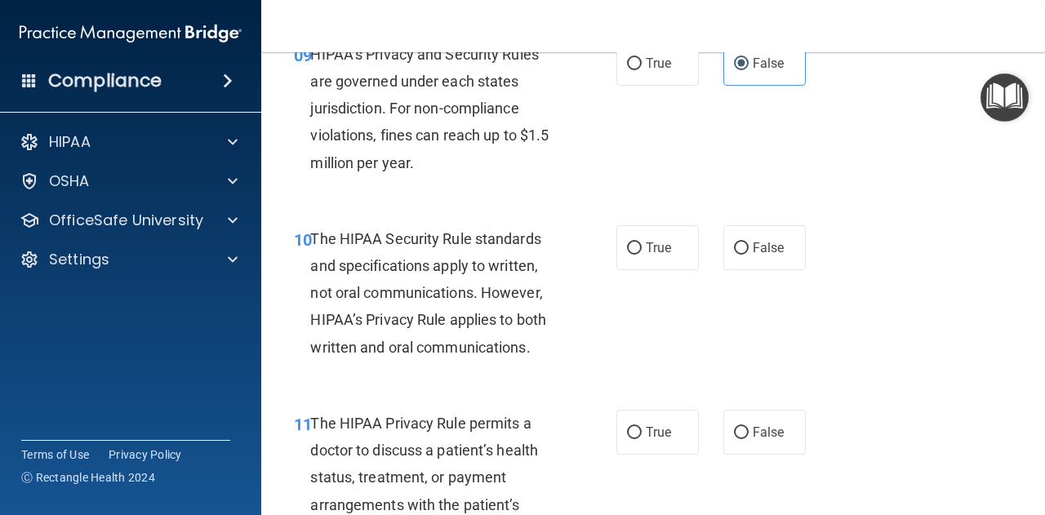
scroll to position [1545, 0]
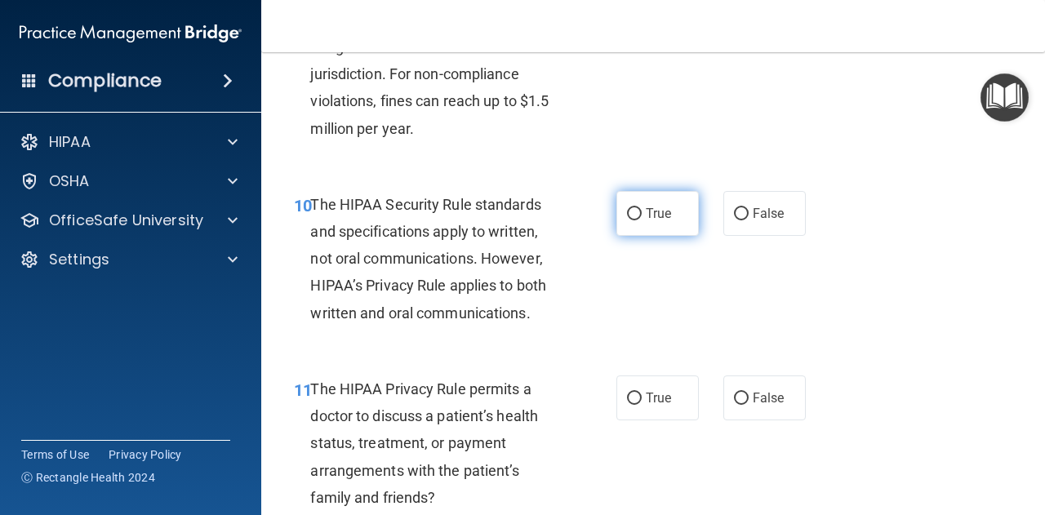
click at [645, 206] on span "True" at bounding box center [657, 214] width 25 height 16
click at [638, 208] on input "True" at bounding box center [634, 214] width 15 height 12
radio input "true"
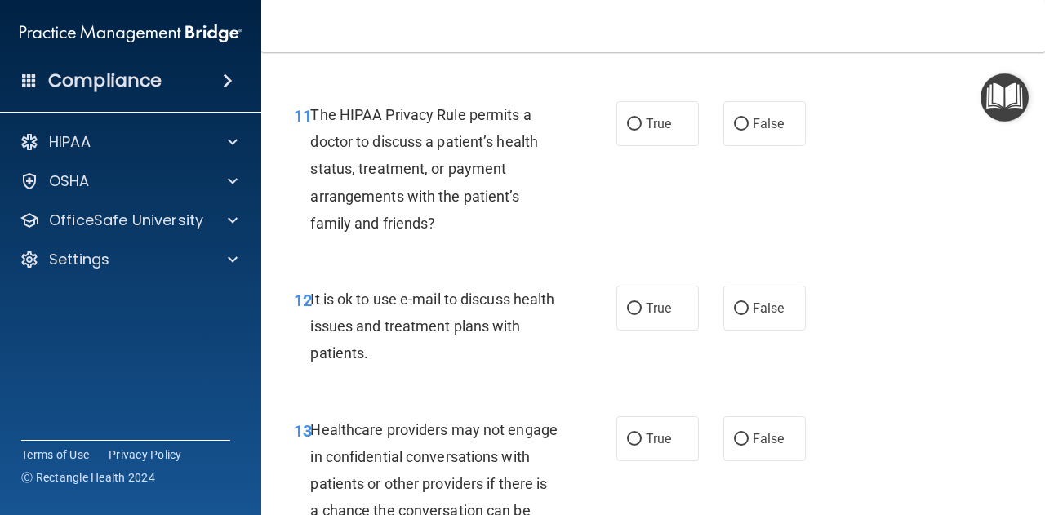
scroll to position [1820, 0]
click at [645, 299] on span "True" at bounding box center [657, 307] width 25 height 16
click at [641, 302] on input "True" at bounding box center [634, 308] width 15 height 12
radio input "true"
click at [759, 120] on span "False" at bounding box center [768, 123] width 32 height 16
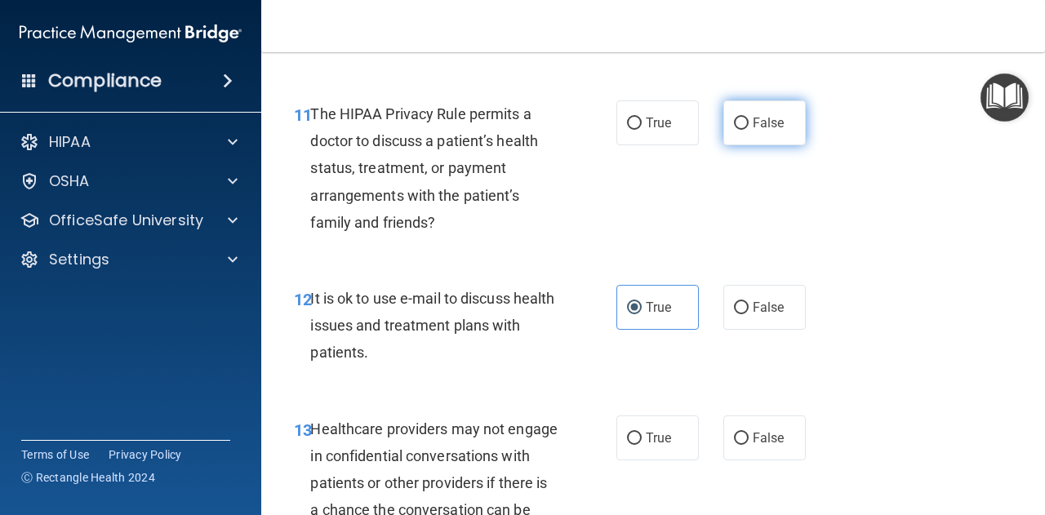
click at [748, 120] on input "False" at bounding box center [741, 124] width 15 height 12
radio input "true"
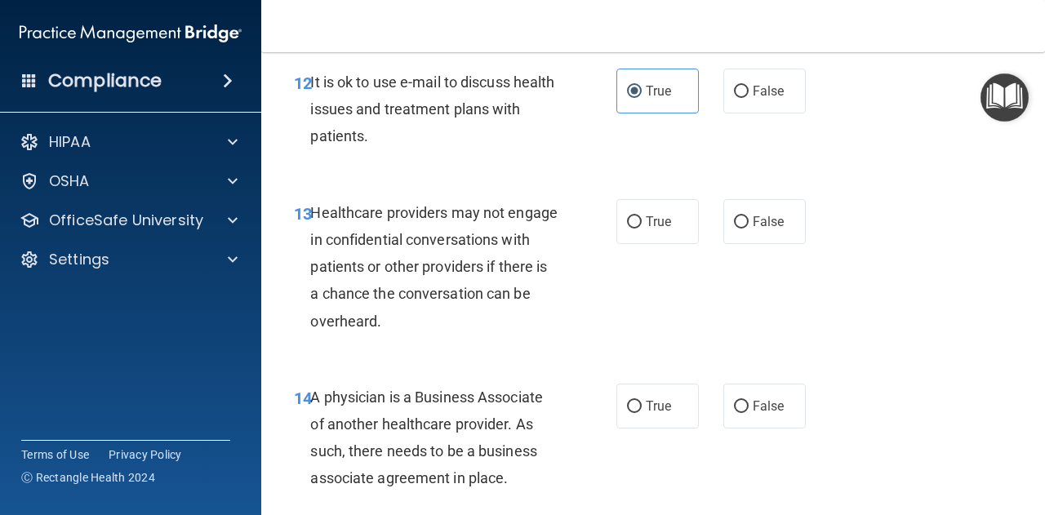
scroll to position [2039, 0]
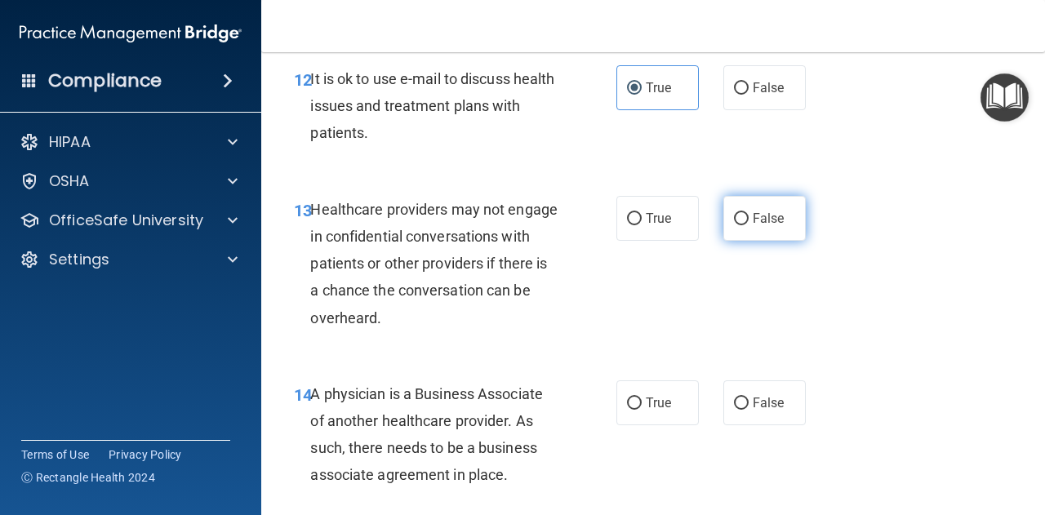
click at [752, 224] on span "False" at bounding box center [768, 219] width 32 height 16
click at [748, 224] on input "False" at bounding box center [741, 219] width 15 height 12
radio input "true"
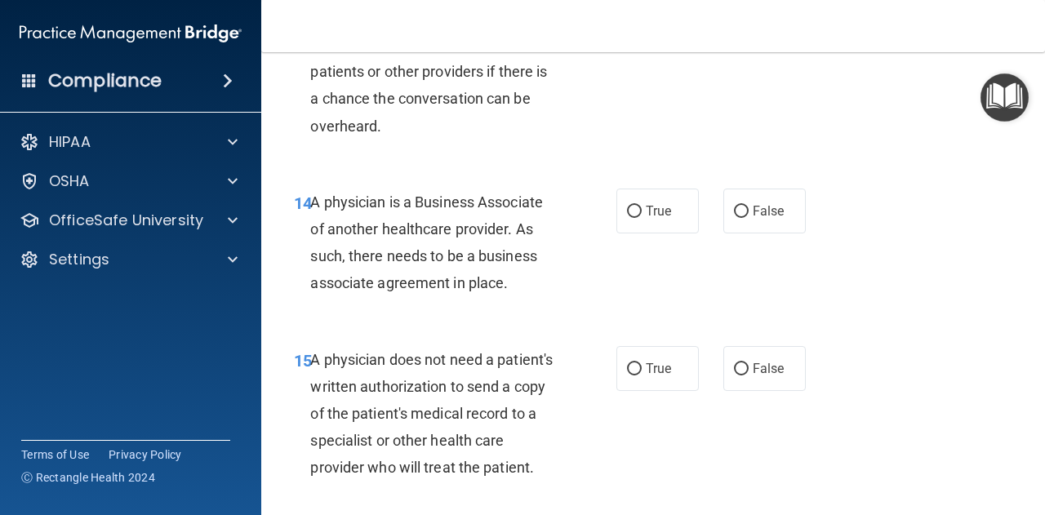
scroll to position [2238, 0]
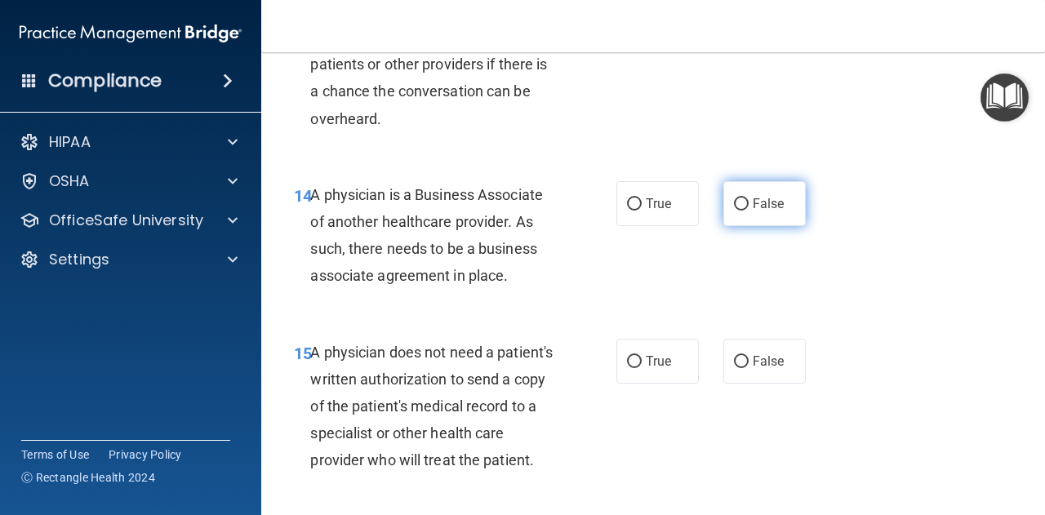
click at [734, 207] on input "False" at bounding box center [741, 204] width 15 height 12
radio input "true"
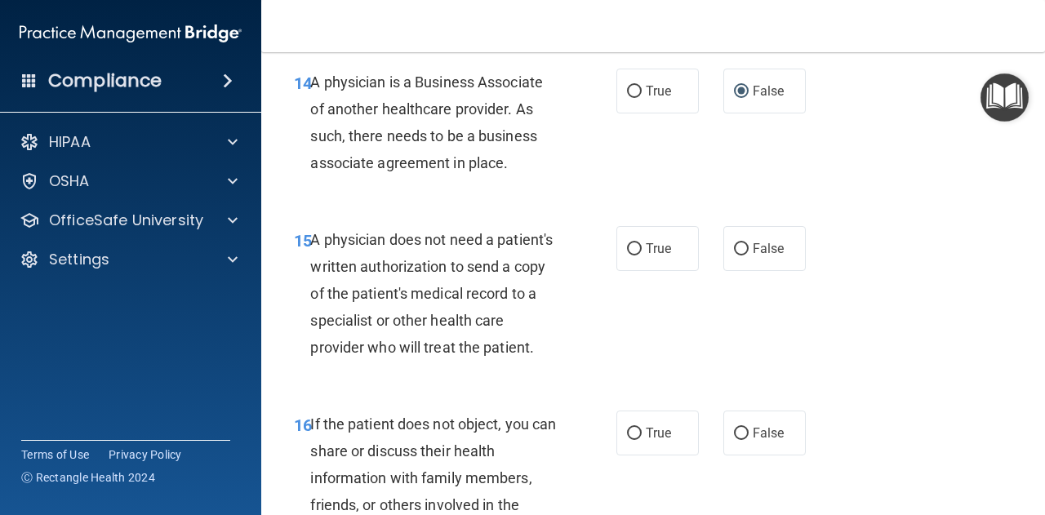
scroll to position [2380, 0]
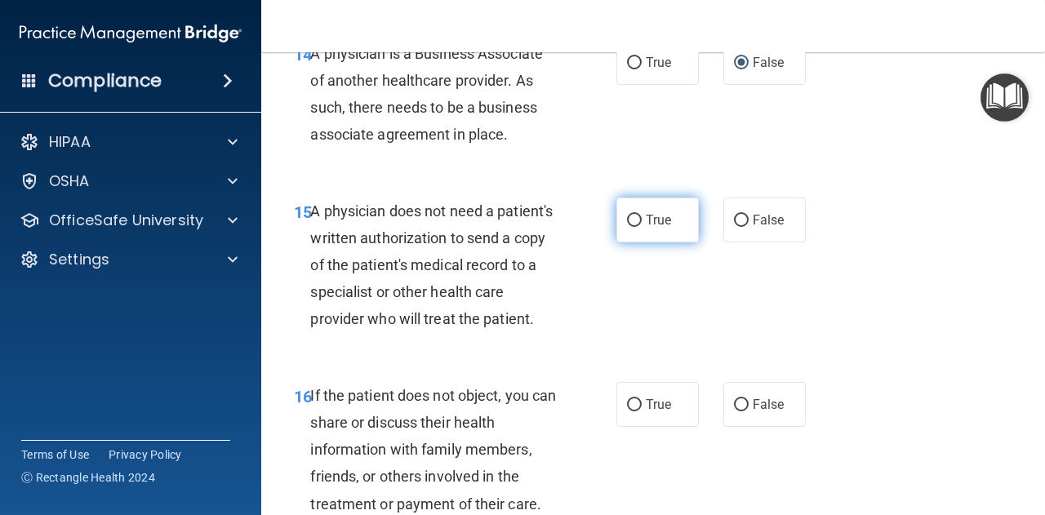
click at [651, 210] on label "True" at bounding box center [657, 219] width 82 height 45
click at [641, 215] on input "True" at bounding box center [634, 221] width 15 height 12
radio input "true"
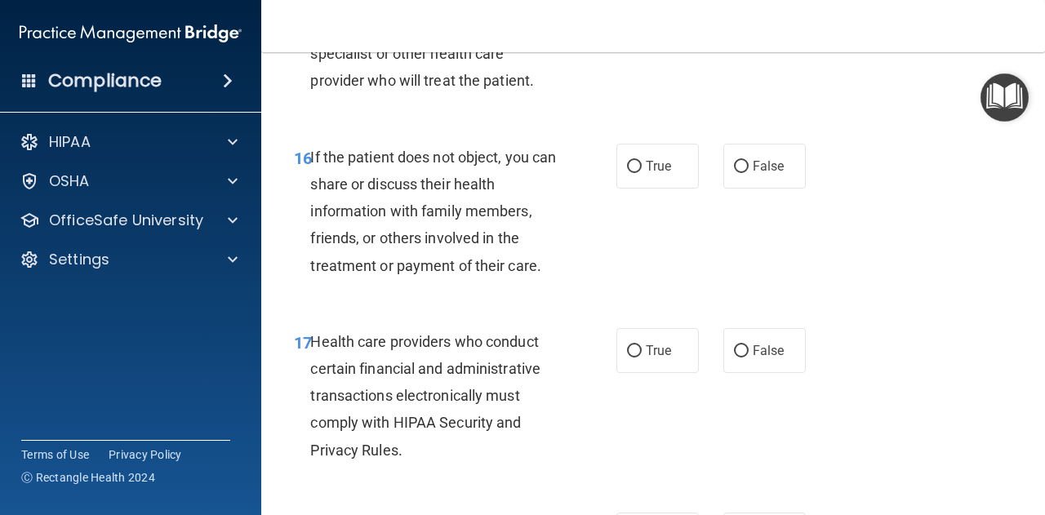
scroll to position [2651, 0]
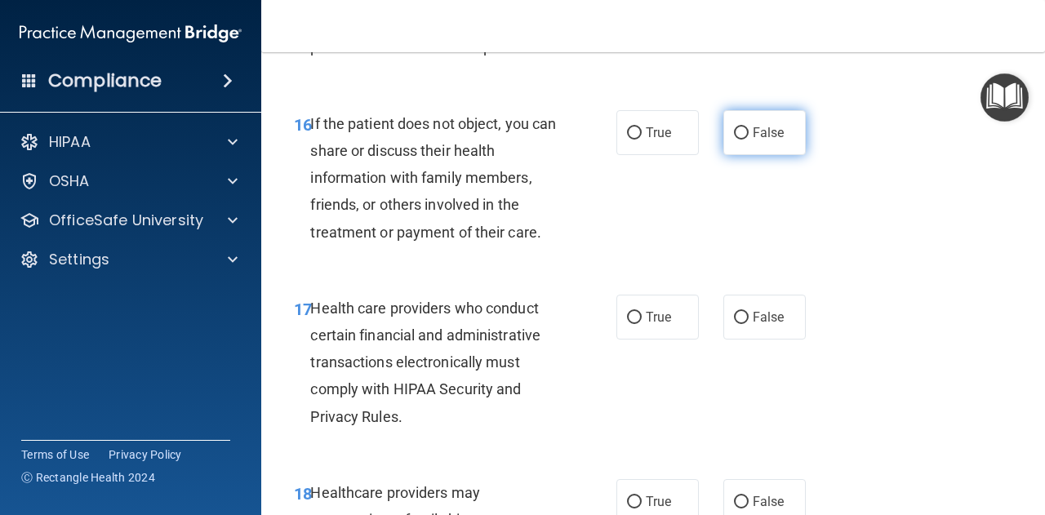
click at [728, 149] on label "False" at bounding box center [764, 132] width 82 height 45
click at [734, 140] on input "False" at bounding box center [741, 133] width 15 height 12
radio input "true"
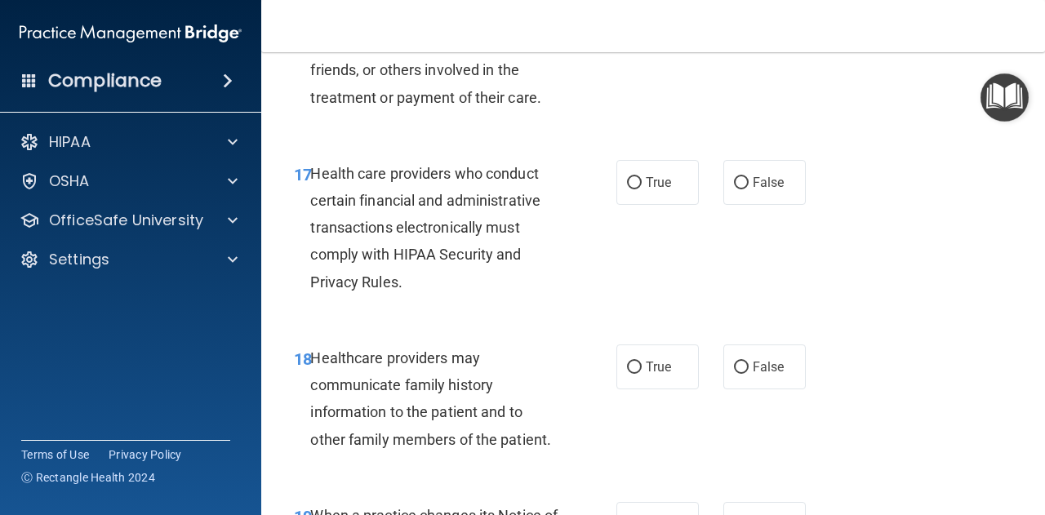
scroll to position [2788, 0]
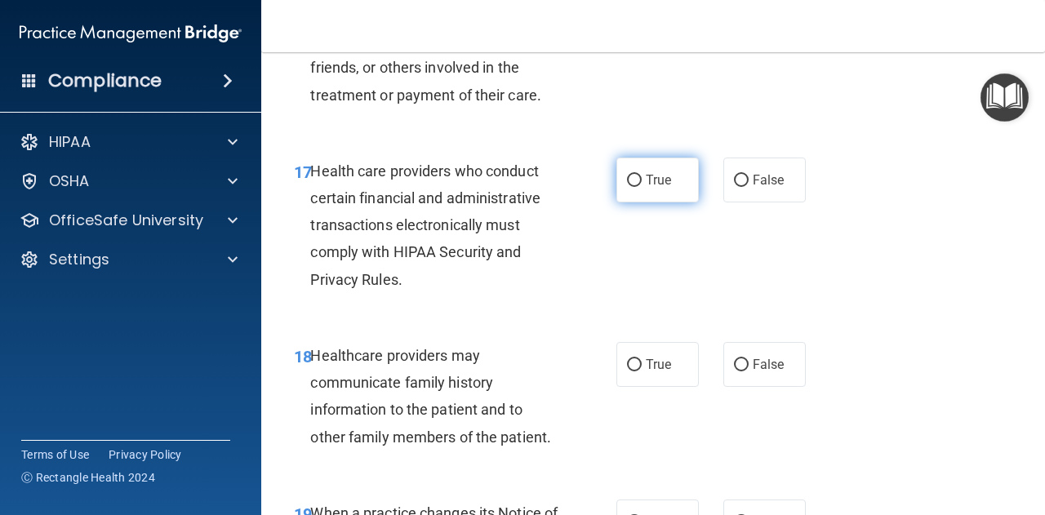
click at [638, 197] on label "True" at bounding box center [657, 179] width 82 height 45
click at [638, 187] on input "True" at bounding box center [634, 181] width 15 height 12
radio input "true"
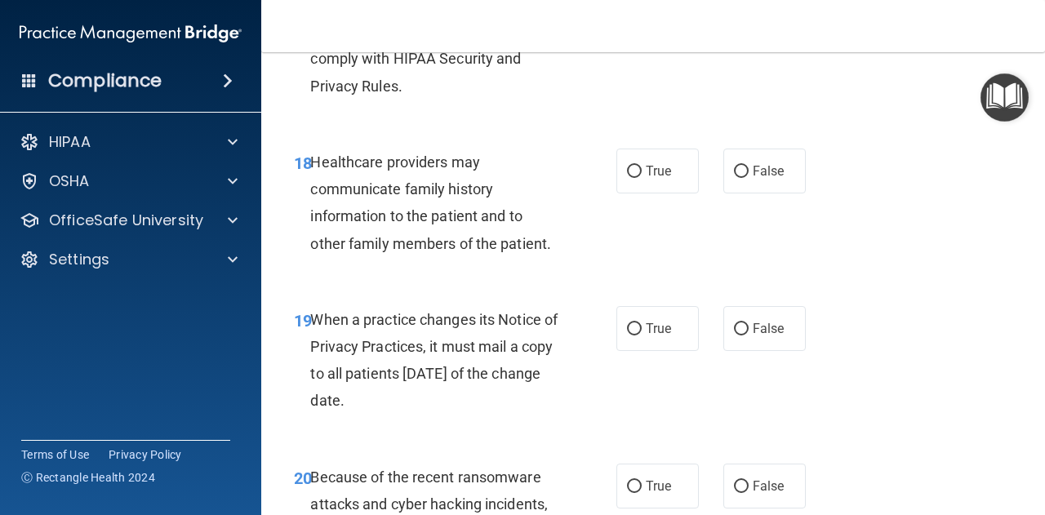
scroll to position [2983, 0]
click at [627, 177] on input "True" at bounding box center [634, 171] width 15 height 12
radio input "true"
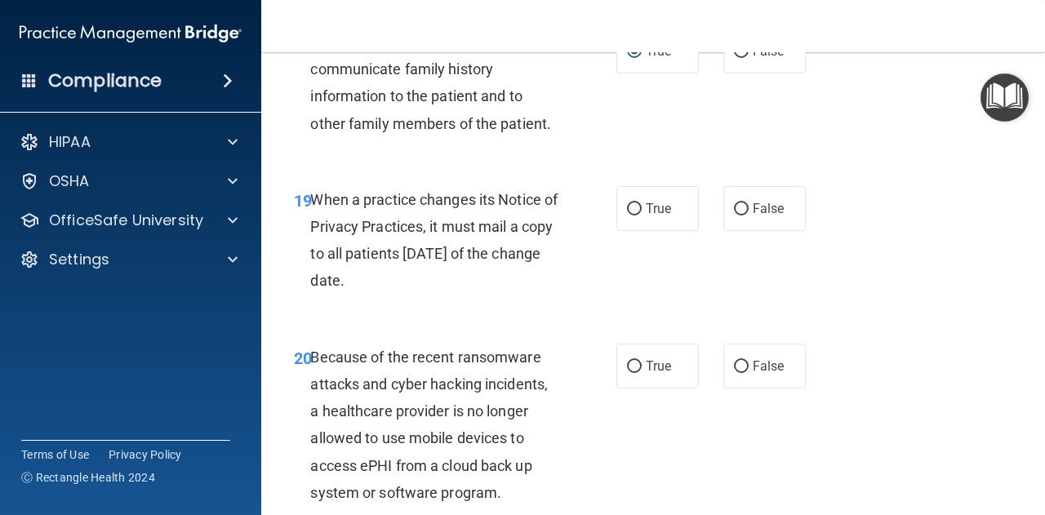
scroll to position [3108, 0]
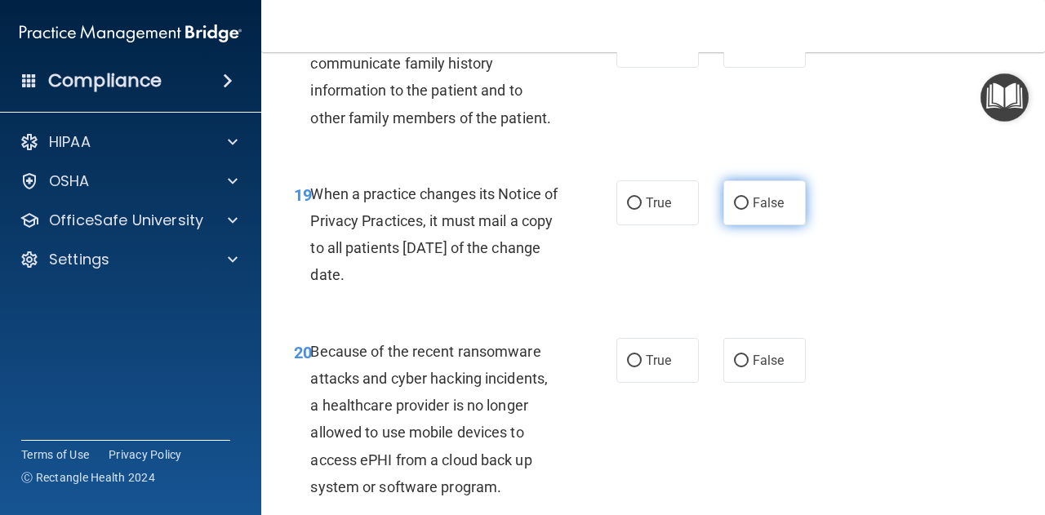
click at [734, 210] on input "False" at bounding box center [741, 203] width 15 height 12
radio input "true"
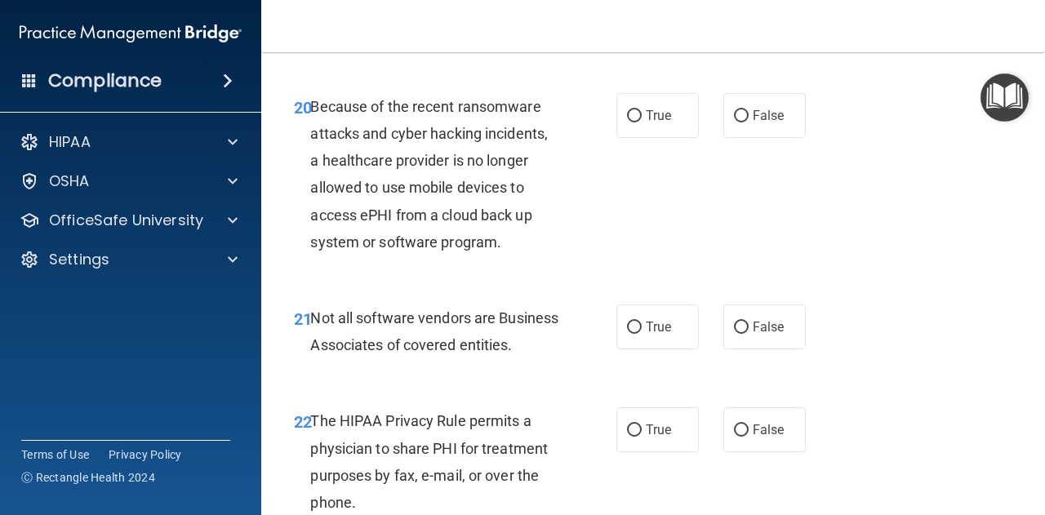
scroll to position [3353, 0]
click at [761, 120] on label "False" at bounding box center [764, 114] width 82 height 45
click at [748, 120] on input "False" at bounding box center [741, 115] width 15 height 12
radio input "true"
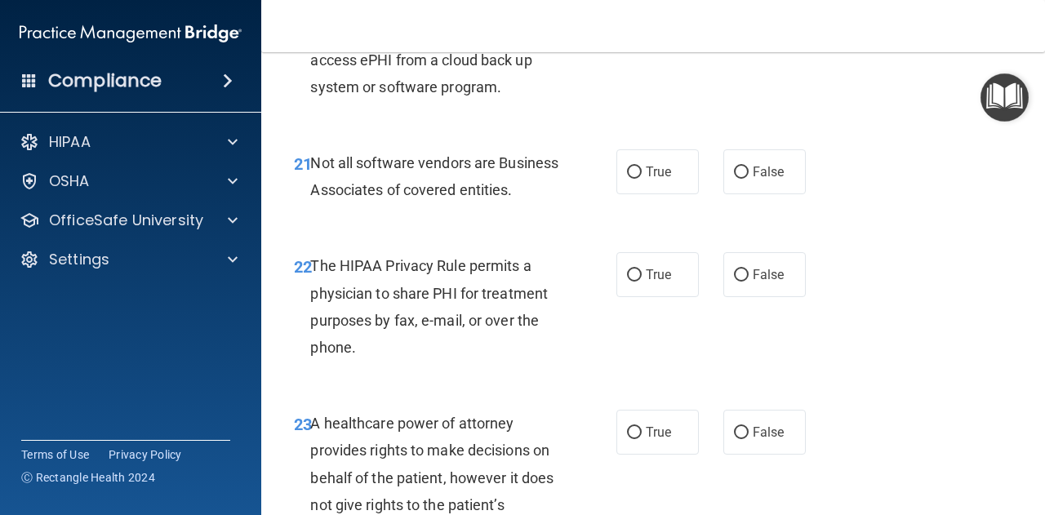
scroll to position [3509, 0]
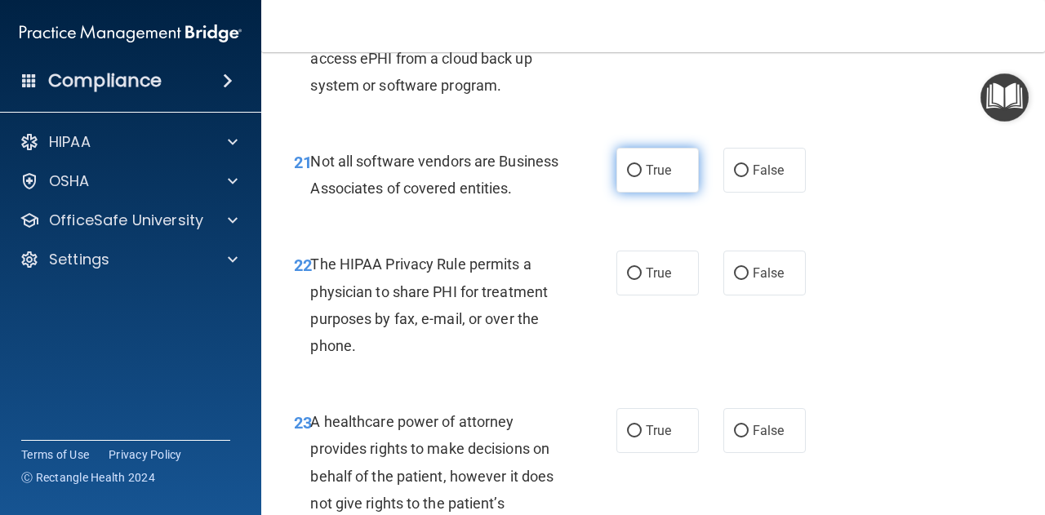
click at [659, 178] on span "True" at bounding box center [657, 170] width 25 height 16
click at [641, 177] on input "True" at bounding box center [634, 171] width 15 height 12
radio input "true"
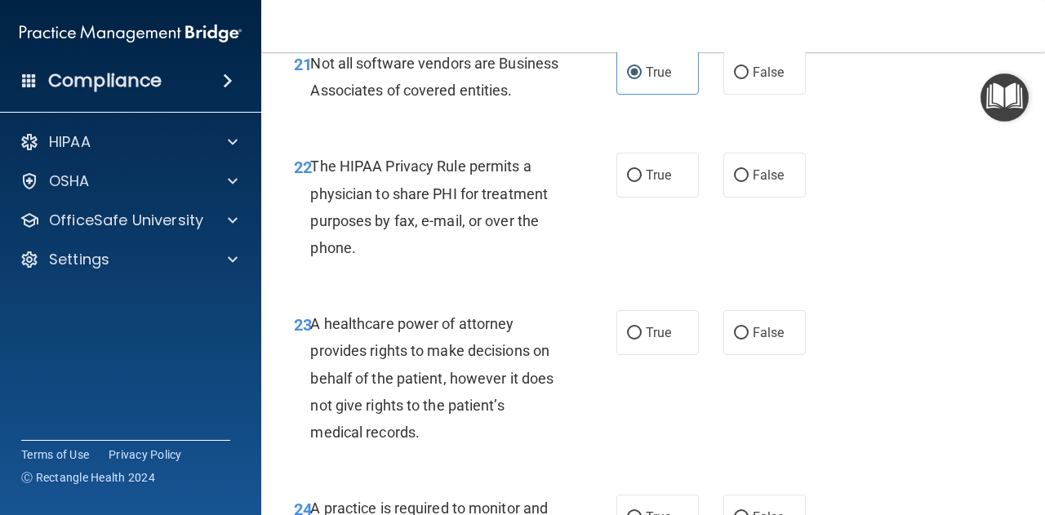
scroll to position [3620, 0]
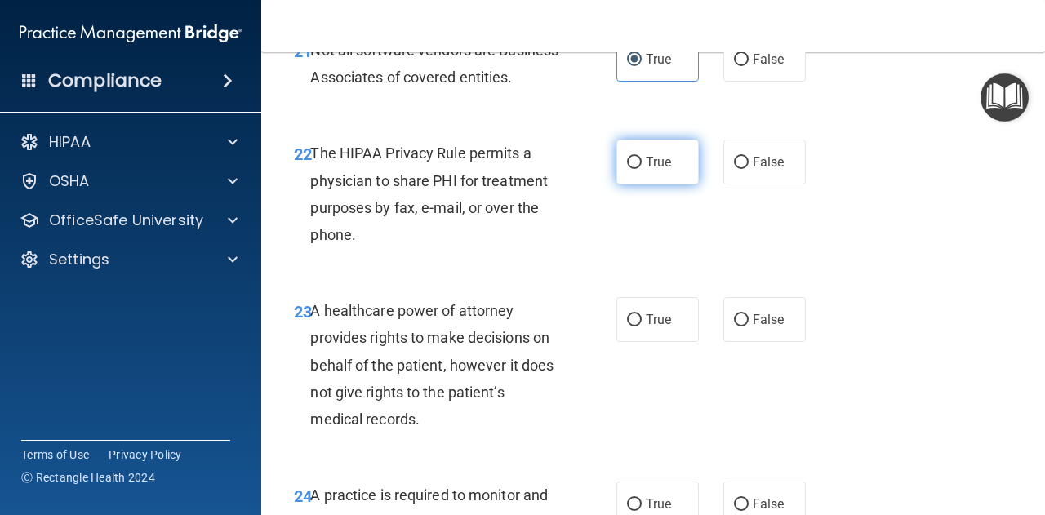
click at [637, 184] on label "True" at bounding box center [657, 162] width 82 height 45
click at [637, 169] on input "True" at bounding box center [634, 163] width 15 height 12
radio input "true"
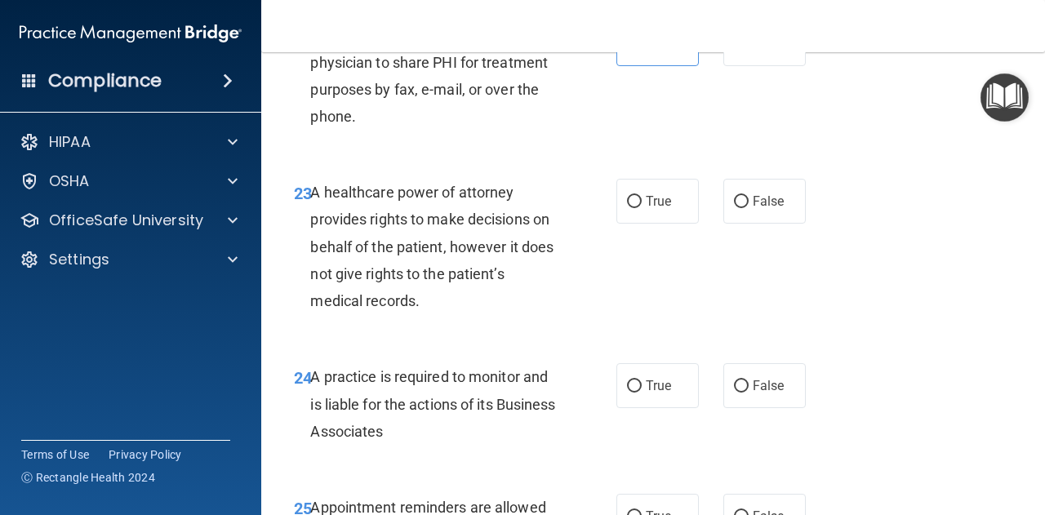
scroll to position [3742, 0]
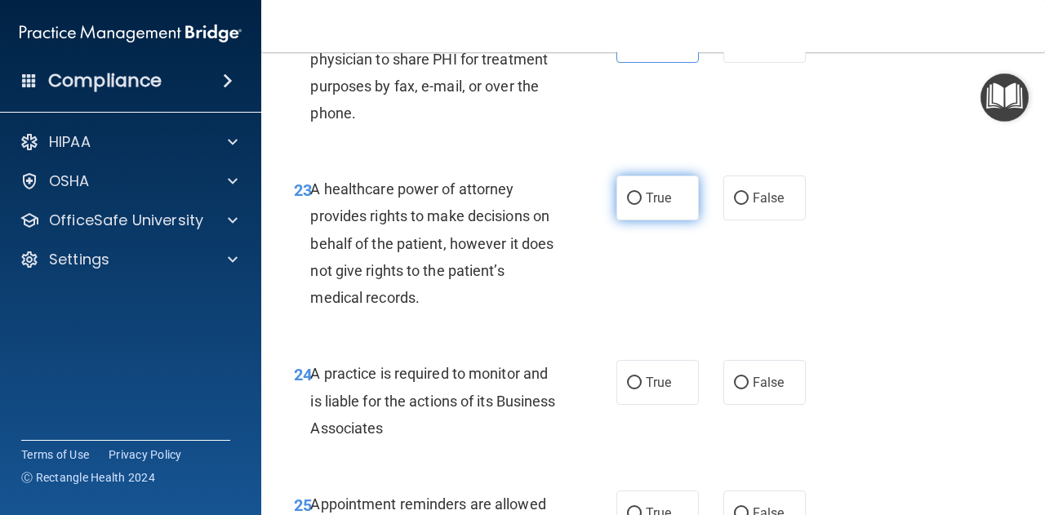
click at [649, 206] on span "True" at bounding box center [657, 198] width 25 height 16
click at [641, 205] on input "True" at bounding box center [634, 199] width 15 height 12
radio input "true"
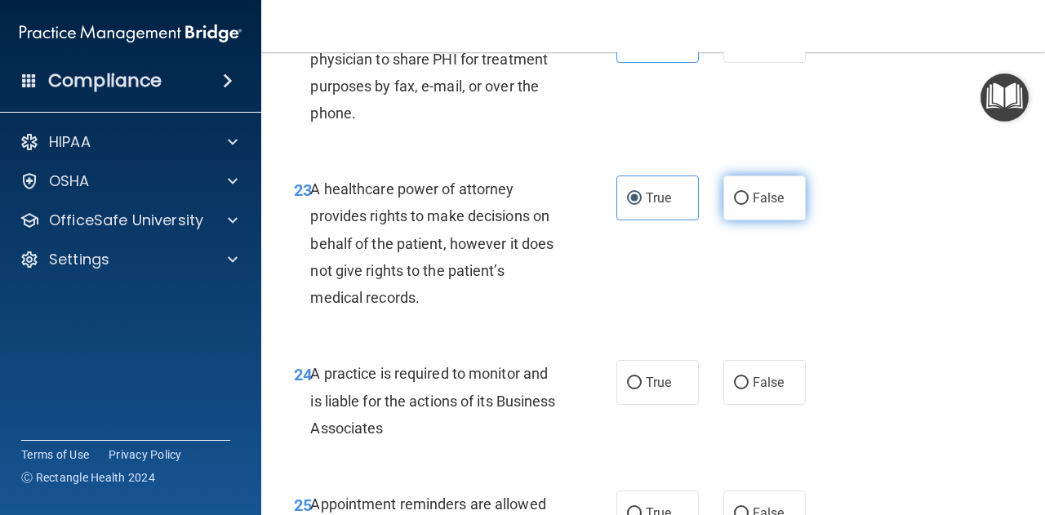
click at [752, 206] on span "False" at bounding box center [768, 198] width 32 height 16
click at [748, 205] on input "False" at bounding box center [741, 199] width 15 height 12
radio input "true"
radio input "false"
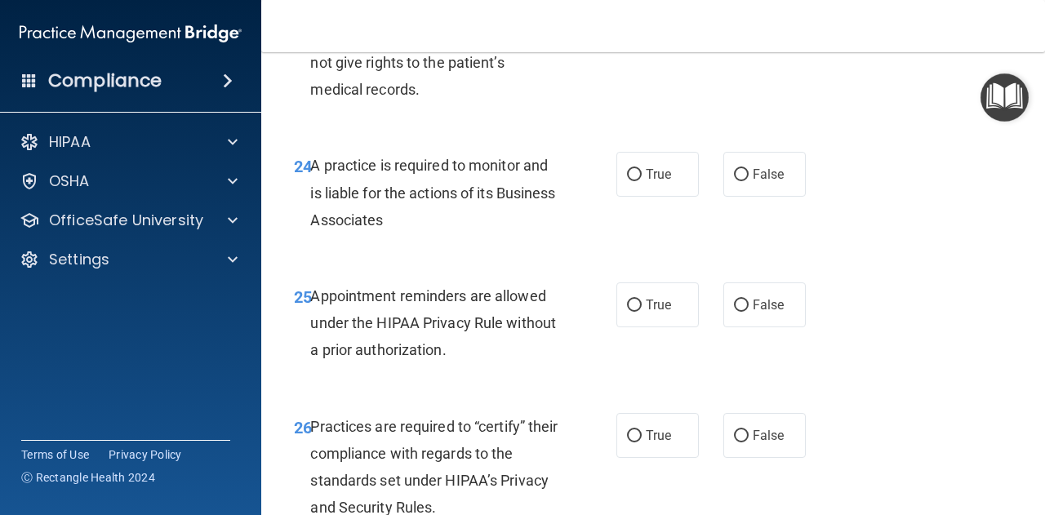
scroll to position [3959, 0]
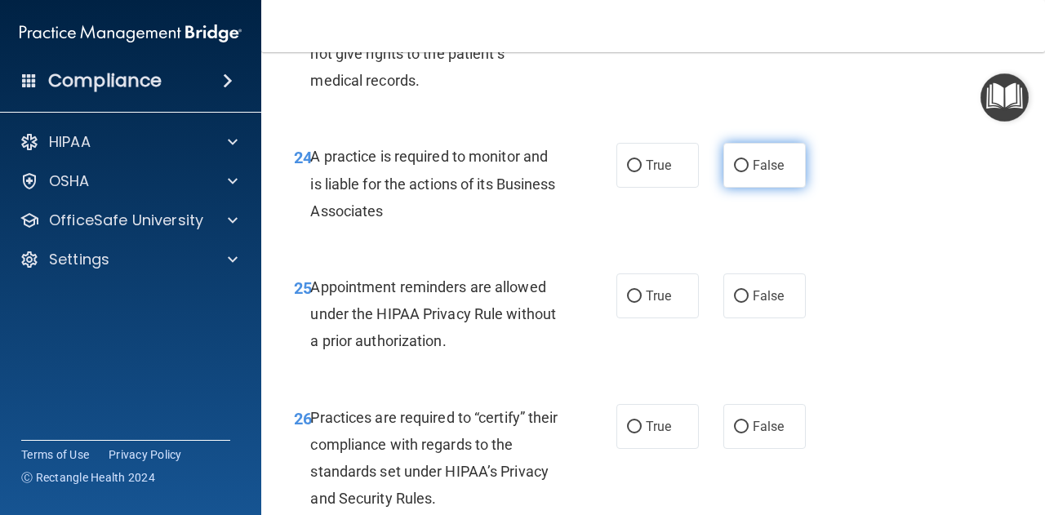
click at [760, 173] on span "False" at bounding box center [768, 165] width 32 height 16
click at [748, 172] on input "False" at bounding box center [741, 166] width 15 height 12
radio input "true"
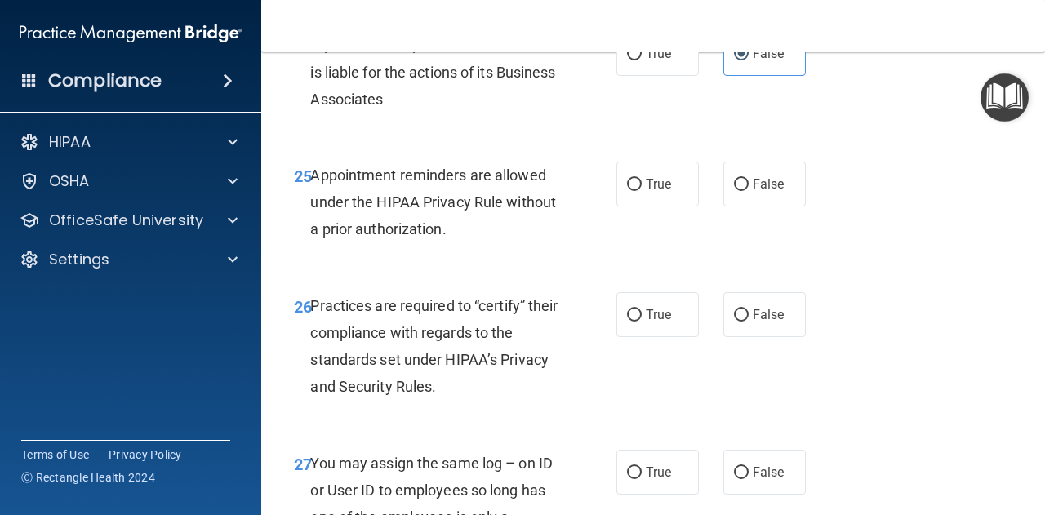
scroll to position [4072, 0]
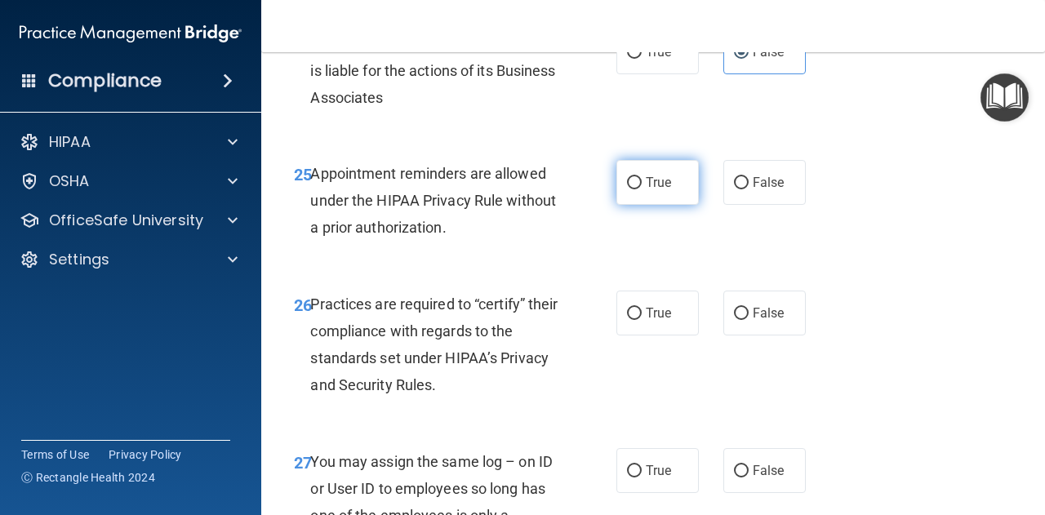
click at [645, 190] on span "True" at bounding box center [657, 183] width 25 height 16
click at [641, 189] on input "True" at bounding box center [634, 183] width 15 height 12
radio input "true"
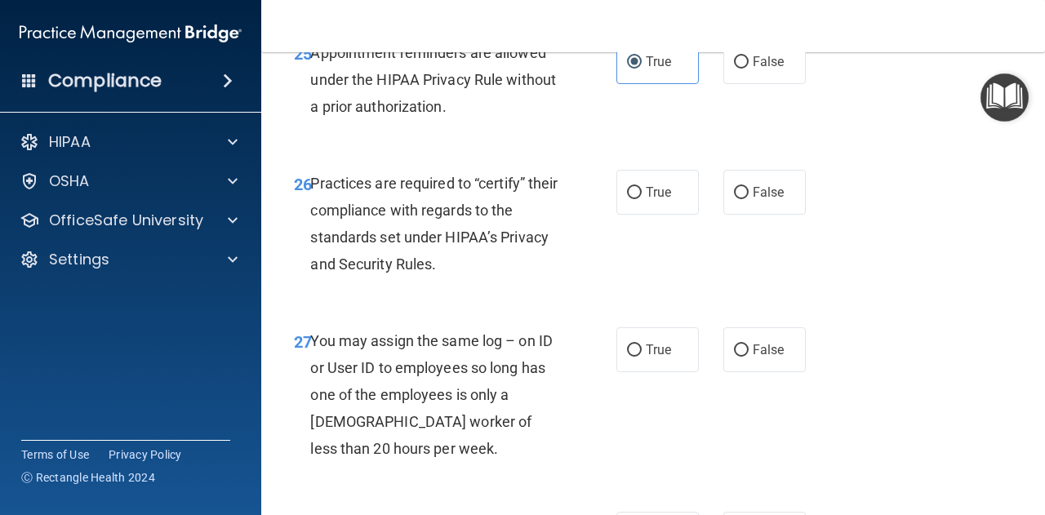
scroll to position [4195, 0]
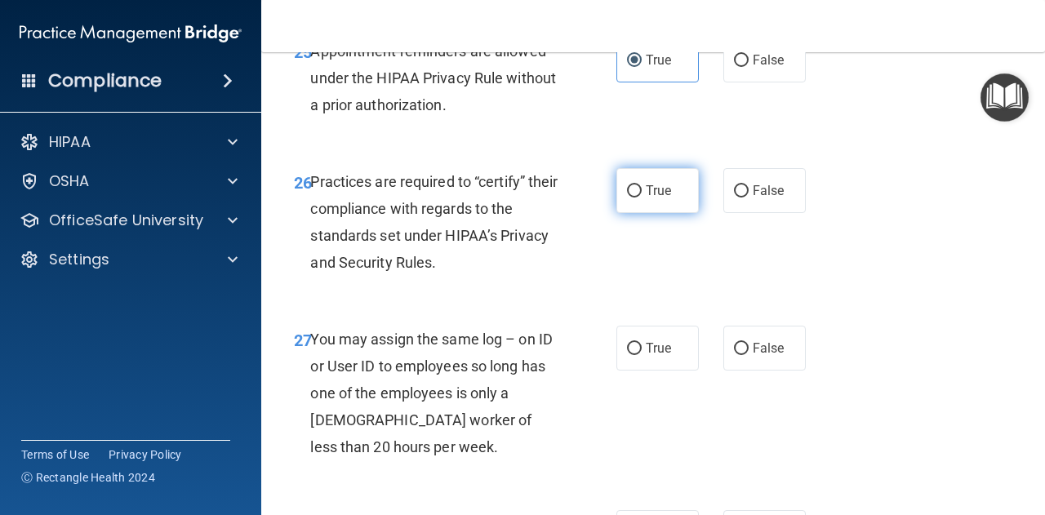
click at [638, 213] on label "True" at bounding box center [657, 190] width 82 height 45
click at [638, 197] on input "True" at bounding box center [634, 191] width 15 height 12
radio input "true"
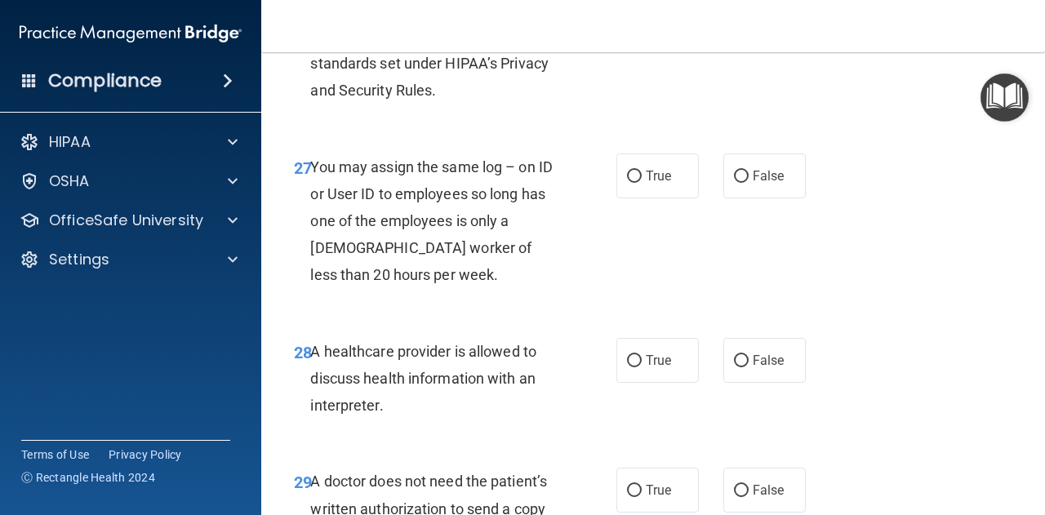
scroll to position [4368, 0]
click at [757, 183] on span "False" at bounding box center [768, 175] width 32 height 16
click at [748, 182] on input "False" at bounding box center [741, 176] width 15 height 12
radio input "true"
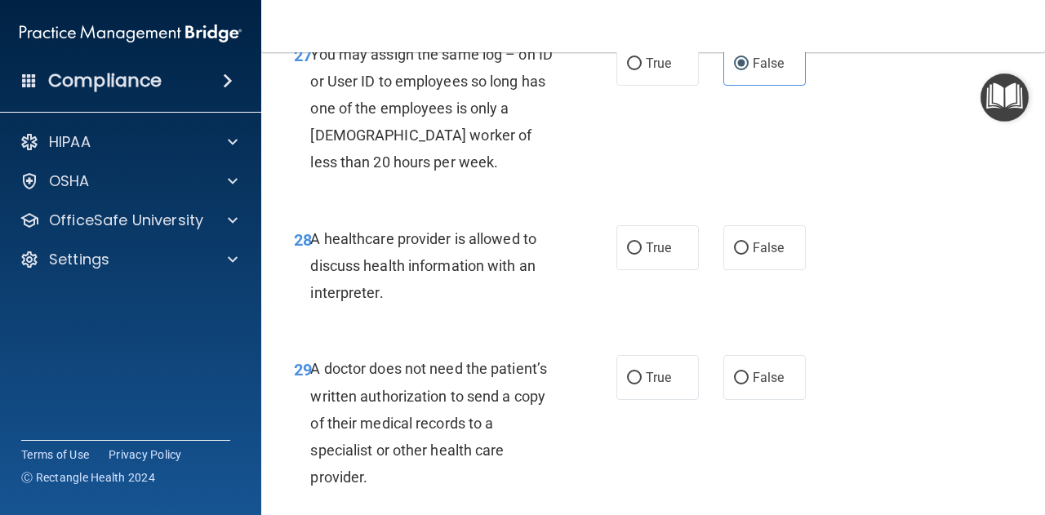
scroll to position [4482, 0]
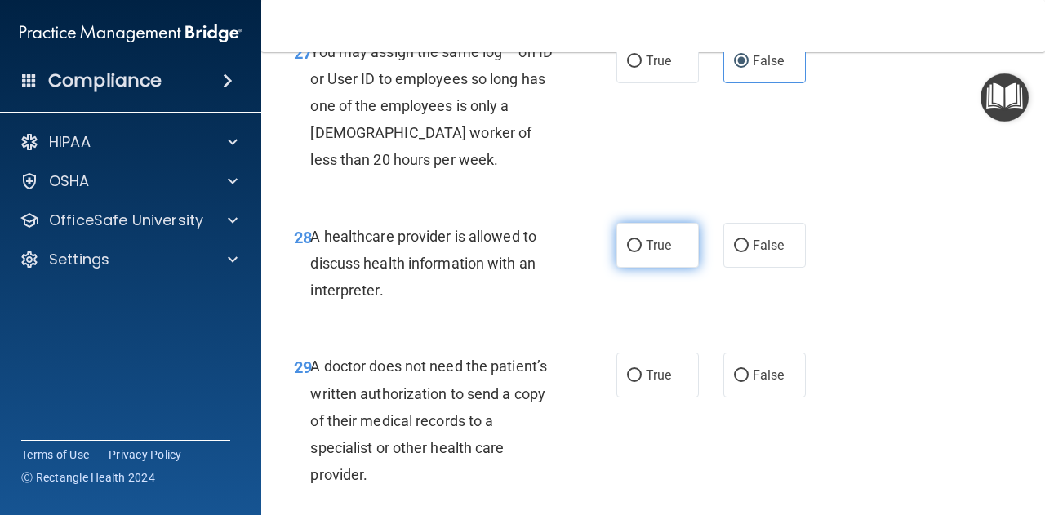
click at [650, 268] on label "True" at bounding box center [657, 245] width 82 height 45
click at [641, 252] on input "True" at bounding box center [634, 246] width 15 height 12
radio input "true"
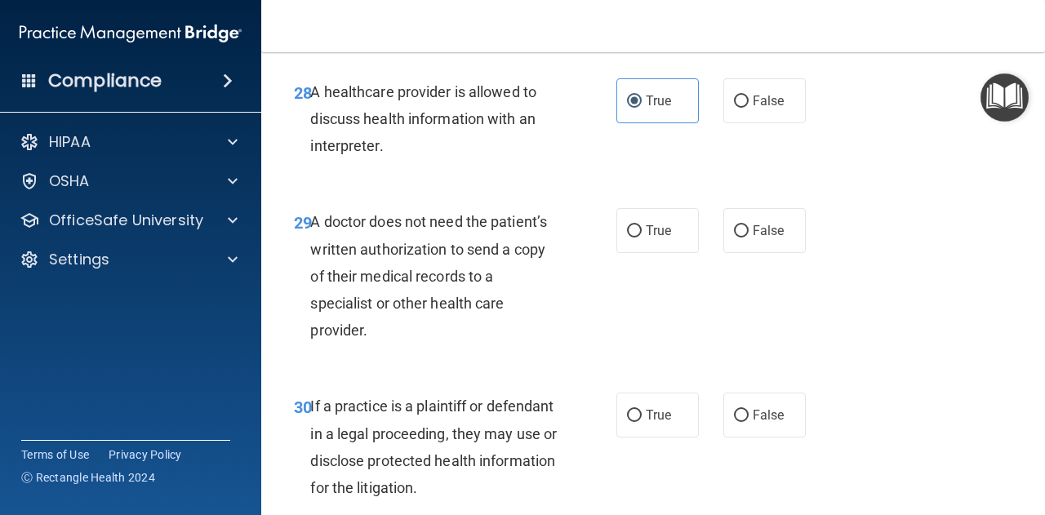
scroll to position [4658, 0]
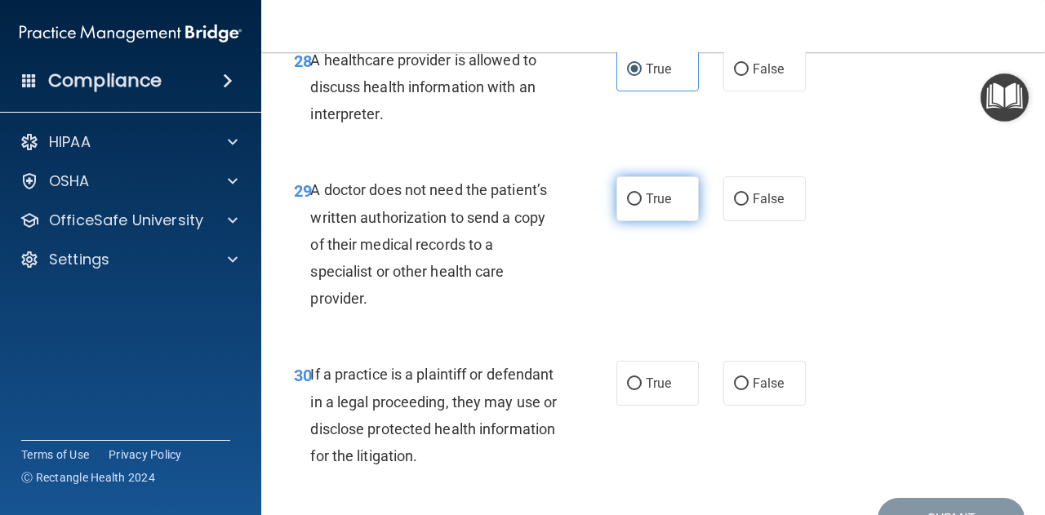
click at [627, 206] on input "True" at bounding box center [634, 199] width 15 height 12
radio input "true"
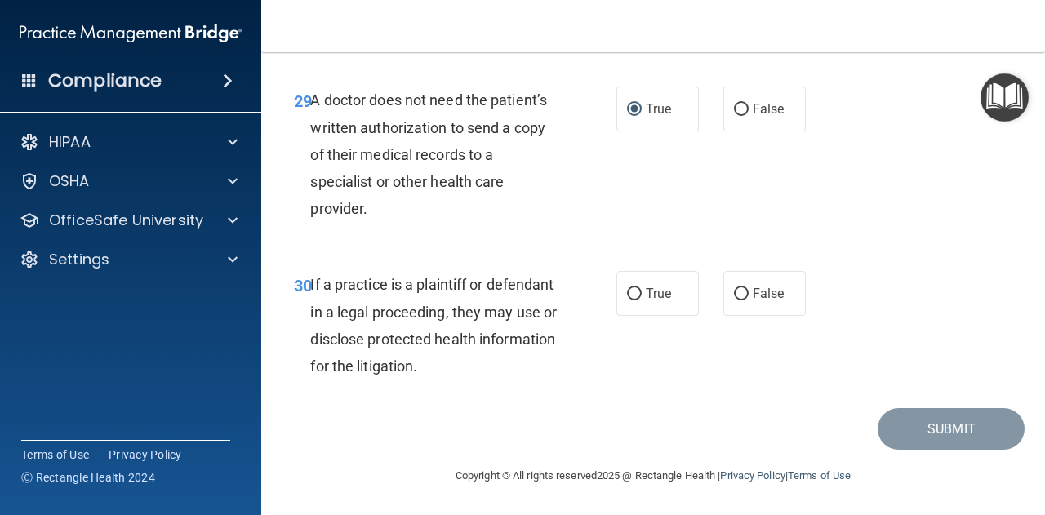
scroll to position [4801, 0]
click at [654, 307] on label "True" at bounding box center [657, 293] width 82 height 45
click at [641, 300] on input "True" at bounding box center [634, 294] width 15 height 12
radio input "true"
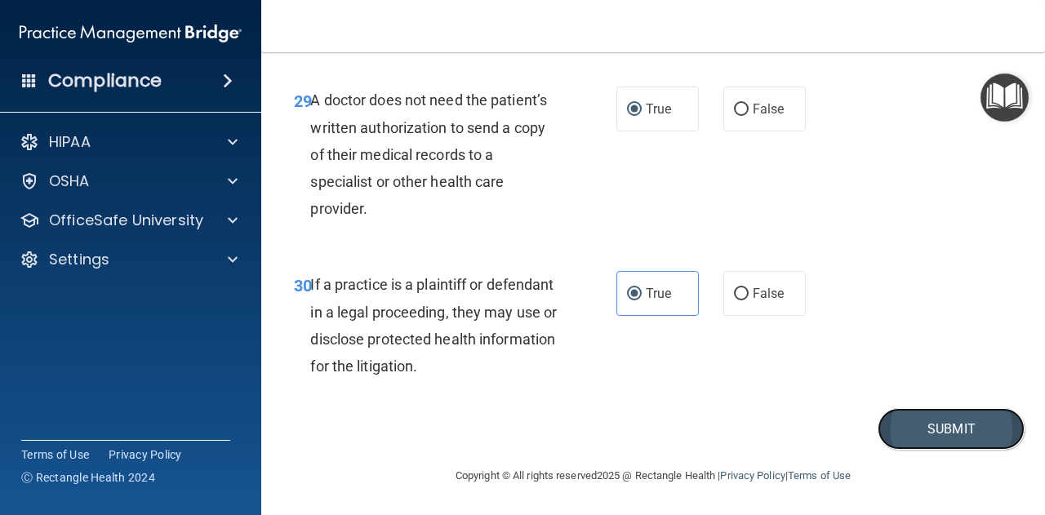
click at [933, 415] on button "Submit" at bounding box center [950, 429] width 147 height 42
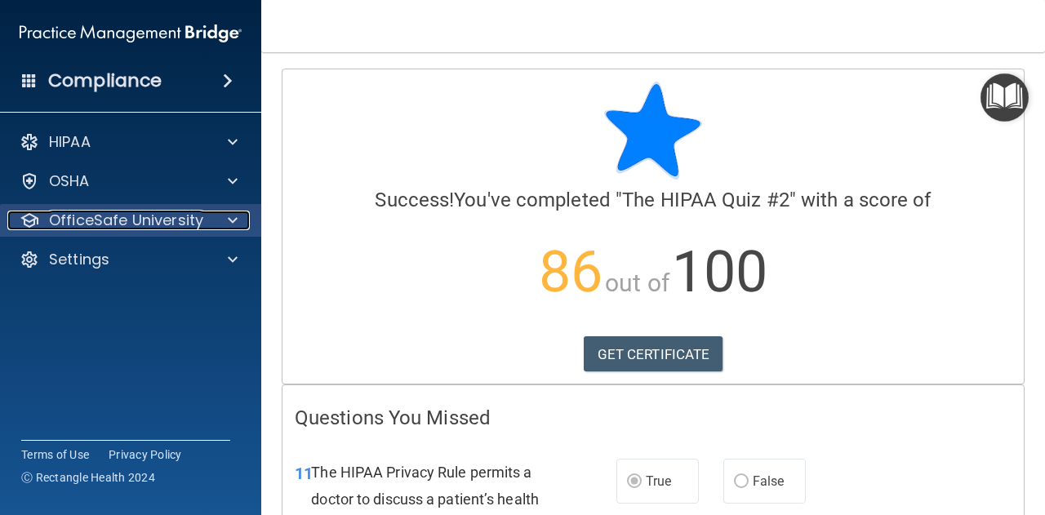
click at [237, 221] on span at bounding box center [233, 221] width 10 height 20
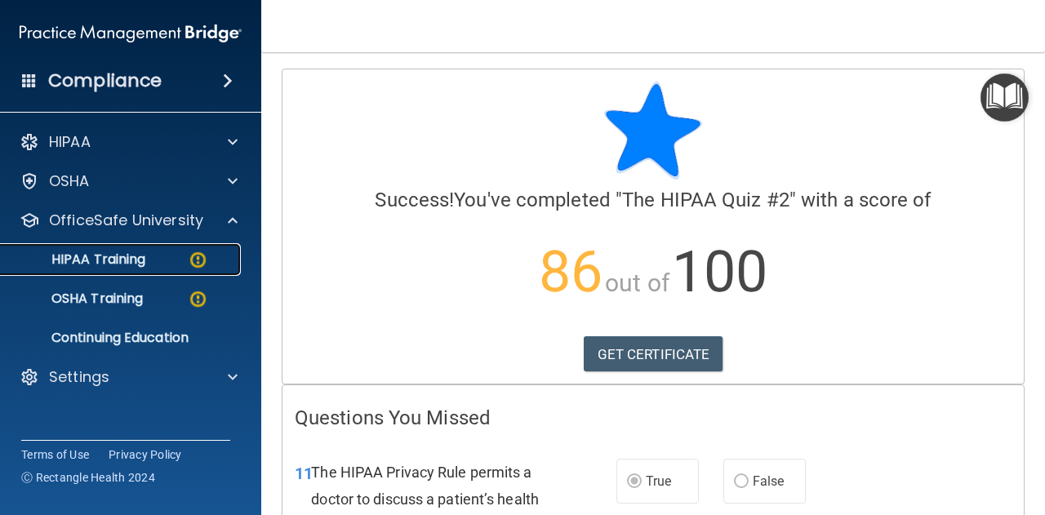
click at [193, 255] on img at bounding box center [198, 260] width 20 height 20
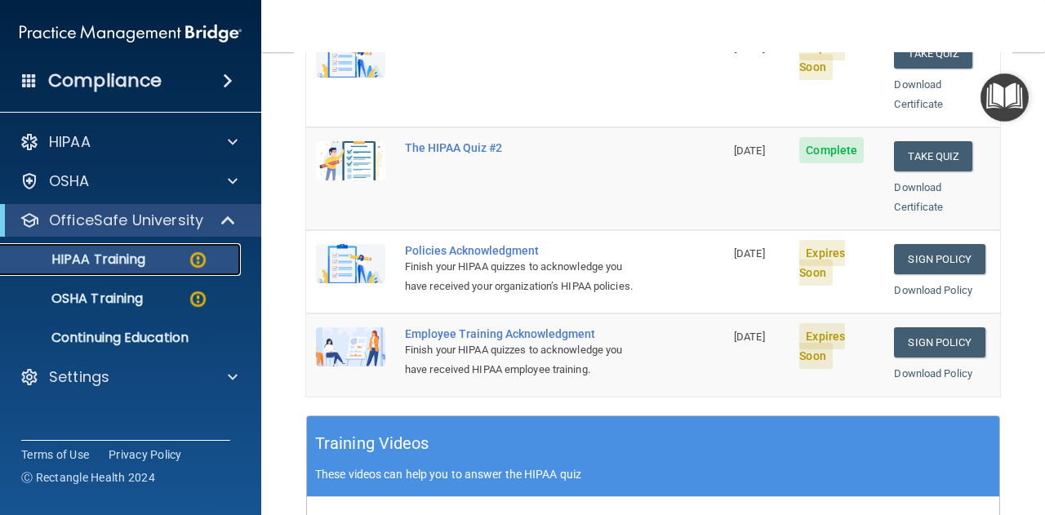
scroll to position [386, 0]
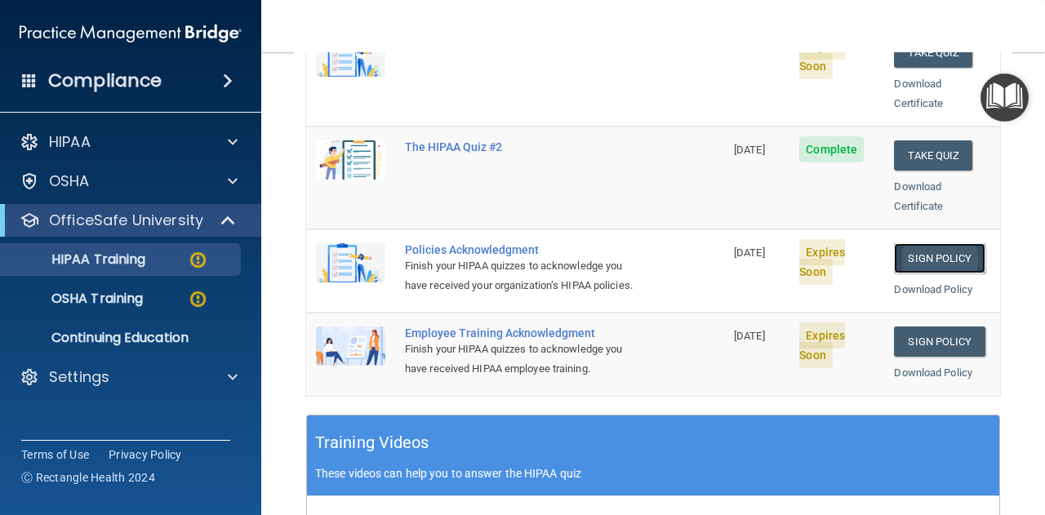
click at [919, 243] on link "Sign Policy" at bounding box center [939, 258] width 91 height 30
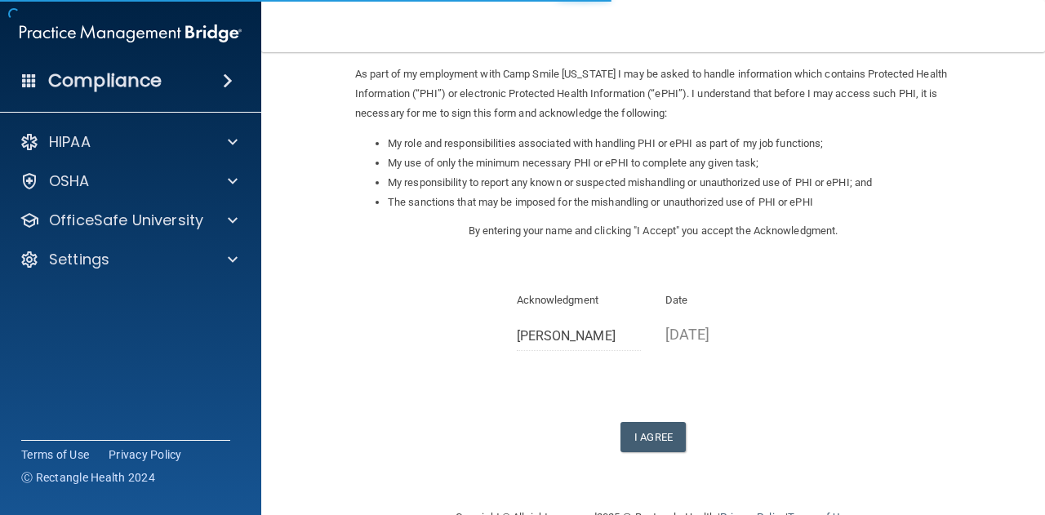
scroll to position [198, 0]
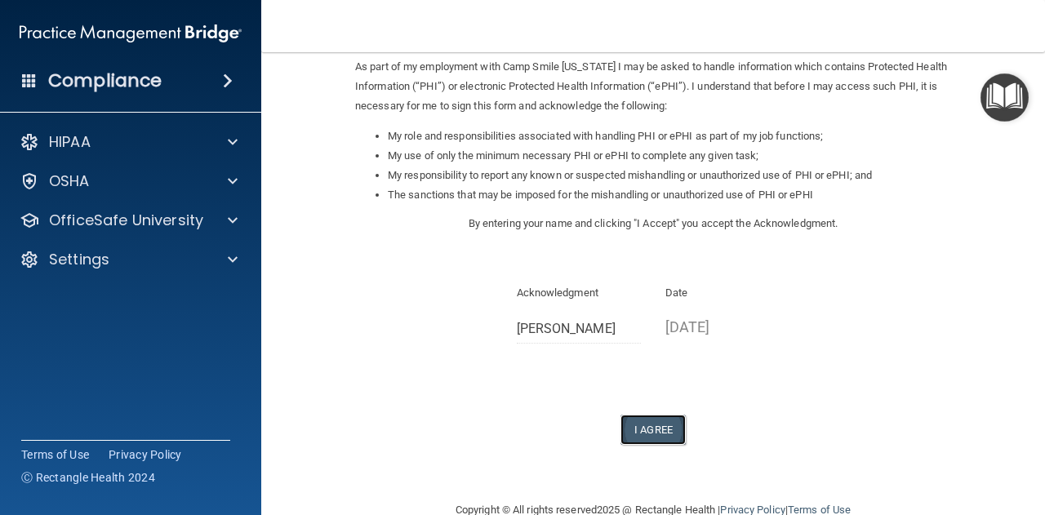
click at [651, 438] on button "I Agree" at bounding box center [652, 430] width 65 height 30
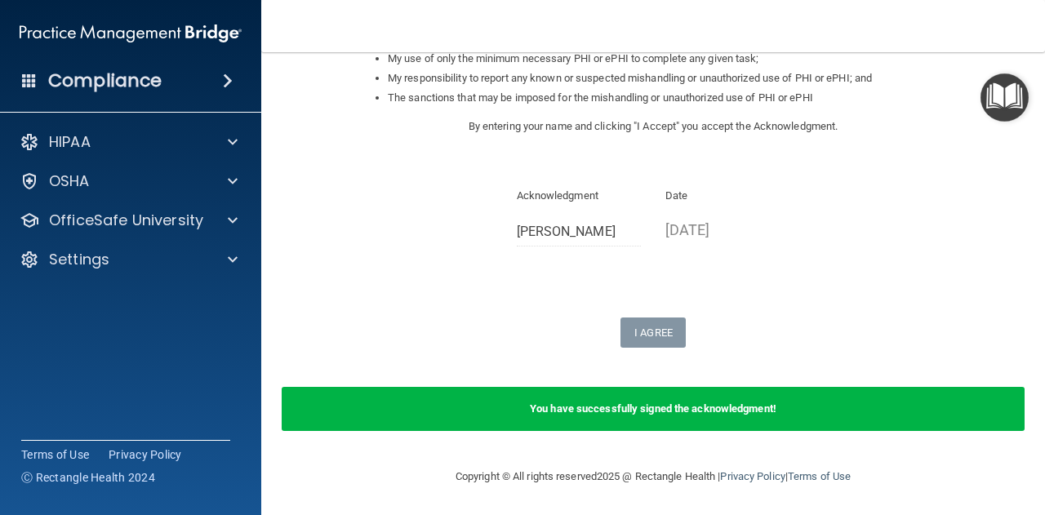
scroll to position [0, 0]
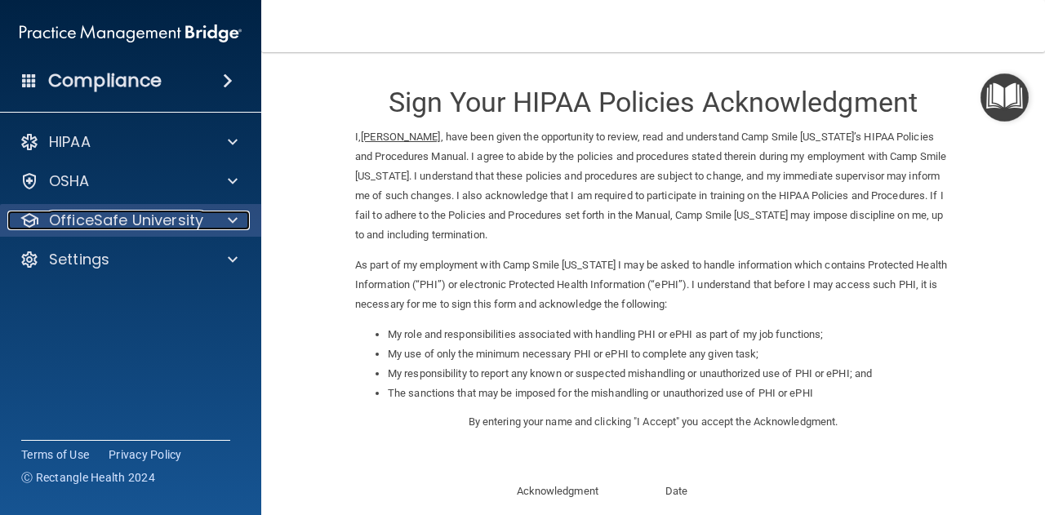
click at [217, 218] on div at bounding box center [230, 221] width 41 height 20
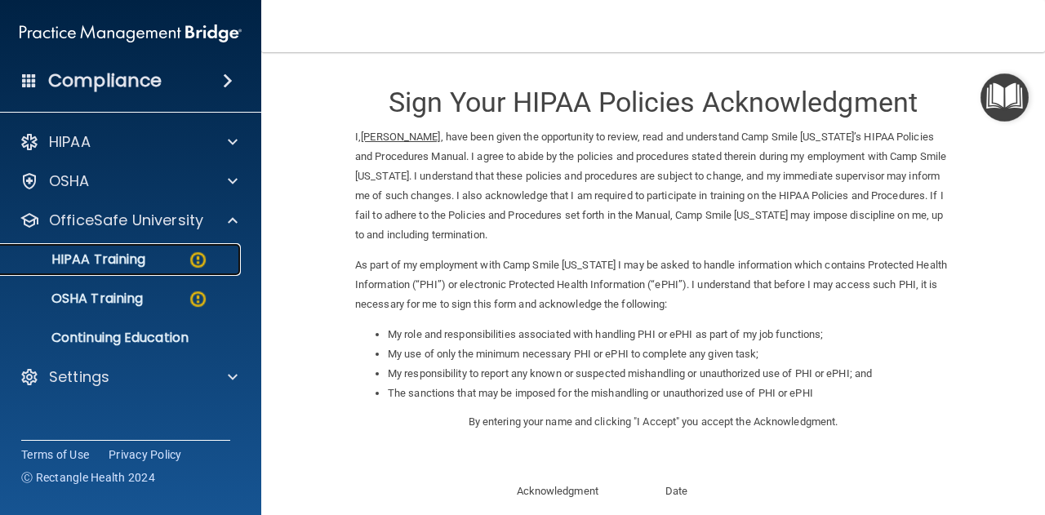
click at [189, 260] on img at bounding box center [198, 260] width 20 height 20
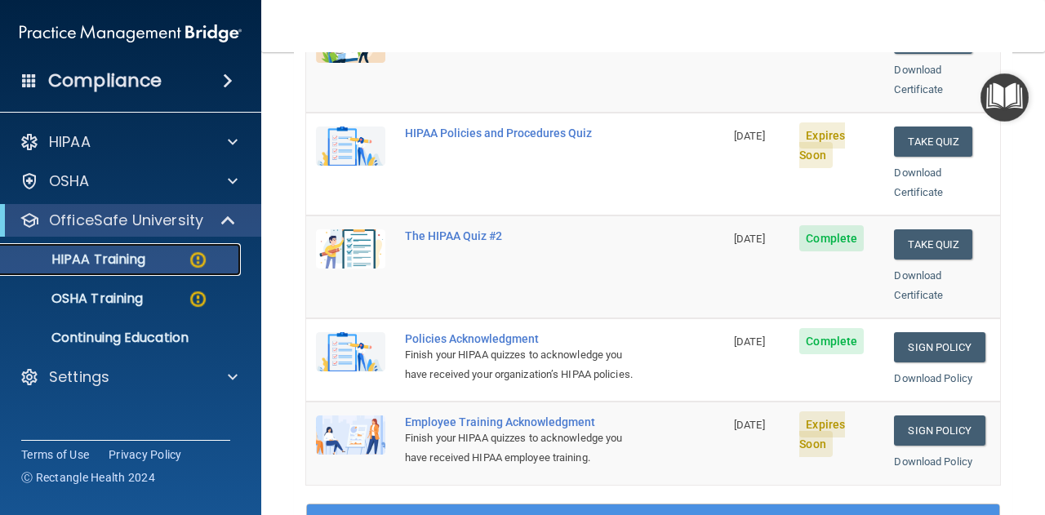
scroll to position [335, 0]
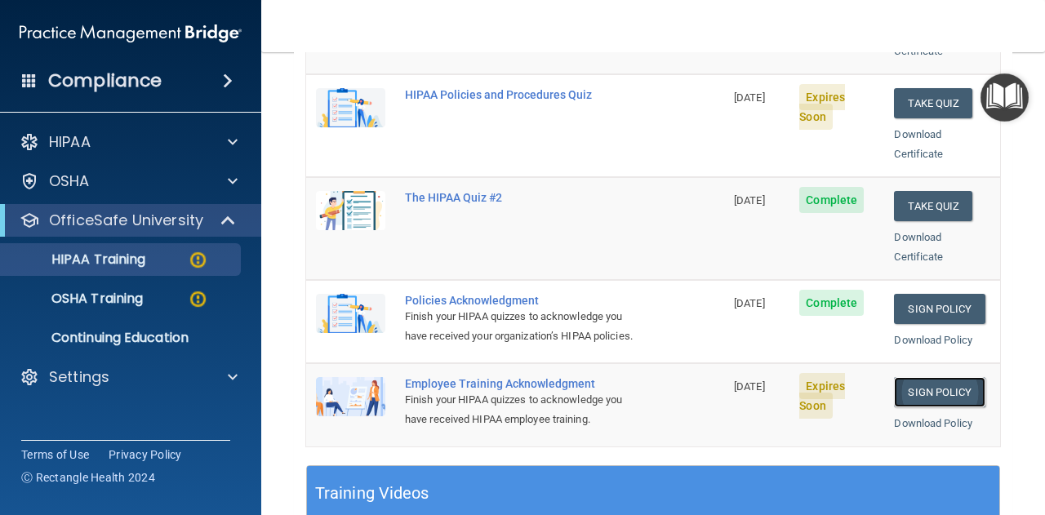
click at [966, 393] on link "Sign Policy" at bounding box center [939, 392] width 91 height 30
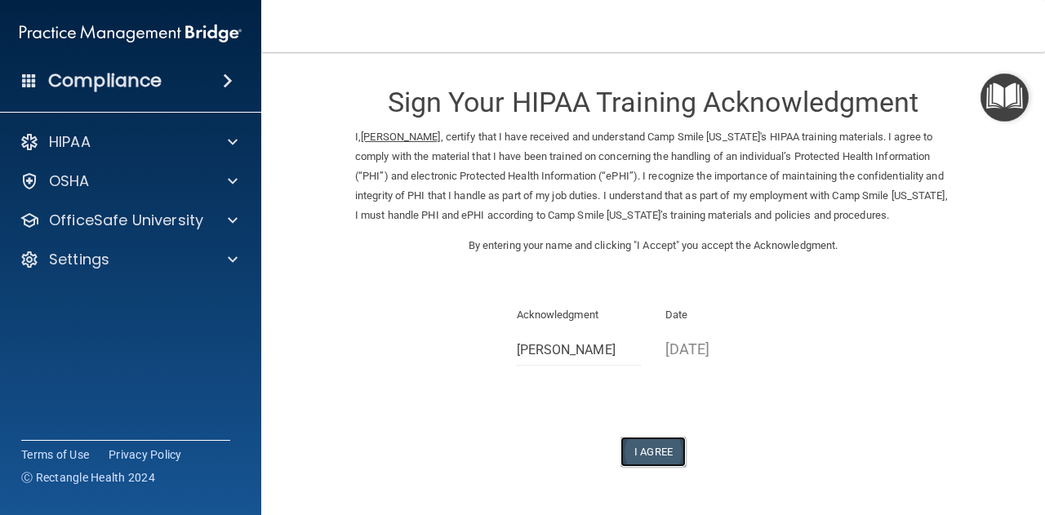
click at [654, 461] on button "I Agree" at bounding box center [652, 452] width 65 height 30
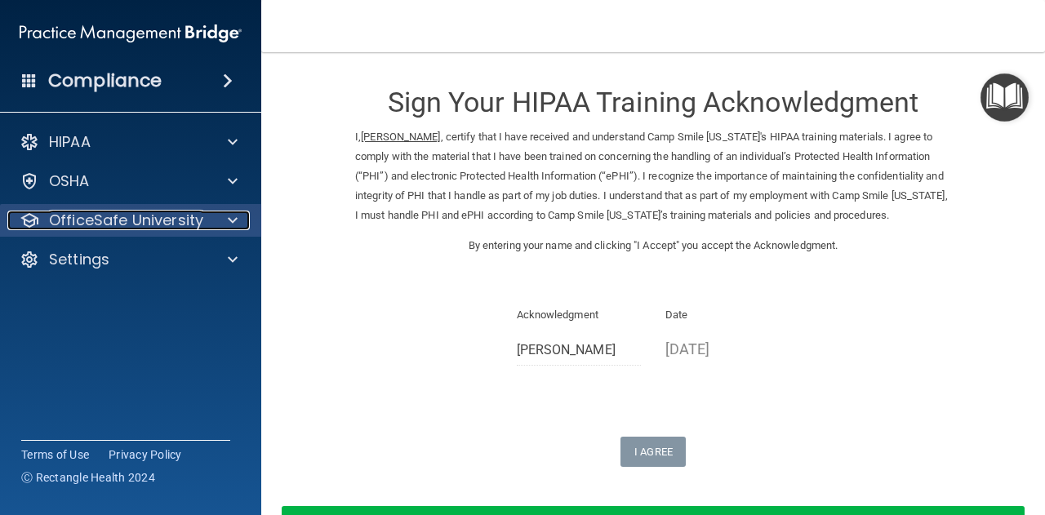
click at [233, 216] on span at bounding box center [233, 221] width 10 height 20
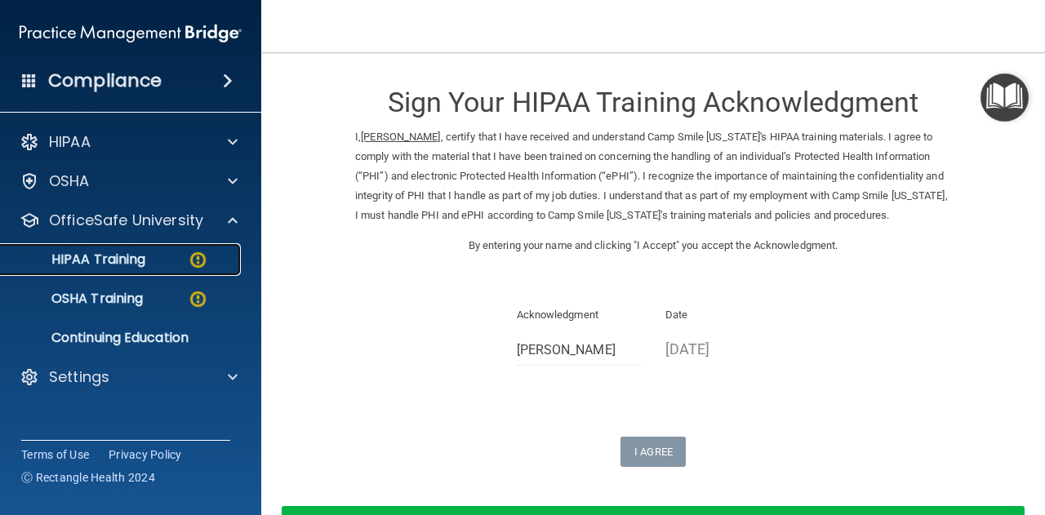
click at [205, 258] on img at bounding box center [198, 260] width 20 height 20
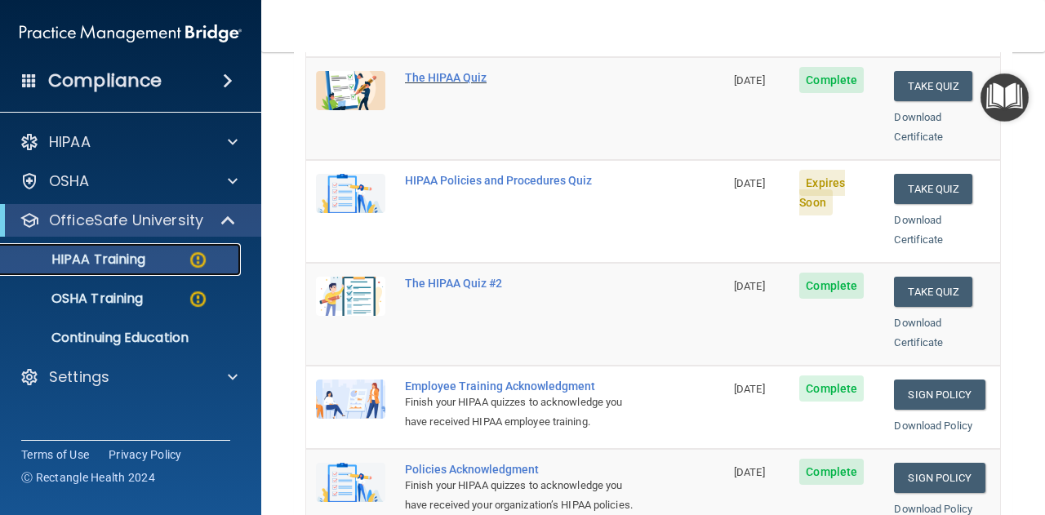
scroll to position [246, 0]
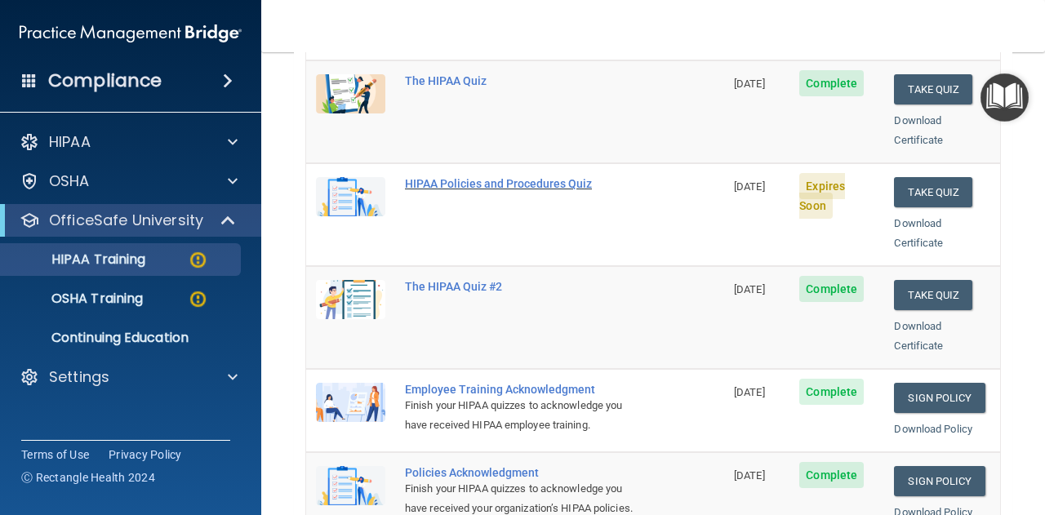
click at [557, 177] on div "HIPAA Policies and Procedures Quiz" at bounding box center [523, 183] width 237 height 13
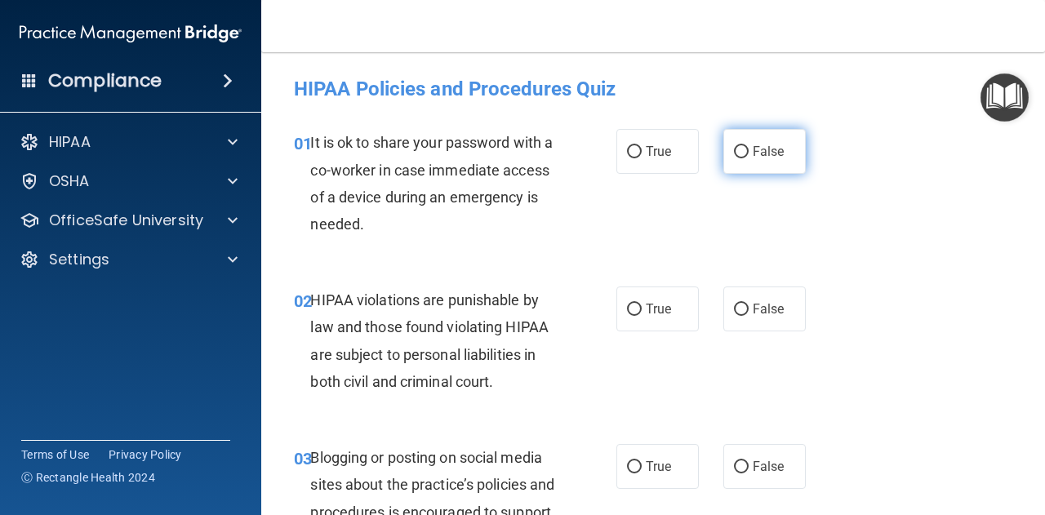
click at [734, 157] on input "False" at bounding box center [741, 152] width 15 height 12
radio input "true"
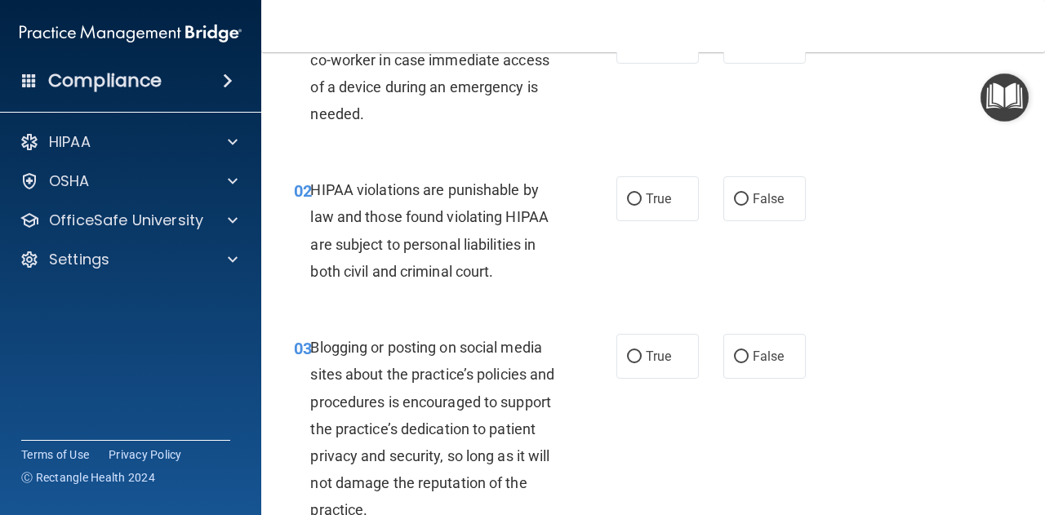
scroll to position [126, 0]
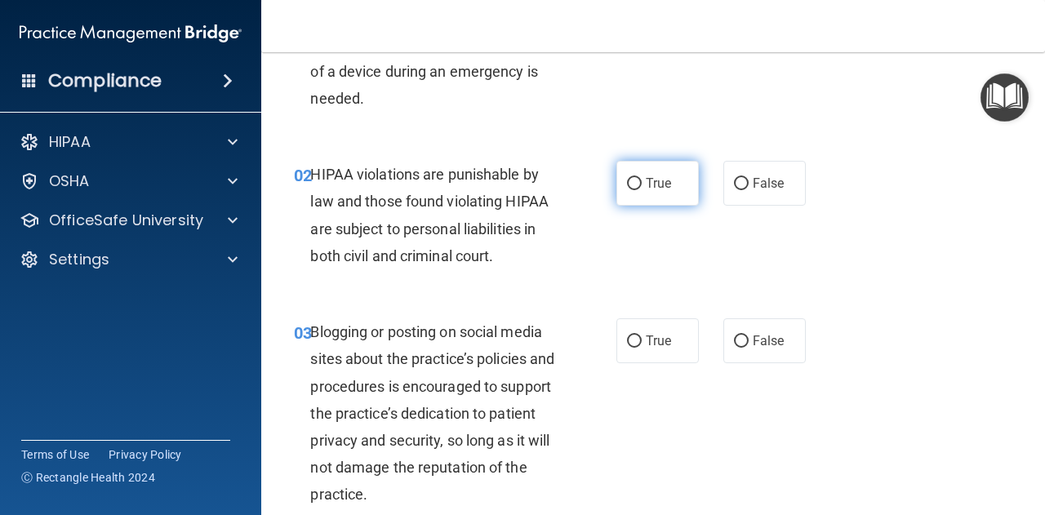
click at [627, 184] on input "True" at bounding box center [634, 184] width 15 height 12
radio input "true"
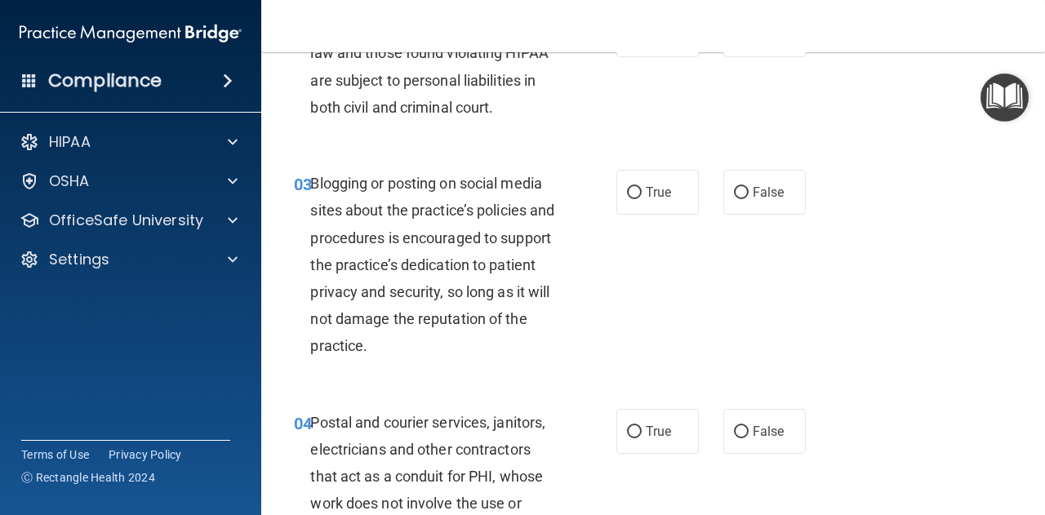
scroll to position [275, 0]
click at [627, 189] on input "True" at bounding box center [634, 192] width 15 height 12
radio input "true"
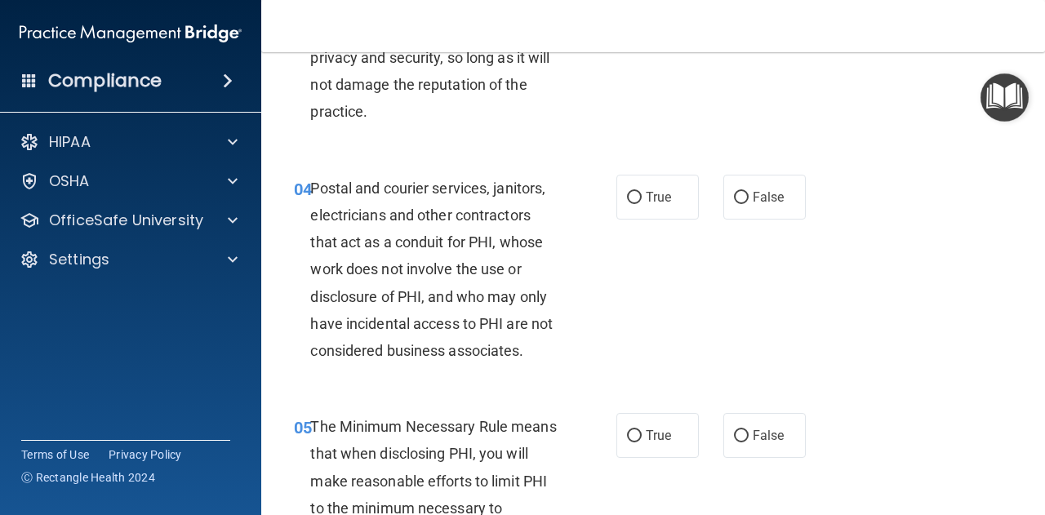
scroll to position [509, 0]
click at [639, 182] on label "True" at bounding box center [657, 196] width 82 height 45
click at [639, 191] on input "True" at bounding box center [634, 197] width 15 height 12
radio input "true"
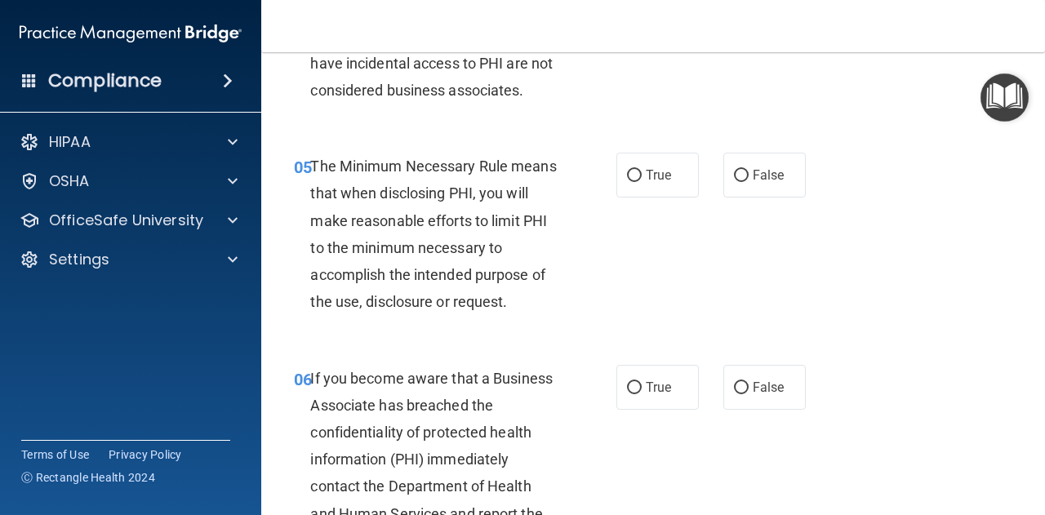
scroll to position [776, 0]
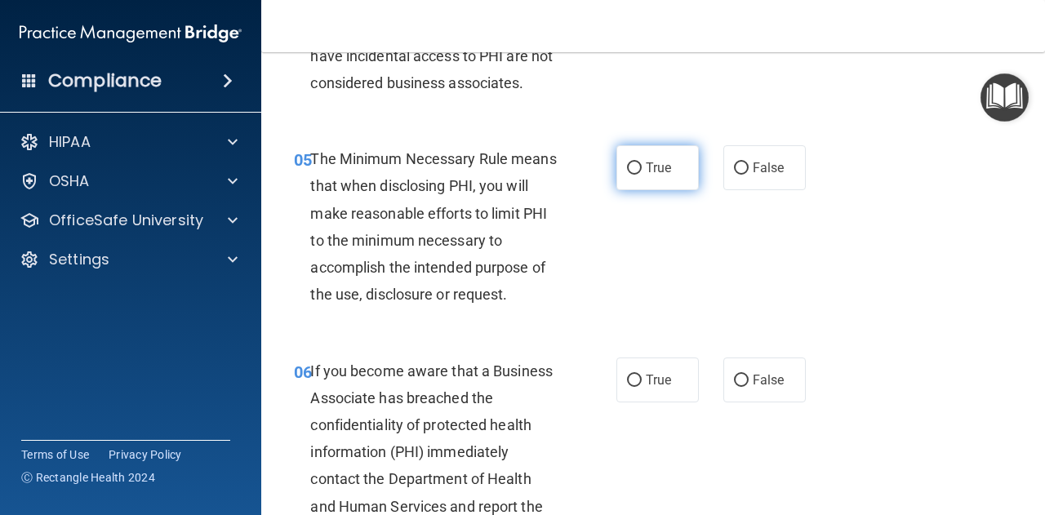
click at [628, 156] on label "True" at bounding box center [657, 167] width 82 height 45
click at [628, 162] on input "True" at bounding box center [634, 168] width 15 height 12
radio input "true"
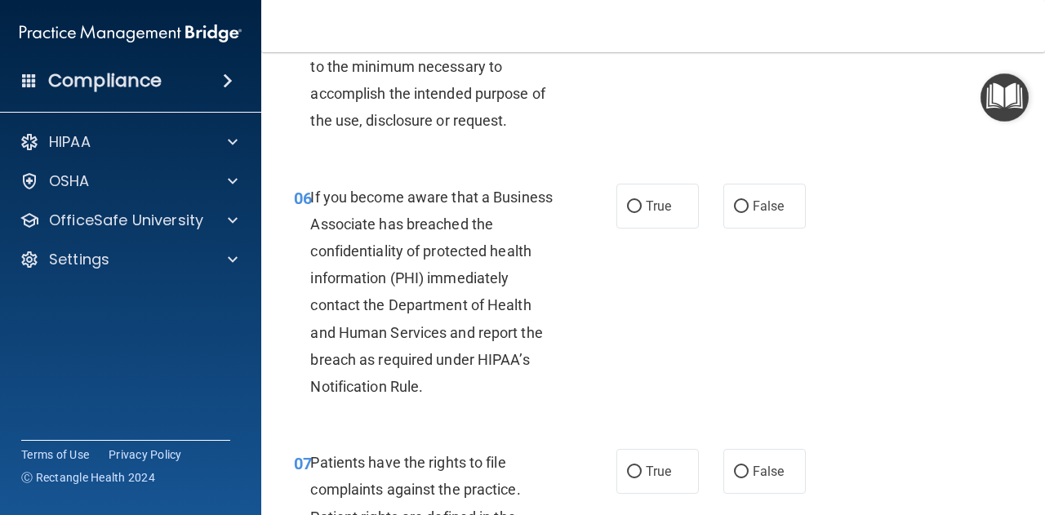
scroll to position [952, 0]
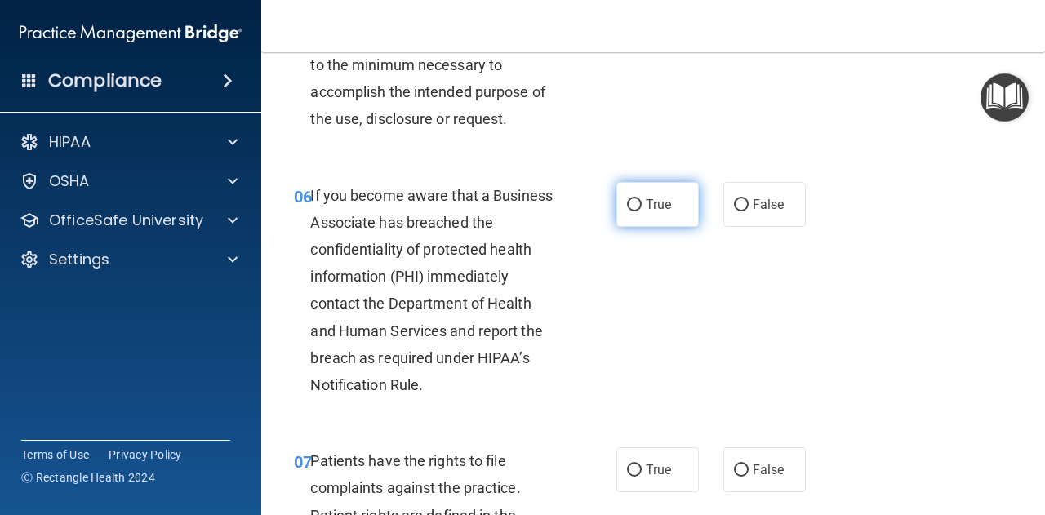
click at [628, 207] on input "True" at bounding box center [634, 205] width 15 height 12
radio input "true"
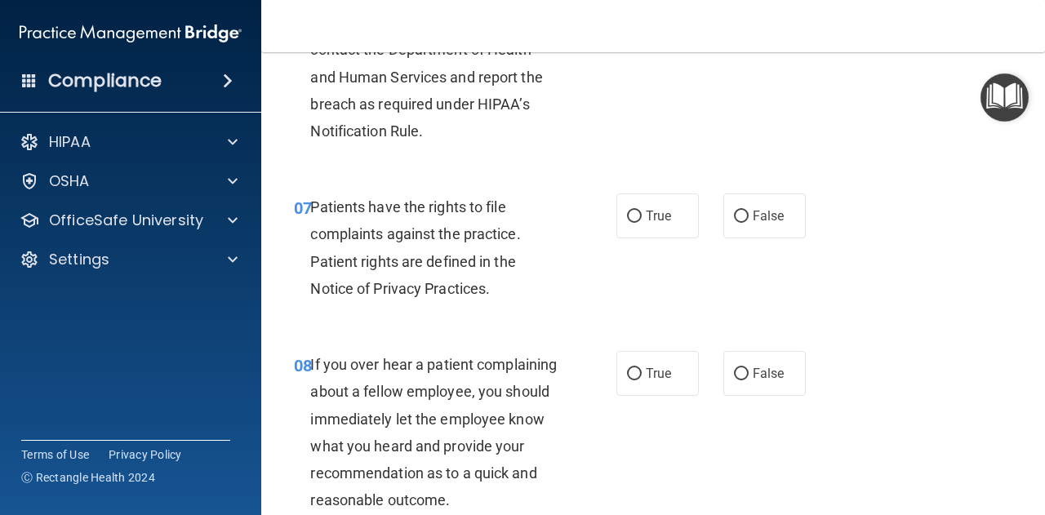
scroll to position [1206, 0]
click at [668, 222] on label "True" at bounding box center [657, 215] width 82 height 45
click at [641, 222] on input "True" at bounding box center [634, 216] width 15 height 12
radio input "true"
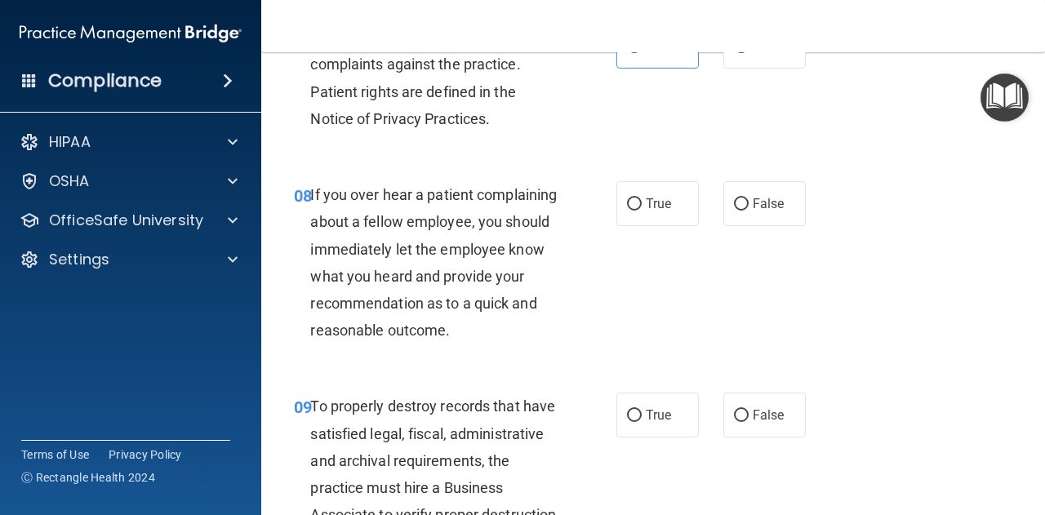
scroll to position [1376, 0]
click at [752, 193] on label "False" at bounding box center [764, 202] width 82 height 45
click at [748, 197] on input "False" at bounding box center [741, 203] width 15 height 12
radio input "true"
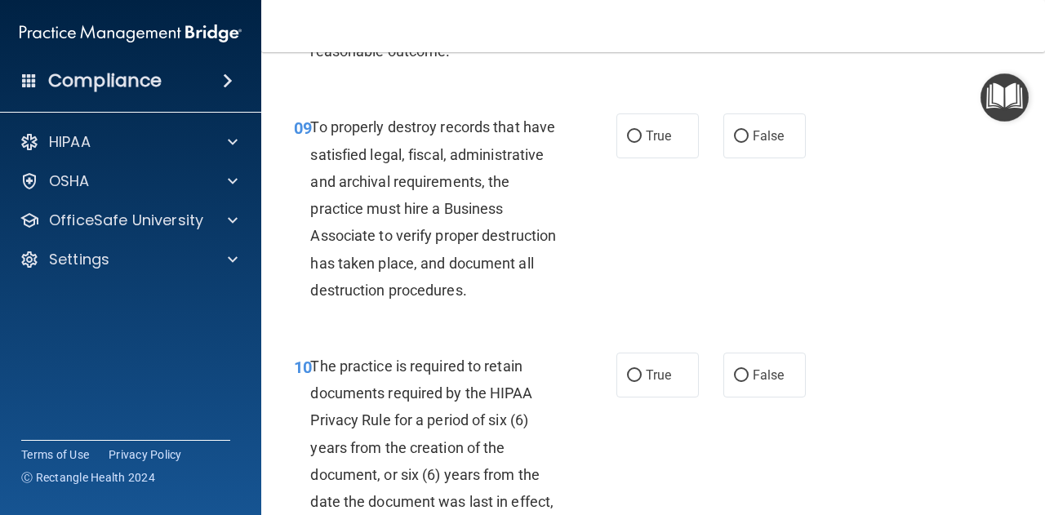
scroll to position [1662, 0]
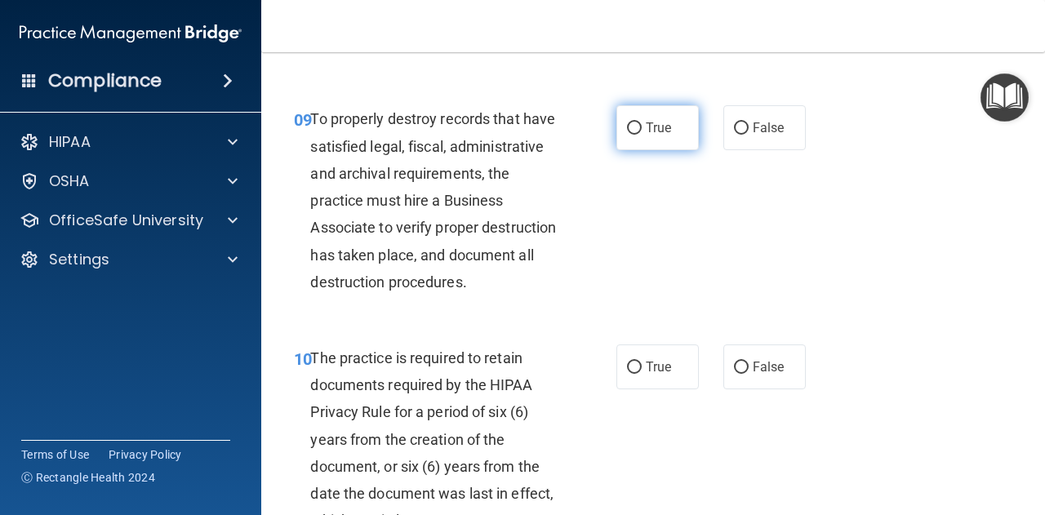
click at [631, 135] on input "True" at bounding box center [634, 128] width 15 height 12
radio input "true"
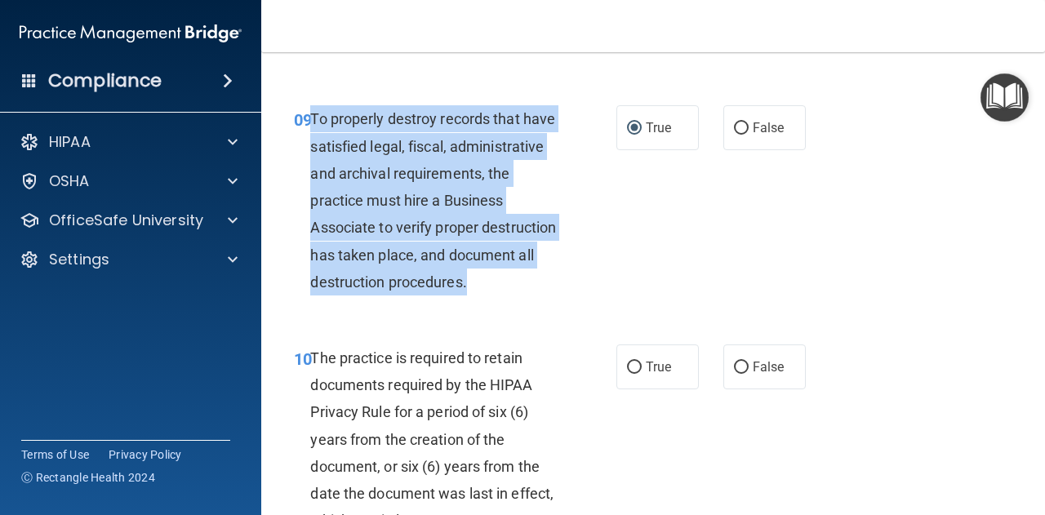
drag, startPoint x: 312, startPoint y: 144, endPoint x: 406, endPoint y: 330, distance: 208.0
click at [406, 295] on div "To properly destroy records that have satisfied legal, fiscal, administrative a…" at bounding box center [440, 200] width 260 height 190
copy span "To properly destroy records that have satisfied legal, fiscal, administrative a…"
click at [560, 295] on div "To properly destroy records that have satisfied legal, fiscal, administrative a…" at bounding box center [440, 200] width 260 height 190
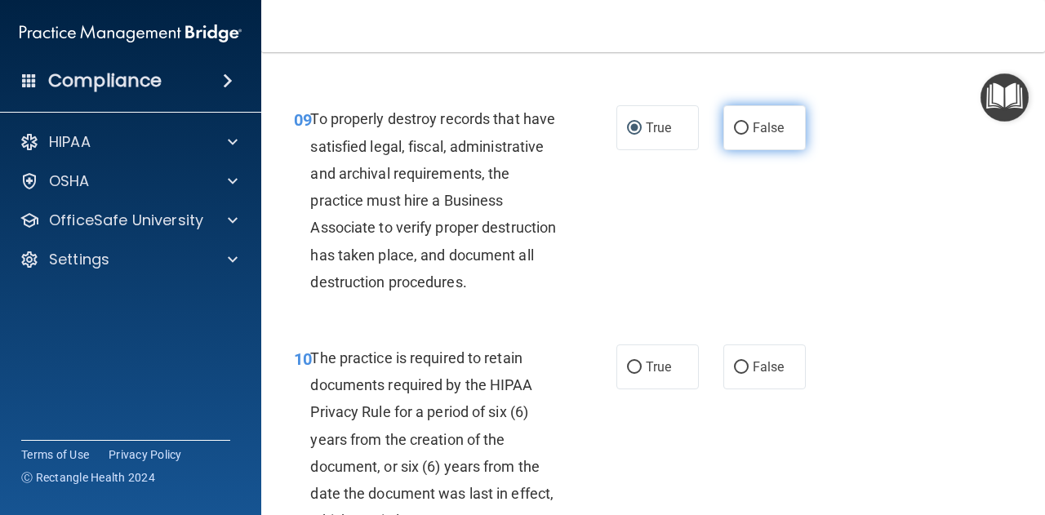
click at [730, 150] on label "False" at bounding box center [764, 127] width 82 height 45
click at [734, 135] on input "False" at bounding box center [741, 128] width 15 height 12
radio input "true"
radio input "false"
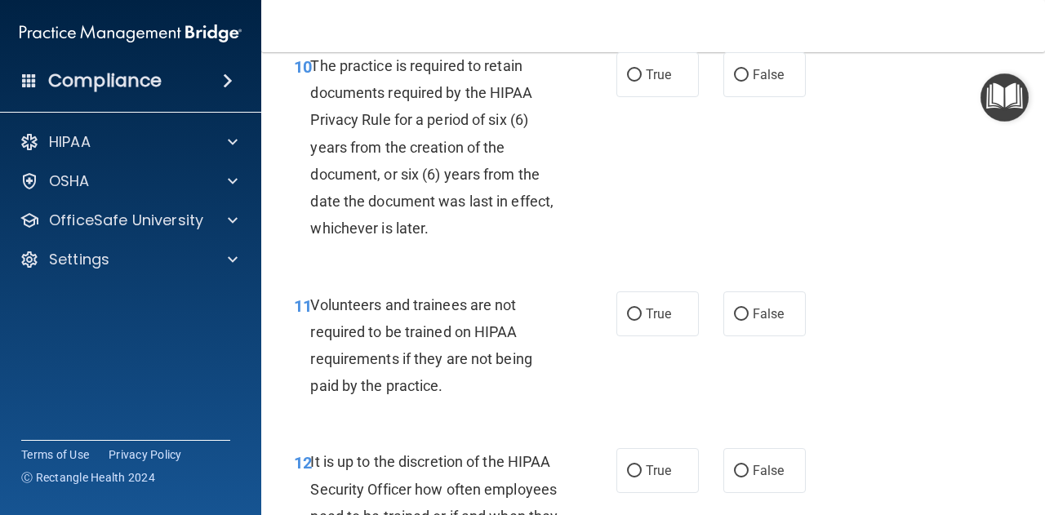
scroll to position [1955, 0]
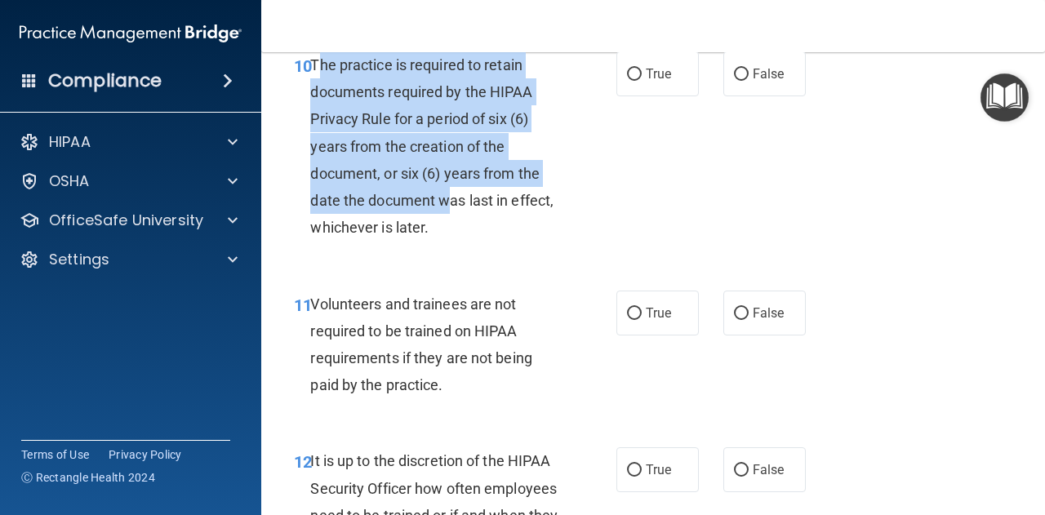
drag, startPoint x: 314, startPoint y: 118, endPoint x: 449, endPoint y: 237, distance: 179.8
click at [449, 237] on div "The practice is required to retain documents required by the HIPAA Privacy Rule…" at bounding box center [440, 146] width 260 height 190
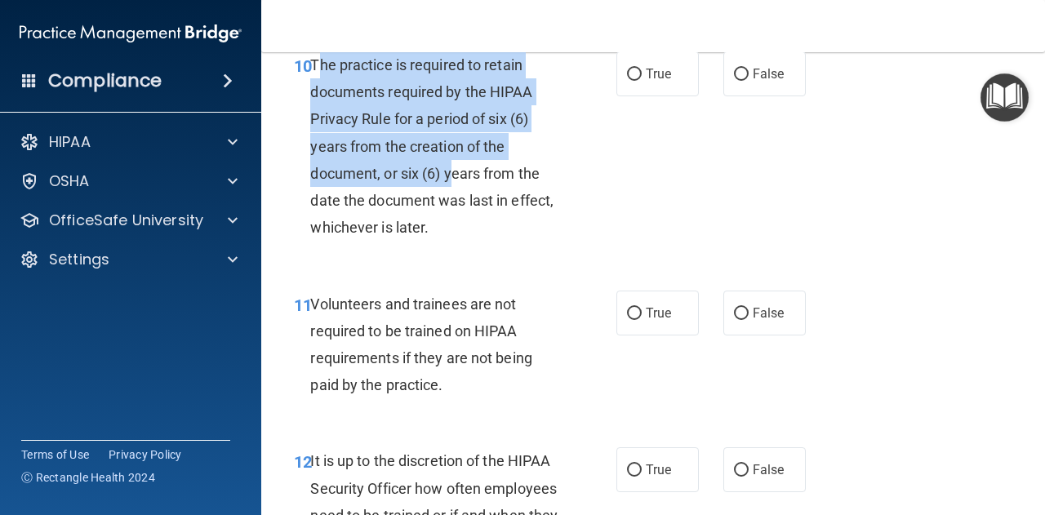
click at [449, 237] on div "The practice is required to retain documents required by the HIPAA Privacy Rule…" at bounding box center [440, 146] width 260 height 190
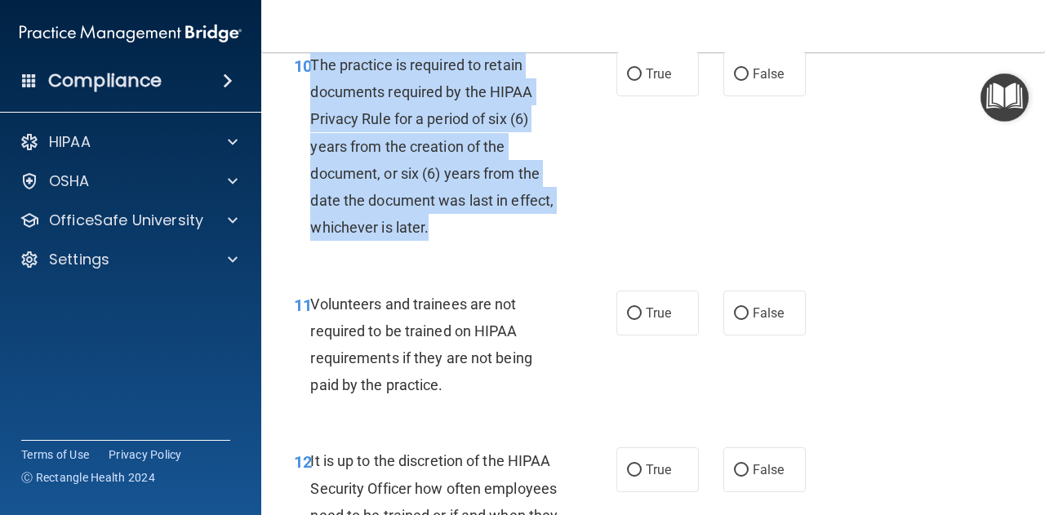
drag, startPoint x: 311, startPoint y: 118, endPoint x: 477, endPoint y: 278, distance: 230.3
click at [477, 242] on div "The practice is required to retain documents required by the HIPAA Privacy Rule…" at bounding box center [440, 146] width 260 height 190
copy span "The practice is required to retain documents required by the HIPAA Privacy Rule…"
click at [526, 242] on div "The practice is required to retain documents required by the HIPAA Privacy Rule…" at bounding box center [440, 146] width 260 height 190
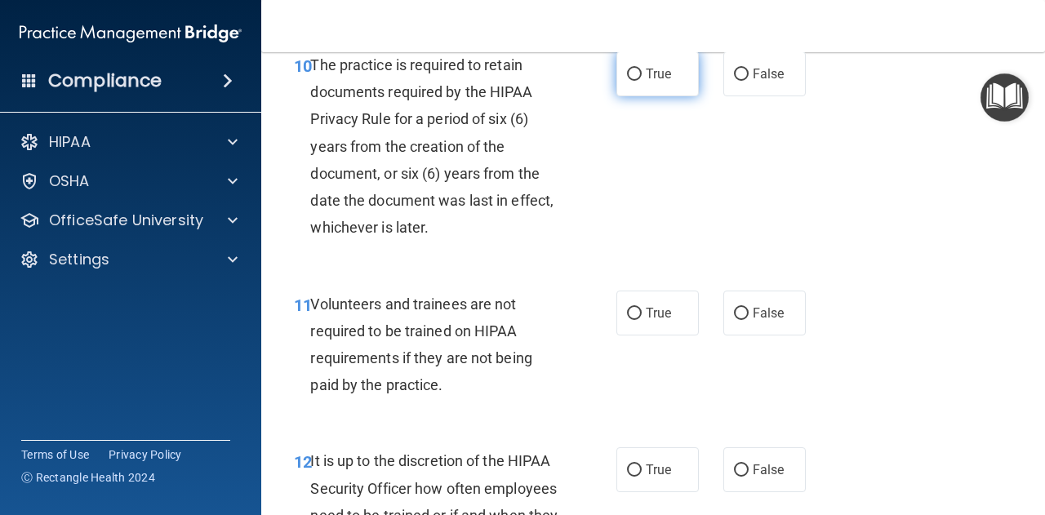
click at [627, 81] on input "True" at bounding box center [634, 75] width 15 height 12
radio input "true"
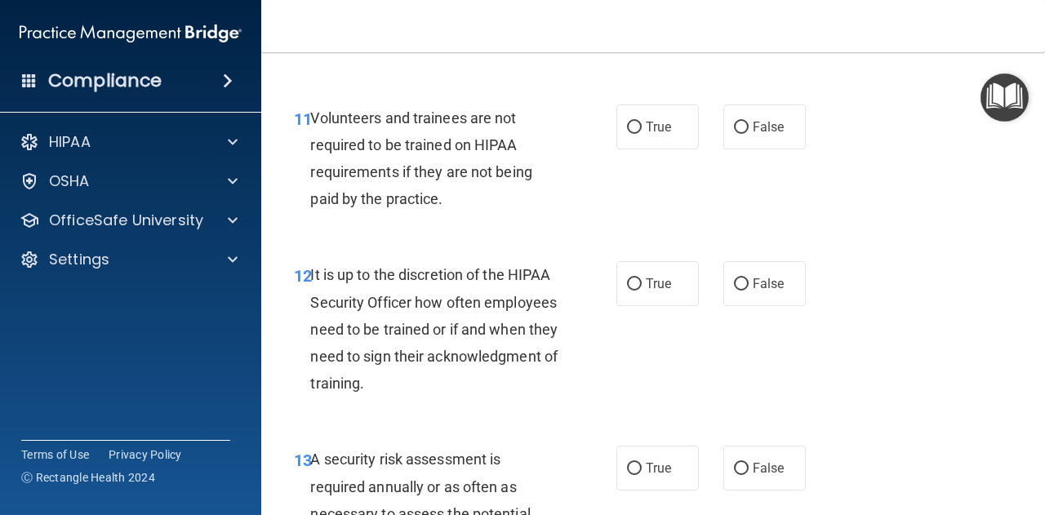
scroll to position [2145, 0]
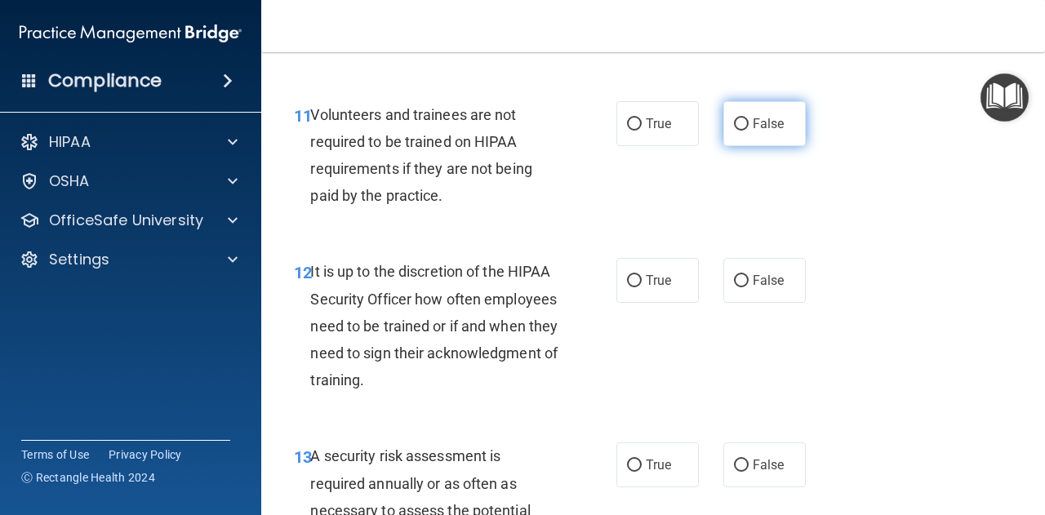
click at [739, 146] on label "False" at bounding box center [764, 123] width 82 height 45
click at [739, 131] on input "False" at bounding box center [741, 124] width 15 height 12
radio input "true"
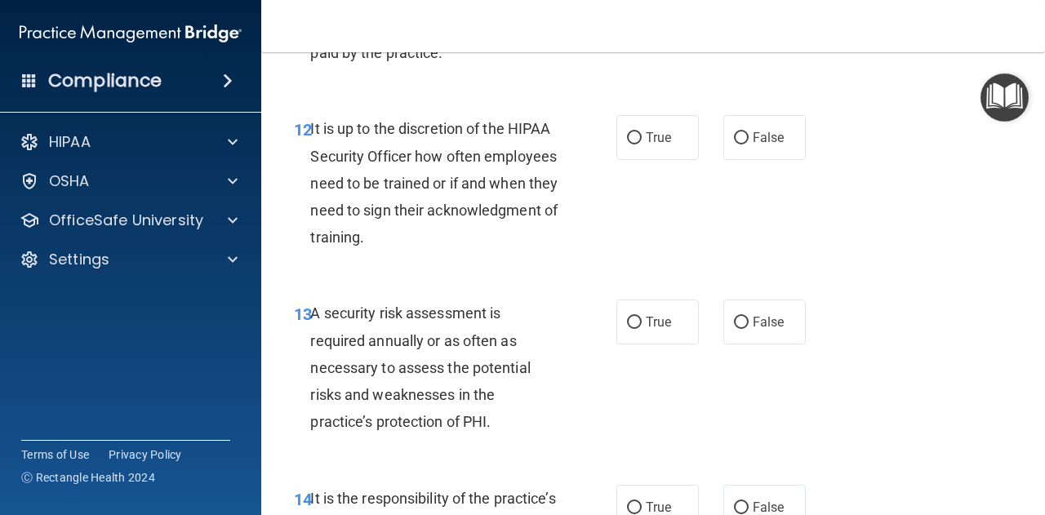
scroll to position [2290, 0]
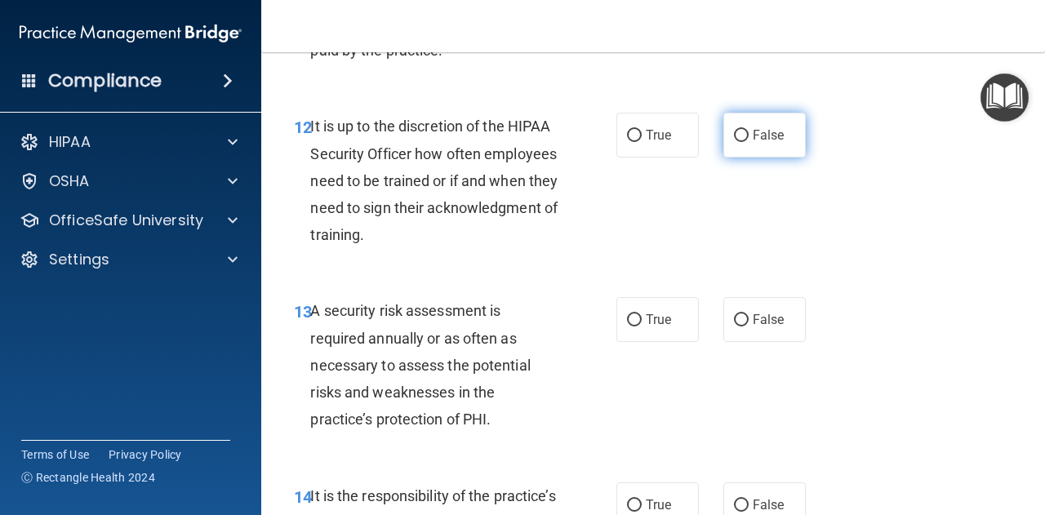
click at [730, 157] on label "False" at bounding box center [764, 135] width 82 height 45
click at [734, 142] on input "False" at bounding box center [741, 136] width 15 height 12
radio input "true"
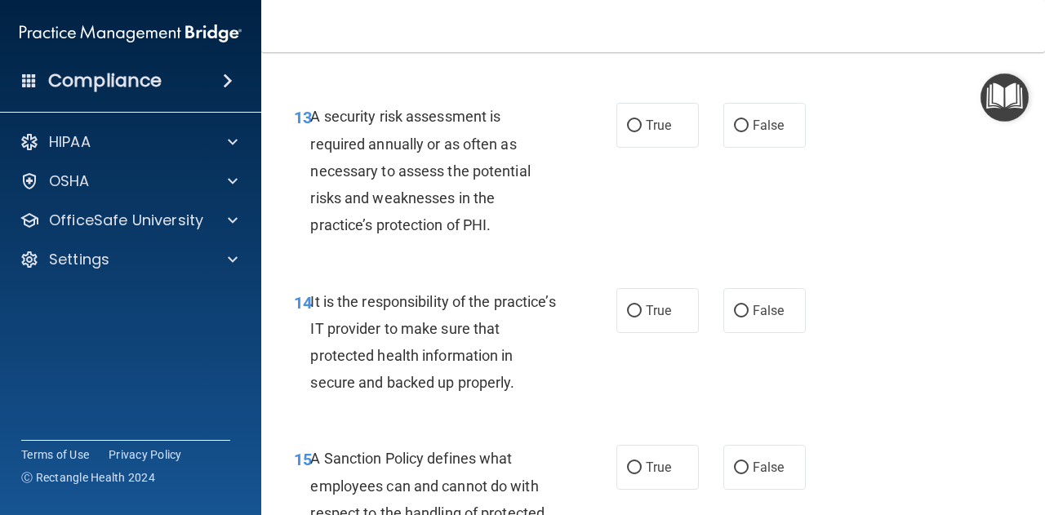
scroll to position [2500, 0]
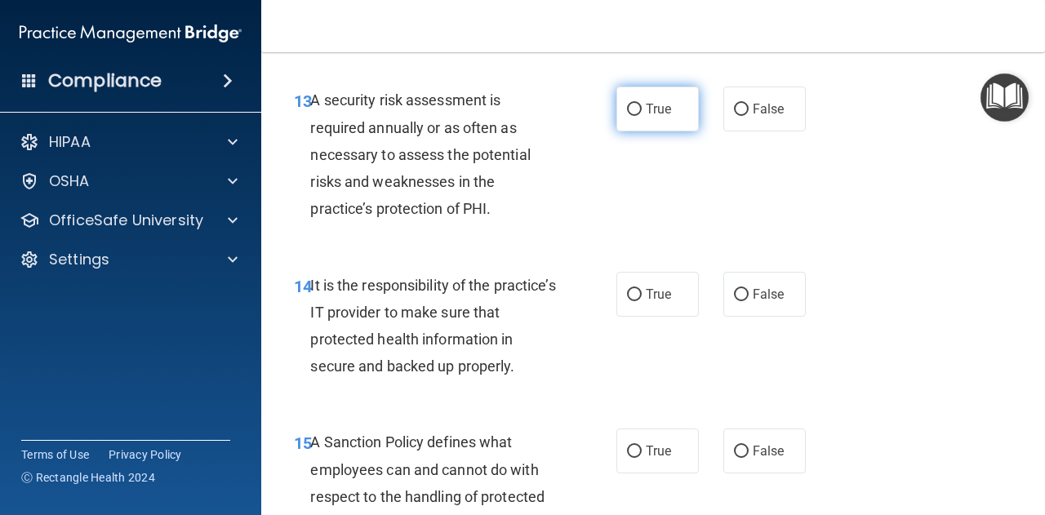
click at [635, 131] on label "True" at bounding box center [657, 109] width 82 height 45
click at [635, 116] on input "True" at bounding box center [634, 110] width 15 height 12
radio input "true"
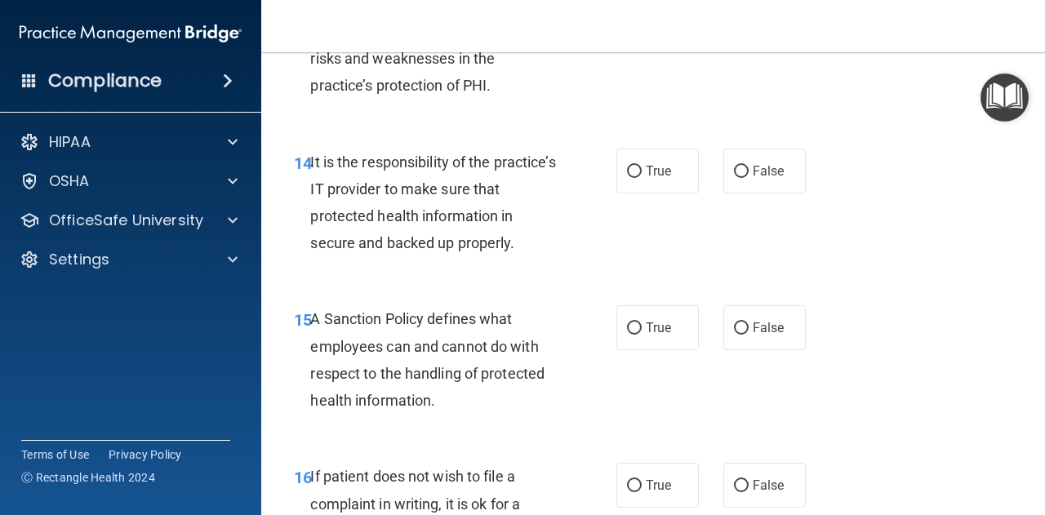
scroll to position [2627, 0]
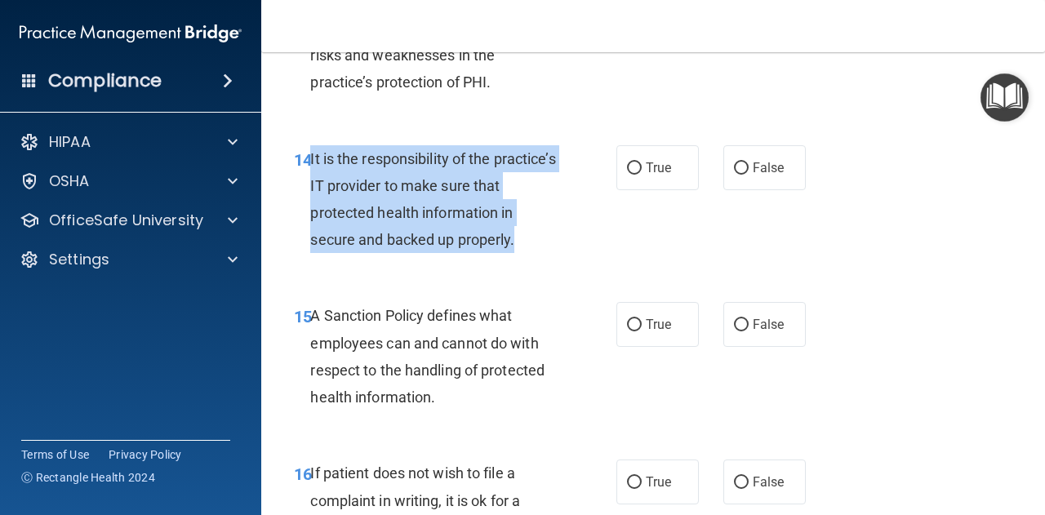
drag, startPoint x: 310, startPoint y: 211, endPoint x: 519, endPoint y: 306, distance: 229.7
click at [519, 254] on div "It is the responsibility of the practice’s IT provider to make sure that protec…" at bounding box center [440, 199] width 260 height 109
copy span "It is the responsibility of the practice’s IT provider to make sure that protec…"
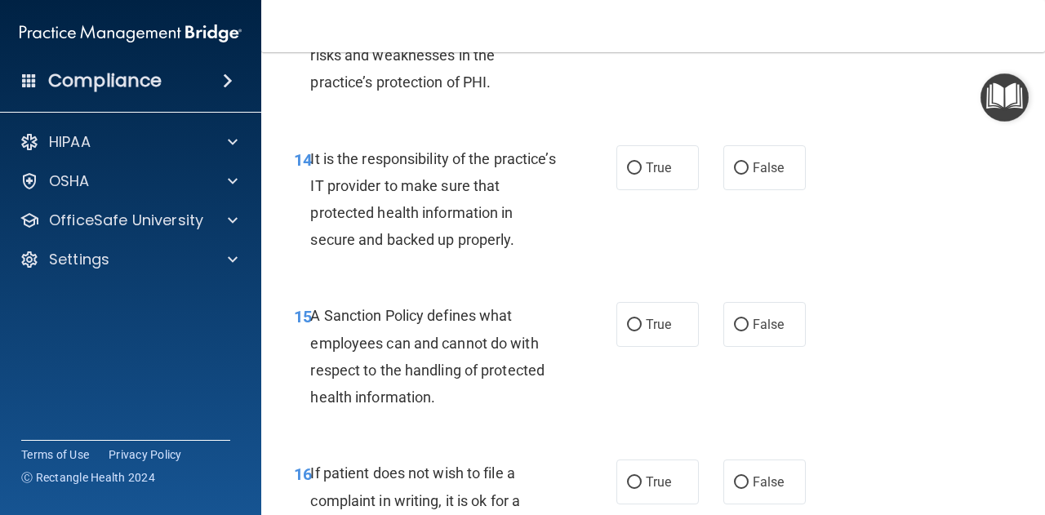
click at [521, 282] on div "14 It is the responsibility of the practice’s IT provider to make sure that pro…" at bounding box center [653, 203] width 743 height 157
click at [645, 175] on span "True" at bounding box center [657, 168] width 25 height 16
click at [641, 175] on input "True" at bounding box center [634, 168] width 15 height 12
radio input "true"
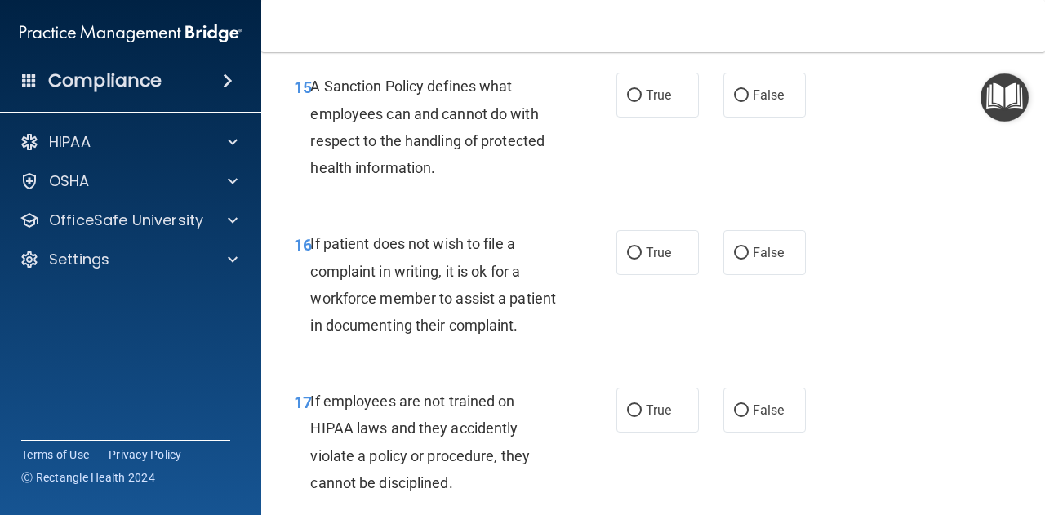
scroll to position [2857, 0]
click at [632, 101] on input "True" at bounding box center [634, 95] width 15 height 12
radio input "true"
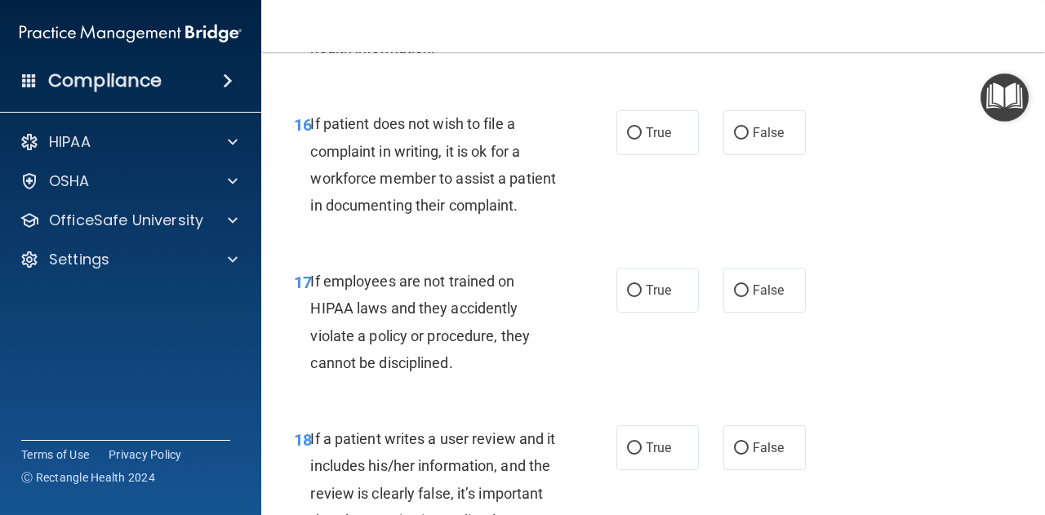
scroll to position [2988, 0]
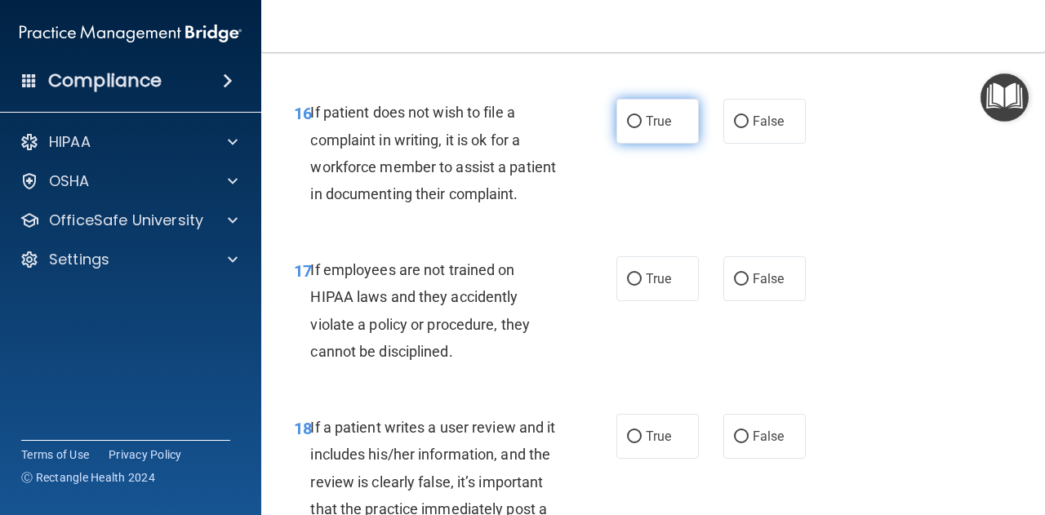
click at [645, 129] on span "True" at bounding box center [657, 121] width 25 height 16
click at [641, 128] on input "True" at bounding box center [634, 122] width 15 height 12
radio input "true"
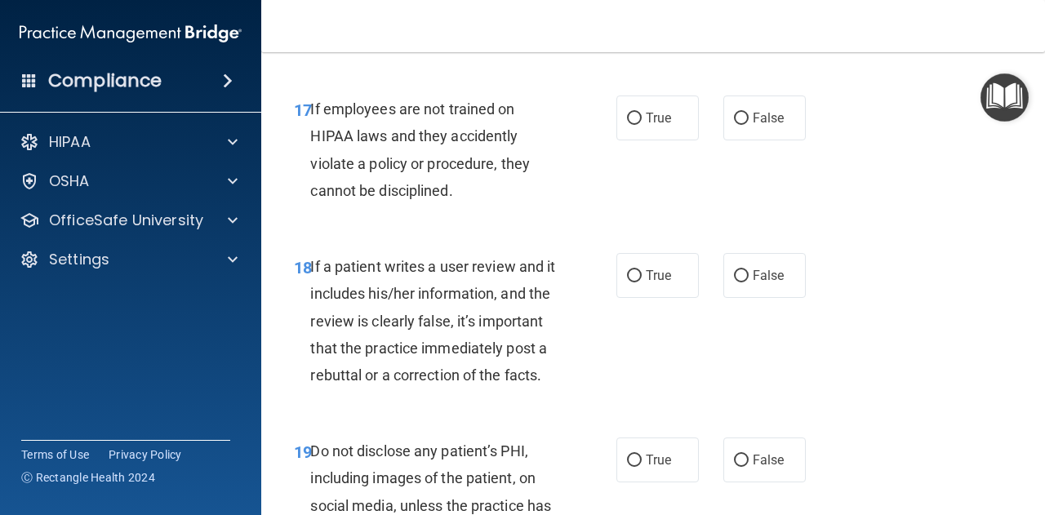
scroll to position [3149, 0]
click at [766, 140] on label "False" at bounding box center [764, 117] width 82 height 45
click at [748, 124] on input "False" at bounding box center [741, 118] width 15 height 12
radio input "true"
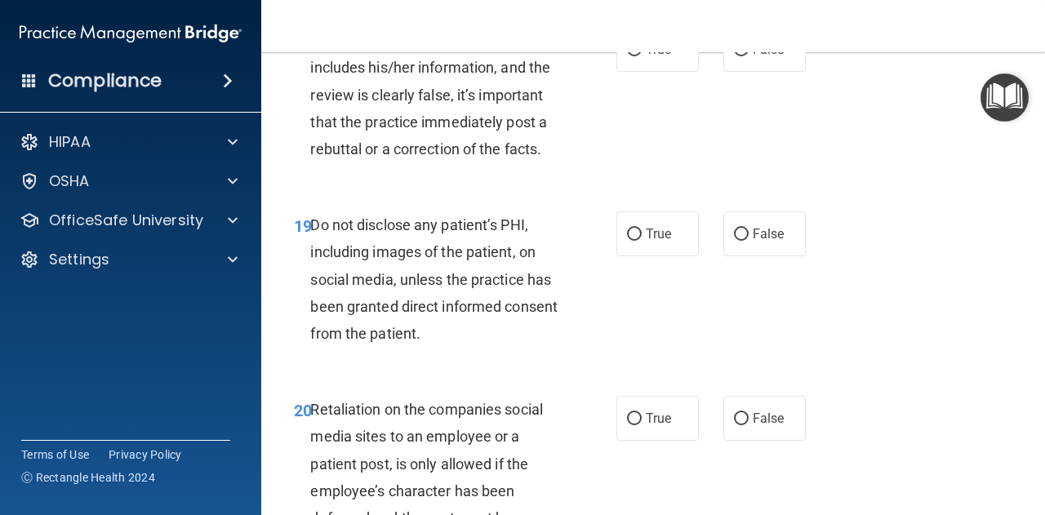
scroll to position [3394, 0]
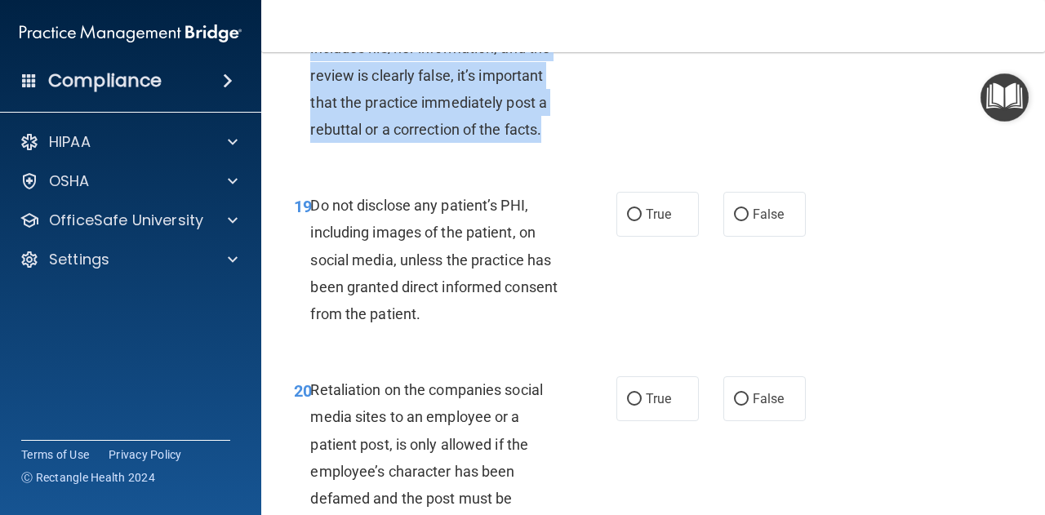
drag, startPoint x: 308, startPoint y: 99, endPoint x: 464, endPoint y: 238, distance: 209.2
click at [464, 151] on div "18 If a patient writes a user review and it includes his/her information, and t…" at bounding box center [454, 79] width 371 height 144
copy div "If a patient writes a user review and it includes his/her information, and the …"
drag, startPoint x: 648, startPoint y: 195, endPoint x: 741, endPoint y: 97, distance: 135.1
click at [741, 97] on div "18 If a patient writes a user review and it includes his/her information, and t…" at bounding box center [653, 79] width 743 height 184
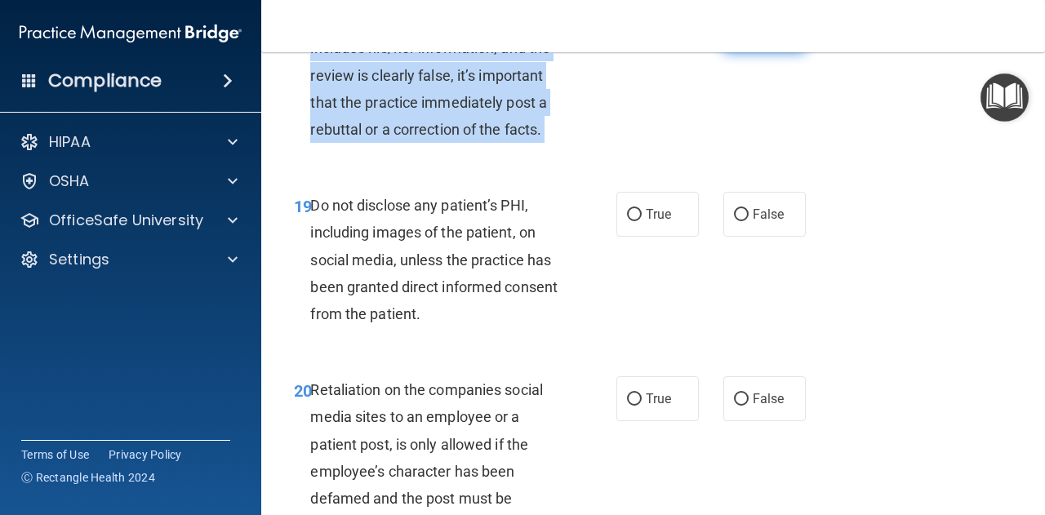
click at [741, 52] on label "False" at bounding box center [764, 29] width 82 height 45
click at [741, 37] on input "False" at bounding box center [741, 30] width 15 height 12
radio input "true"
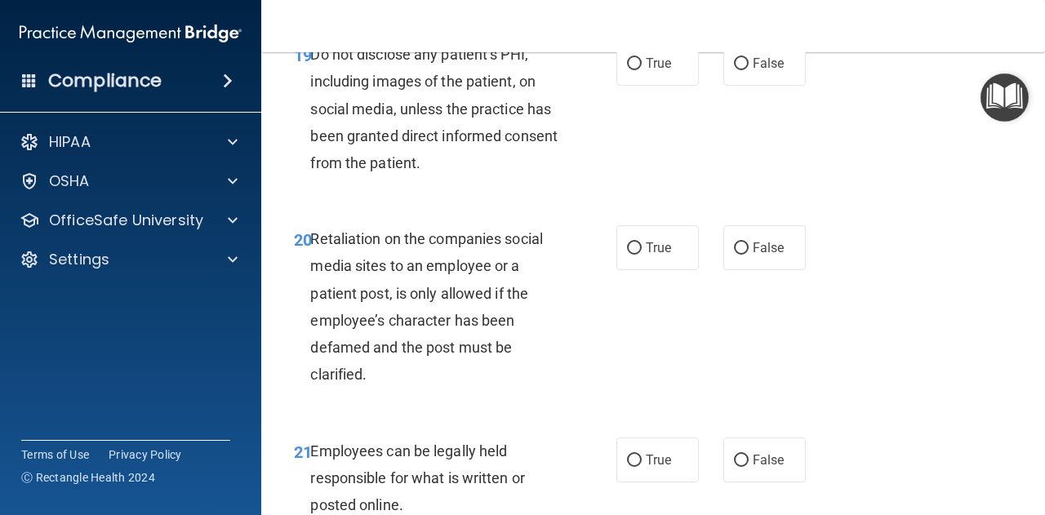
scroll to position [3546, 0]
click at [628, 69] on input "True" at bounding box center [634, 63] width 15 height 12
radio input "true"
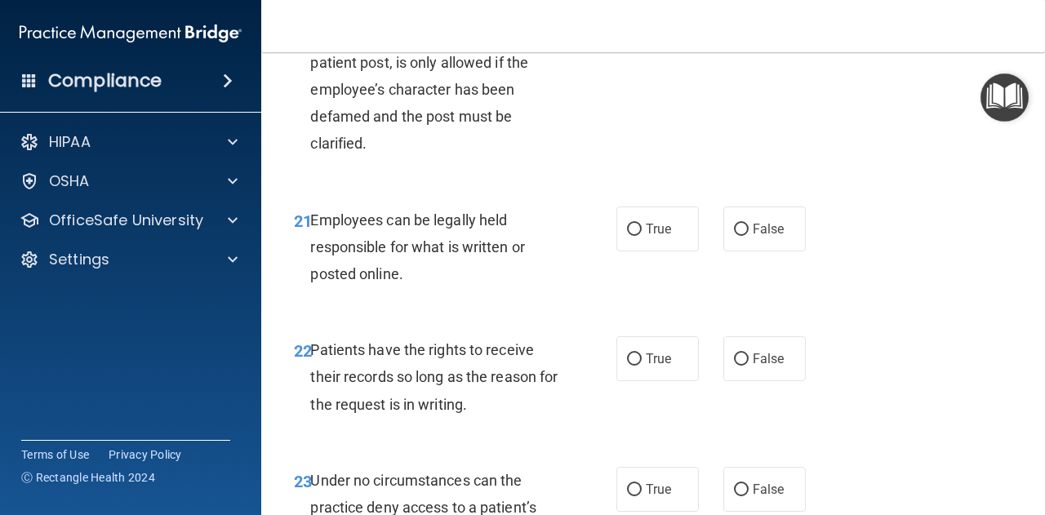
scroll to position [3779, 0]
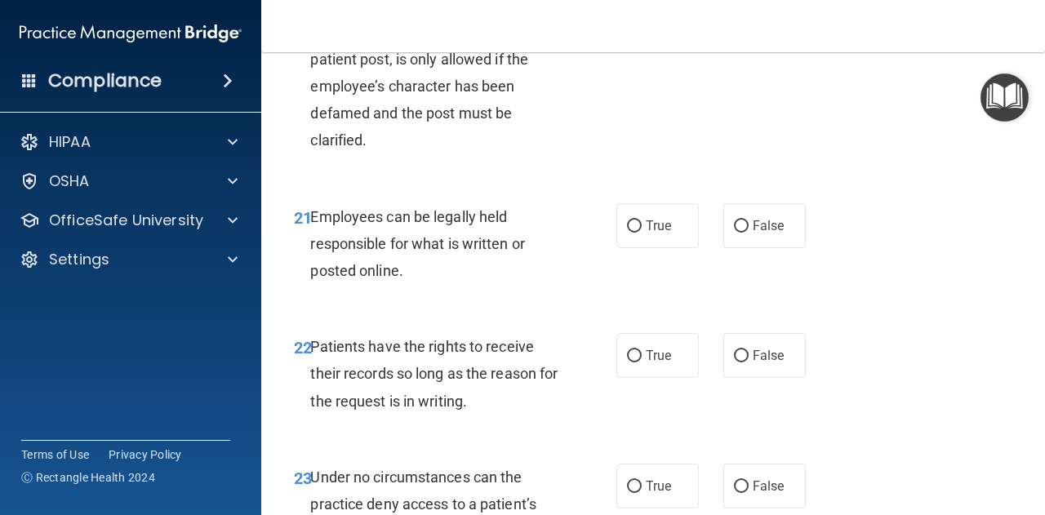
click at [734, 20] on input "False" at bounding box center [741, 14] width 15 height 12
radio input "true"
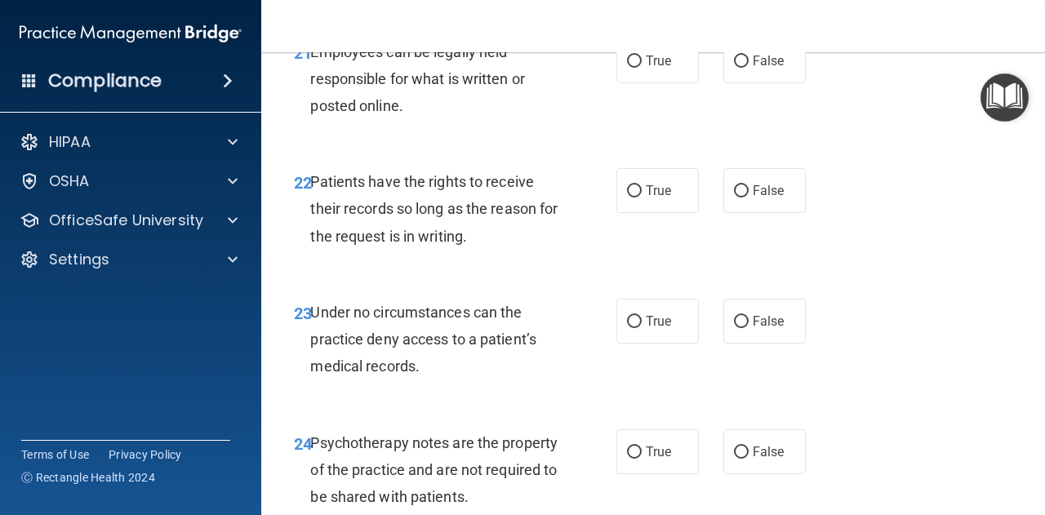
scroll to position [3949, 0]
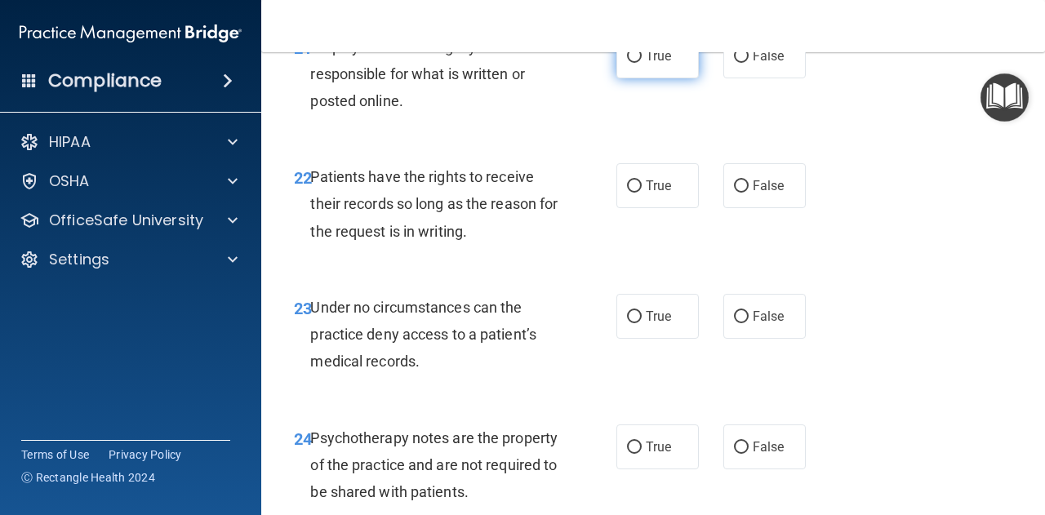
click at [643, 78] on label "True" at bounding box center [657, 55] width 82 height 45
click at [641, 63] on input "True" at bounding box center [634, 57] width 15 height 12
radio input "true"
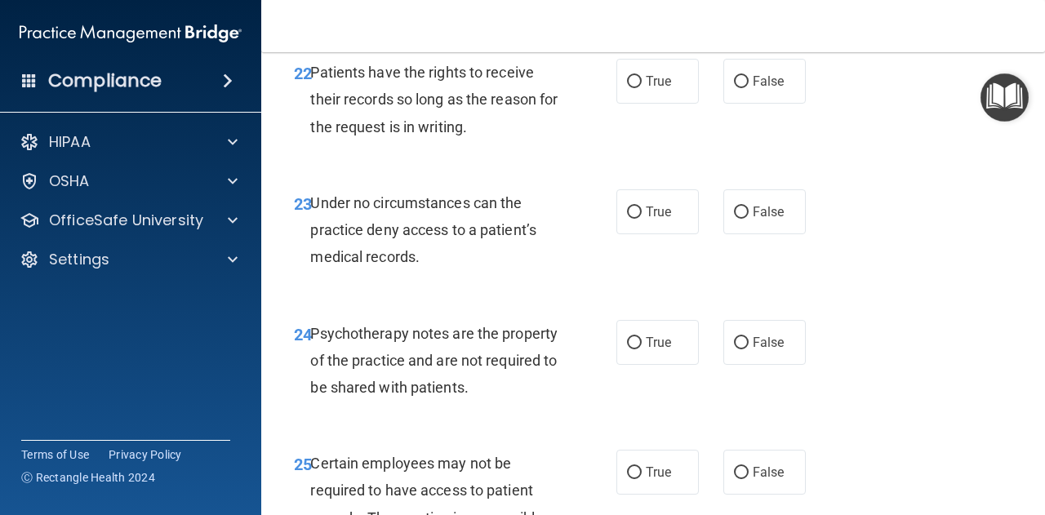
scroll to position [4090, 0]
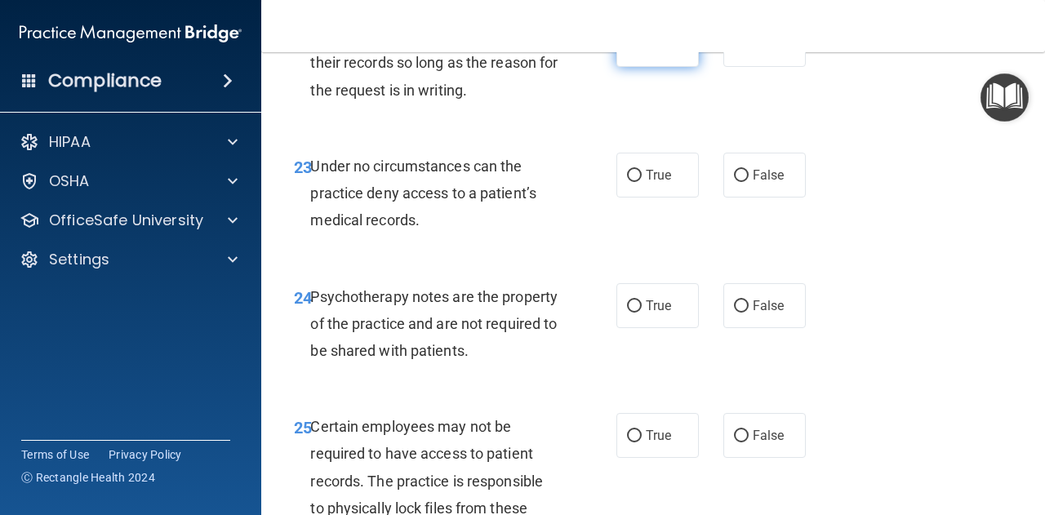
click at [628, 67] on label "True" at bounding box center [657, 44] width 82 height 45
click at [628, 51] on input "True" at bounding box center [634, 45] width 15 height 12
radio input "true"
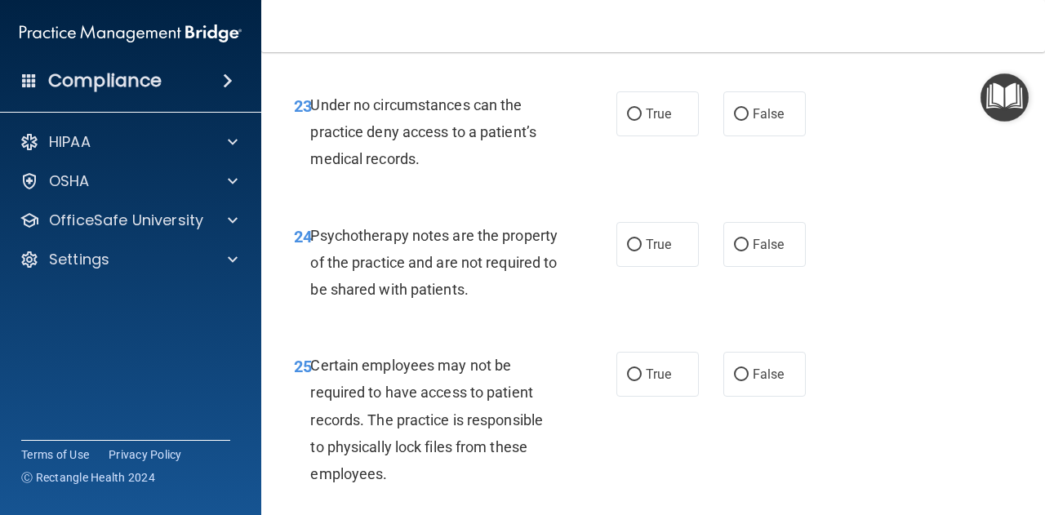
scroll to position [4159, 0]
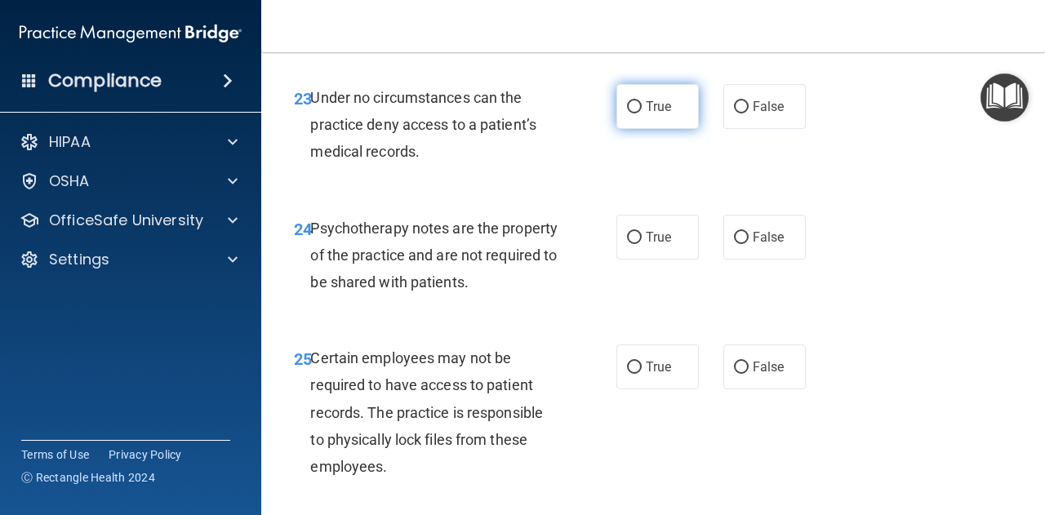
click at [618, 129] on label "True" at bounding box center [657, 106] width 82 height 45
click at [627, 113] on input "True" at bounding box center [634, 107] width 15 height 12
radio input "true"
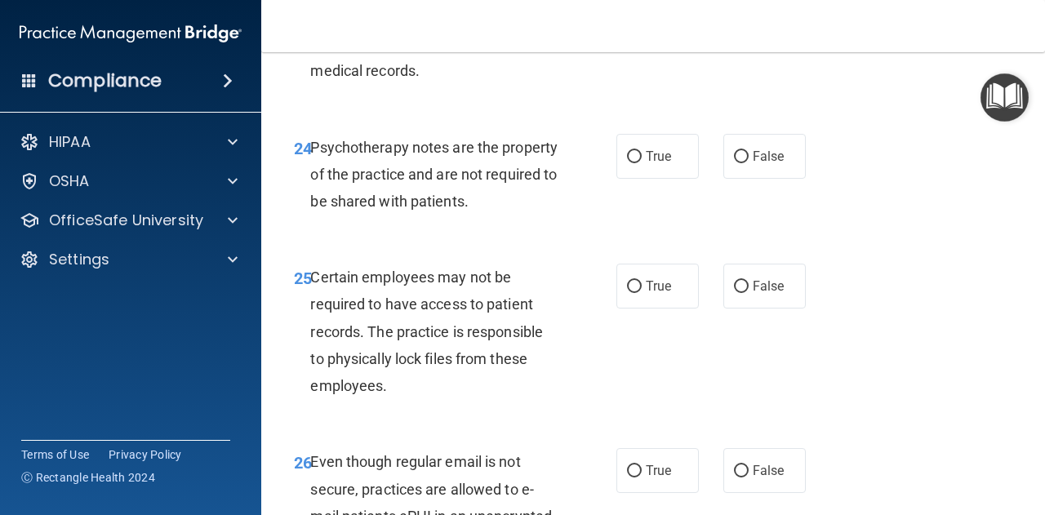
scroll to position [4240, 0]
click at [636, 178] on label "True" at bounding box center [657, 155] width 82 height 45
click at [636, 162] on input "True" at bounding box center [634, 156] width 15 height 12
radio input "true"
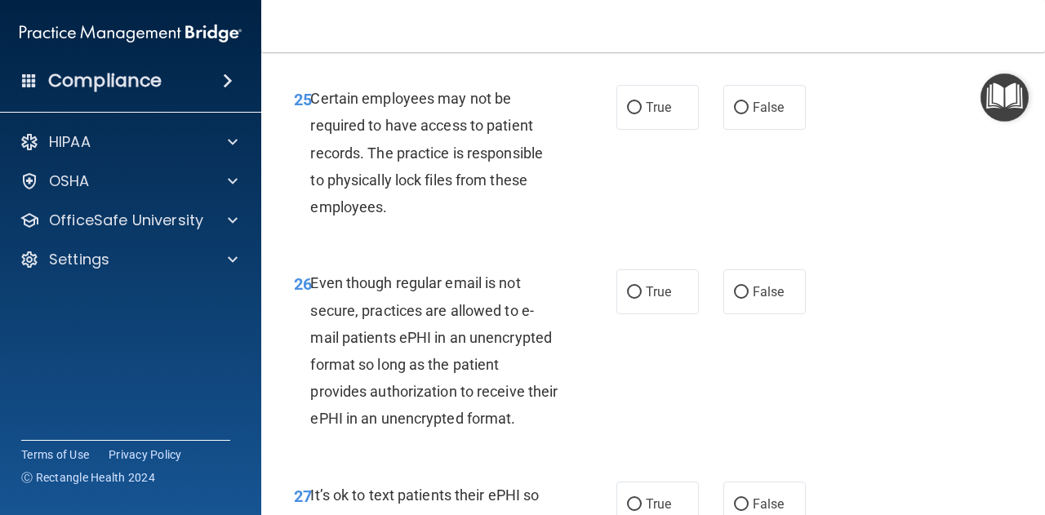
scroll to position [4440, 0]
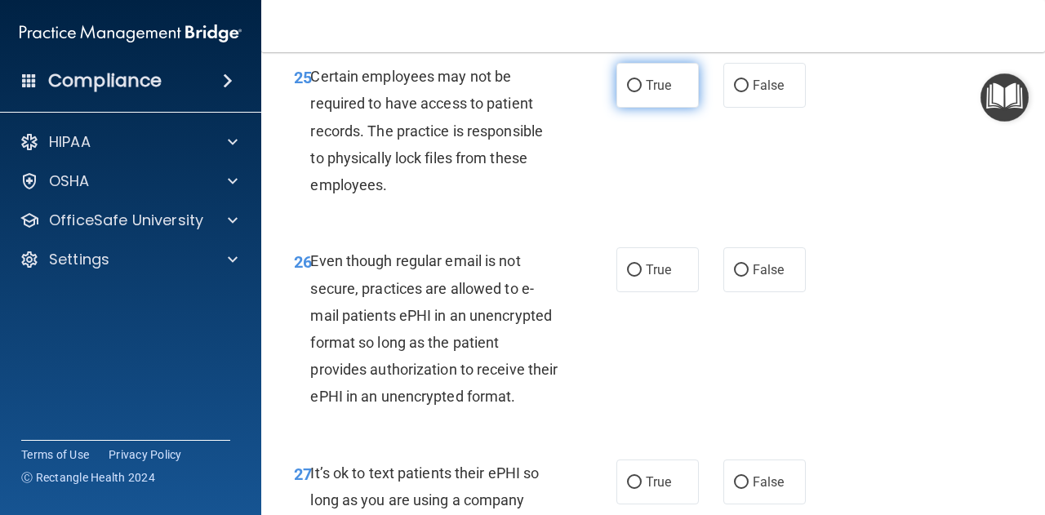
click at [651, 93] on span "True" at bounding box center [657, 86] width 25 height 16
click at [641, 92] on input "True" at bounding box center [634, 86] width 15 height 12
radio input "true"
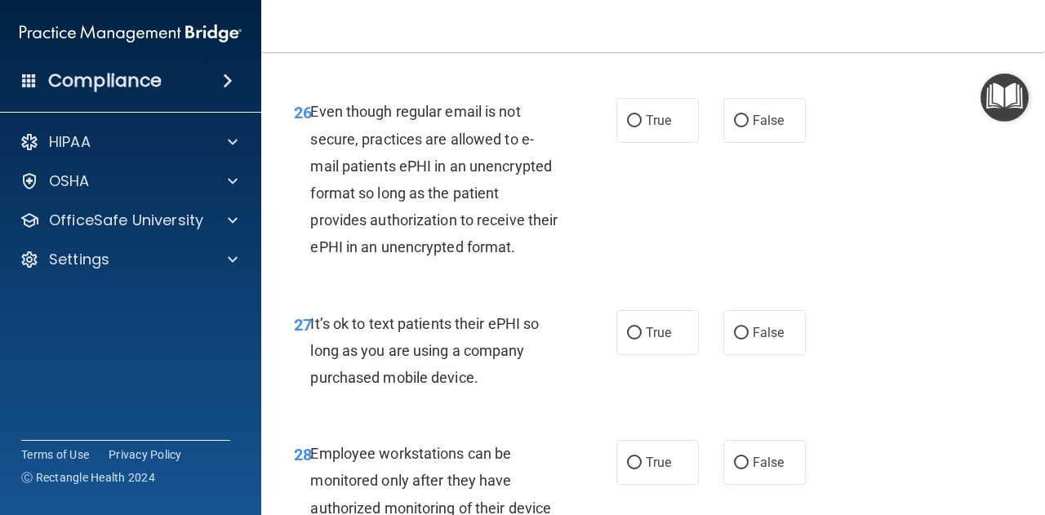
scroll to position [4590, 0]
click at [637, 142] on label "True" at bounding box center [657, 119] width 82 height 45
click at [637, 126] on input "True" at bounding box center [634, 120] width 15 height 12
radio input "true"
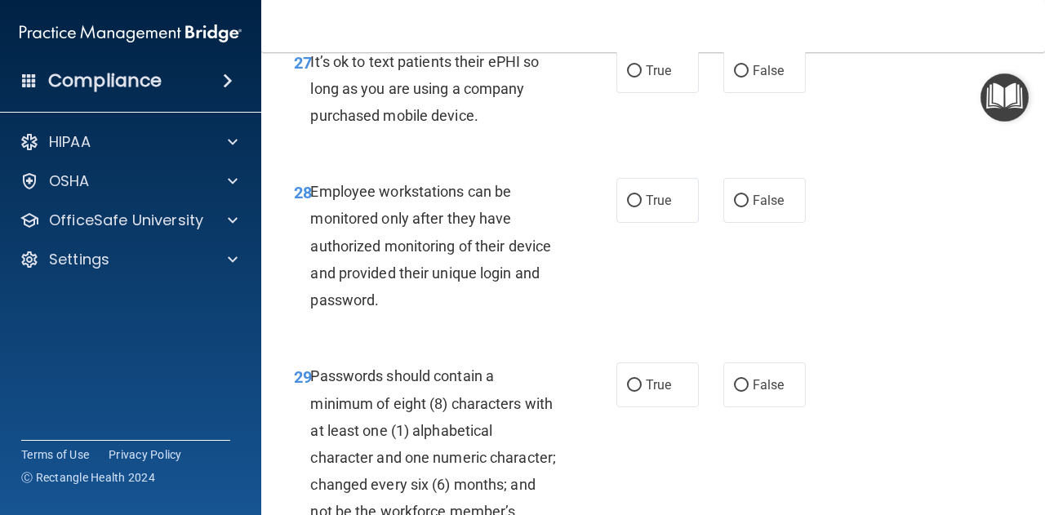
scroll to position [4852, 0]
drag, startPoint x: 308, startPoint y: 172, endPoint x: 495, endPoint y: 221, distance: 192.4
click at [495, 137] on div "27 It’s ok to text patients their ePHI so long as you are using a company purch…" at bounding box center [454, 92] width 371 height 90
copy div "It’s ok to text patients their ePHI so long as you are using a company purchase…"
click at [519, 123] on span "It’s ok to text patients their ePHI so long as you are using a company purchase…" at bounding box center [424, 87] width 228 height 71
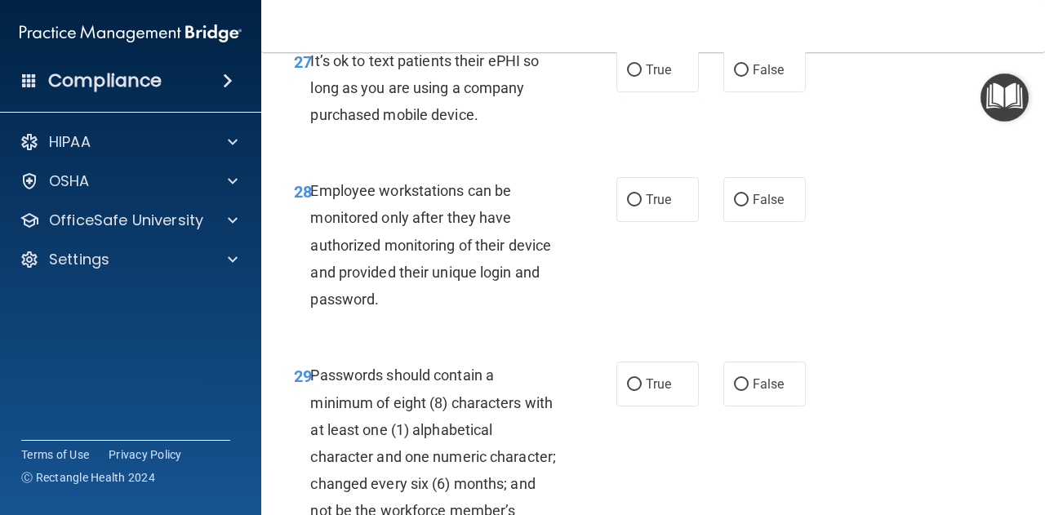
click at [576, 137] on div "27 It’s ok to text patients their ePHI so long as you are using a company purch…" at bounding box center [454, 92] width 371 height 90
click at [654, 78] on span "True" at bounding box center [657, 70] width 25 height 16
click at [641, 77] on input "True" at bounding box center [634, 70] width 15 height 12
radio input "true"
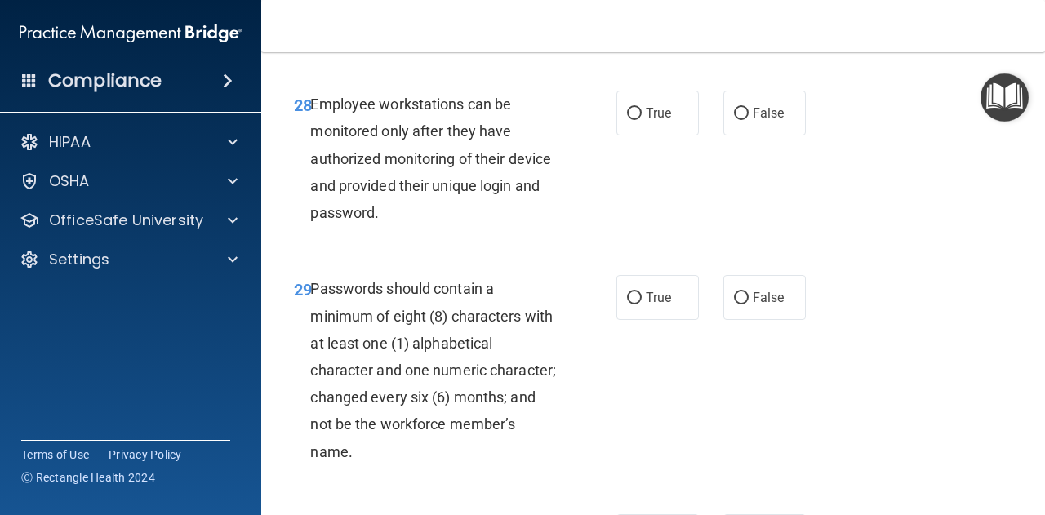
scroll to position [4943, 0]
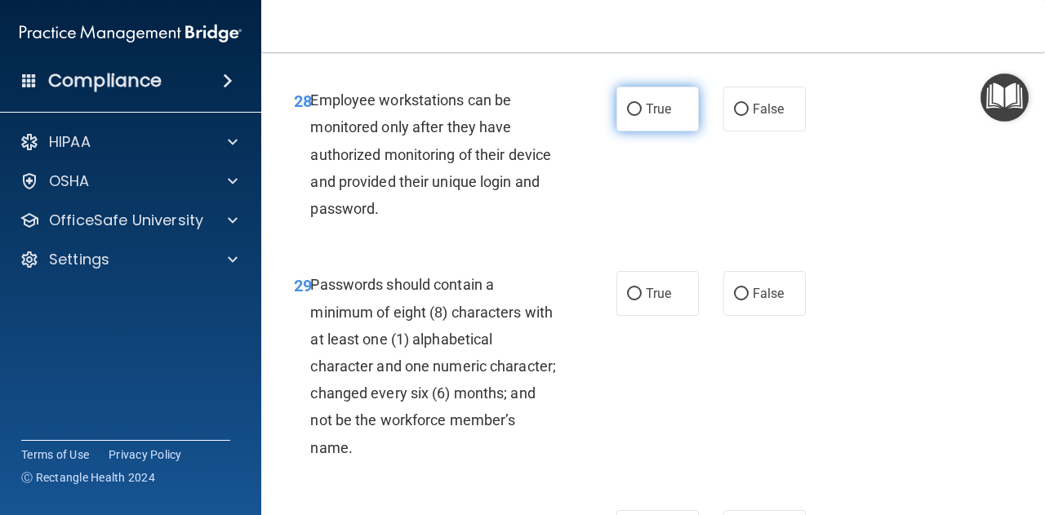
click at [645, 117] on span "True" at bounding box center [657, 109] width 25 height 16
click at [641, 116] on input "True" at bounding box center [634, 110] width 15 height 12
radio input "true"
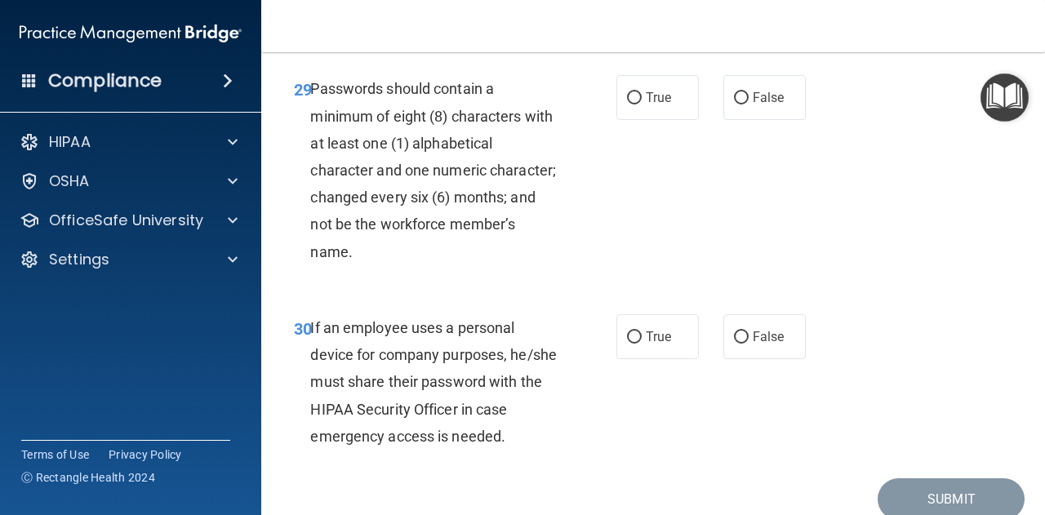
scroll to position [5141, 0]
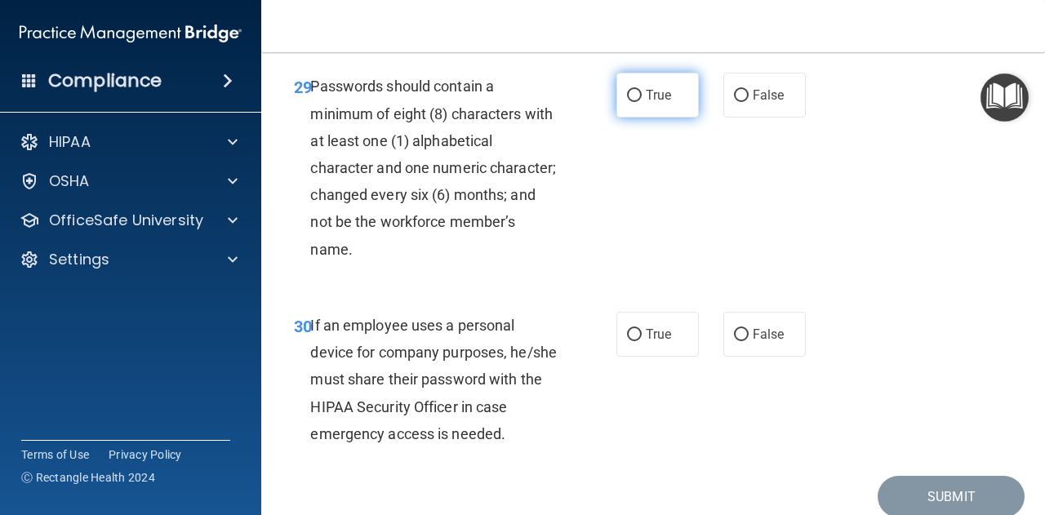
click at [620, 118] on label "True" at bounding box center [657, 95] width 82 height 45
click at [627, 102] on input "True" at bounding box center [634, 96] width 15 height 12
radio input "true"
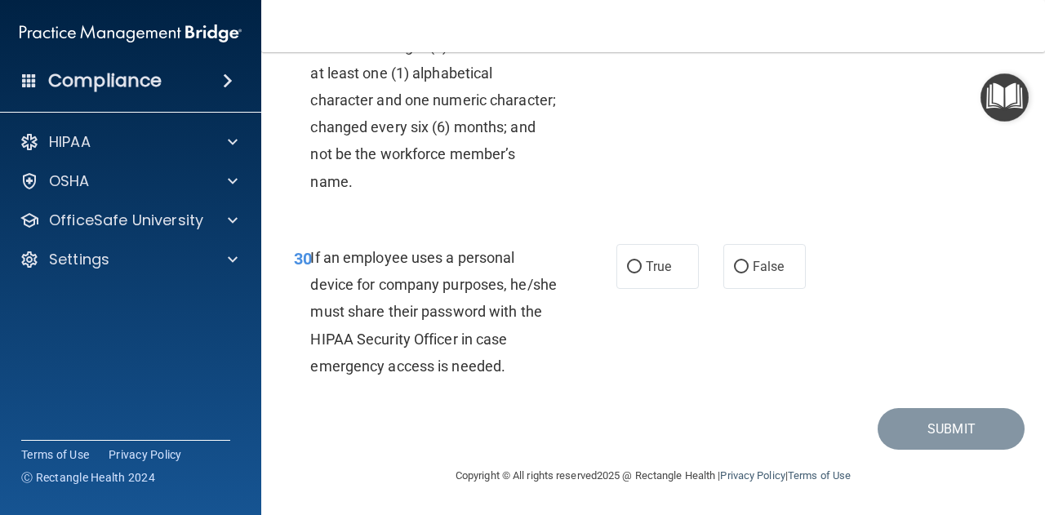
scroll to position [5316, 0]
click at [741, 249] on label "False" at bounding box center [764, 266] width 82 height 45
click at [741, 261] on input "False" at bounding box center [741, 267] width 15 height 12
radio input "true"
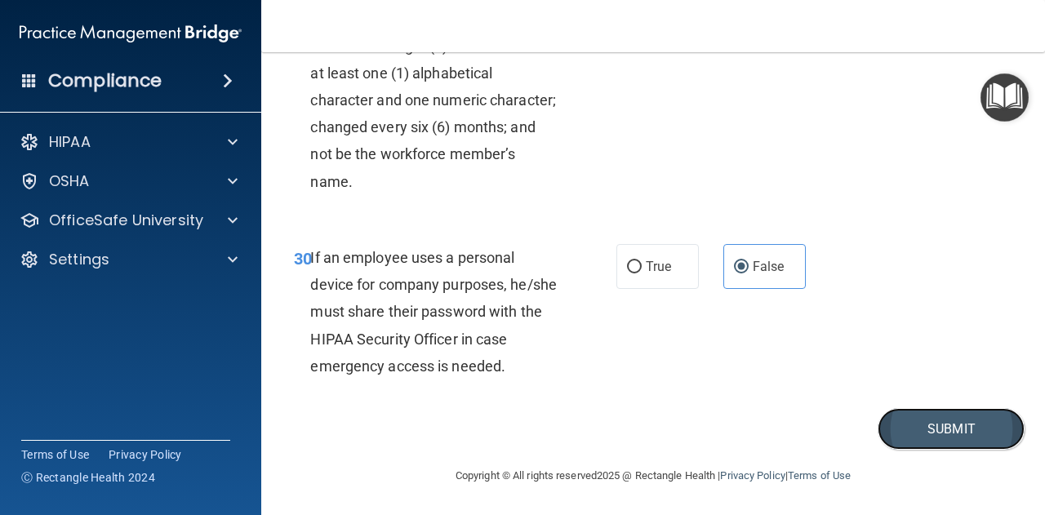
click at [921, 424] on button "Submit" at bounding box center [950, 429] width 147 height 42
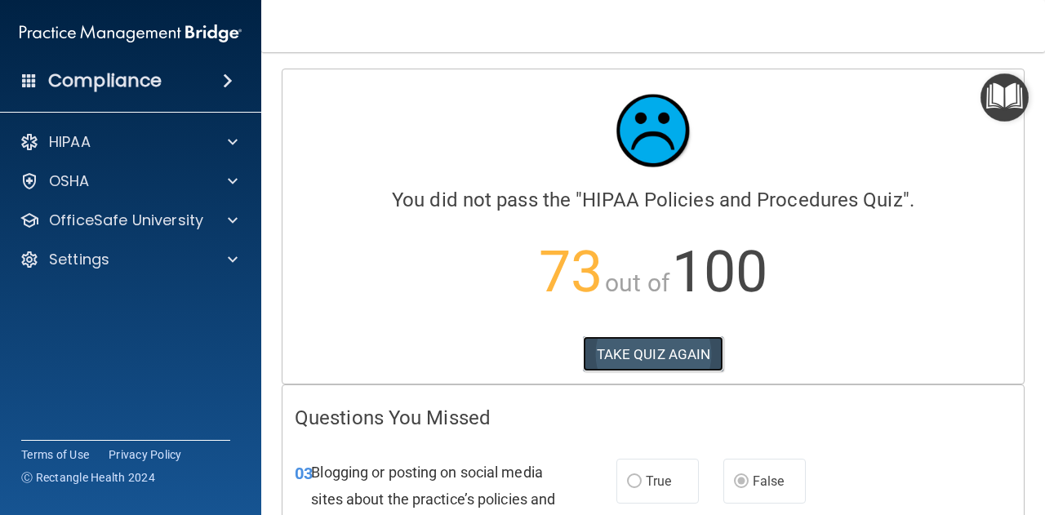
click at [627, 345] on button "TAKE QUIZ AGAIN" at bounding box center [653, 354] width 141 height 36
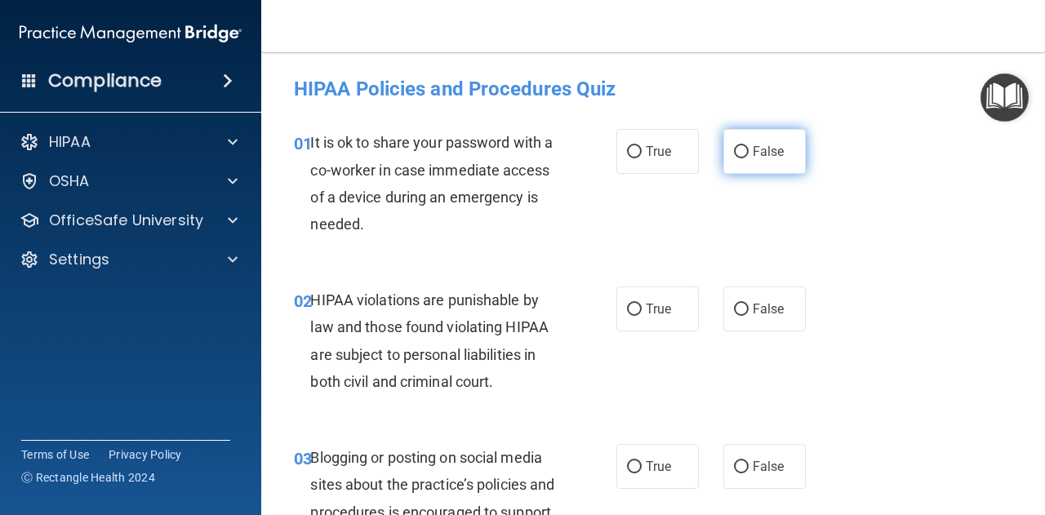
click at [752, 154] on span "False" at bounding box center [768, 152] width 32 height 16
click at [746, 154] on input "False" at bounding box center [741, 152] width 15 height 12
radio input "true"
click at [628, 311] on input "True" at bounding box center [634, 310] width 15 height 12
radio input "true"
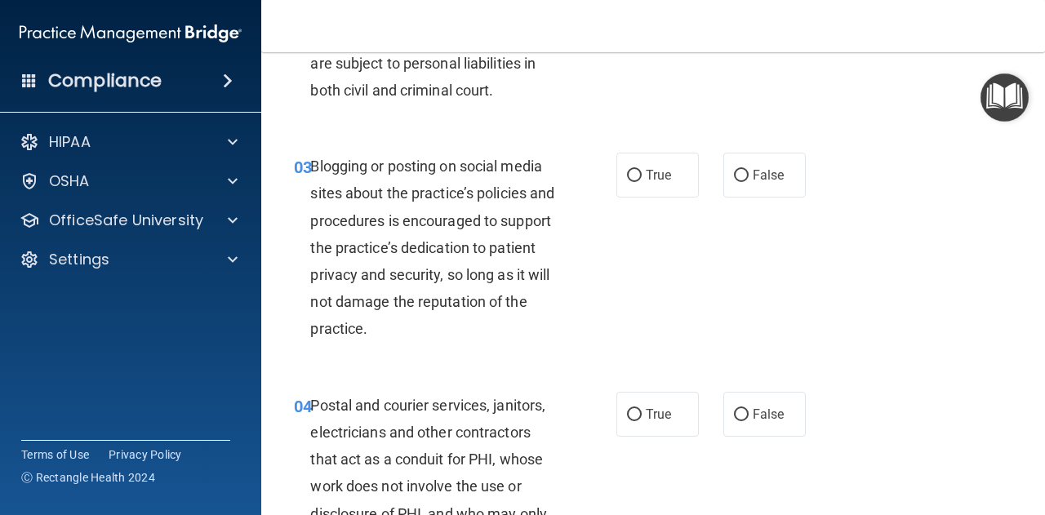
scroll to position [295, 0]
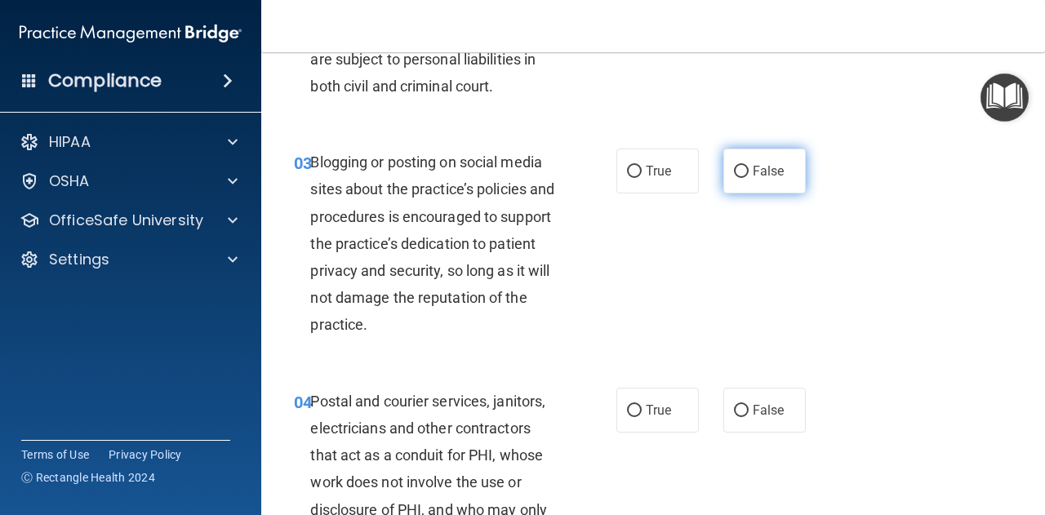
click at [756, 171] on span "False" at bounding box center [768, 171] width 32 height 16
click at [748, 171] on input "False" at bounding box center [741, 172] width 15 height 12
radio input "true"
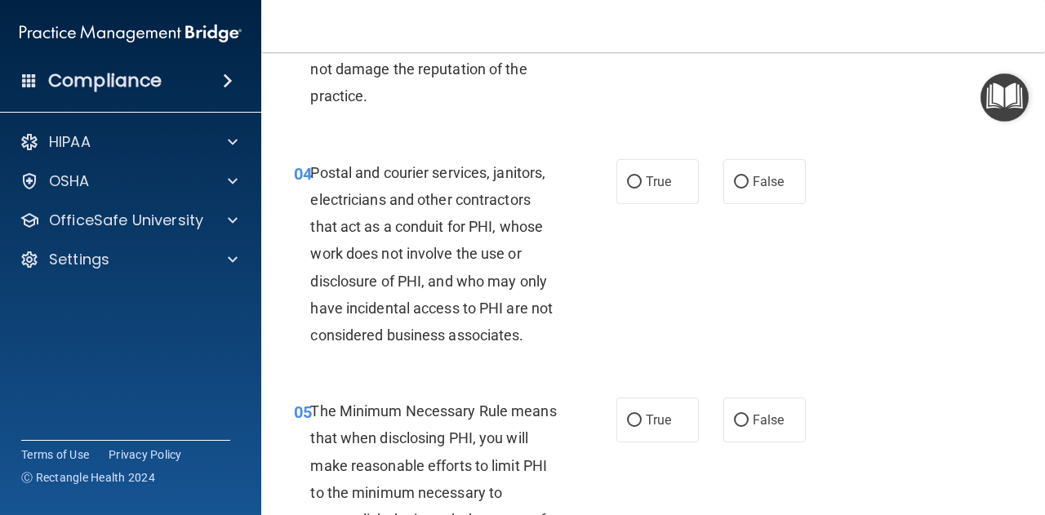
scroll to position [529, 0]
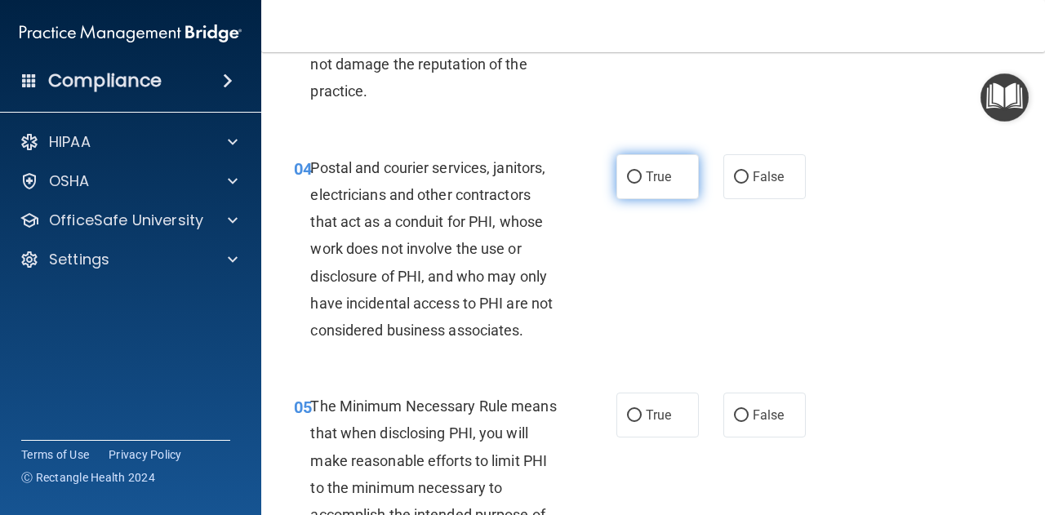
click at [632, 158] on label "True" at bounding box center [657, 176] width 82 height 45
click at [632, 171] on input "True" at bounding box center [634, 177] width 15 height 12
radio input "true"
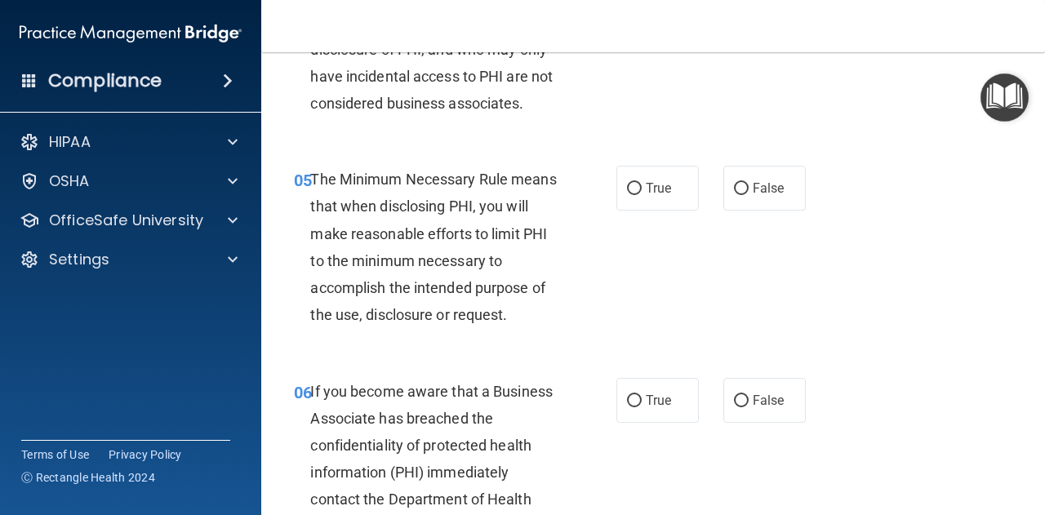
scroll to position [758, 0]
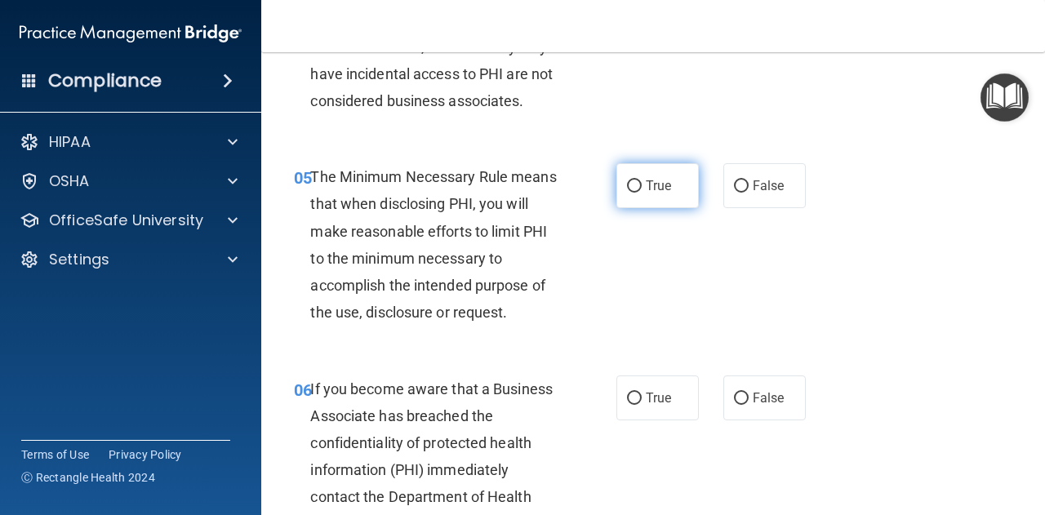
click at [651, 178] on span "True" at bounding box center [657, 186] width 25 height 16
click at [641, 180] on input "True" at bounding box center [634, 186] width 15 height 12
radio input "true"
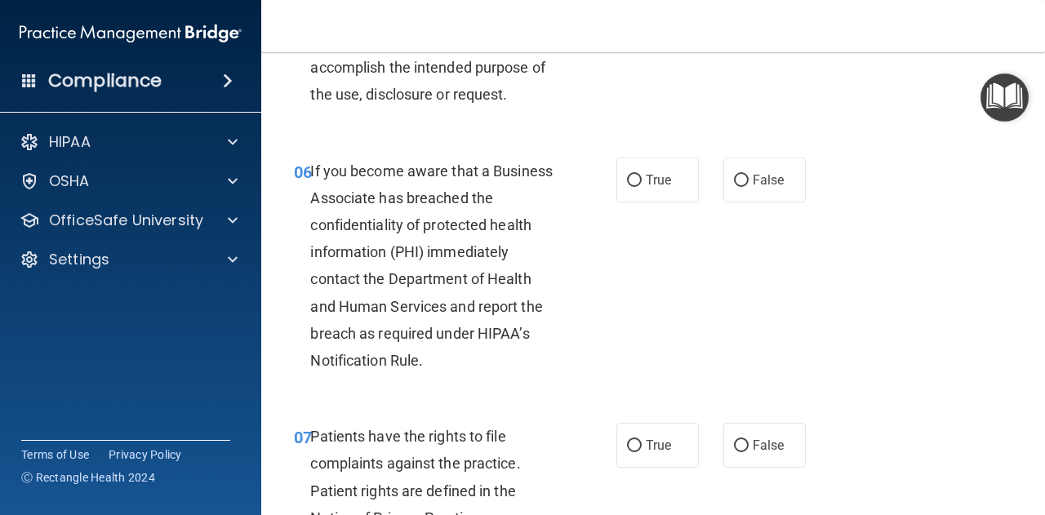
scroll to position [977, 0]
click at [734, 180] on input "False" at bounding box center [741, 180] width 15 height 12
radio input "true"
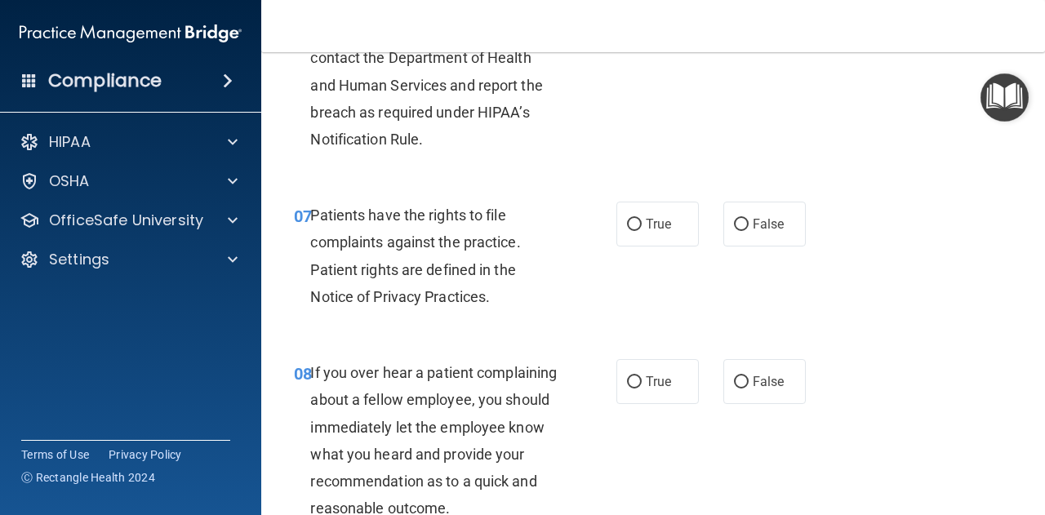
scroll to position [1199, 0]
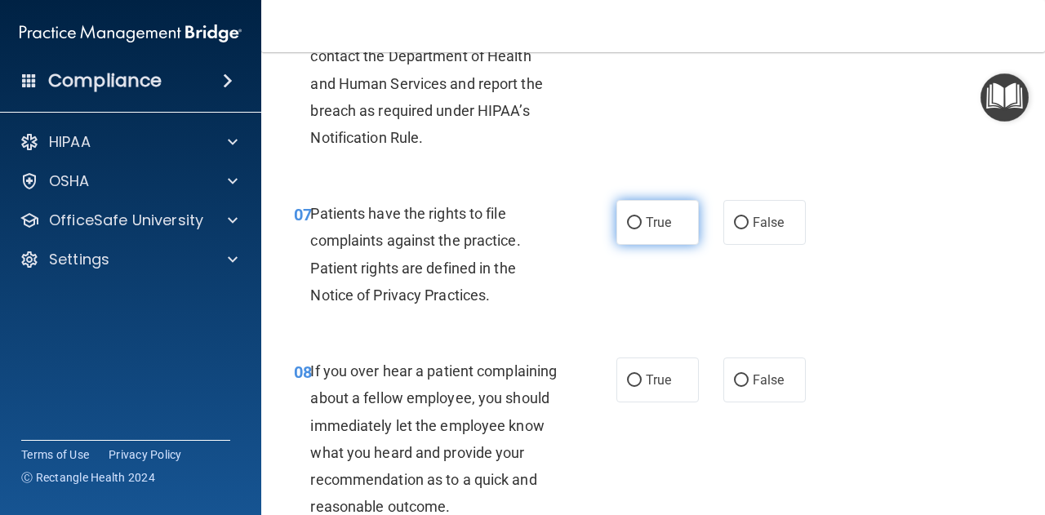
click at [645, 226] on span "True" at bounding box center [657, 223] width 25 height 16
click at [641, 226] on input "True" at bounding box center [634, 223] width 15 height 12
radio input "true"
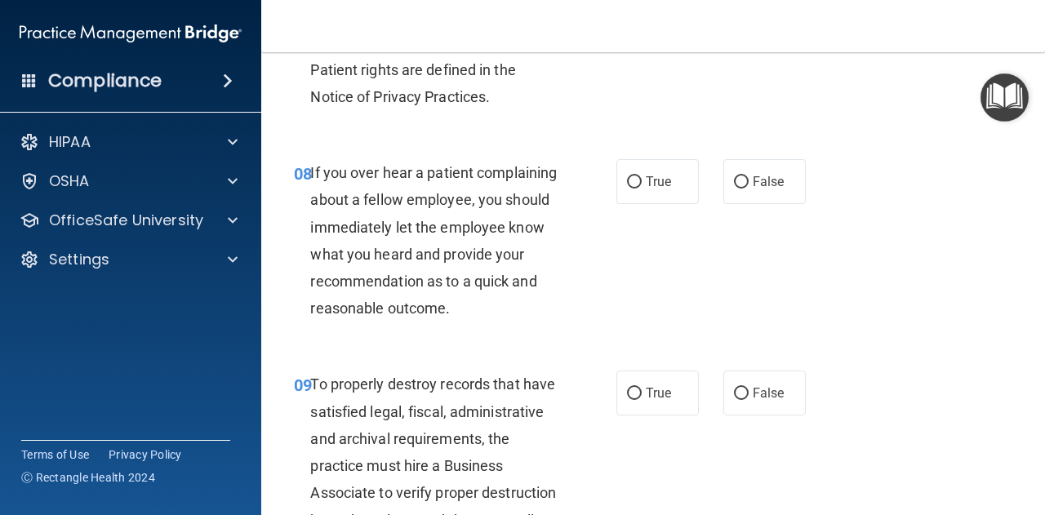
scroll to position [1401, 0]
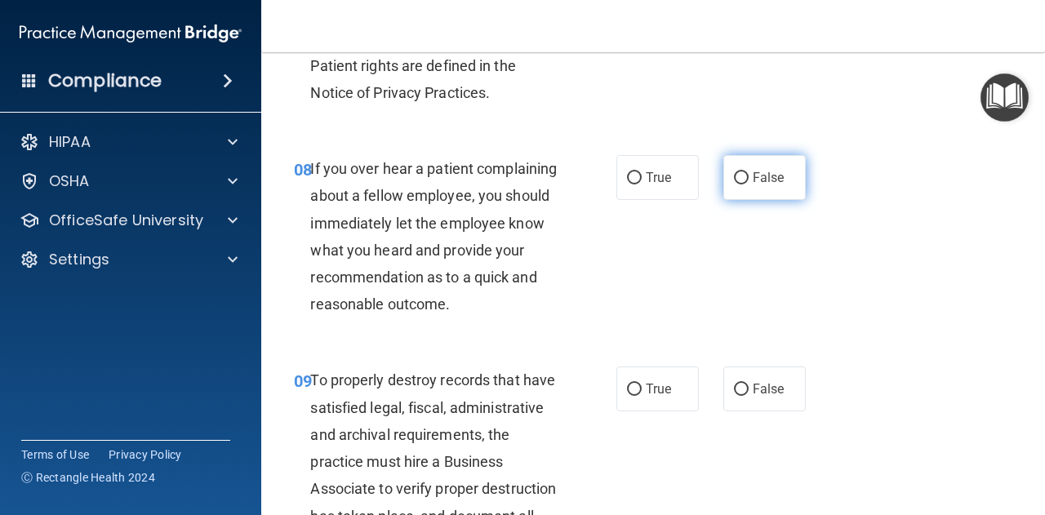
click at [739, 184] on label "False" at bounding box center [764, 177] width 82 height 45
click at [739, 184] on input "False" at bounding box center [741, 178] width 15 height 12
radio input "true"
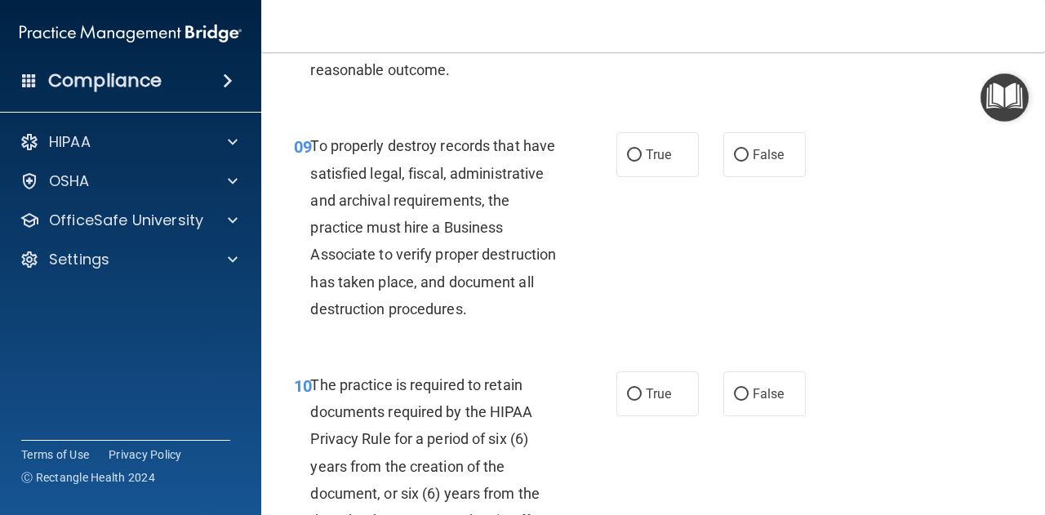
scroll to position [1637, 0]
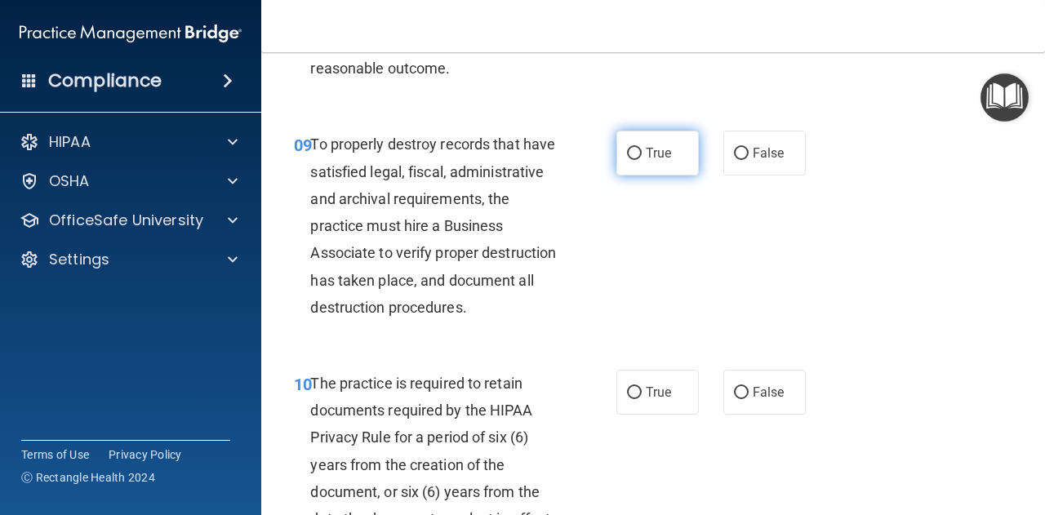
click at [654, 161] on span "True" at bounding box center [657, 153] width 25 height 16
click at [641, 160] on input "True" at bounding box center [634, 154] width 15 height 12
radio input "true"
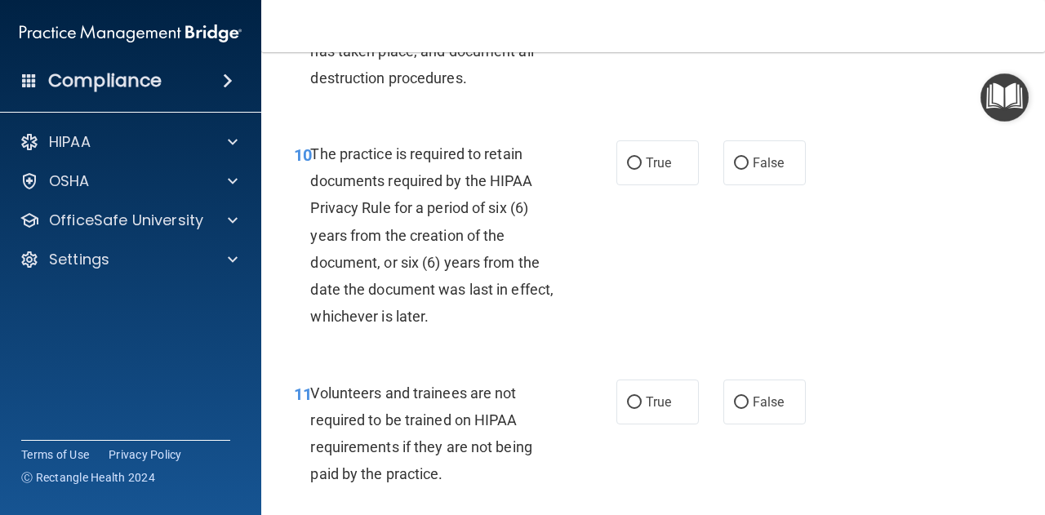
scroll to position [1870, 0]
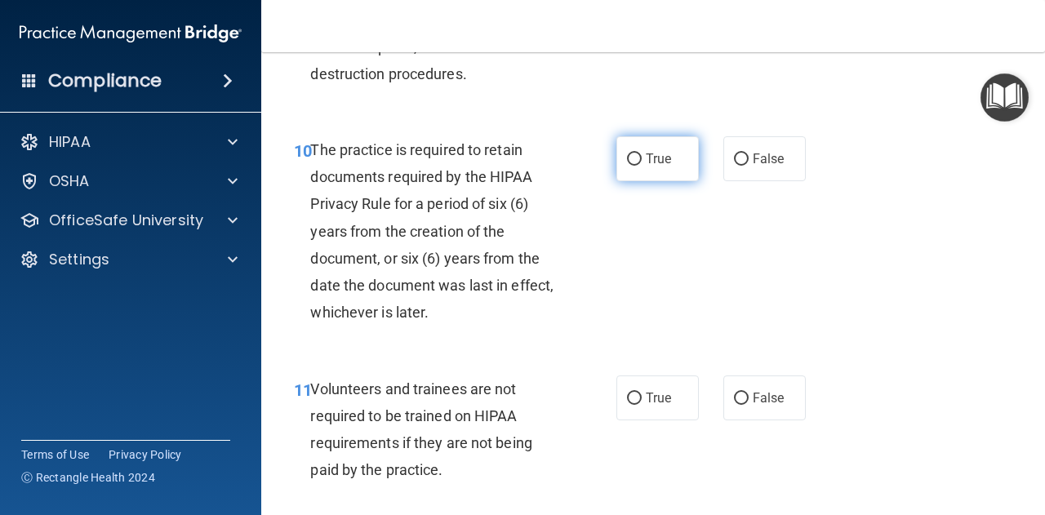
click at [656, 166] on span "True" at bounding box center [657, 159] width 25 height 16
click at [641, 166] on input "True" at bounding box center [634, 159] width 15 height 12
radio input "true"
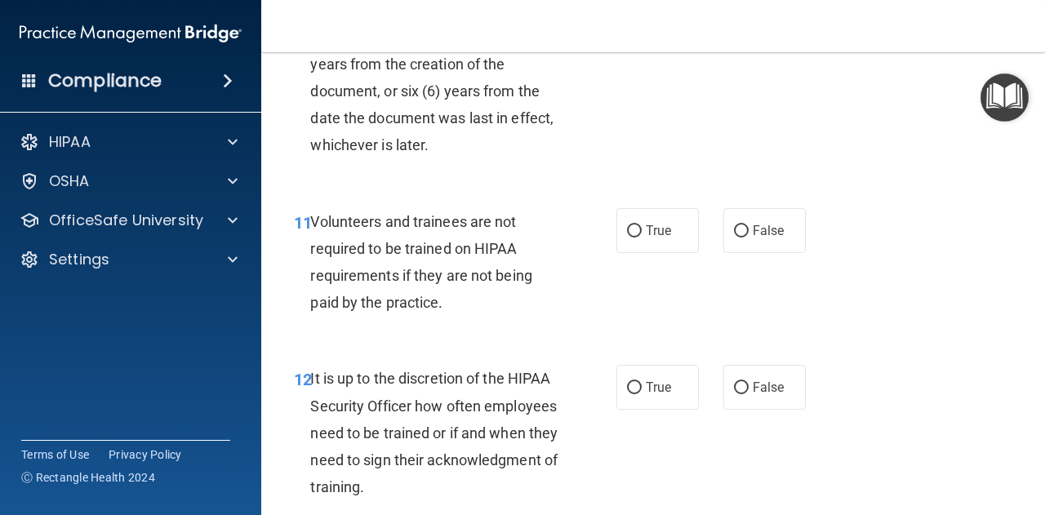
scroll to position [2038, 0]
click at [734, 237] on input "False" at bounding box center [741, 230] width 15 height 12
radio input "true"
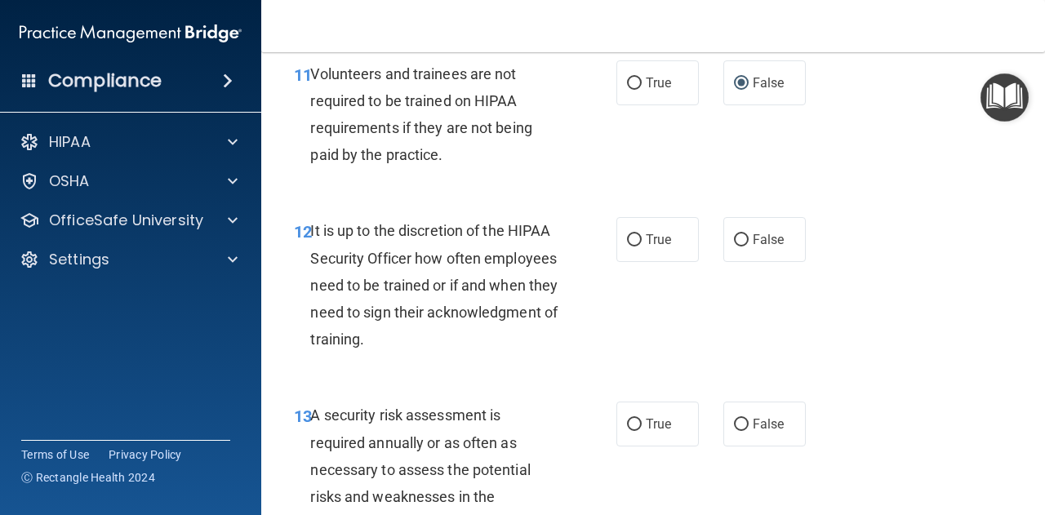
scroll to position [2194, 0]
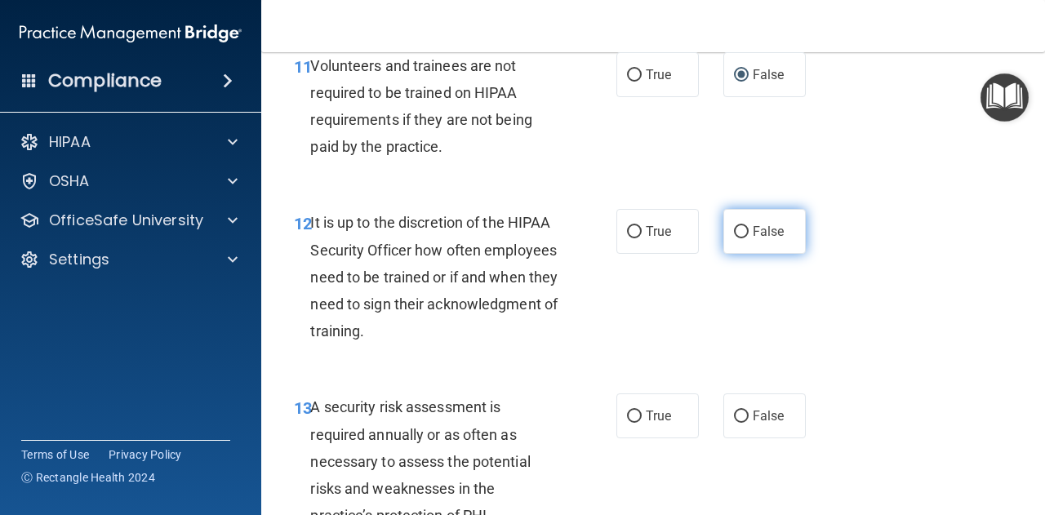
click at [739, 238] on input "False" at bounding box center [741, 232] width 15 height 12
radio input "true"
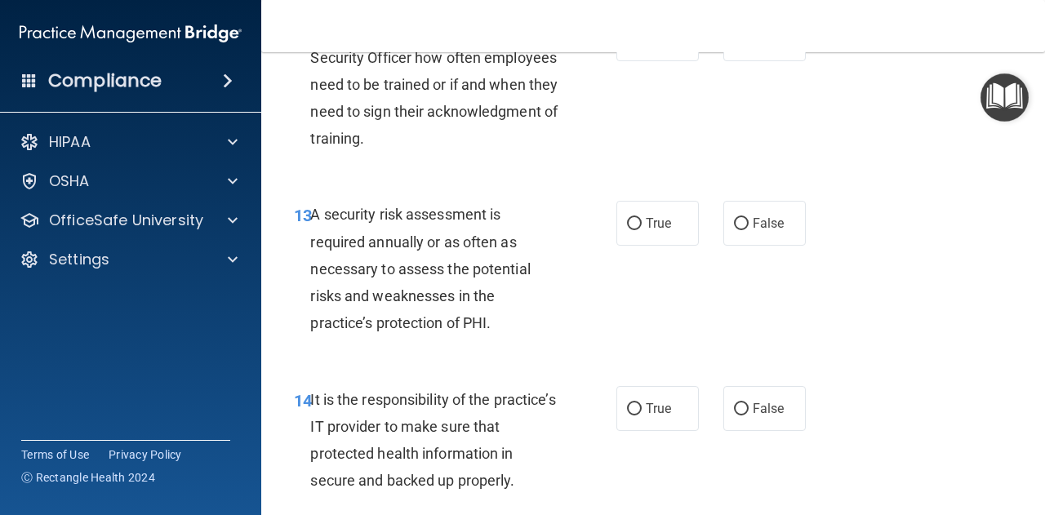
scroll to position [2387, 0]
click at [661, 230] on span "True" at bounding box center [657, 223] width 25 height 16
click at [641, 229] on input "True" at bounding box center [634, 223] width 15 height 12
radio input "true"
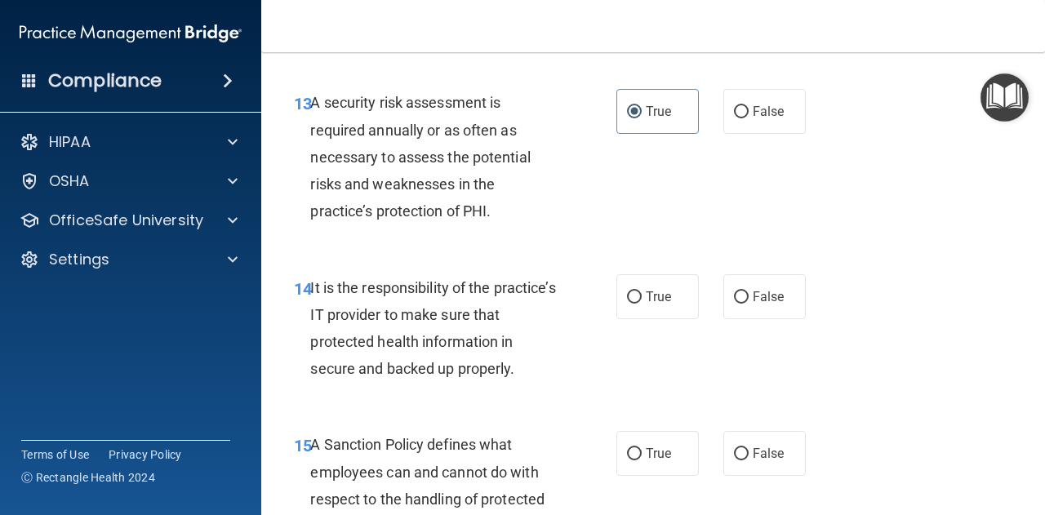
scroll to position [2522, 0]
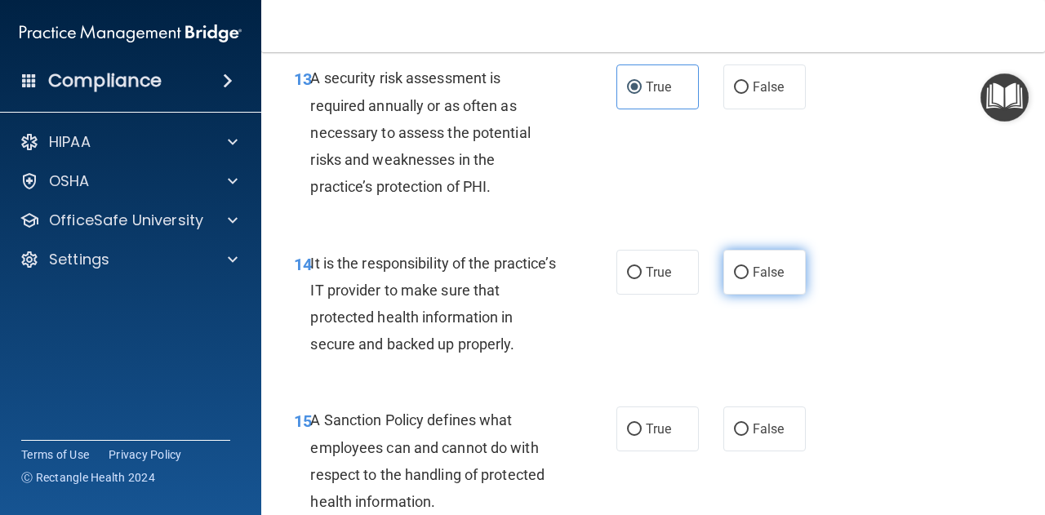
click at [741, 295] on label "False" at bounding box center [764, 272] width 82 height 45
click at [741, 279] on input "False" at bounding box center [741, 273] width 15 height 12
radio input "true"
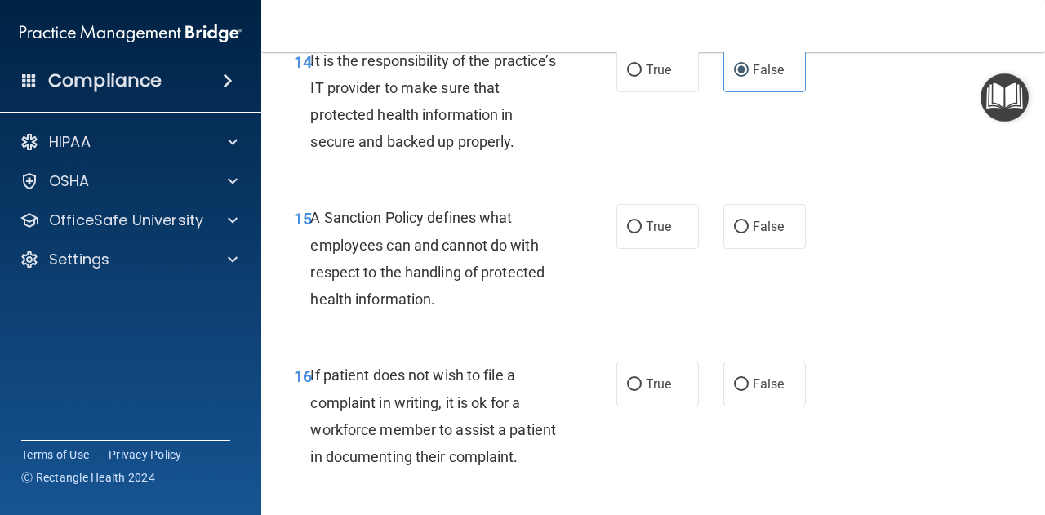
scroll to position [2748, 0]
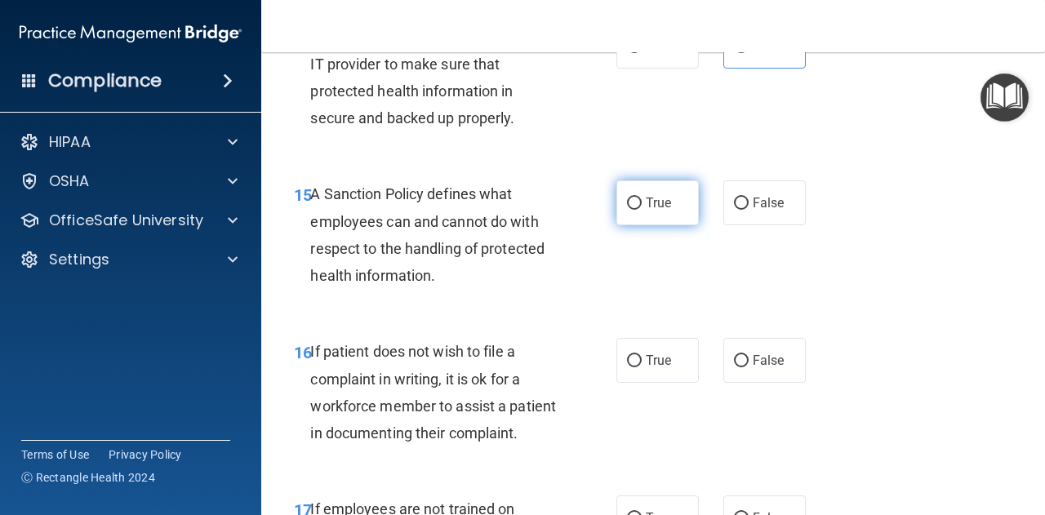
click at [627, 210] on input "True" at bounding box center [634, 203] width 15 height 12
radio input "true"
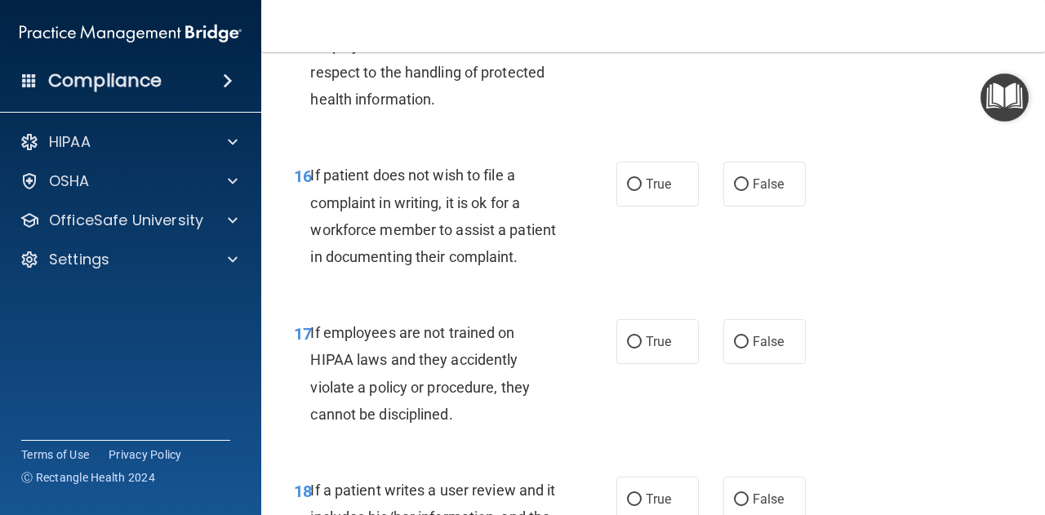
scroll to position [2934, 0]
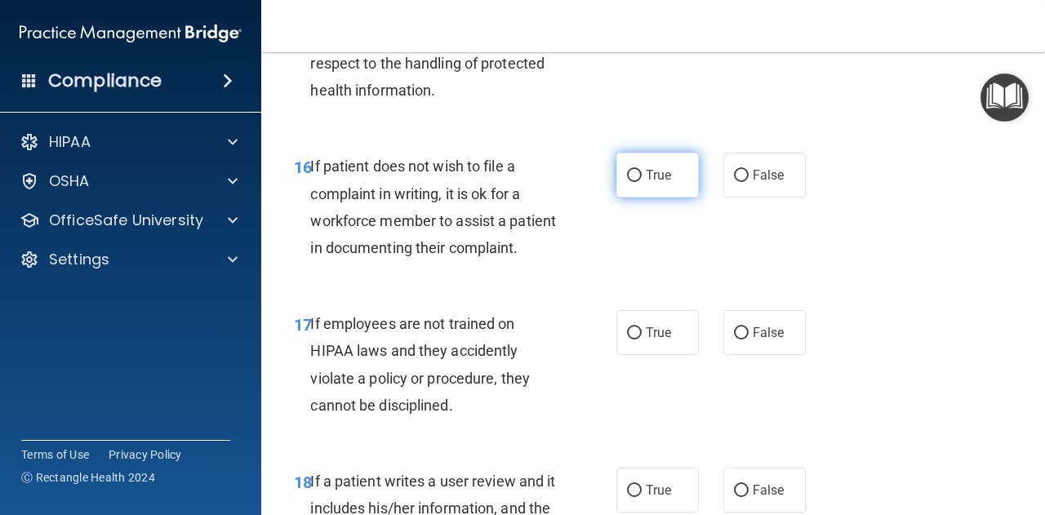
click at [645, 197] on label "True" at bounding box center [657, 175] width 82 height 45
click at [641, 182] on input "True" at bounding box center [634, 176] width 15 height 12
radio input "true"
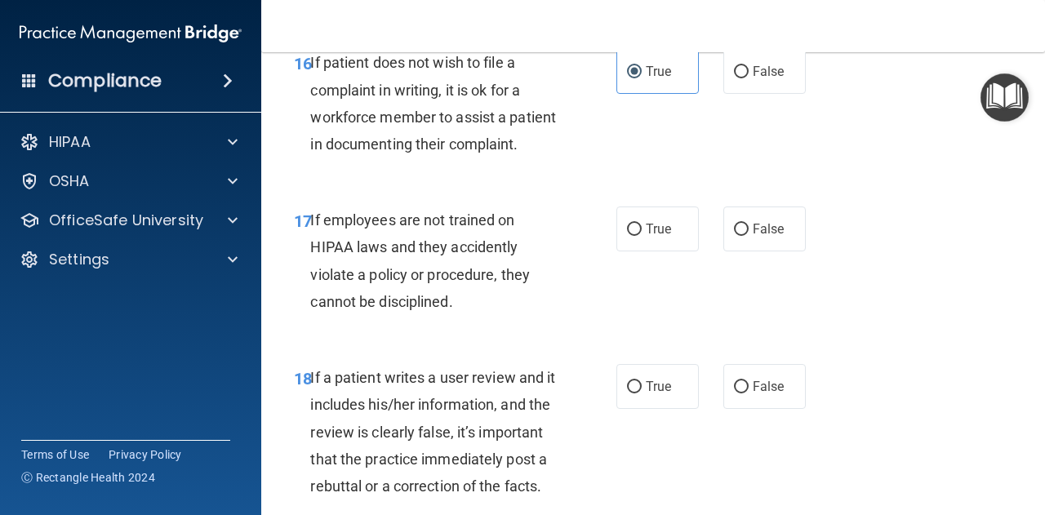
scroll to position [3053, 0]
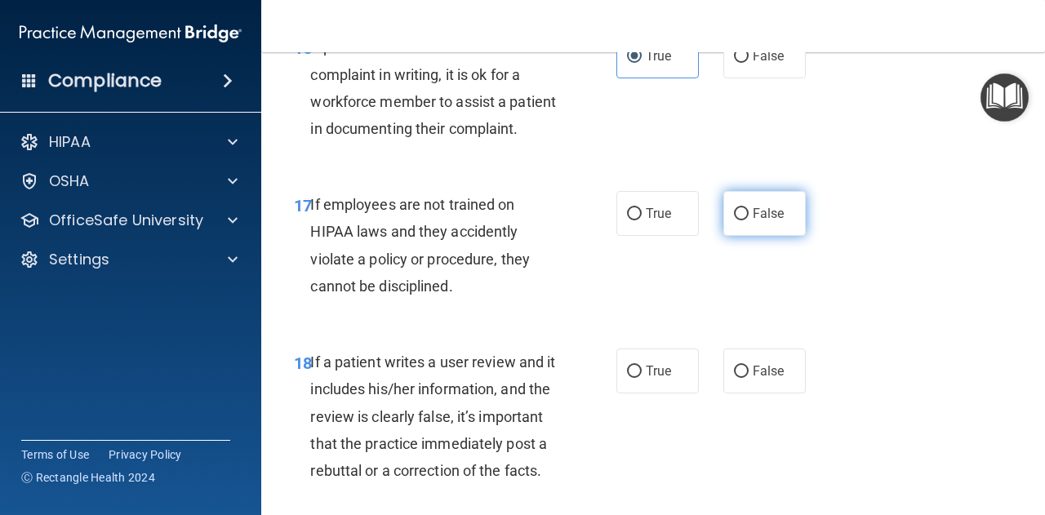
click at [742, 236] on label "False" at bounding box center [764, 213] width 82 height 45
click at [742, 220] on input "False" at bounding box center [741, 214] width 15 height 12
radio input "true"
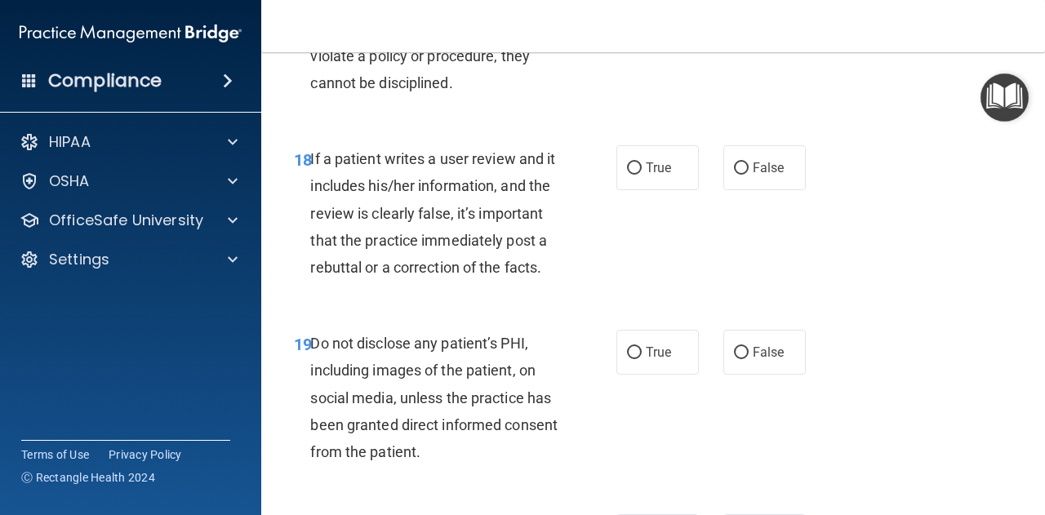
scroll to position [3291, 0]
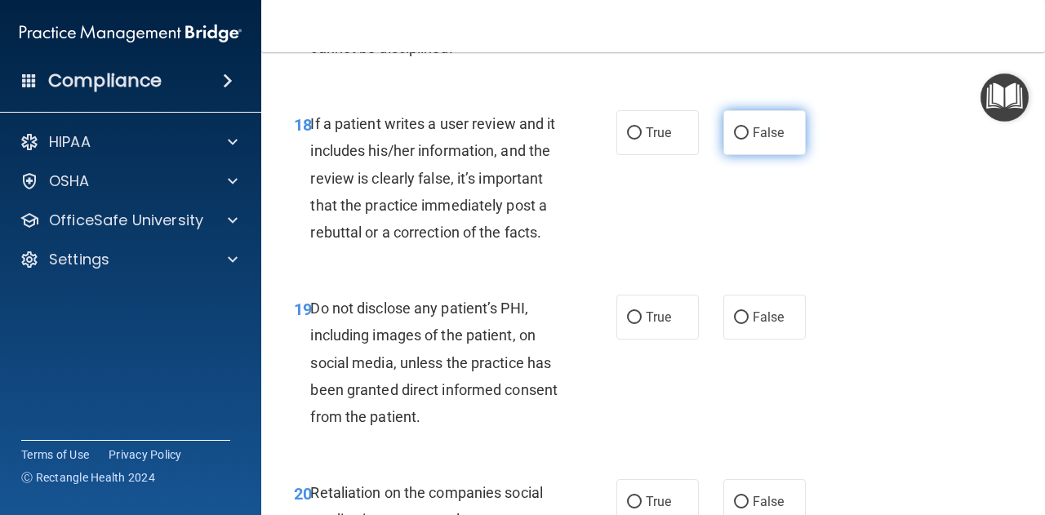
click at [752, 140] on span "False" at bounding box center [768, 133] width 32 height 16
click at [745, 140] on input "False" at bounding box center [741, 133] width 15 height 12
radio input "true"
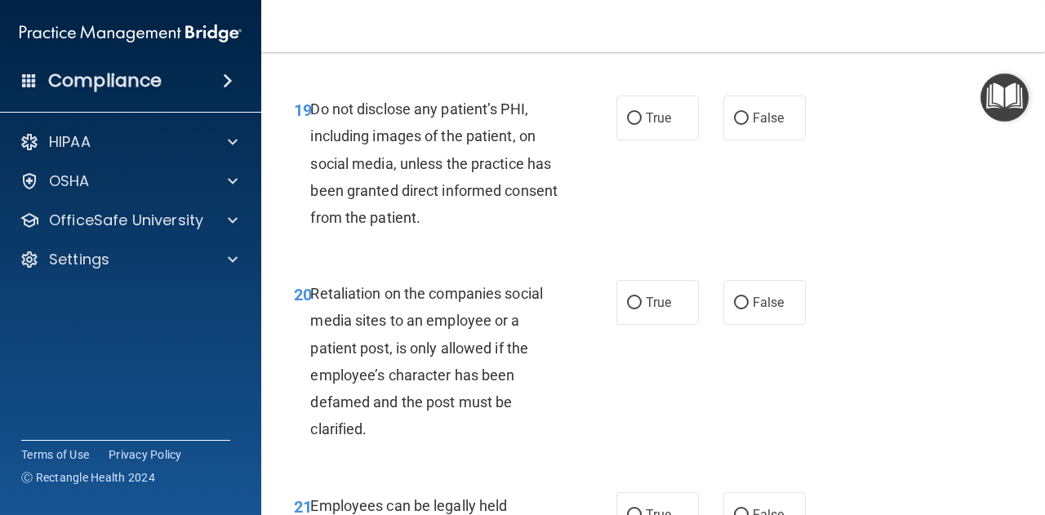
scroll to position [3491, 0]
click at [637, 140] on label "True" at bounding box center [657, 117] width 82 height 45
click at [637, 124] on input "True" at bounding box center [634, 118] width 15 height 12
radio input "true"
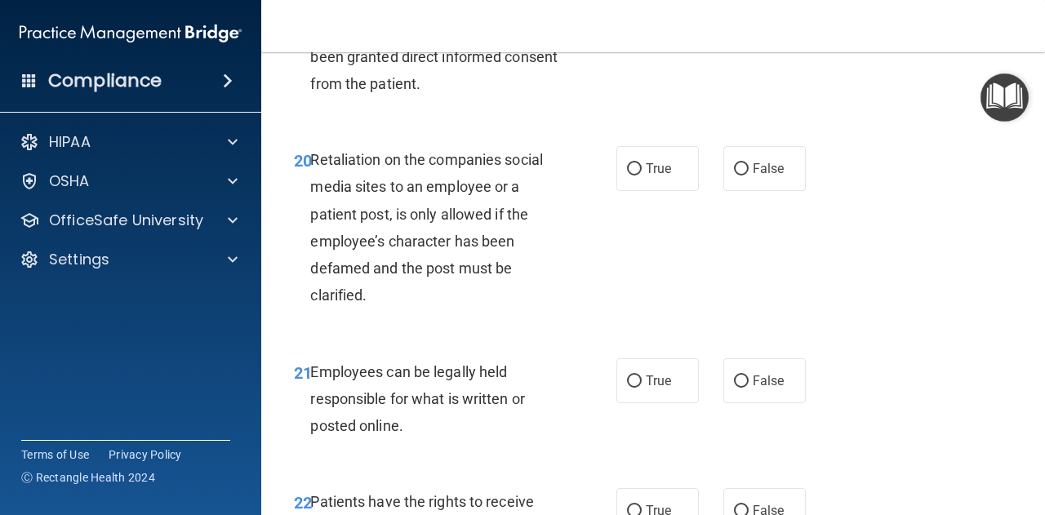
scroll to position [3625, 0]
click at [734, 175] on input "False" at bounding box center [741, 168] width 15 height 12
radio input "true"
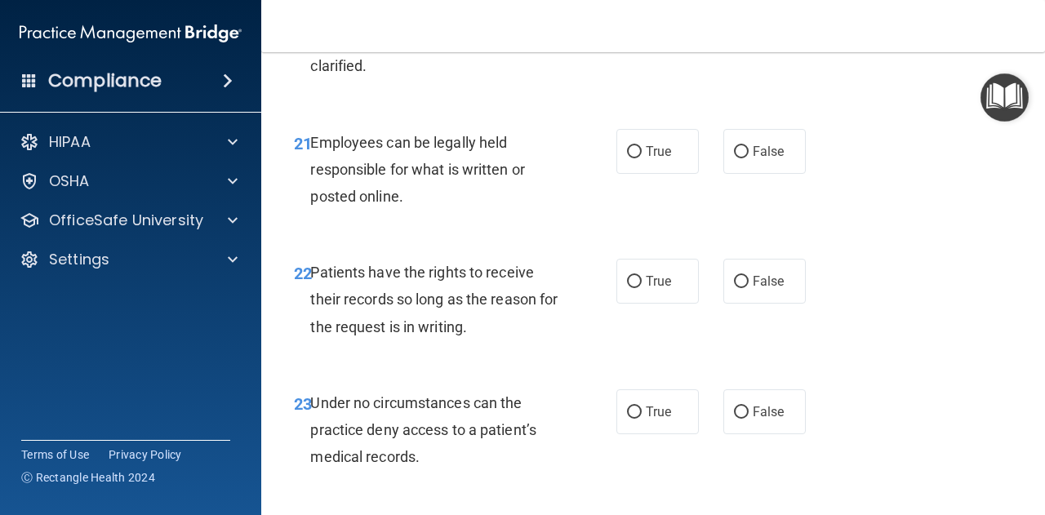
scroll to position [3859, 0]
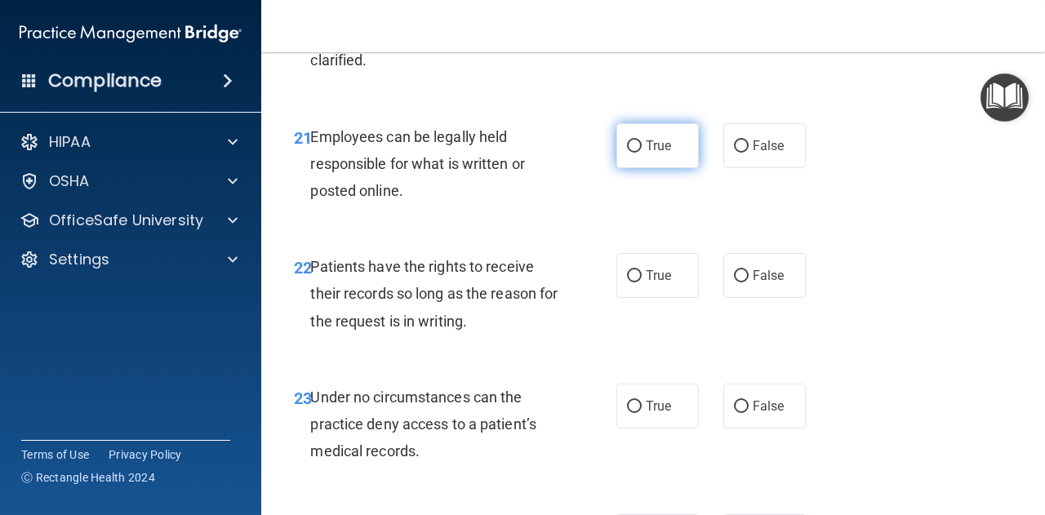
click at [633, 168] on label "True" at bounding box center [657, 145] width 82 height 45
click at [633, 153] on input "True" at bounding box center [634, 146] width 15 height 12
radio input "true"
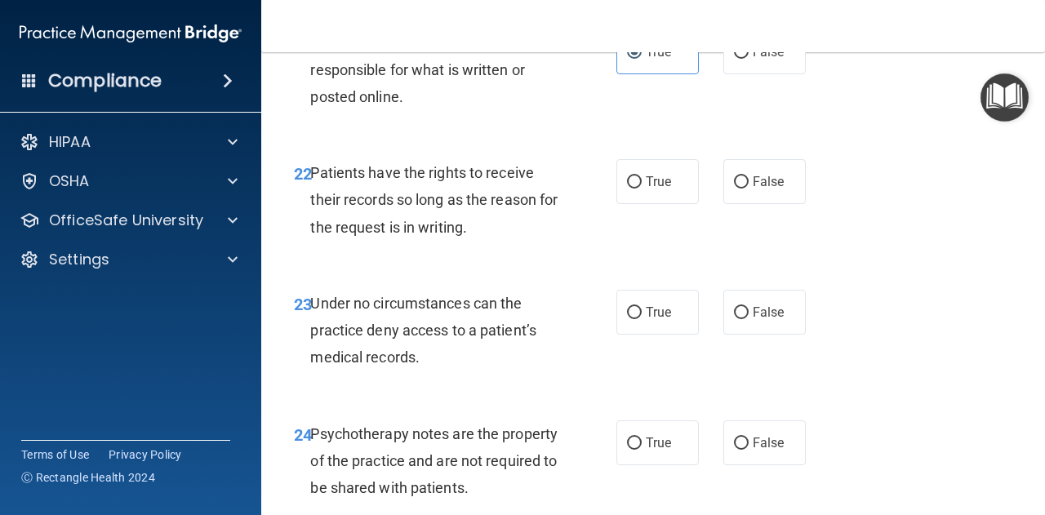
scroll to position [3954, 0]
click at [739, 188] on input "False" at bounding box center [741, 181] width 15 height 12
radio input "true"
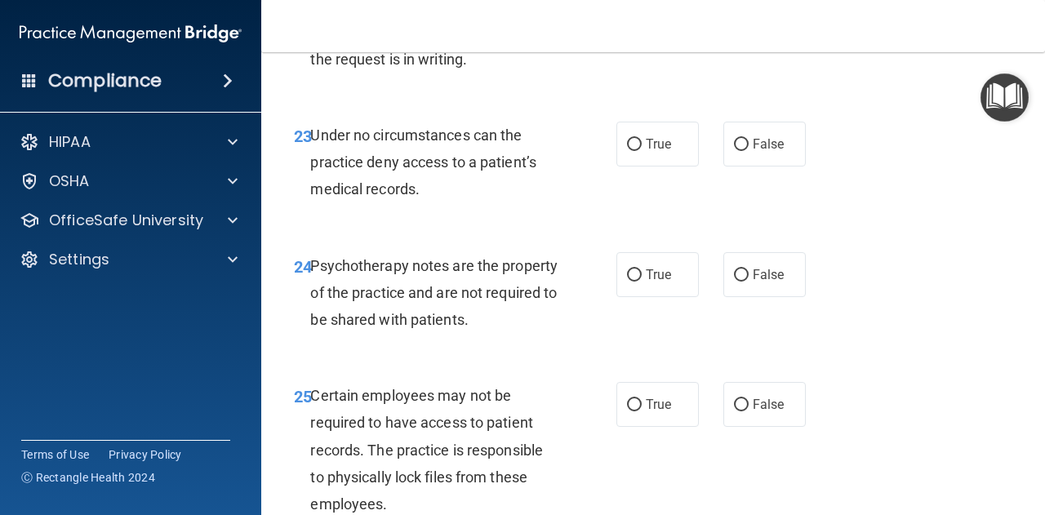
scroll to position [4124, 0]
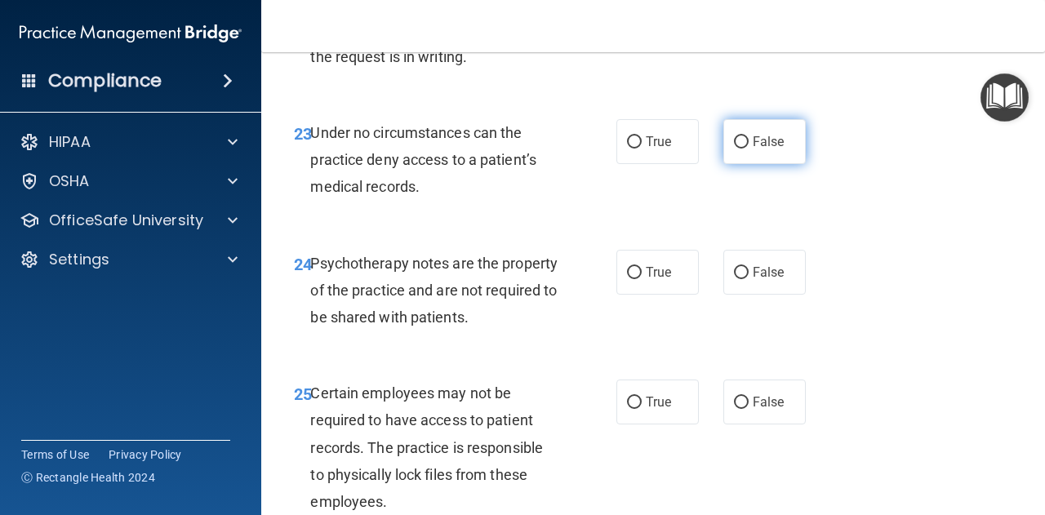
click at [752, 149] on span "False" at bounding box center [768, 142] width 32 height 16
click at [748, 149] on input "False" at bounding box center [741, 142] width 15 height 12
radio input "true"
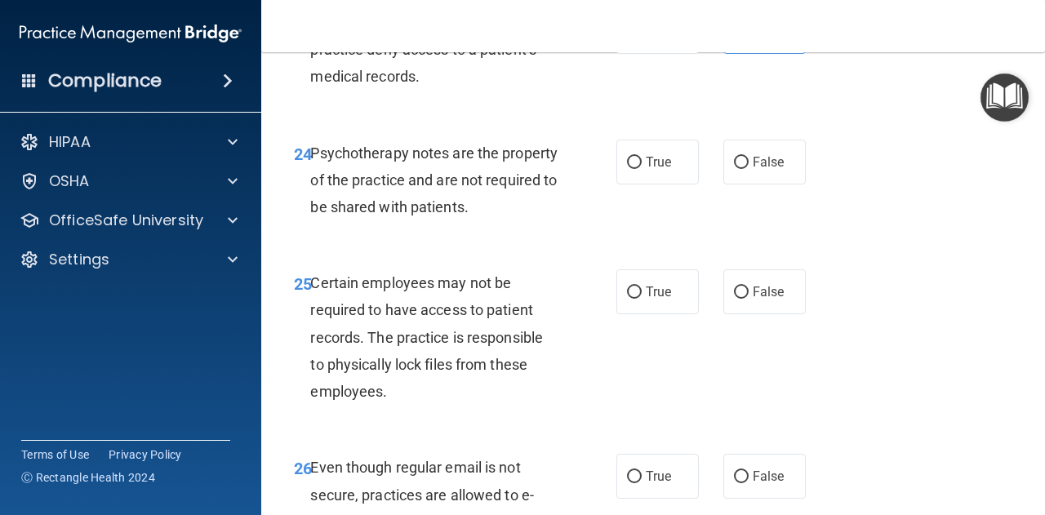
scroll to position [4234, 0]
click at [645, 169] on span "True" at bounding box center [657, 161] width 25 height 16
click at [641, 168] on input "True" at bounding box center [634, 162] width 15 height 12
radio input "true"
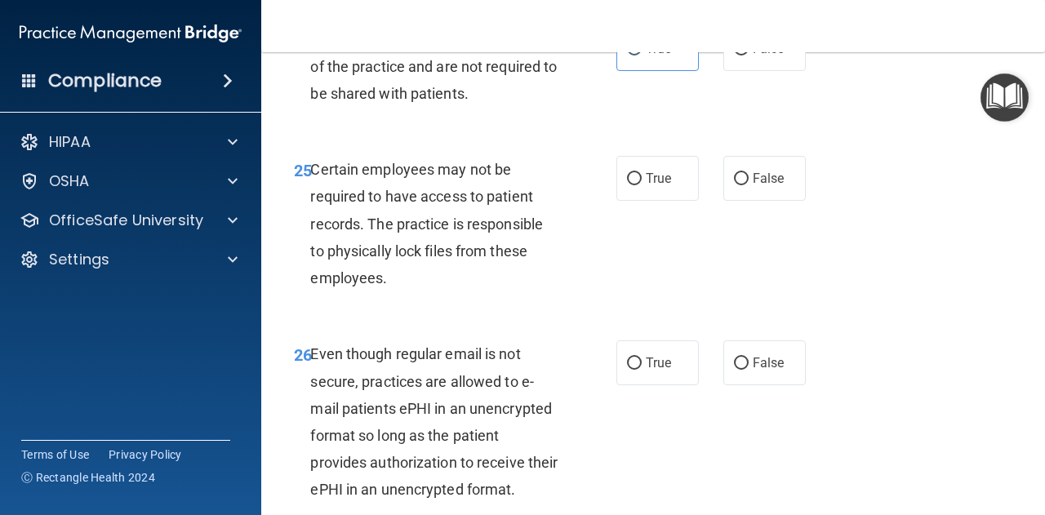
scroll to position [4352, 0]
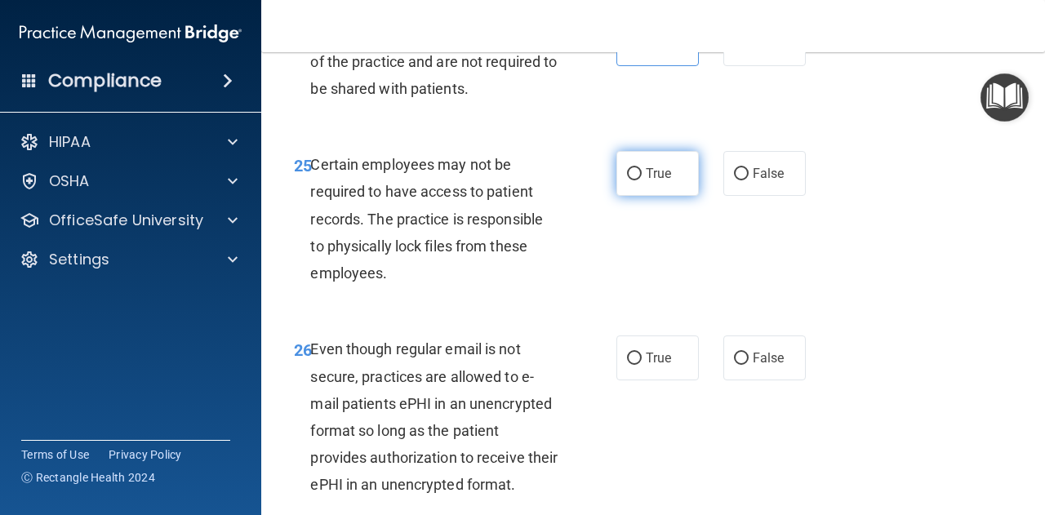
click at [652, 181] on span "True" at bounding box center [657, 174] width 25 height 16
click at [641, 180] on input "True" at bounding box center [634, 174] width 15 height 12
radio input "true"
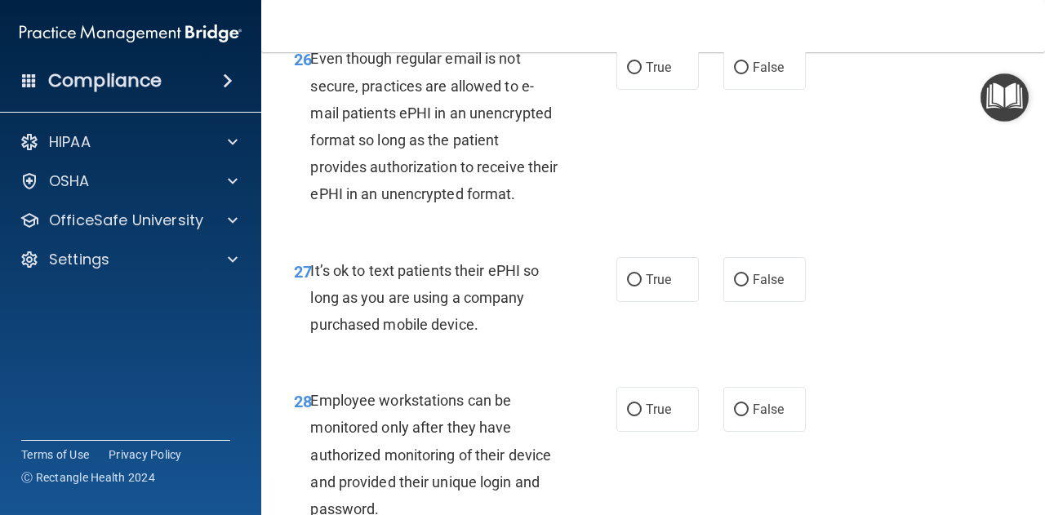
scroll to position [4649, 0]
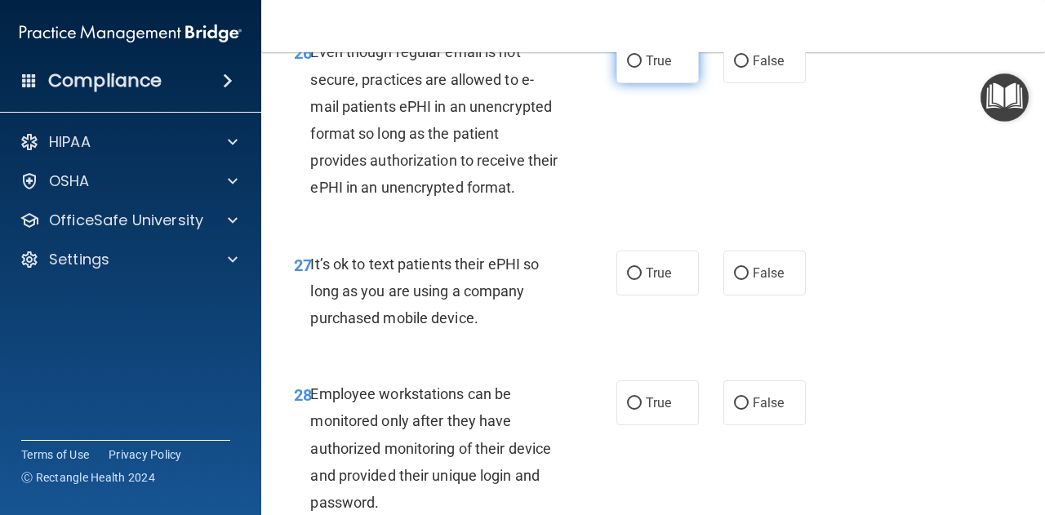
click at [650, 69] on span "True" at bounding box center [657, 61] width 25 height 16
click at [641, 68] on input "True" at bounding box center [634, 61] width 15 height 12
radio input "true"
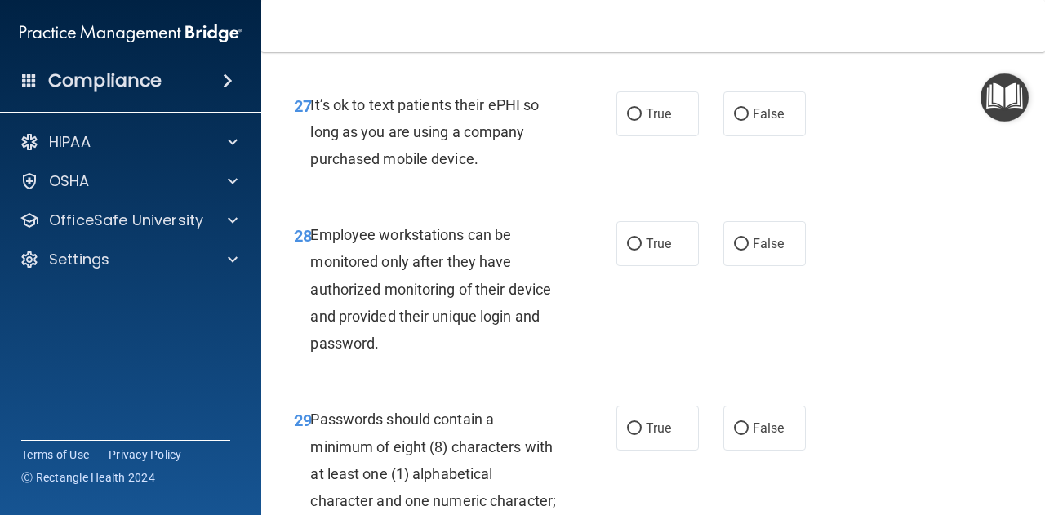
scroll to position [4827, 0]
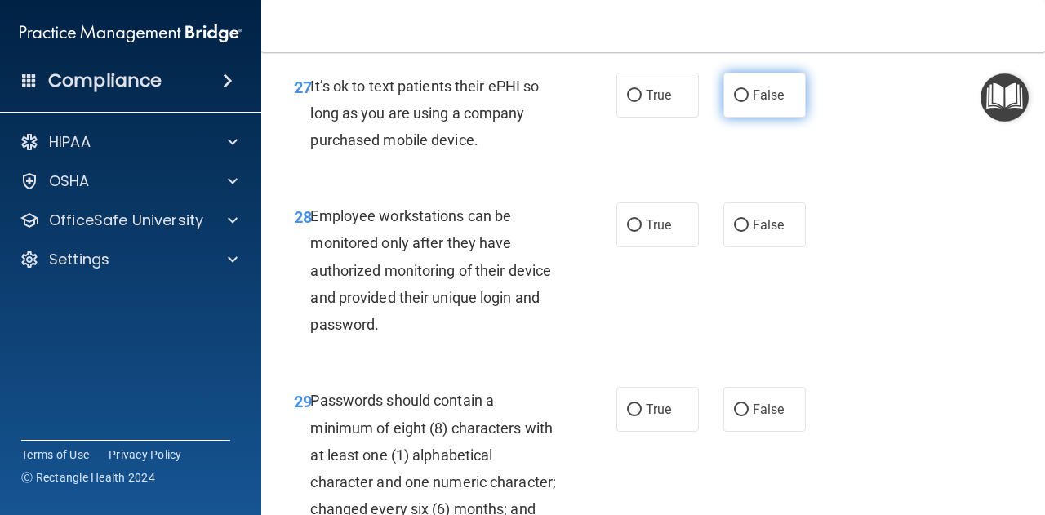
click at [739, 102] on input "False" at bounding box center [741, 96] width 15 height 12
radio input "true"
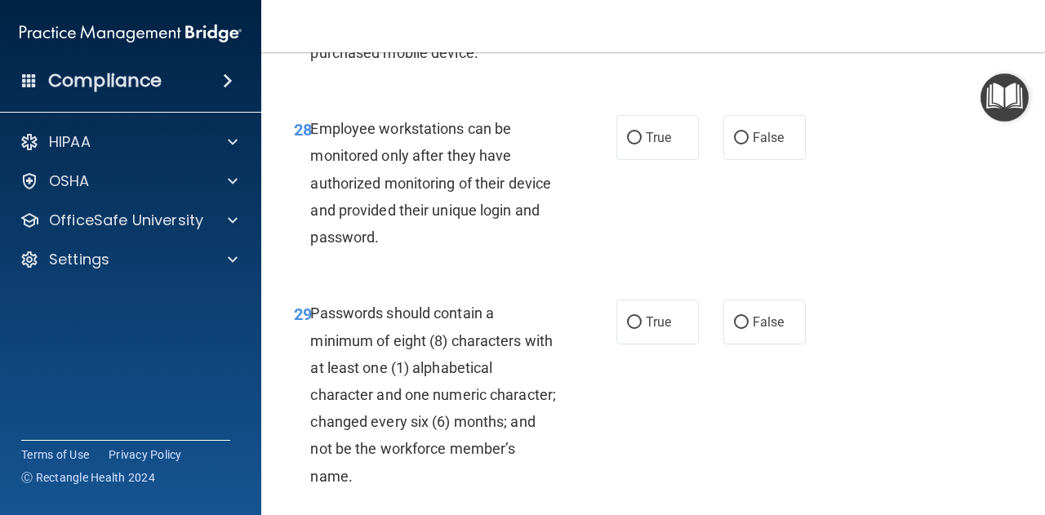
scroll to position [4915, 0]
click at [770, 144] on span "False" at bounding box center [768, 137] width 32 height 16
click at [748, 144] on input "False" at bounding box center [741, 137] width 15 height 12
radio input "true"
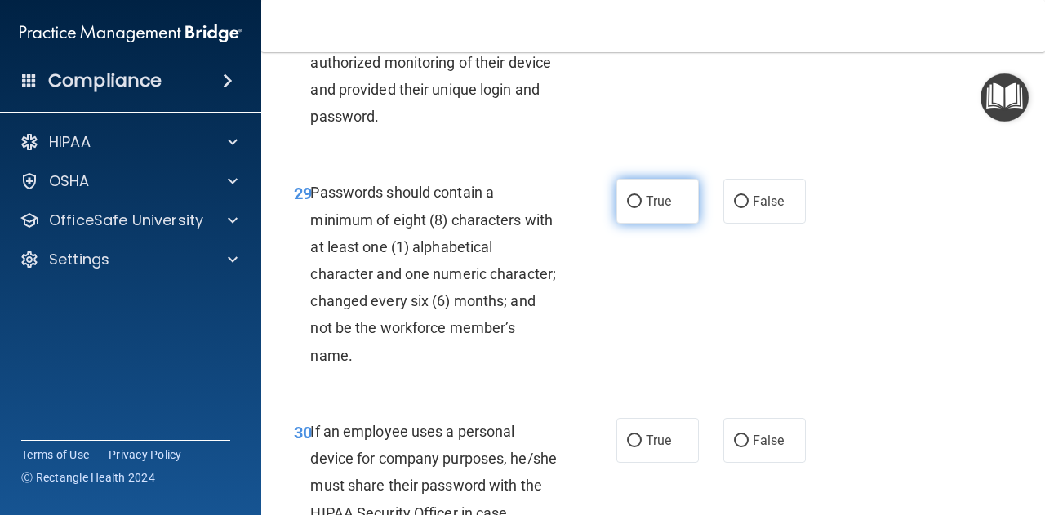
scroll to position [5036, 0]
click at [637, 223] on label "True" at bounding box center [657, 200] width 82 height 45
click at [637, 207] on input "True" at bounding box center [634, 201] width 15 height 12
radio input "true"
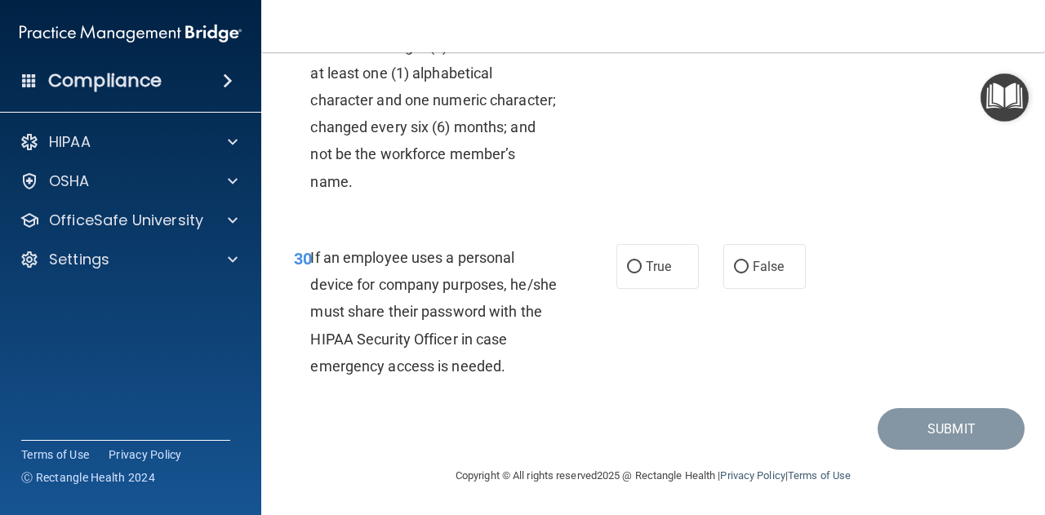
scroll to position [5262, 0]
click at [734, 273] on input "False" at bounding box center [741, 267] width 15 height 12
radio input "true"
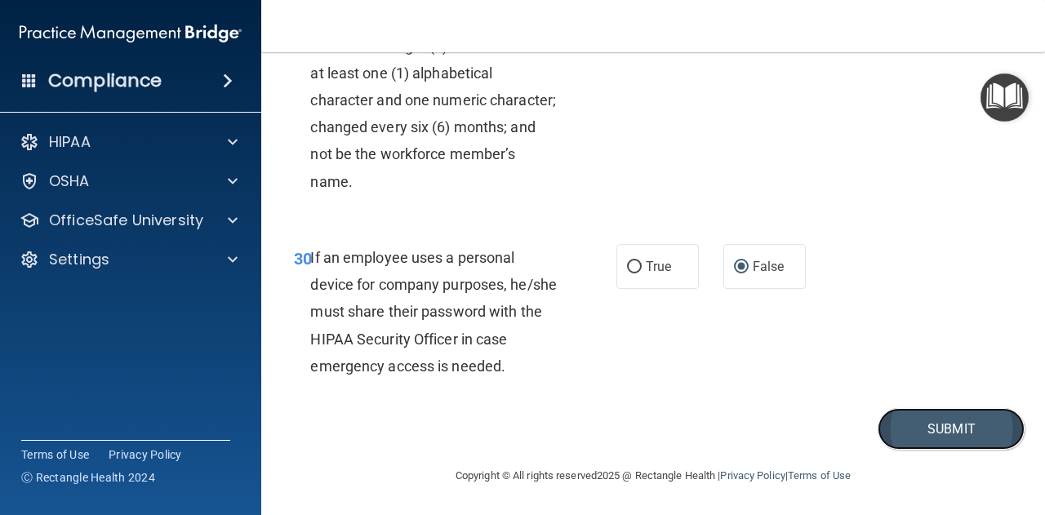
click at [927, 450] on button "Submit" at bounding box center [950, 429] width 147 height 42
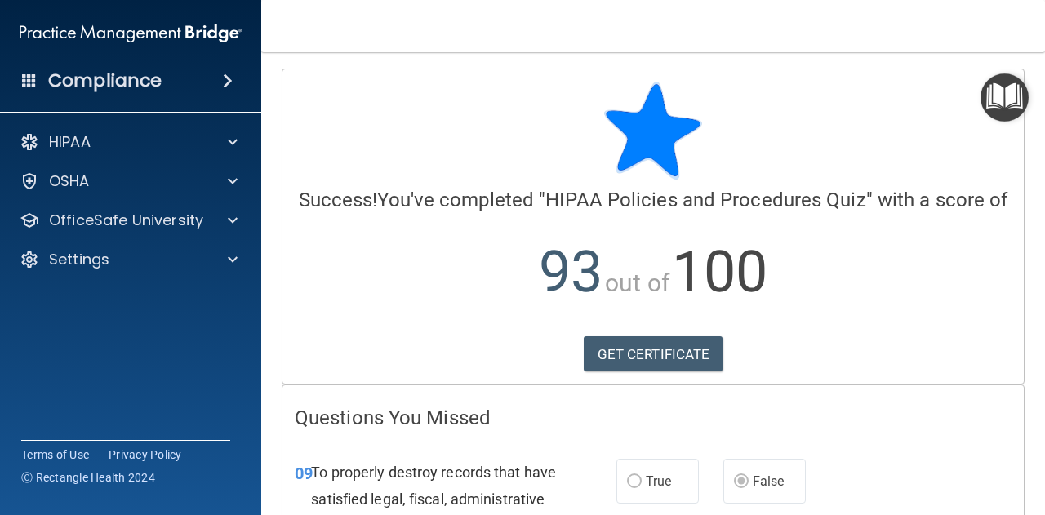
scroll to position [609, 0]
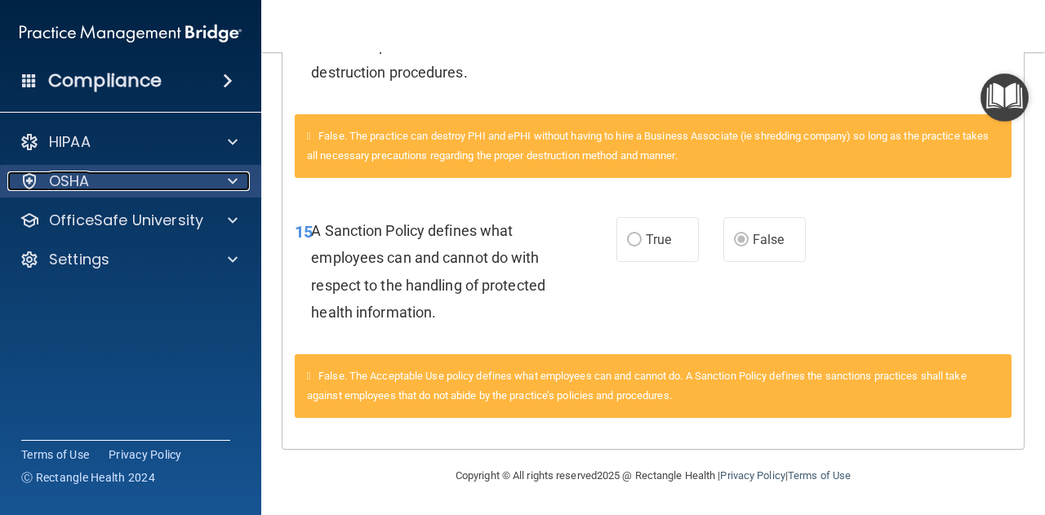
click at [236, 184] on span at bounding box center [233, 181] width 10 height 20
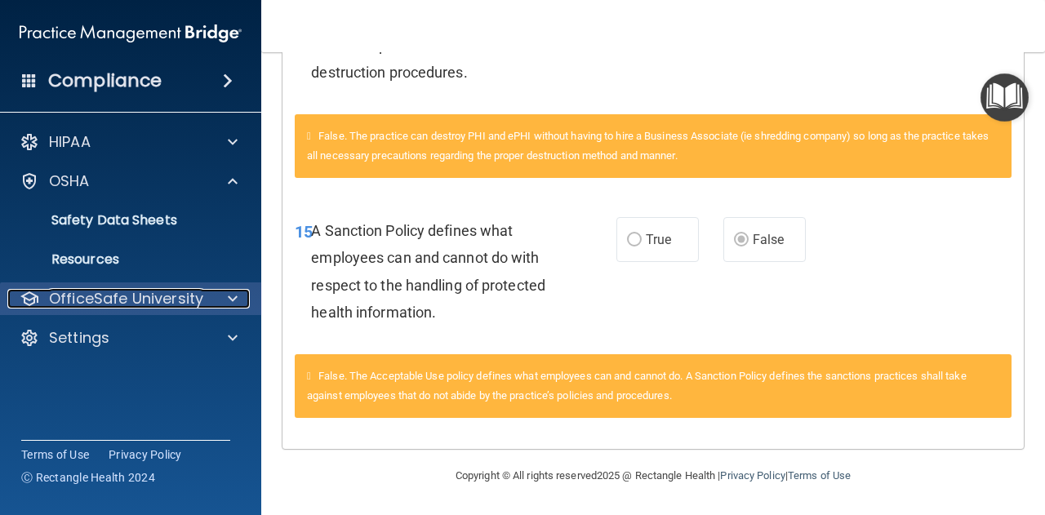
click at [226, 293] on div at bounding box center [230, 299] width 41 height 20
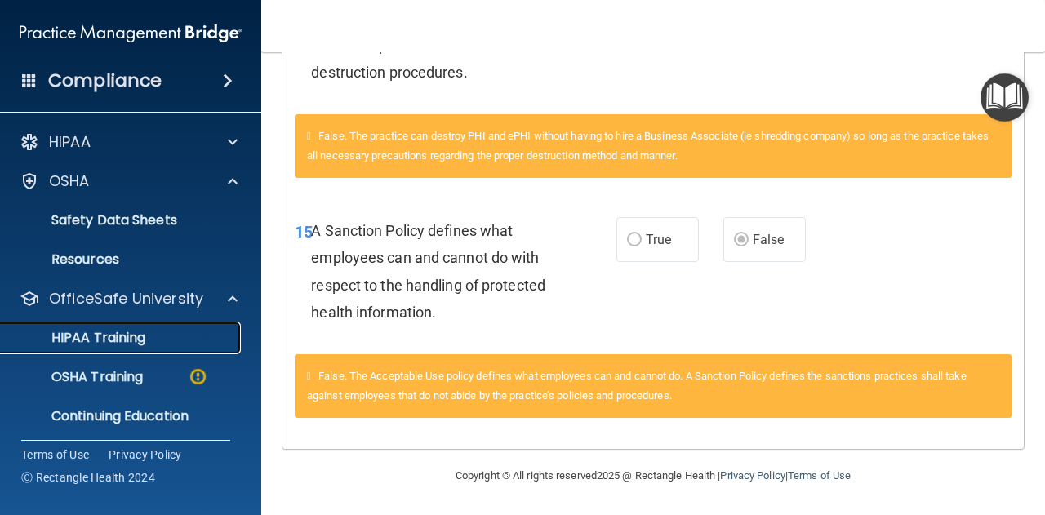
click at [171, 339] on div "HIPAA Training" at bounding box center [122, 338] width 223 height 16
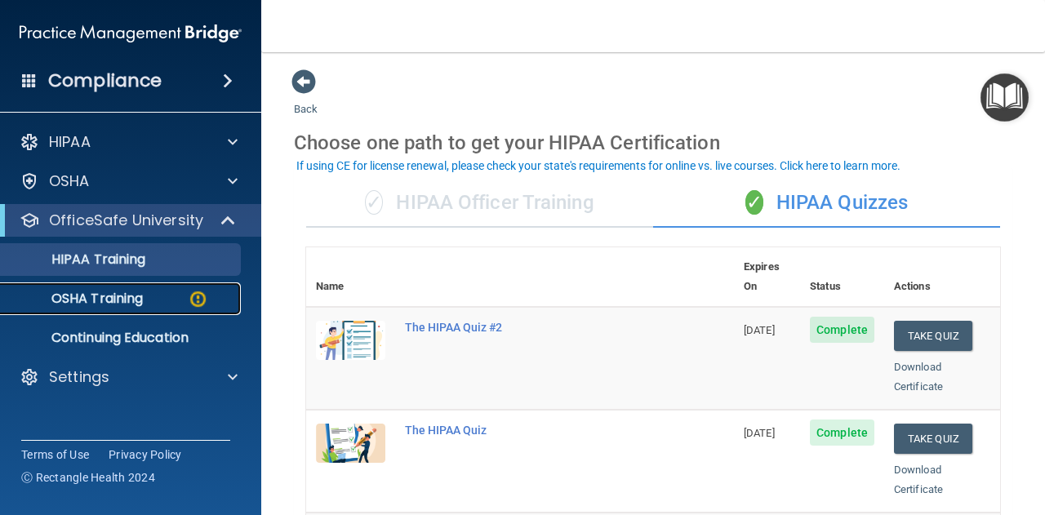
click at [186, 303] on div "OSHA Training" at bounding box center [122, 299] width 223 height 16
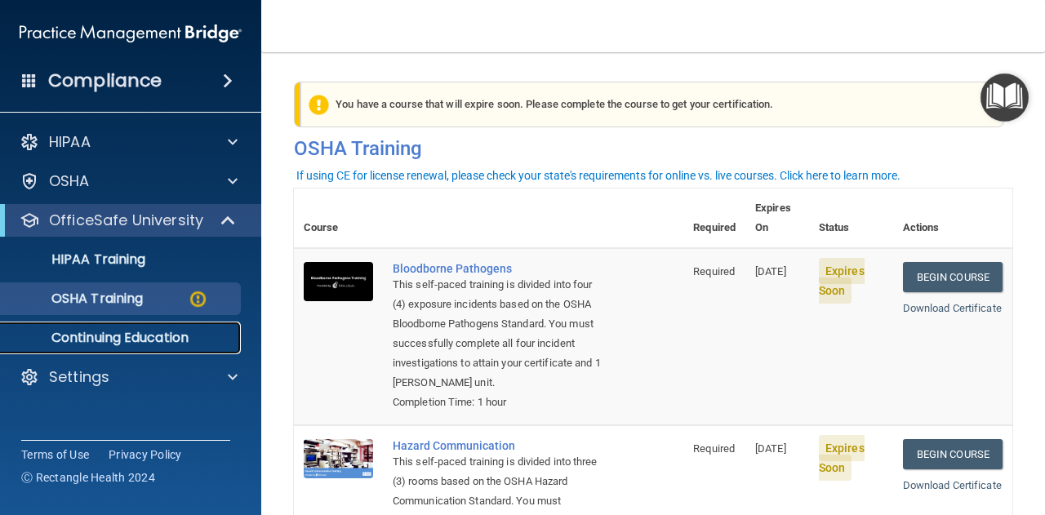
click at [153, 331] on p "Continuing Education" at bounding box center [122, 338] width 223 height 16
